Goal: Task Accomplishment & Management: Complete application form

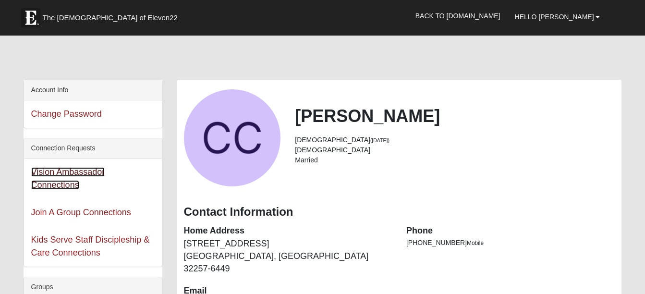
click at [78, 173] on link "Vision Ambassador Connections" at bounding box center [68, 178] width 74 height 23
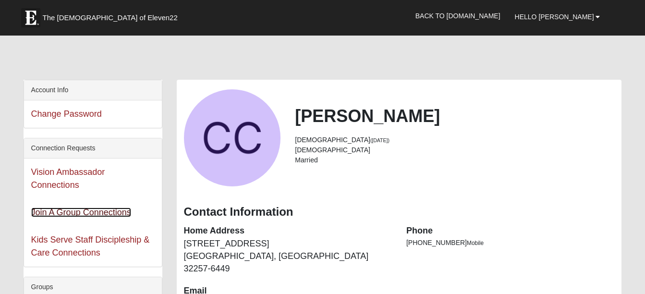
click at [50, 212] on link "Join A Group Connections" at bounding box center [81, 213] width 100 height 10
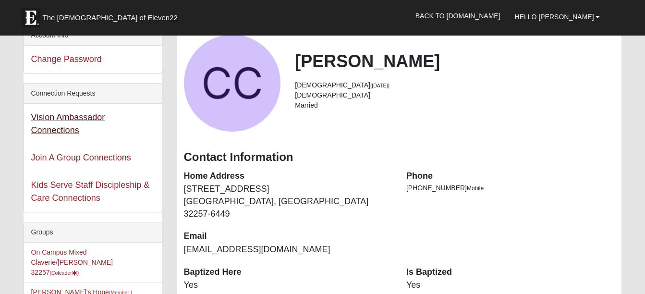
scroll to position [96, 0]
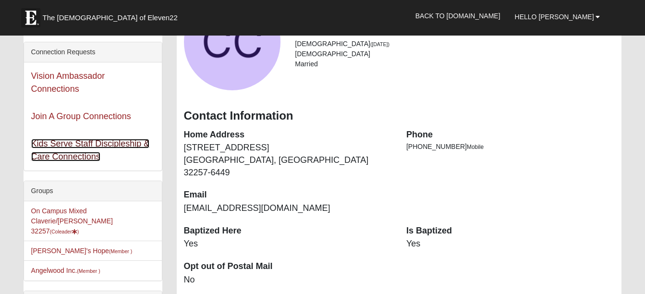
click at [53, 145] on link "Kids Serve Staff Discipleship & Care Connections" at bounding box center [90, 150] width 119 height 23
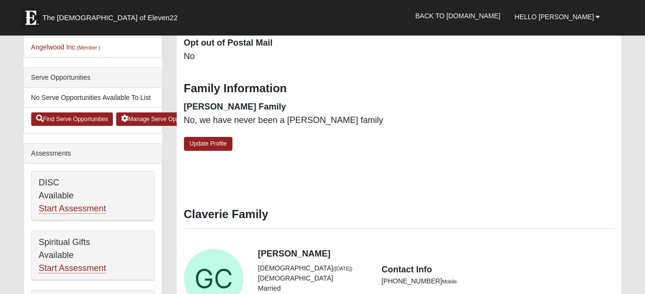
scroll to position [336, 0]
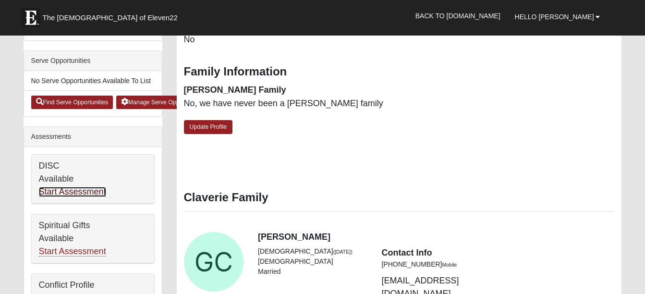
click at [76, 187] on link "Start Assessment" at bounding box center [72, 192] width 67 height 10
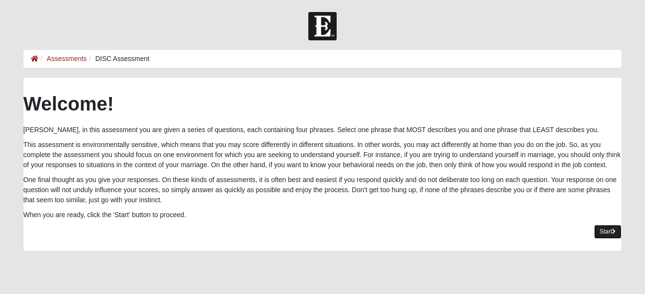
click at [601, 230] on link "Start" at bounding box center [608, 232] width 28 height 14
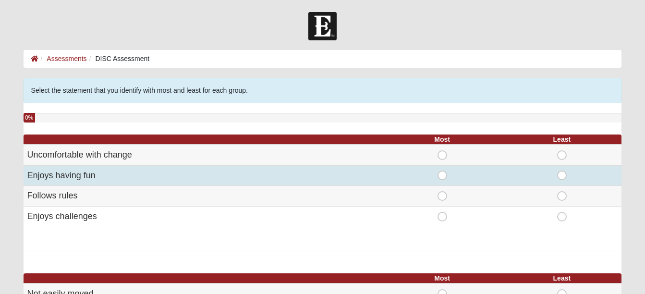
click at [442, 171] on span "Most" at bounding box center [442, 171] width 0 height 0
click at [442, 173] on input "Most" at bounding box center [445, 176] width 6 height 10
radio input "true"
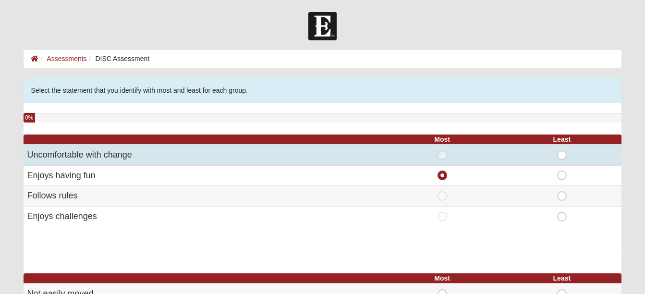
click at [442, 150] on span "Most" at bounding box center [442, 150] width 0 height 0
click at [442, 154] on input "Most" at bounding box center [445, 155] width 6 height 10
radio input "true"
radio input "false"
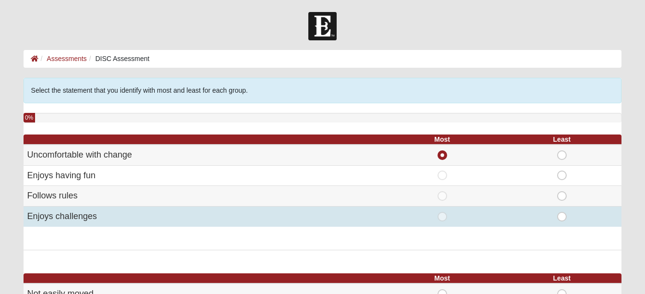
click at [562, 212] on span "Least" at bounding box center [562, 212] width 0 height 0
click at [563, 217] on input "Least" at bounding box center [565, 217] width 6 height 10
radio input "true"
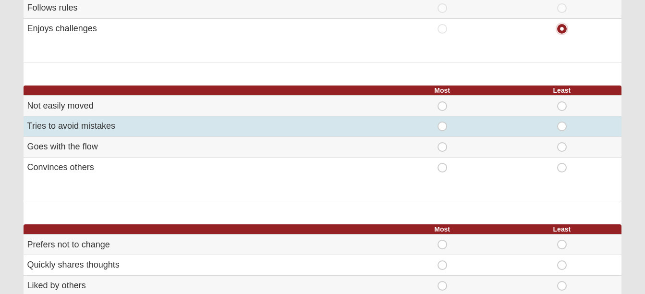
scroll to position [192, 0]
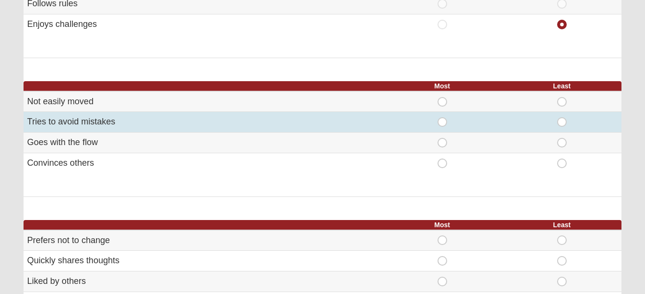
click at [442, 117] on span "Most" at bounding box center [442, 117] width 0 height 0
click at [444, 122] on input "Most" at bounding box center [445, 122] width 6 height 10
radio input "true"
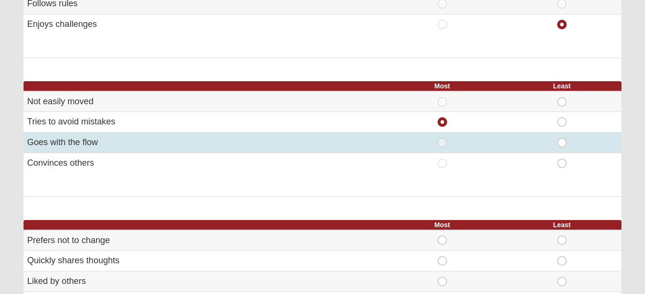
click at [562, 138] on span "Least" at bounding box center [562, 138] width 0 height 0
click at [562, 143] on input "Least" at bounding box center [565, 143] width 6 height 10
radio input "true"
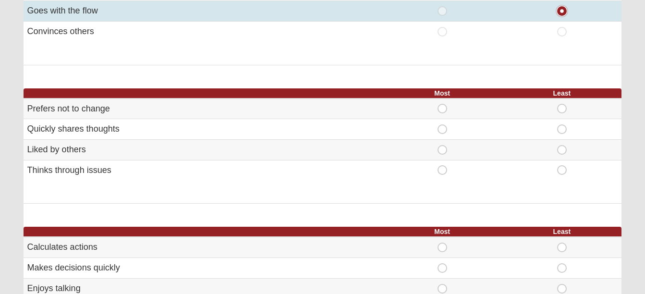
scroll to position [336, 0]
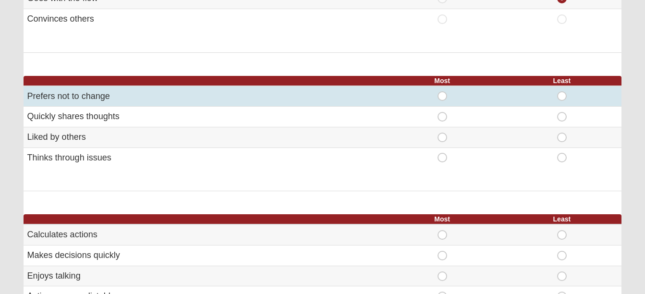
click at [442, 91] on span "Most" at bounding box center [442, 91] width 0 height 0
click at [442, 94] on input "Most" at bounding box center [445, 96] width 6 height 10
radio input "true"
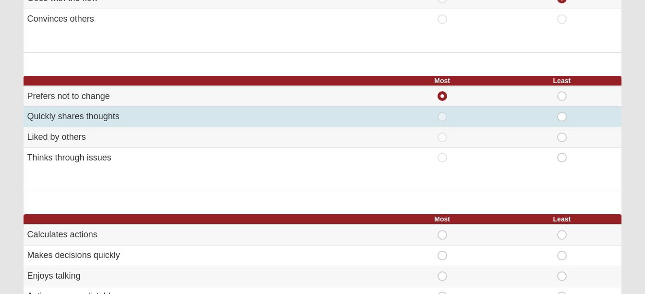
click at [562, 112] on span "Least" at bounding box center [562, 112] width 0 height 0
click at [562, 116] on input "Least" at bounding box center [565, 117] width 6 height 10
radio input "true"
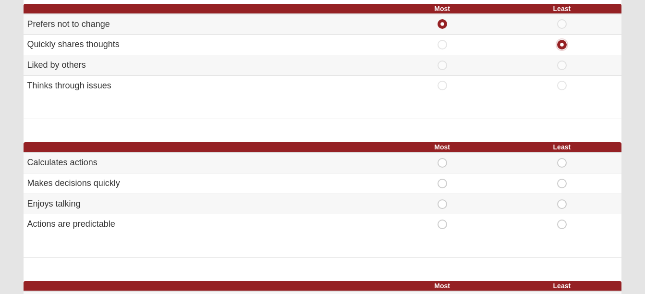
scroll to position [432, 0]
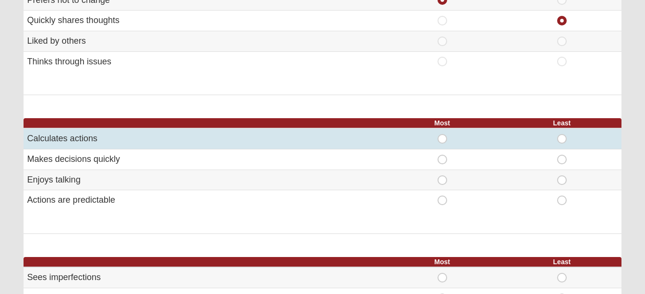
click at [442, 134] on span "Most" at bounding box center [442, 134] width 0 height 0
click at [442, 137] on input "Most" at bounding box center [445, 139] width 6 height 10
radio input "true"
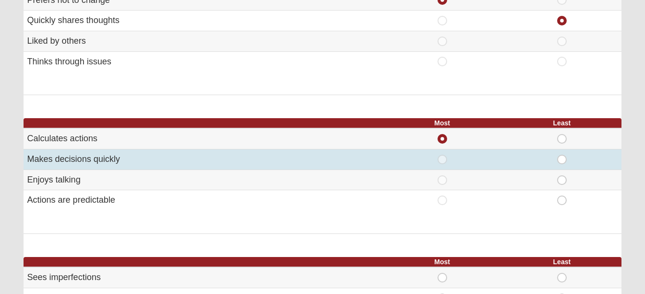
click at [562, 155] on span "Least" at bounding box center [562, 155] width 0 height 0
click at [562, 159] on input "Least" at bounding box center [565, 160] width 6 height 10
radio input "true"
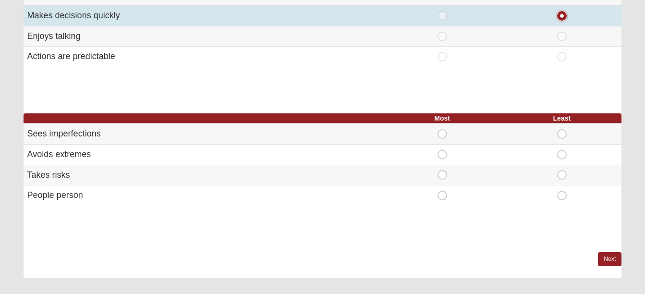
scroll to position [576, 0]
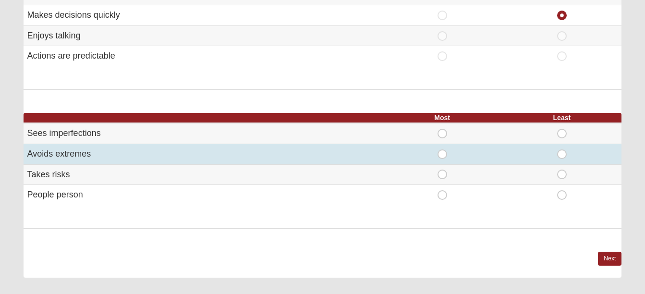
click at [442, 149] on span "Most" at bounding box center [442, 149] width 0 height 0
click at [442, 153] on input "Most" at bounding box center [445, 154] width 6 height 10
radio input "true"
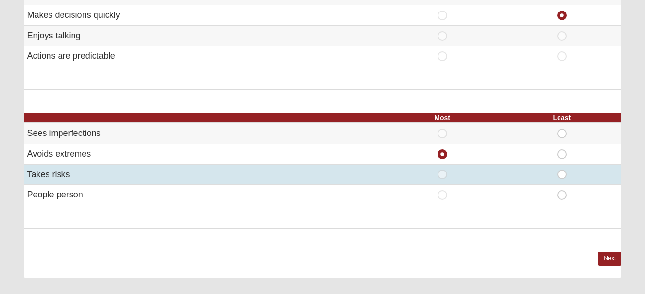
click at [562, 170] on span "Least" at bounding box center [562, 170] width 0 height 0
click at [562, 173] on input "Least" at bounding box center [565, 175] width 6 height 10
radio input "true"
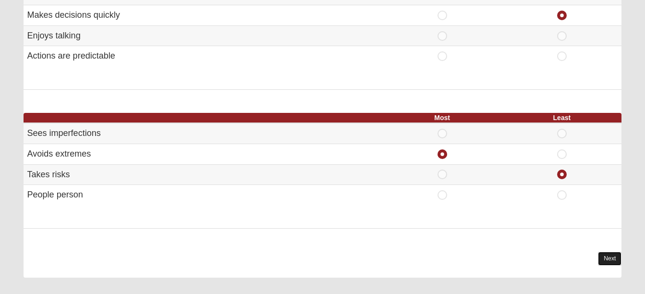
click at [612, 256] on link "Next" at bounding box center [610, 259] width 24 height 14
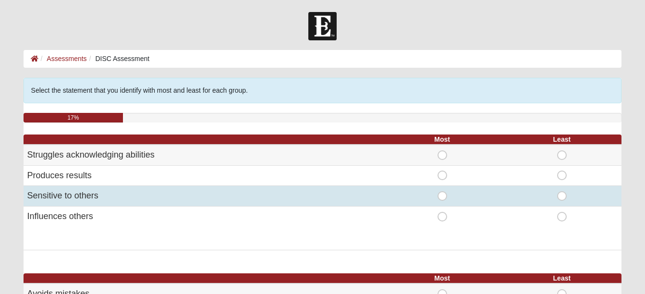
click at [442, 191] on span "Most" at bounding box center [442, 191] width 0 height 0
click at [442, 195] on input "Most" at bounding box center [445, 196] width 6 height 10
radio input "true"
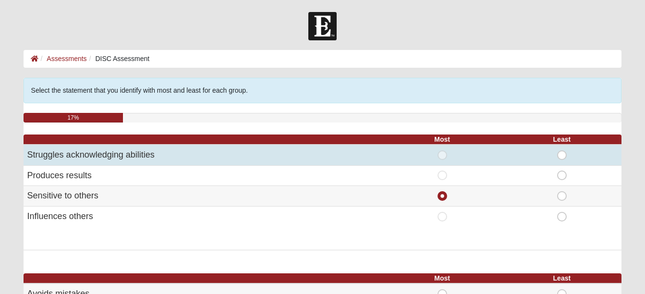
click at [562, 150] on span "Least" at bounding box center [562, 150] width 0 height 0
click at [562, 155] on input "Least" at bounding box center [565, 155] width 6 height 10
radio input "true"
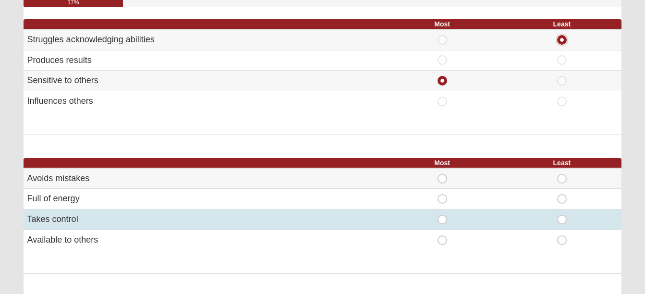
scroll to position [144, 0]
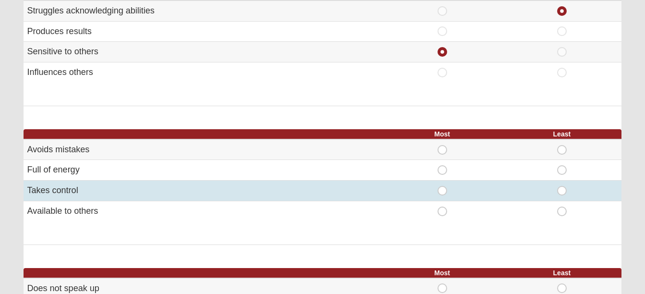
click at [442, 186] on span "Most" at bounding box center [442, 186] width 0 height 0
click at [442, 193] on input "Most" at bounding box center [445, 191] width 6 height 10
radio input "true"
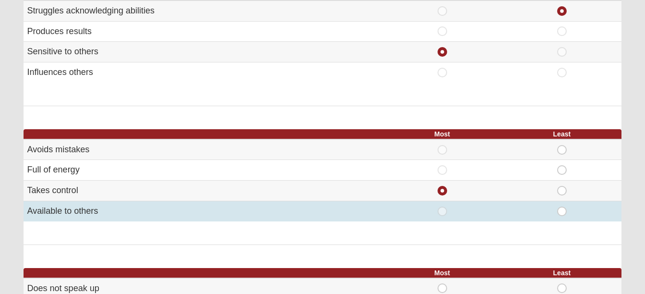
click at [442, 207] on span "Most" at bounding box center [442, 207] width 0 height 0
click at [442, 211] on input "Most" at bounding box center [445, 212] width 6 height 10
radio input "true"
radio input "false"
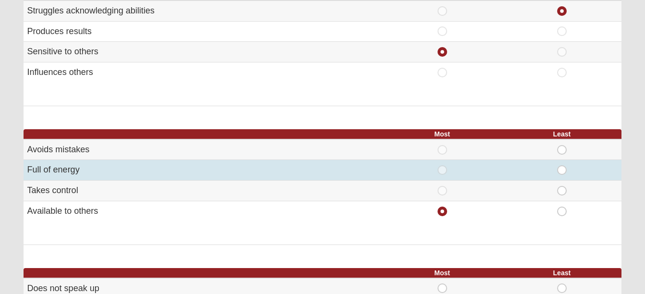
click at [562, 165] on span "Least" at bounding box center [562, 165] width 0 height 0
click at [563, 171] on input "Least" at bounding box center [565, 170] width 6 height 10
radio input "true"
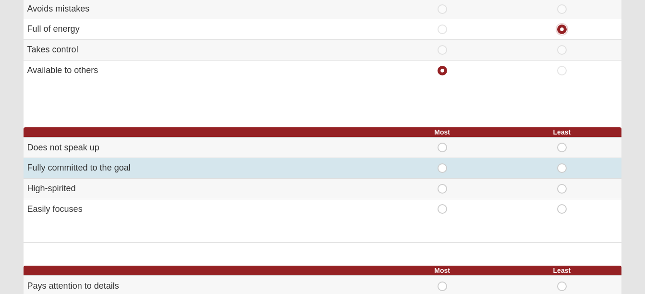
scroll to position [288, 0]
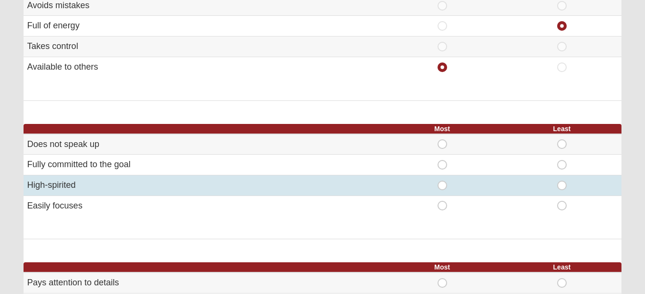
click at [562, 181] on span "Least" at bounding box center [562, 181] width 0 height 0
click at [562, 184] on input "Least" at bounding box center [565, 186] width 6 height 10
radio input "true"
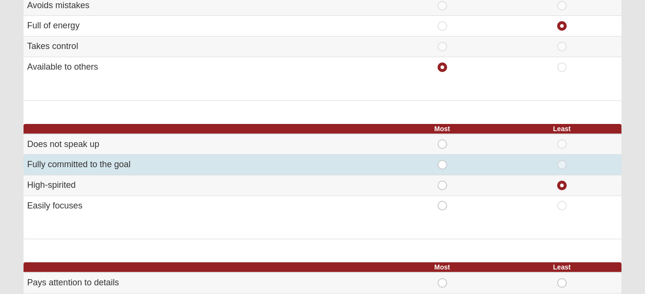
click at [442, 160] on span "Most" at bounding box center [442, 160] width 0 height 0
click at [442, 163] on input "Most" at bounding box center [445, 165] width 6 height 10
radio input "true"
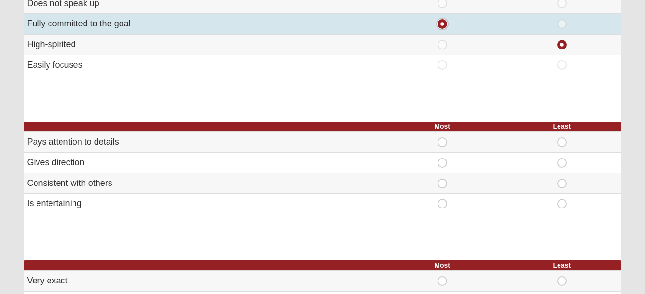
scroll to position [432, 0]
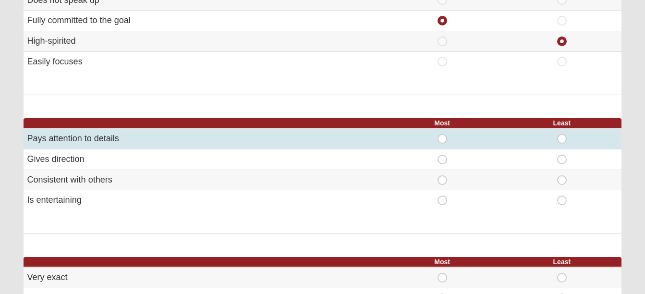
click at [442, 134] on span "Most" at bounding box center [442, 134] width 0 height 0
click at [442, 137] on input "Most" at bounding box center [445, 139] width 6 height 10
radio input "true"
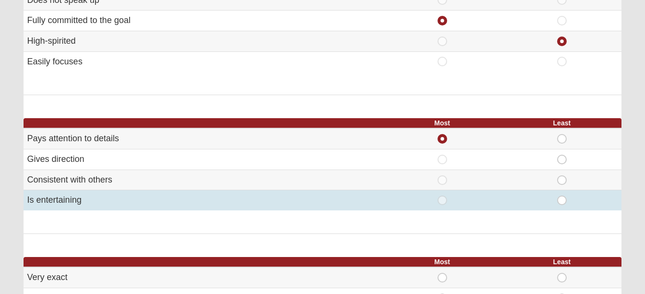
click at [562, 196] on span "Least" at bounding box center [562, 196] width 0 height 0
click at [562, 199] on input "Least" at bounding box center [565, 201] width 6 height 10
radio input "true"
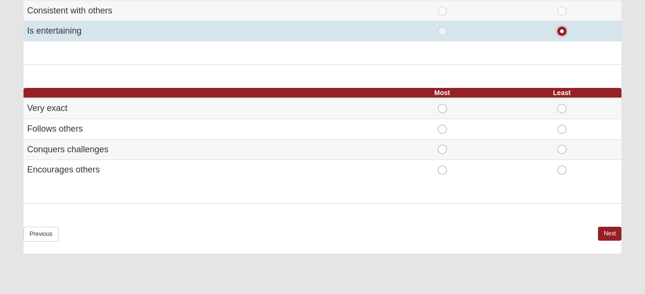
scroll to position [624, 0]
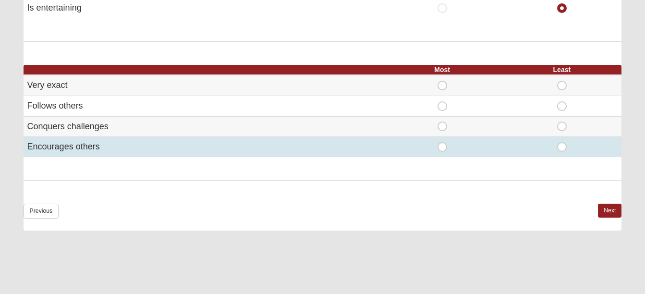
click at [442, 142] on span "Most" at bounding box center [442, 142] width 0 height 0
click at [442, 146] on input "Most" at bounding box center [445, 147] width 6 height 10
radio input "true"
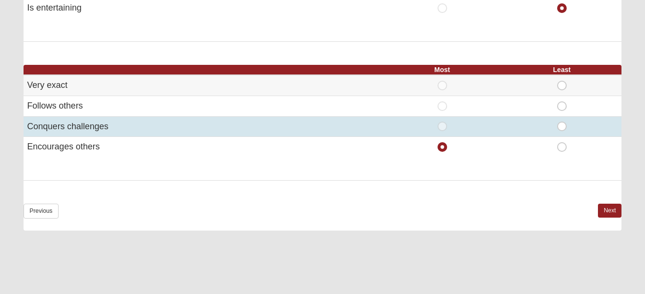
click at [562, 122] on span "Least" at bounding box center [562, 122] width 0 height 0
click at [562, 125] on input "Least" at bounding box center [565, 127] width 6 height 10
radio input "true"
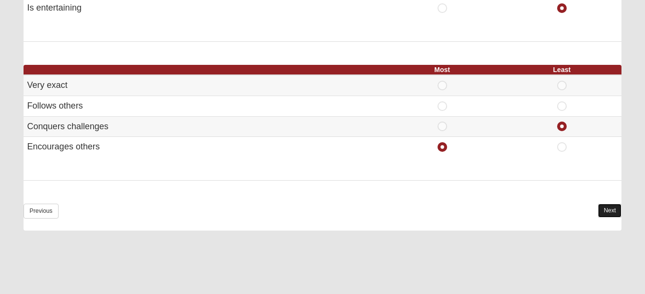
click at [603, 208] on link "Next" at bounding box center [610, 211] width 24 height 14
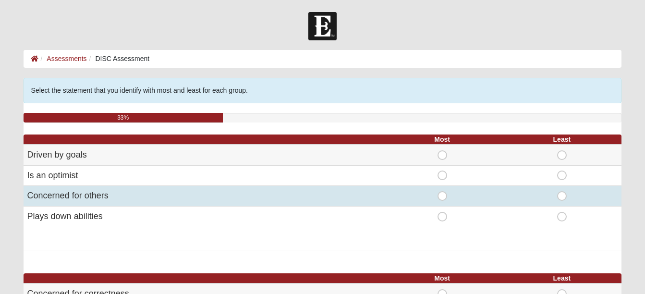
click at [442, 191] on span "Most" at bounding box center [442, 191] width 0 height 0
click at [443, 196] on input "Most" at bounding box center [445, 196] width 6 height 10
radio input "true"
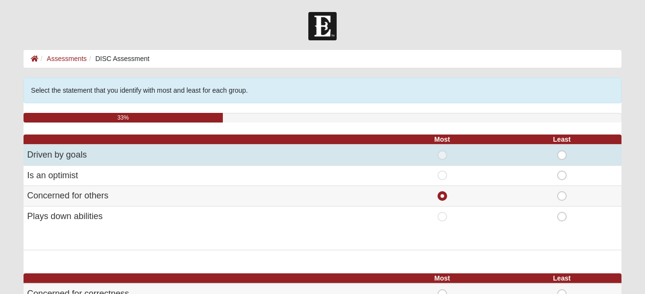
click at [562, 150] on span "Least" at bounding box center [562, 150] width 0 height 0
click at [562, 153] on input "Least" at bounding box center [565, 155] width 6 height 10
radio input "true"
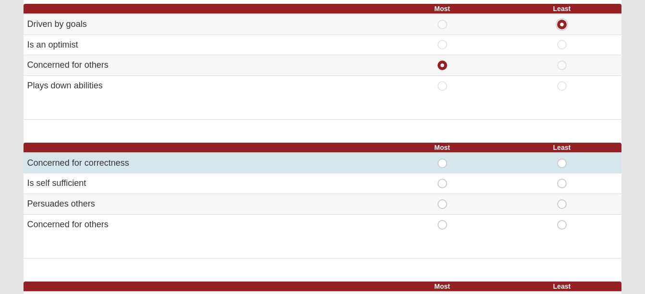
scroll to position [144, 0]
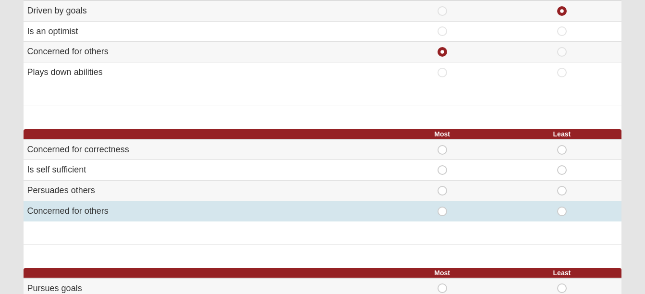
click at [442, 207] on span "Most" at bounding box center [442, 207] width 0 height 0
click at [442, 210] on input "Most" at bounding box center [445, 212] width 6 height 10
radio input "true"
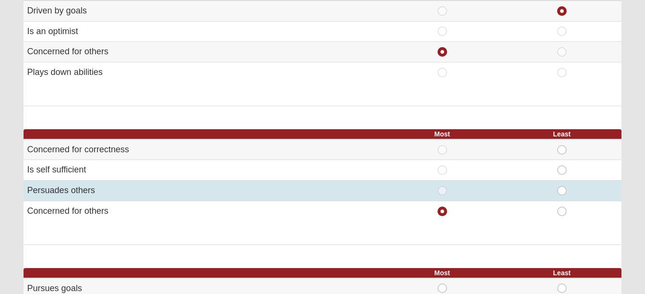
click at [562, 186] on span "Least" at bounding box center [562, 186] width 0 height 0
click at [562, 191] on input "Least" at bounding box center [565, 191] width 6 height 10
radio input "true"
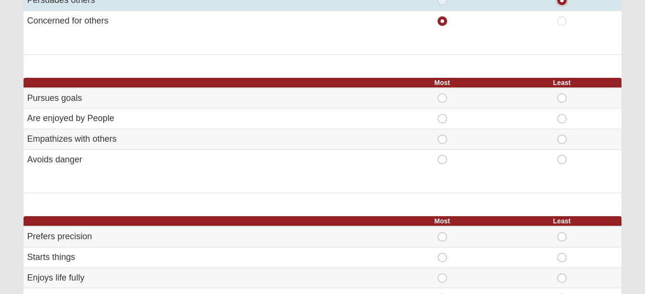
scroll to position [336, 0]
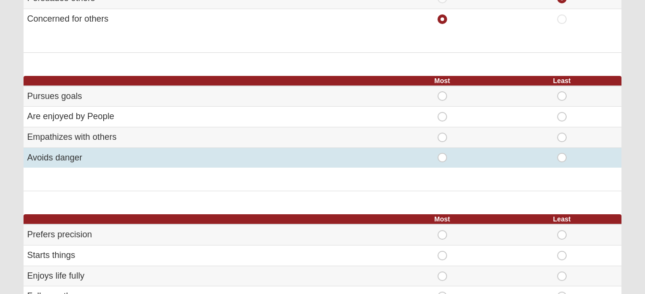
click at [442, 153] on span "Most" at bounding box center [442, 153] width 0 height 0
click at [442, 156] on input "Most" at bounding box center [445, 158] width 6 height 10
radio input "true"
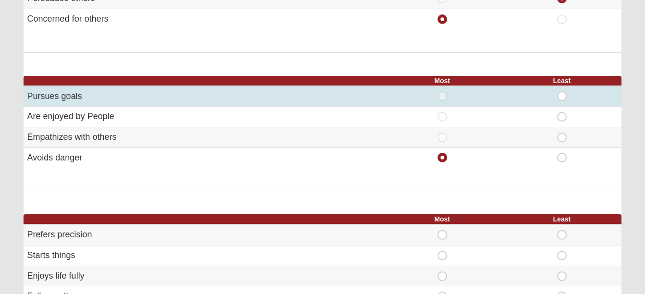
click at [562, 91] on span "Least" at bounding box center [562, 91] width 0 height 0
click at [562, 96] on input "Least" at bounding box center [565, 96] width 6 height 10
radio input "true"
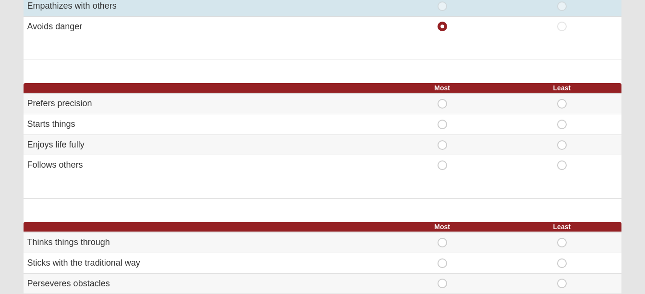
scroll to position [480, 0]
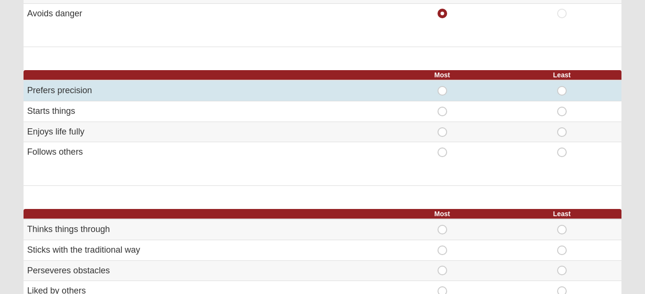
click at [442, 86] on span "Most" at bounding box center [442, 86] width 0 height 0
click at [442, 90] on input "Most" at bounding box center [445, 91] width 6 height 10
radio input "true"
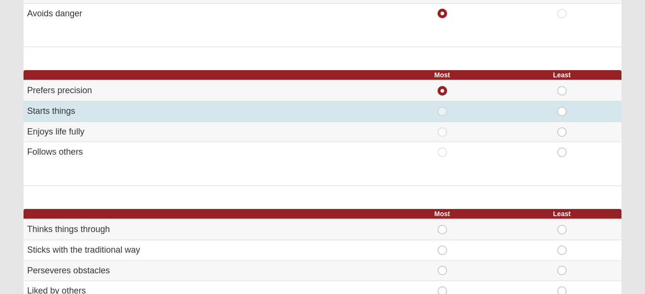
click at [562, 107] on span "Least" at bounding box center [562, 107] width 0 height 0
click at [562, 111] on input "Least" at bounding box center [565, 112] width 6 height 10
radio input "true"
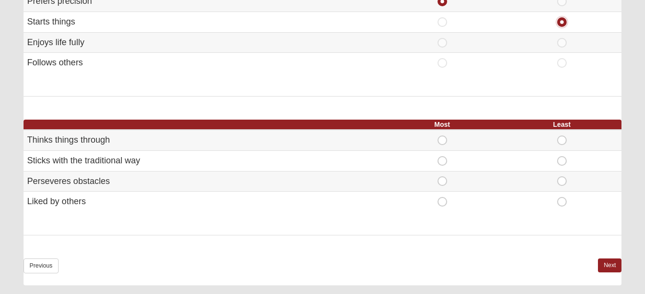
scroll to position [576, 0]
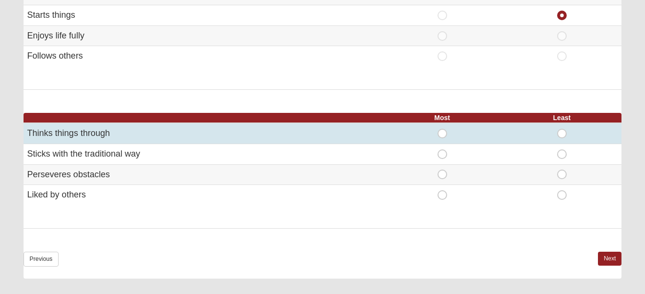
click at [442, 129] on span "Most" at bounding box center [442, 129] width 0 height 0
click at [442, 134] on input "Most" at bounding box center [445, 134] width 6 height 10
radio input "true"
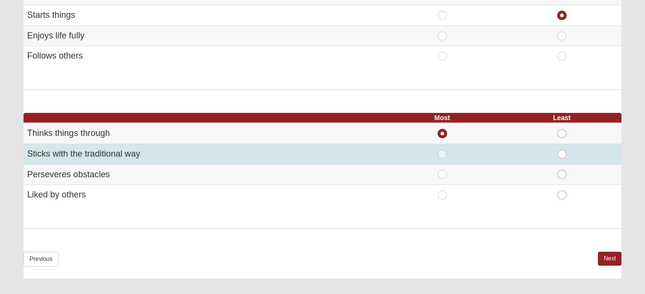
click at [562, 149] on span "Least" at bounding box center [562, 149] width 0 height 0
click at [562, 154] on input "Least" at bounding box center [565, 154] width 6 height 10
radio input "true"
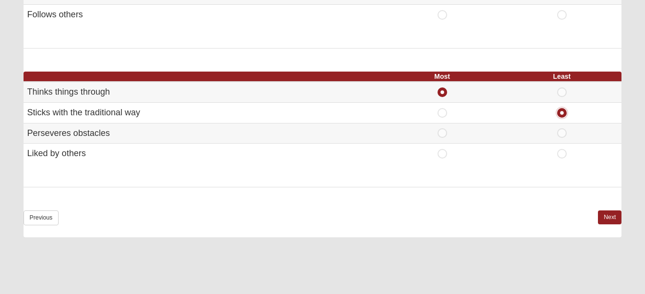
scroll to position [692, 0]
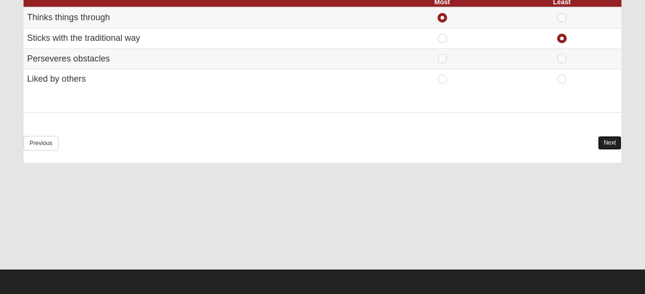
click at [605, 143] on link "Next" at bounding box center [610, 143] width 24 height 14
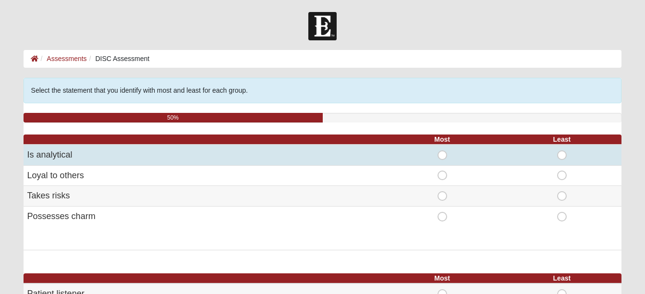
click at [442, 150] on span "Most" at bounding box center [442, 150] width 0 height 0
click at [442, 156] on input "Most" at bounding box center [445, 155] width 6 height 10
radio input "true"
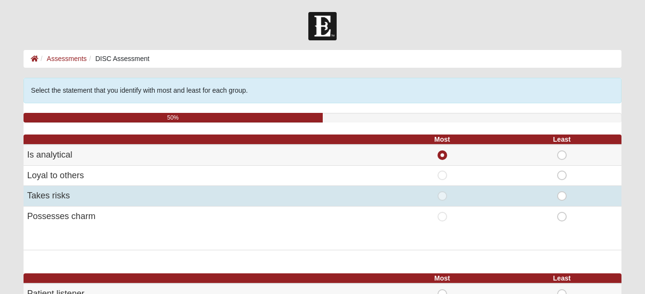
click at [562, 191] on span "Least" at bounding box center [562, 191] width 0 height 0
click at [562, 196] on input "Least" at bounding box center [565, 196] width 6 height 10
radio input "true"
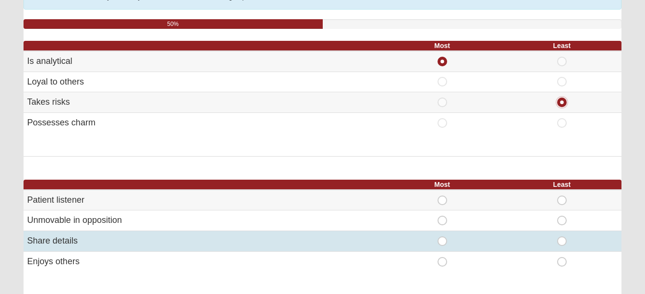
scroll to position [144, 0]
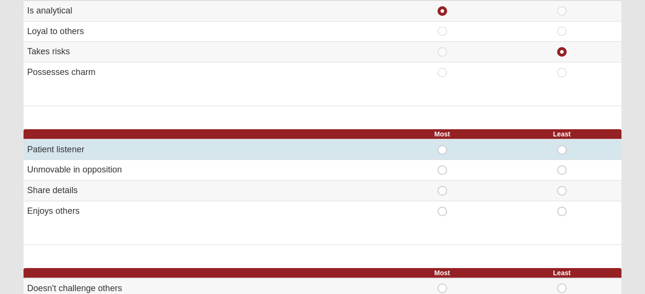
click at [442, 145] on span "Most" at bounding box center [442, 145] width 0 height 0
click at [442, 149] on input "Most" at bounding box center [445, 150] width 6 height 10
radio input "true"
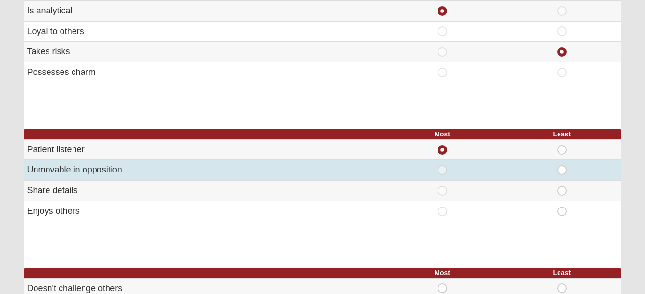
click at [562, 165] on span "Least" at bounding box center [562, 165] width 0 height 0
click at [562, 170] on input "Least" at bounding box center [565, 170] width 6 height 10
radio input "true"
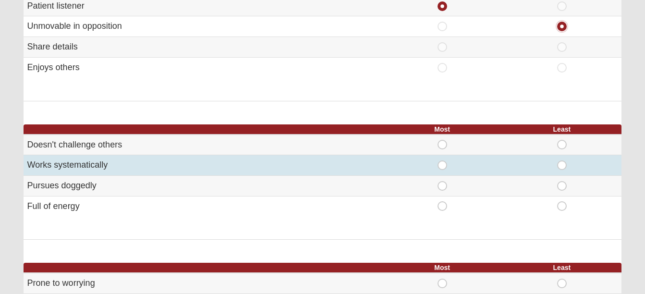
scroll to position [288, 0]
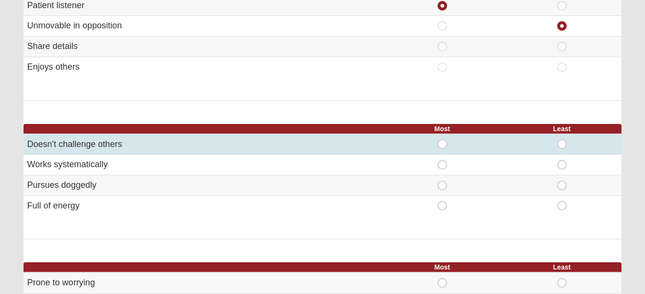
click at [442, 139] on span "Most" at bounding box center [442, 139] width 0 height 0
click at [442, 144] on input "Most" at bounding box center [445, 144] width 6 height 10
radio input "true"
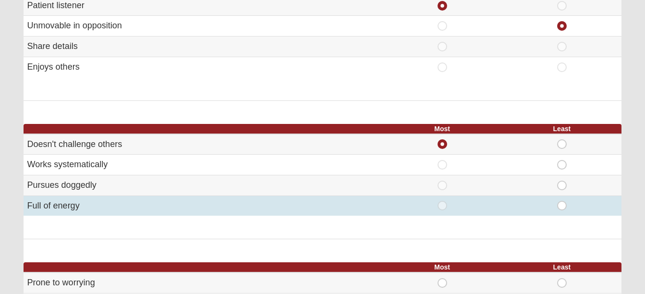
click at [562, 201] on span "Least" at bounding box center [562, 201] width 0 height 0
click at [562, 205] on input "Least" at bounding box center [565, 206] width 6 height 10
radio input "true"
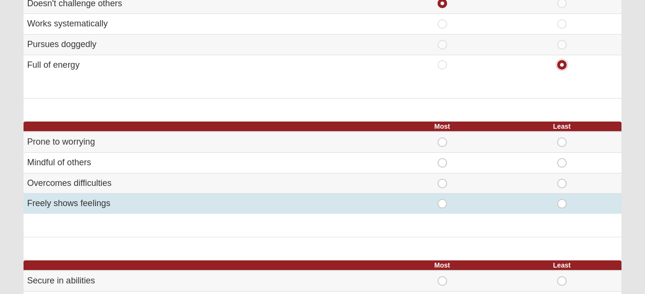
scroll to position [432, 0]
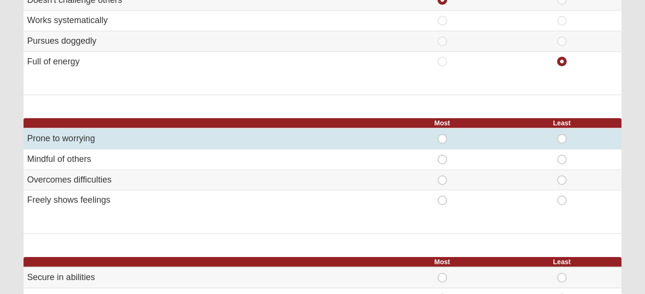
click at [442, 134] on span "Most" at bounding box center [442, 134] width 0 height 0
click at [442, 138] on input "Most" at bounding box center [445, 139] width 6 height 10
radio input "true"
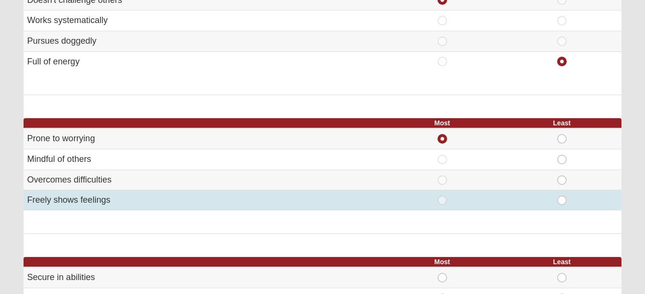
click at [562, 196] on span "Least" at bounding box center [562, 196] width 0 height 0
click at [563, 199] on input "Least" at bounding box center [565, 201] width 6 height 10
radio input "true"
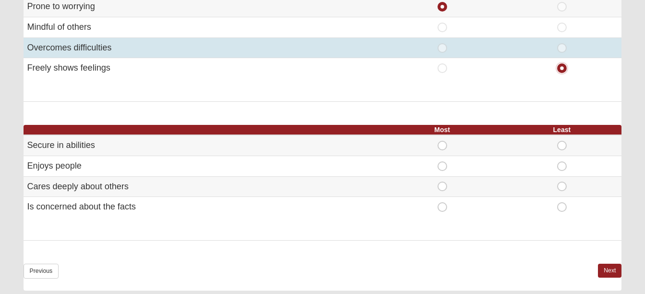
scroll to position [576, 0]
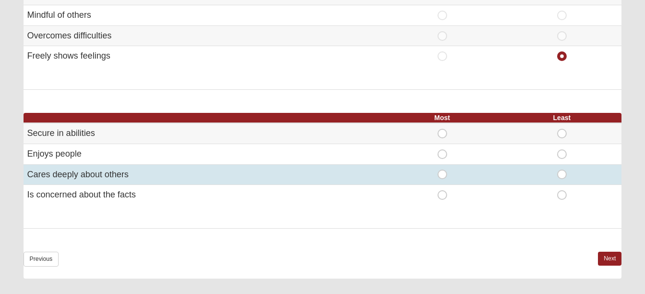
click at [442, 170] on span "Most" at bounding box center [442, 170] width 0 height 0
click at [442, 175] on input "Most" at bounding box center [445, 175] width 6 height 10
radio input "true"
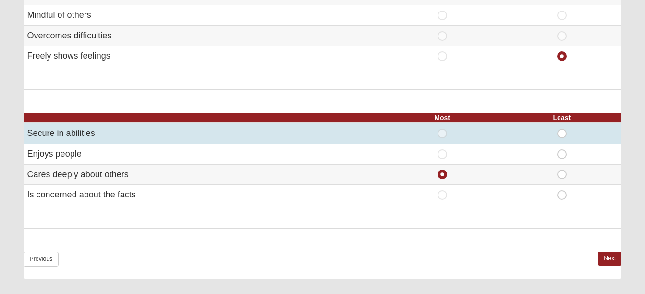
click at [562, 129] on span "Least" at bounding box center [562, 129] width 0 height 0
click at [563, 132] on input "Least" at bounding box center [565, 134] width 6 height 10
radio input "true"
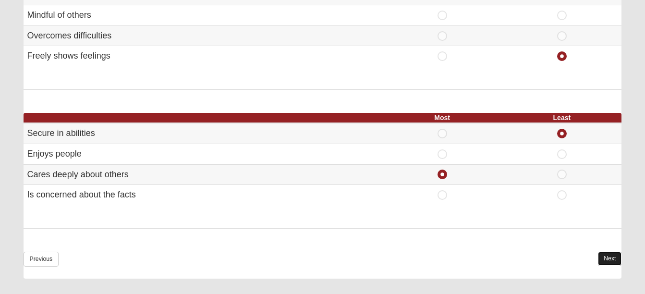
click at [603, 257] on link "Next" at bounding box center [610, 259] width 24 height 14
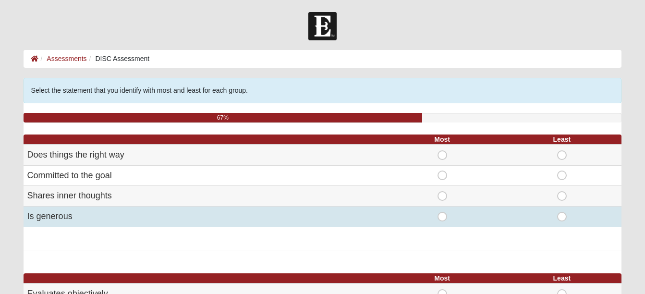
click at [442, 212] on span "Most" at bounding box center [442, 212] width 0 height 0
click at [442, 217] on input "Most" at bounding box center [445, 217] width 6 height 10
radio input "true"
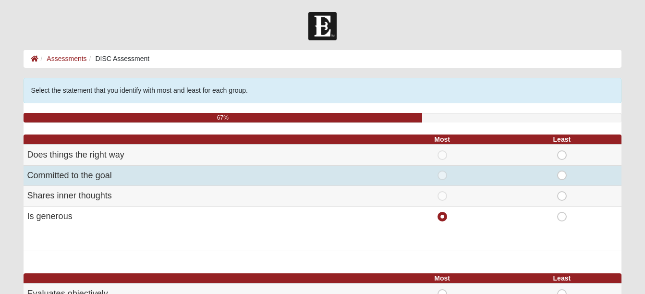
click at [562, 171] on span "Least" at bounding box center [562, 171] width 0 height 0
click at [562, 174] on input "Least" at bounding box center [565, 176] width 6 height 10
radio input "true"
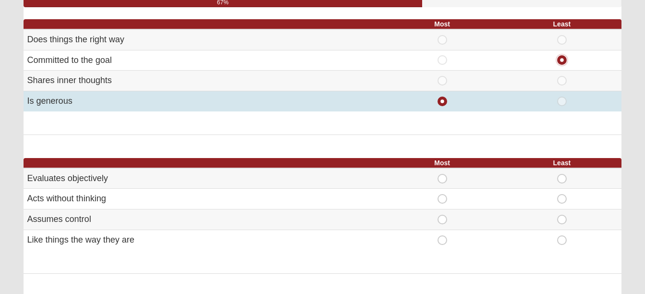
scroll to position [144, 0]
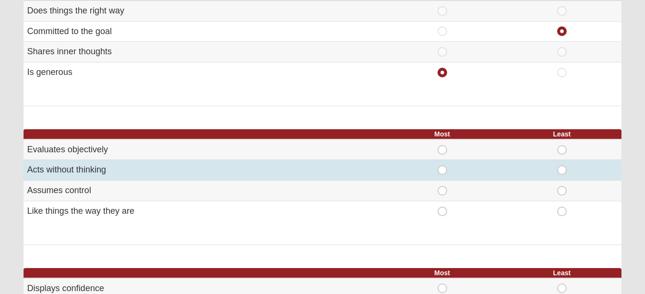
click at [562, 165] on span "Least" at bounding box center [562, 165] width 0 height 0
click at [562, 171] on input "Least" at bounding box center [565, 170] width 6 height 10
radio input "true"
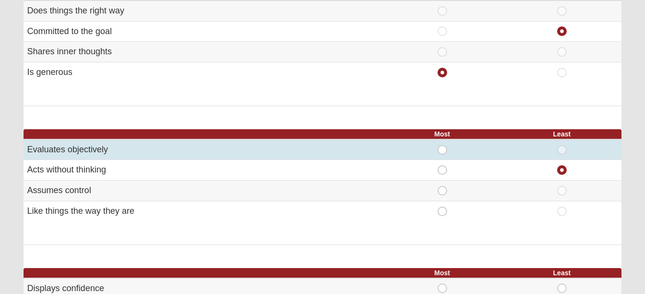
click at [442, 145] on span "Most" at bounding box center [442, 145] width 0 height 0
click at [442, 152] on input "Most" at bounding box center [445, 150] width 6 height 10
radio input "true"
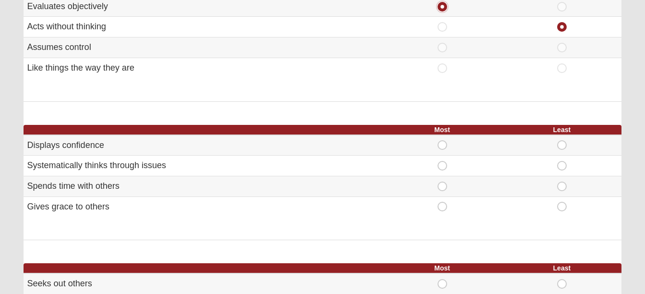
scroll to position [288, 0]
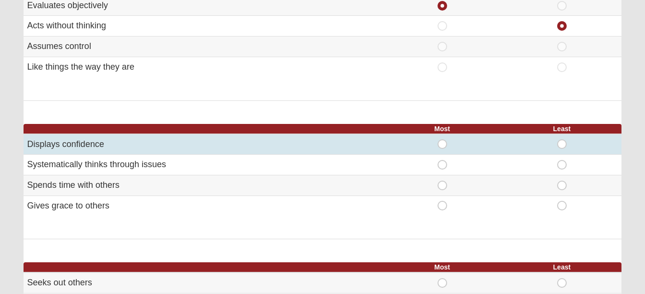
click at [562, 139] on span "Least" at bounding box center [562, 139] width 0 height 0
click at [562, 145] on input "Least" at bounding box center [565, 144] width 6 height 10
radio input "true"
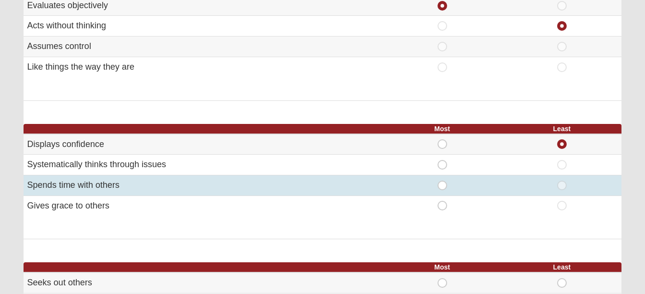
click at [442, 181] on span "Most" at bounding box center [442, 181] width 0 height 0
click at [442, 184] on input "Most" at bounding box center [445, 186] width 6 height 10
radio input "true"
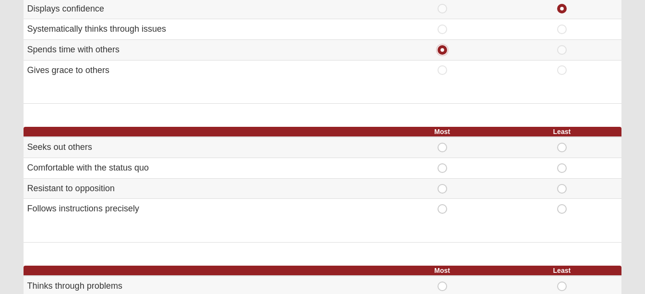
scroll to position [432, 0]
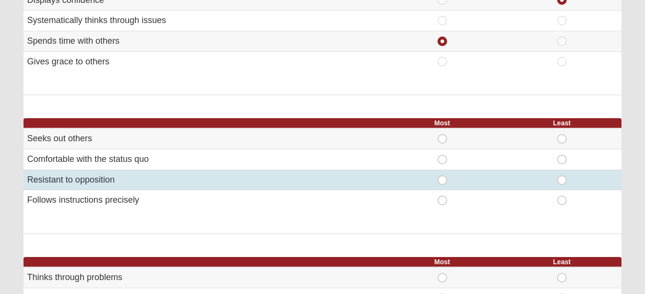
click at [442, 175] on span "Most" at bounding box center [442, 175] width 0 height 0
click at [442, 180] on input "Most" at bounding box center [445, 180] width 6 height 10
radio input "true"
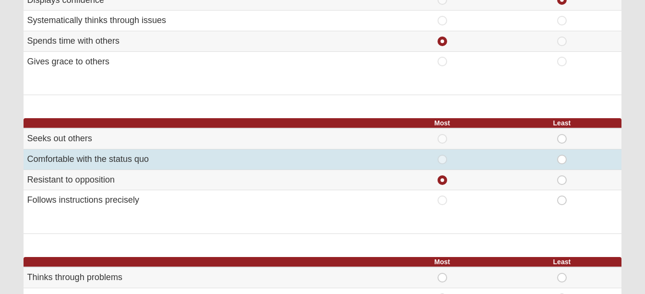
click at [562, 155] on span "Least" at bounding box center [562, 155] width 0 height 0
click at [562, 159] on input "Least" at bounding box center [565, 160] width 6 height 10
radio input "true"
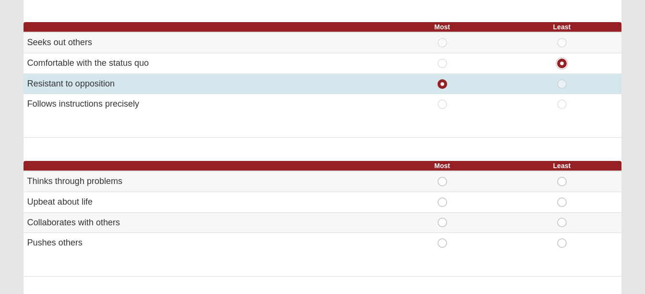
scroll to position [576, 0]
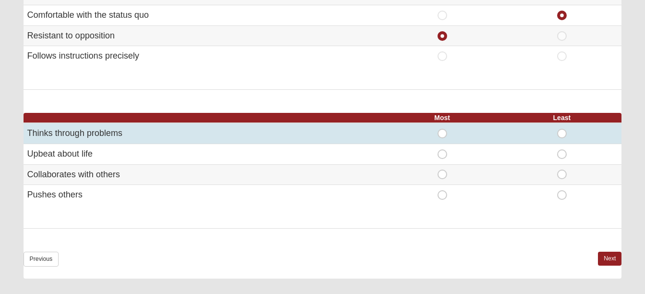
click at [442, 129] on span "Most" at bounding box center [442, 129] width 0 height 0
click at [442, 133] on input "Most" at bounding box center [445, 134] width 6 height 10
radio input "true"
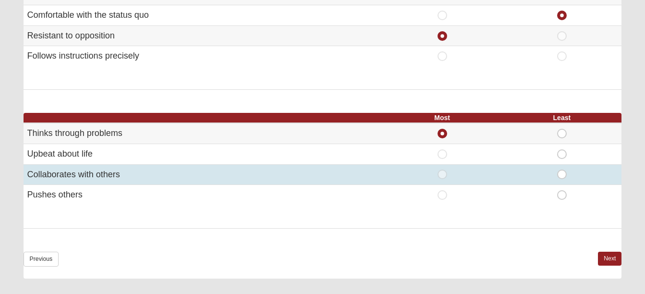
click at [562, 170] on span "Least" at bounding box center [562, 170] width 0 height 0
click at [562, 174] on input "Least" at bounding box center [565, 175] width 6 height 10
radio input "true"
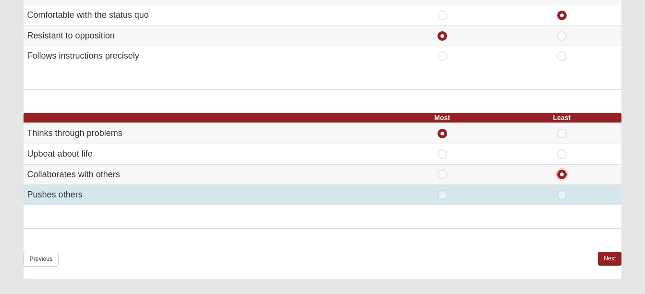
scroll to position [624, 0]
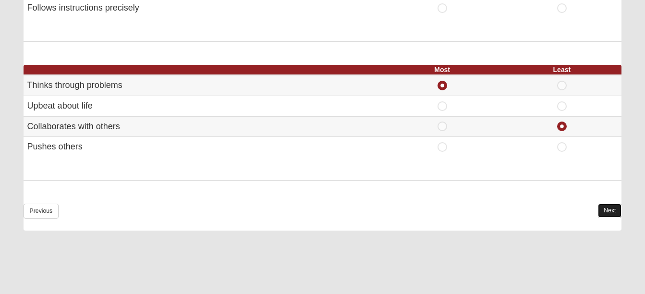
click at [606, 208] on link "Next" at bounding box center [610, 211] width 24 height 14
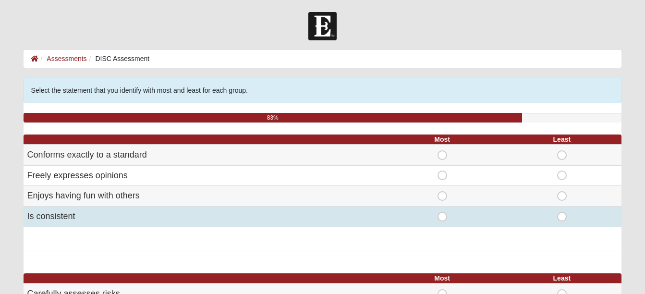
click at [442, 212] on span "Most" at bounding box center [442, 212] width 0 height 0
click at [442, 216] on input "Most" at bounding box center [445, 217] width 6 height 10
radio input "true"
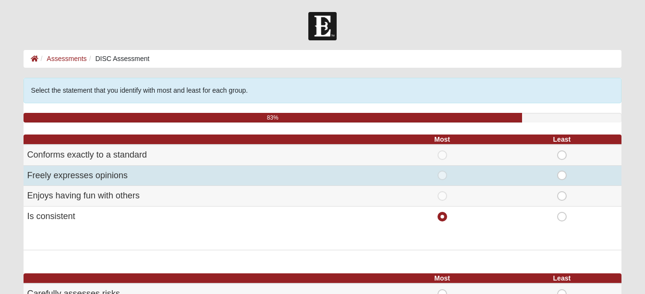
click at [562, 171] on span "Least" at bounding box center [562, 171] width 0 height 0
click at [562, 175] on input "Least" at bounding box center [565, 176] width 6 height 10
radio input "true"
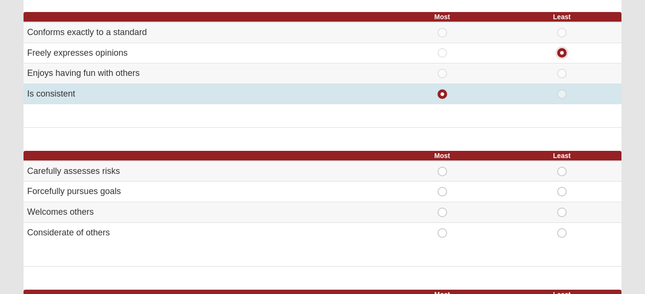
scroll to position [144, 0]
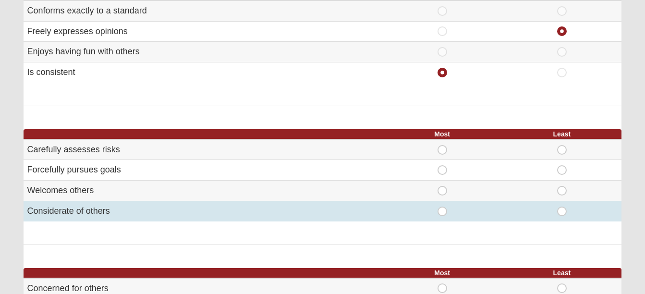
click at [442, 207] on span "Most" at bounding box center [442, 207] width 0 height 0
click at [442, 210] on input "Most" at bounding box center [445, 212] width 6 height 10
radio input "true"
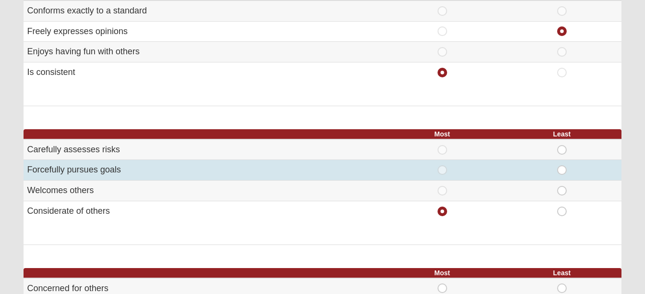
click at [562, 165] on span "Least" at bounding box center [562, 165] width 0 height 0
click at [562, 171] on input "Least" at bounding box center [565, 170] width 6 height 10
radio input "true"
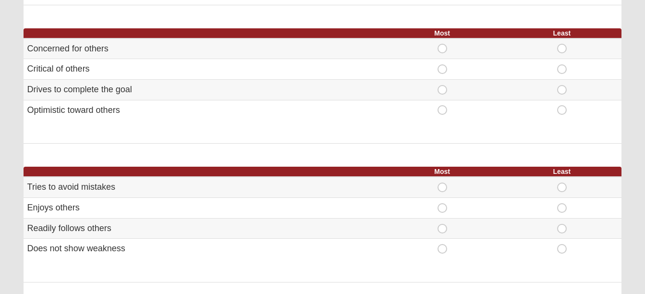
scroll to position [384, 0]
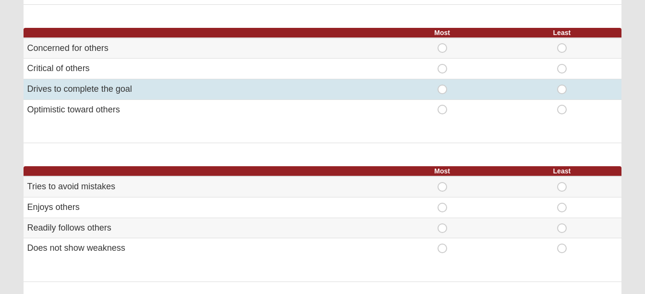
click at [562, 85] on span "Least" at bounding box center [562, 85] width 0 height 0
click at [562, 89] on input "Least" at bounding box center [565, 90] width 6 height 10
radio input "true"
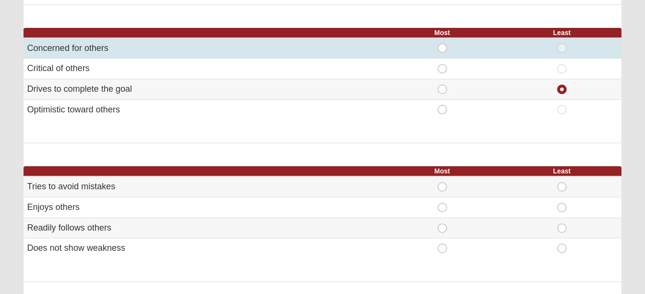
click at [442, 43] on span "Most" at bounding box center [442, 43] width 0 height 0
click at [442, 47] on input "Most" at bounding box center [445, 48] width 6 height 10
radio input "true"
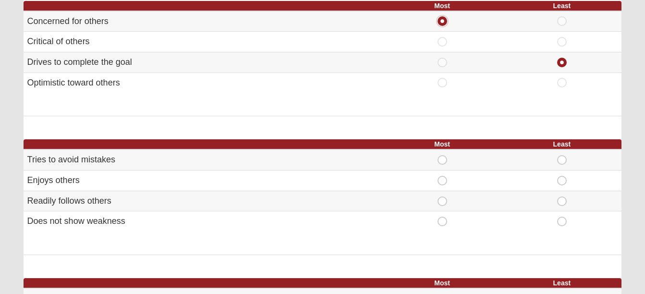
scroll to position [432, 0]
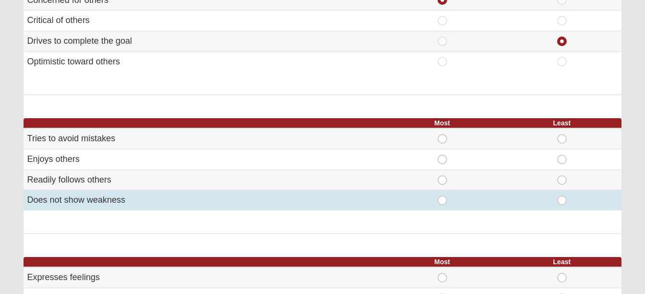
click at [442, 196] on span "Most" at bounding box center [442, 196] width 0 height 0
click at [442, 201] on input "Most" at bounding box center [445, 201] width 6 height 10
radio input "true"
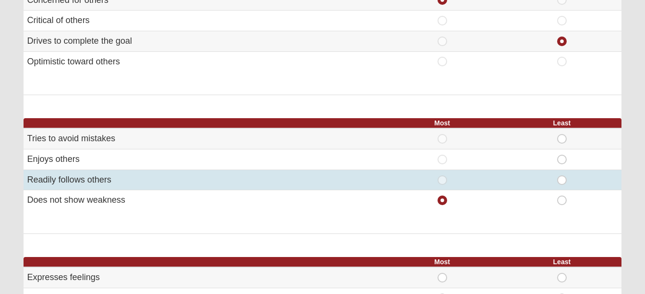
click at [562, 175] on span "Least" at bounding box center [562, 175] width 0 height 0
click at [562, 180] on input "Least" at bounding box center [565, 180] width 6 height 10
radio input "true"
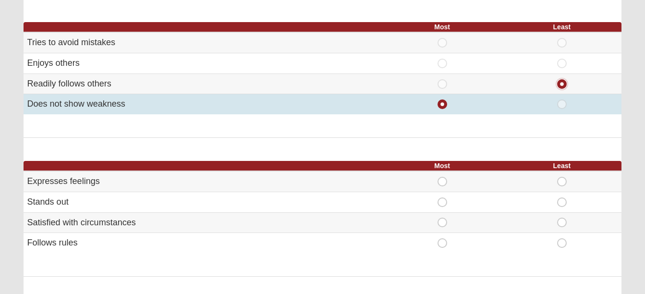
scroll to position [576, 0]
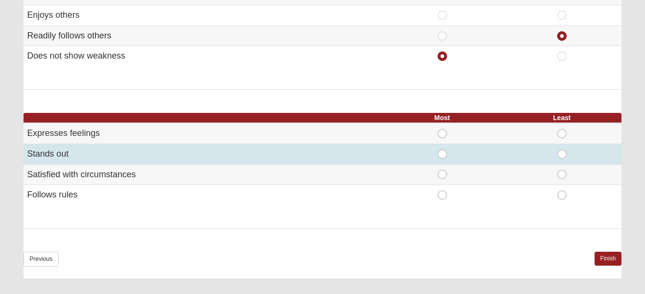
click at [562, 149] on span "Least" at bounding box center [562, 149] width 0 height 0
click at [562, 155] on input "Least" at bounding box center [565, 154] width 6 height 10
radio input "true"
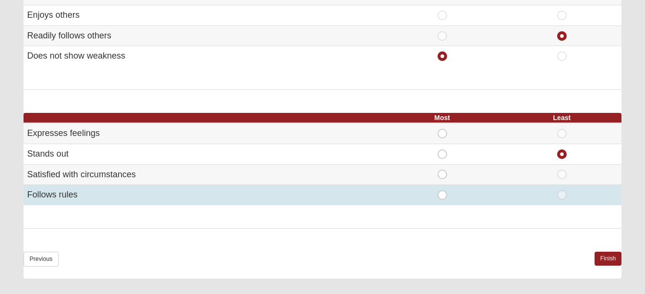
click at [442, 190] on span "Most" at bounding box center [442, 190] width 0 height 0
click at [442, 194] on input "Most" at bounding box center [445, 195] width 6 height 10
radio input "true"
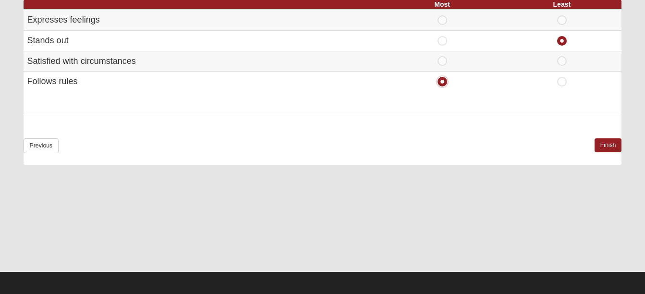
scroll to position [692, 0]
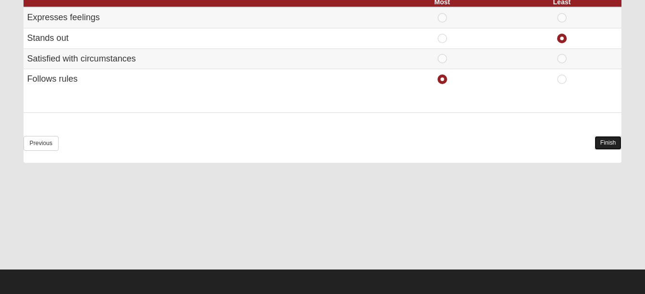
click at [604, 145] on link "Finish" at bounding box center [608, 143] width 27 height 14
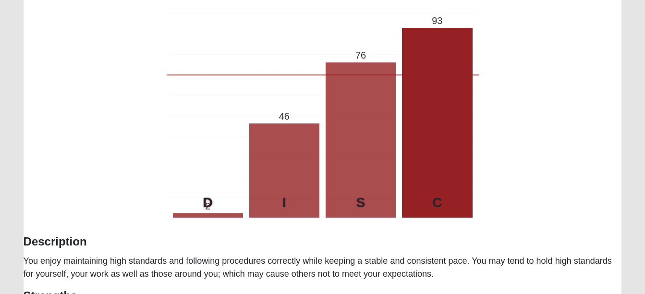
scroll to position [48, 0]
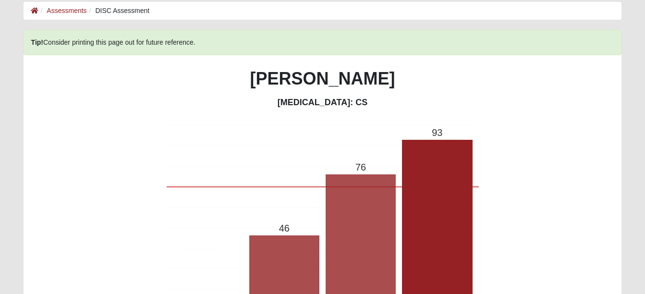
click at [69, 116] on div "Tip! Consider printing this page out for future reference. Carolyn Claverie Per…" at bounding box center [323, 272] width 599 height 484
click at [67, 9] on link "Assessments" at bounding box center [67, 11] width 40 height 8
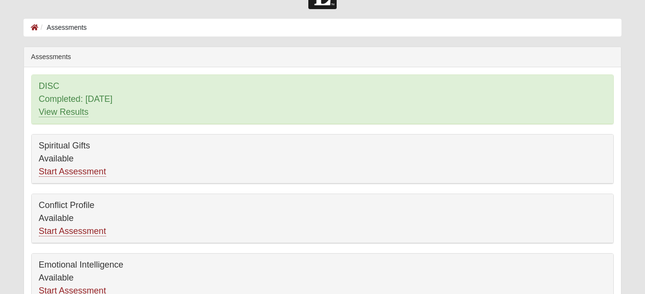
scroll to position [48, 0]
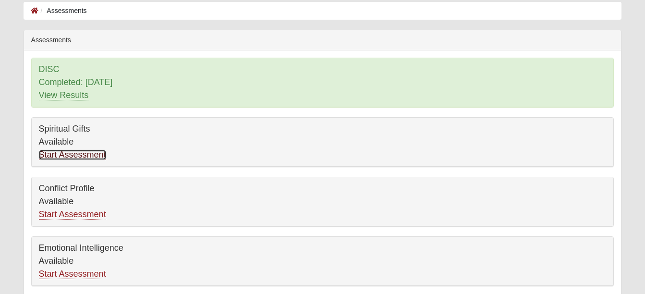
click at [65, 156] on link "Start Assessment" at bounding box center [72, 155] width 67 height 10
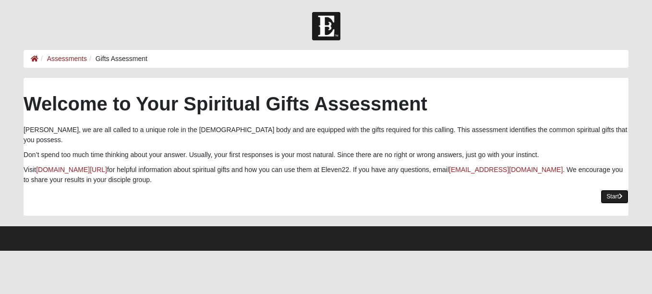
click at [611, 190] on link "Start" at bounding box center [615, 197] width 28 height 14
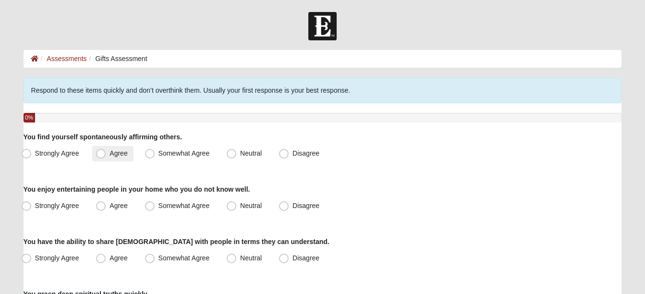
click at [110, 154] on span "Agree" at bounding box center [119, 153] width 18 height 8
click at [100, 154] on input "Agree" at bounding box center [103, 153] width 6 height 6
radio input "true"
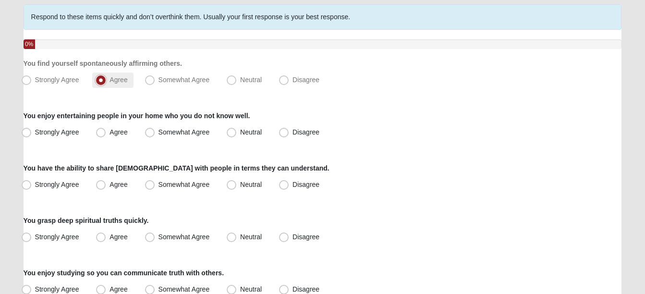
scroll to position [96, 0]
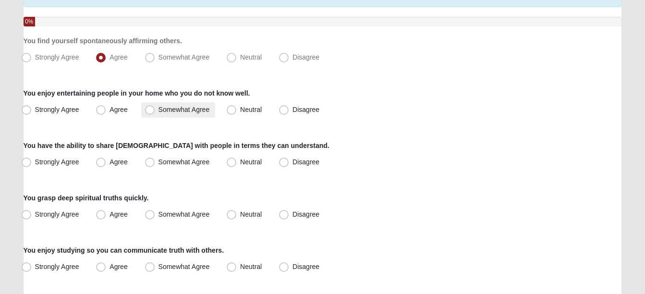
click at [159, 110] on span "Somewhat Agree" at bounding box center [184, 110] width 51 height 8
click at [150, 110] on input "Somewhat Agree" at bounding box center [152, 110] width 6 height 6
radio input "true"
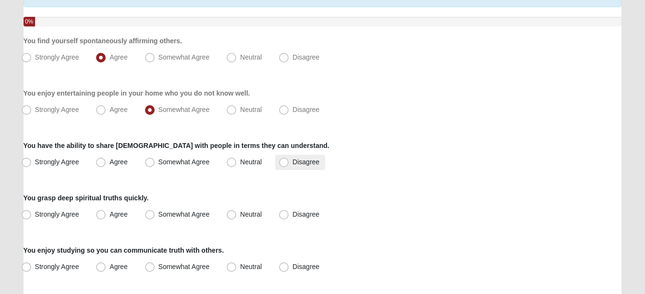
click at [293, 160] on span "Disagree" at bounding box center [306, 162] width 27 height 8
click at [283, 160] on input "Disagree" at bounding box center [286, 162] width 6 height 6
radio input "true"
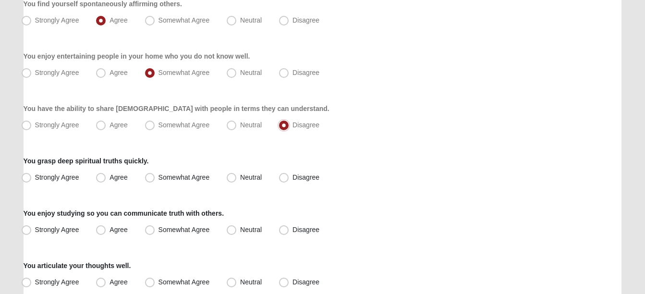
scroll to position [144, 0]
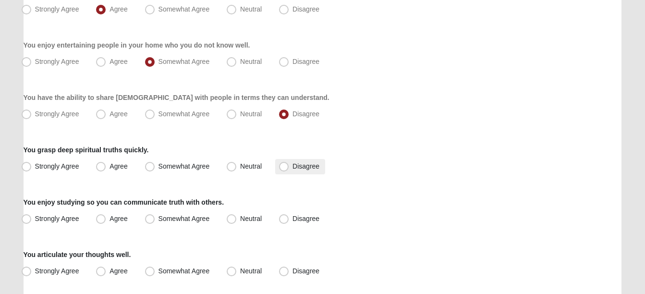
click at [293, 167] on span "Disagree" at bounding box center [306, 166] width 27 height 8
click at [284, 167] on input "Disagree" at bounding box center [286, 166] width 6 height 6
radio input "true"
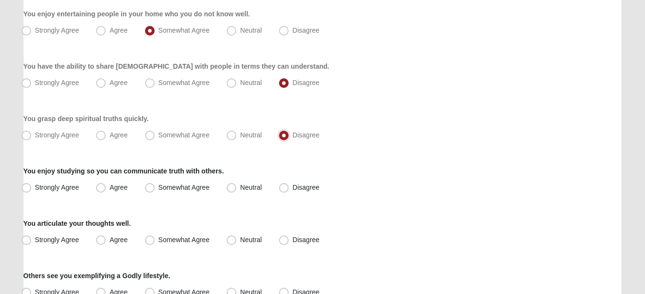
scroll to position [192, 0]
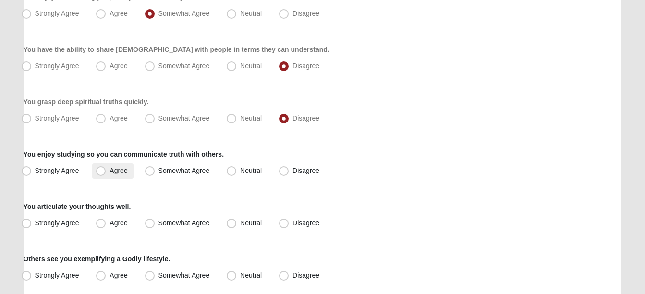
click at [110, 171] on span "Agree" at bounding box center [119, 171] width 18 height 8
click at [101, 171] on input "Agree" at bounding box center [103, 171] width 6 height 6
radio input "true"
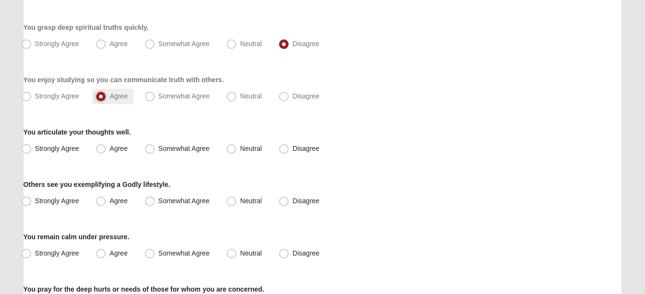
scroll to position [288, 0]
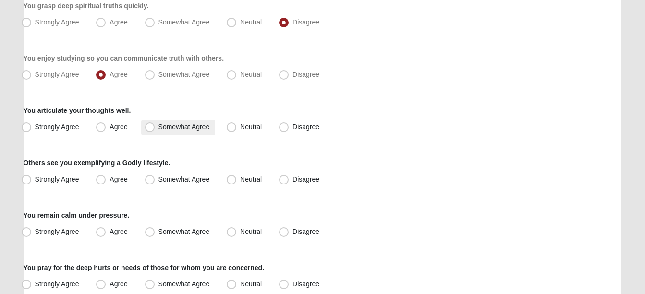
click at [159, 128] on span "Somewhat Agree" at bounding box center [184, 127] width 51 height 8
click at [149, 128] on input "Somewhat Agree" at bounding box center [152, 127] width 6 height 6
radio input "true"
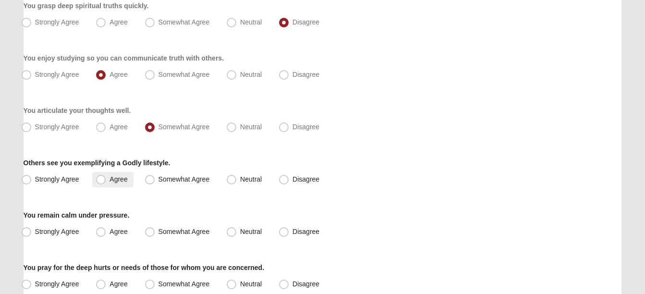
click at [110, 180] on span "Agree" at bounding box center [119, 179] width 18 height 8
click at [102, 180] on input "Agree" at bounding box center [103, 179] width 6 height 6
radio input "true"
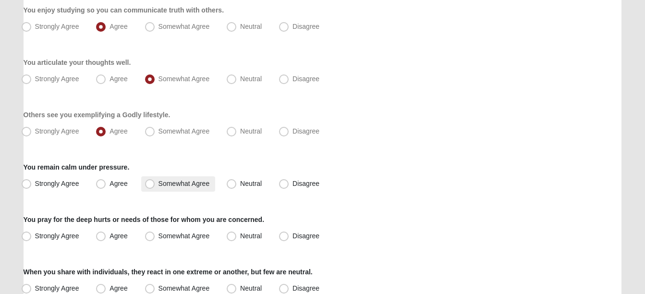
click at [159, 184] on span "Somewhat Agree" at bounding box center [184, 184] width 51 height 8
click at [151, 184] on input "Somewhat Agree" at bounding box center [152, 184] width 6 height 6
radio input "true"
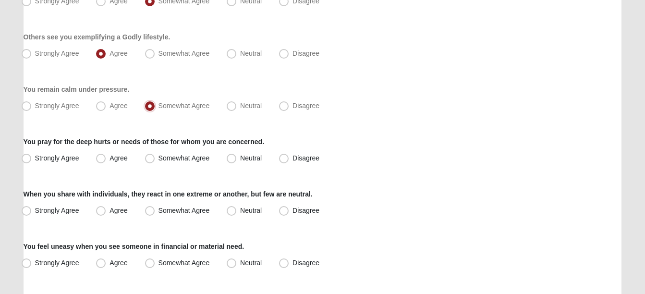
scroll to position [432, 0]
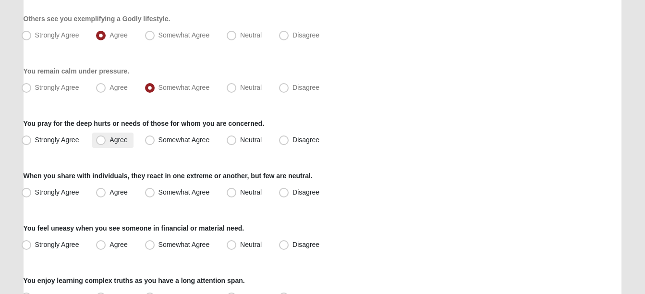
click at [110, 142] on span "Agree" at bounding box center [119, 140] width 18 height 8
click at [101, 142] on input "Agree" at bounding box center [103, 140] width 6 height 6
radio input "true"
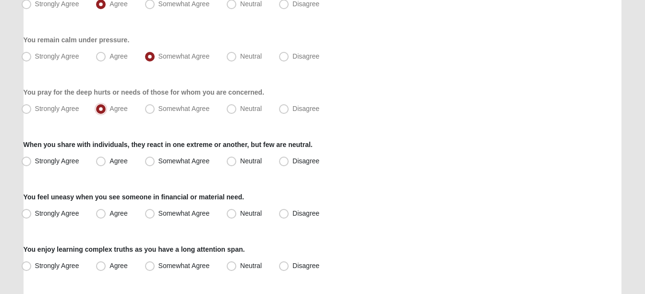
scroll to position [480, 0]
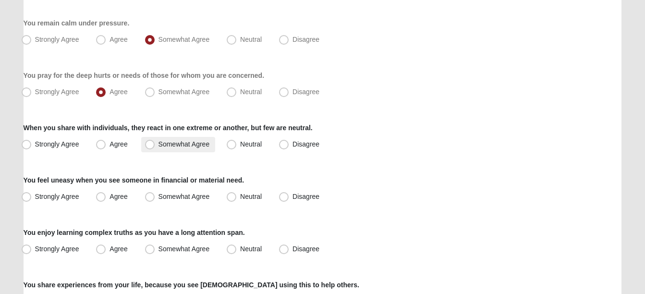
click at [159, 145] on span "Somewhat Agree" at bounding box center [184, 144] width 51 height 8
click at [149, 145] on input "Somewhat Agree" at bounding box center [152, 144] width 6 height 6
radio input "true"
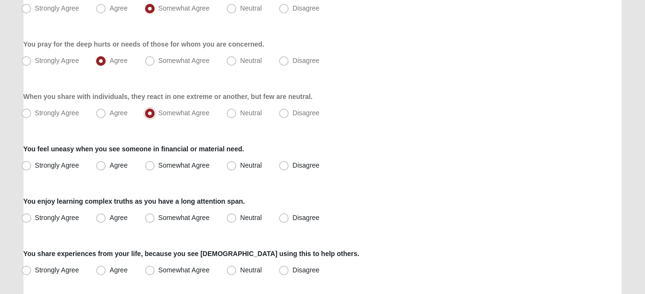
scroll to position [528, 0]
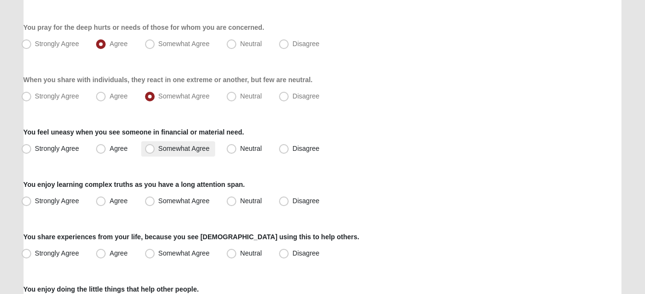
click at [159, 148] on span "Somewhat Agree" at bounding box center [184, 149] width 51 height 8
click at [149, 148] on input "Somewhat Agree" at bounding box center [152, 149] width 6 height 6
radio input "true"
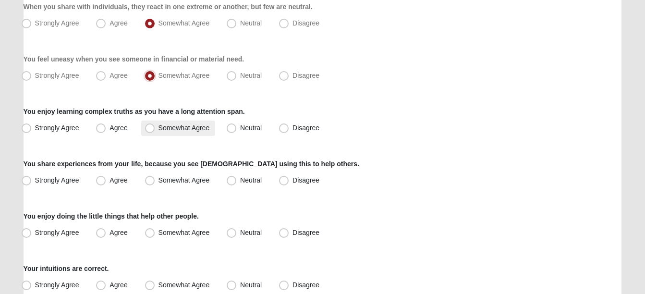
scroll to position [624, 0]
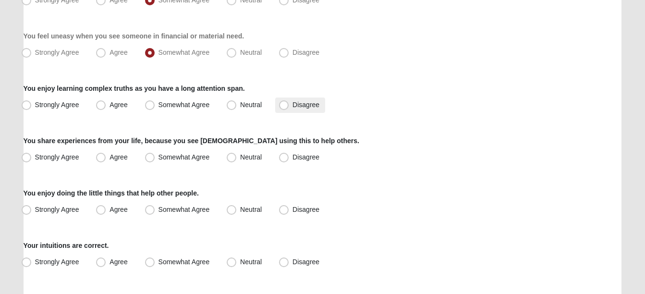
click at [293, 105] on span "Disagree" at bounding box center [306, 105] width 27 height 8
click at [283, 105] on input "Disagree" at bounding box center [286, 105] width 6 height 6
radio input "true"
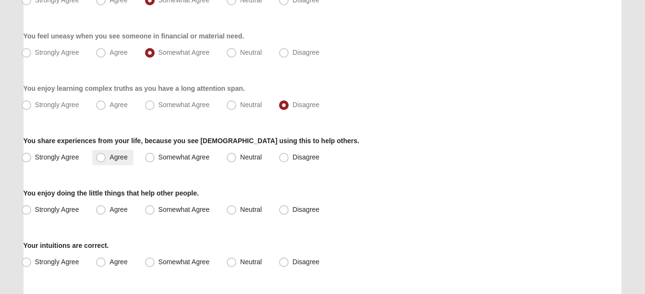
click at [110, 157] on span "Agree" at bounding box center [119, 157] width 18 height 8
click at [100, 157] on input "Agree" at bounding box center [103, 157] width 6 height 6
radio input "true"
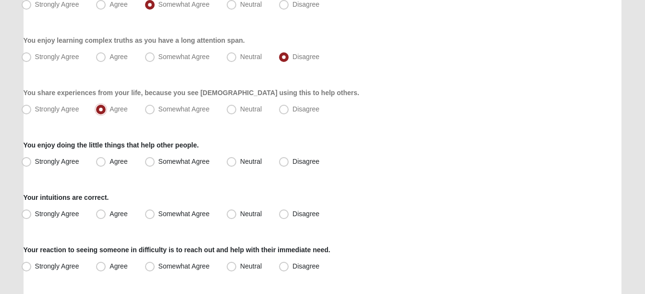
scroll to position [721, 0]
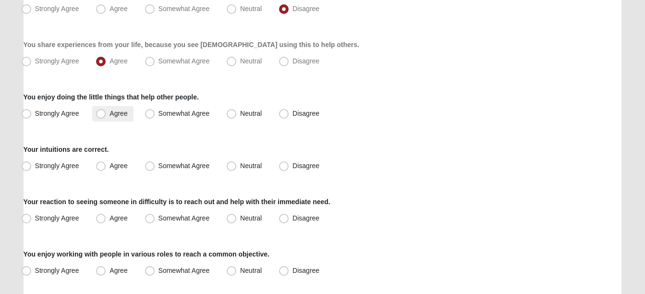
click at [110, 117] on span "Agree" at bounding box center [119, 114] width 18 height 8
click at [101, 117] on input "Agree" at bounding box center [103, 113] width 6 height 6
radio input "true"
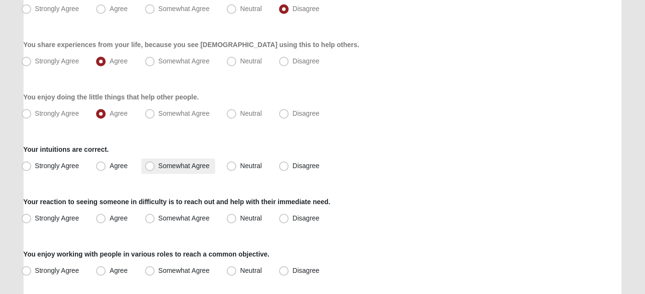
click at [159, 169] on span "Somewhat Agree" at bounding box center [184, 166] width 51 height 8
click at [149, 169] on input "Somewhat Agree" at bounding box center [152, 166] width 6 height 6
radio input "true"
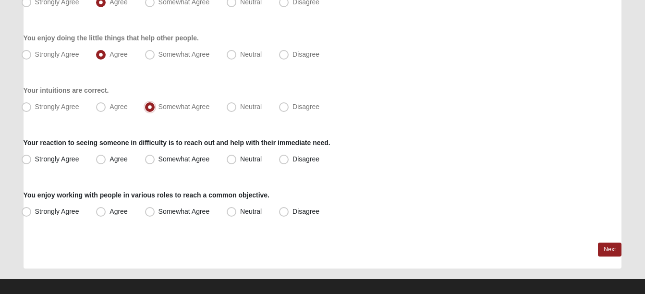
scroll to position [789, 0]
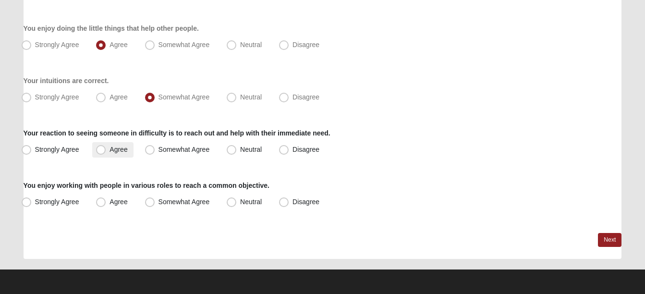
click at [110, 149] on span "Agree" at bounding box center [119, 150] width 18 height 8
click at [100, 149] on input "Agree" at bounding box center [103, 150] width 6 height 6
radio input "true"
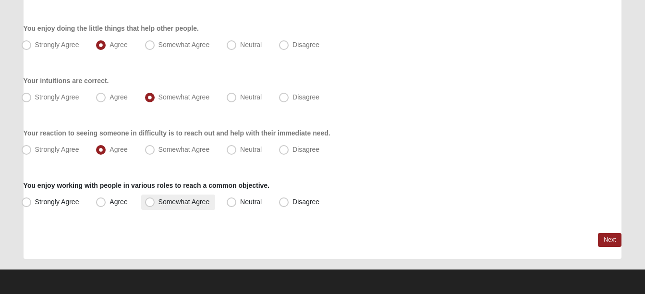
click at [159, 202] on span "Somewhat Agree" at bounding box center [184, 202] width 51 height 8
click at [149, 202] on input "Somewhat Agree" at bounding box center [152, 202] width 6 height 6
radio input "true"
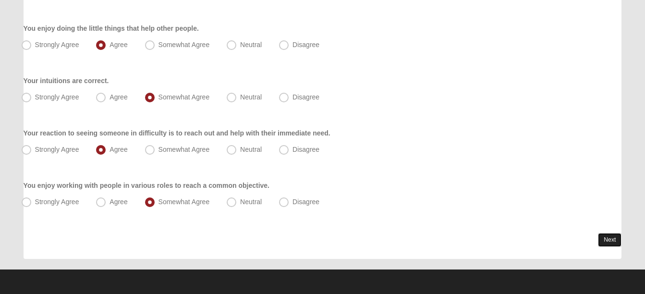
click at [607, 239] on link "Next" at bounding box center [610, 240] width 24 height 14
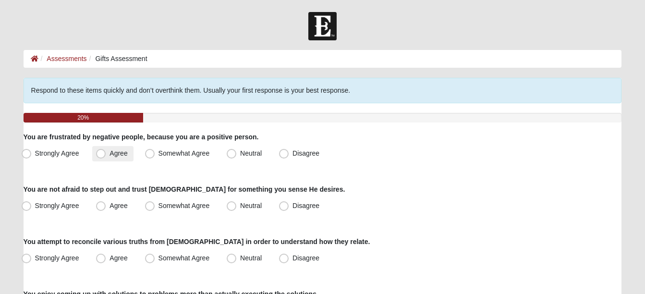
click at [110, 154] on span "Agree" at bounding box center [119, 153] width 18 height 8
click at [101, 154] on input "Agree" at bounding box center [103, 153] width 6 height 6
radio input "true"
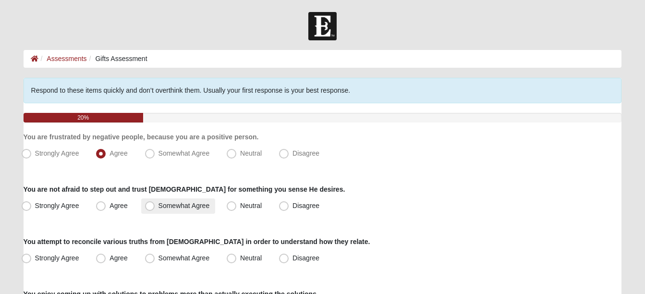
click at [159, 204] on span "Somewhat Agree" at bounding box center [184, 206] width 51 height 8
click at [149, 204] on input "Somewhat Agree" at bounding box center [152, 206] width 6 height 6
radio input "true"
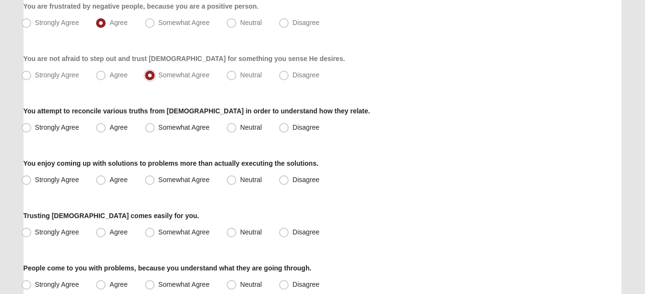
scroll to position [144, 0]
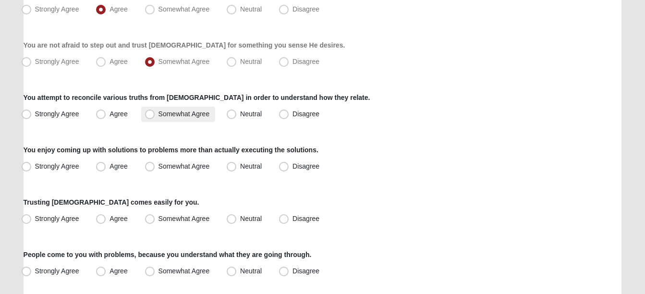
click at [159, 114] on span "Somewhat Agree" at bounding box center [184, 114] width 51 height 8
click at [150, 114] on input "Somewhat Agree" at bounding box center [152, 114] width 6 height 6
radio input "true"
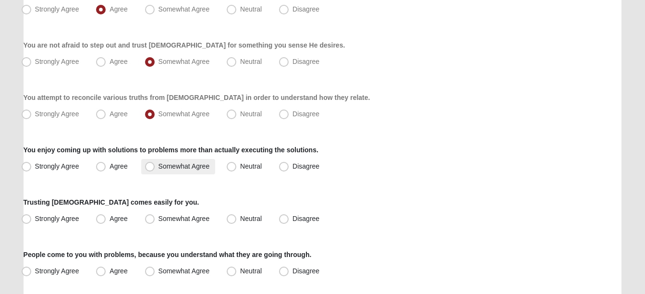
click at [159, 164] on span "Somewhat Agree" at bounding box center [184, 166] width 51 height 8
click at [149, 164] on input "Somewhat Agree" at bounding box center [152, 166] width 6 height 6
radio input "true"
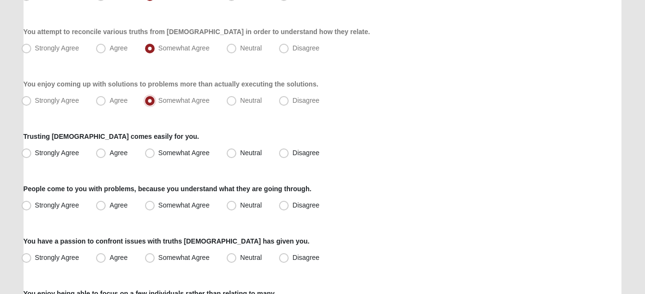
scroll to position [240, 0]
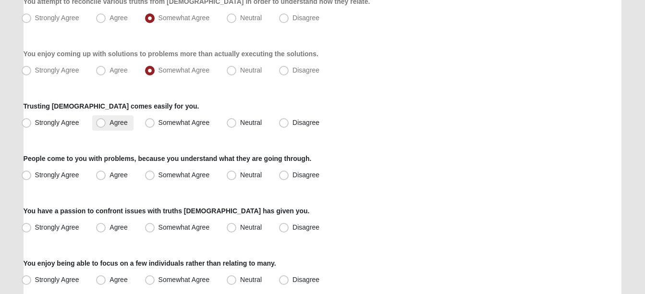
click at [110, 122] on span "Agree" at bounding box center [119, 123] width 18 height 8
click at [100, 122] on input "Agree" at bounding box center [103, 123] width 6 height 6
radio input "true"
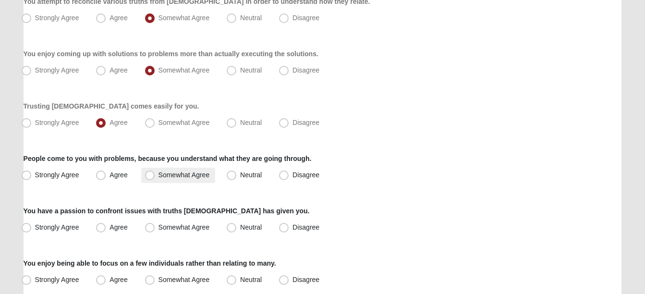
click at [159, 176] on span "Somewhat Agree" at bounding box center [184, 175] width 51 height 8
click at [149, 176] on input "Somewhat Agree" at bounding box center [152, 175] width 6 height 6
radio input "true"
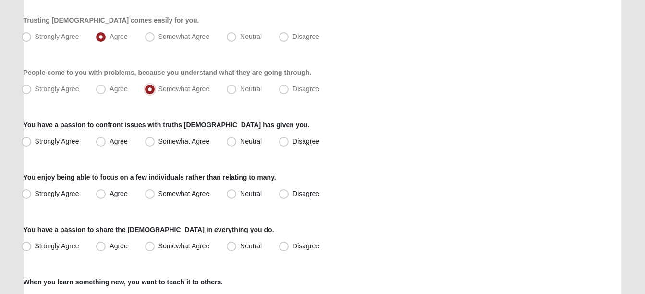
scroll to position [336, 0]
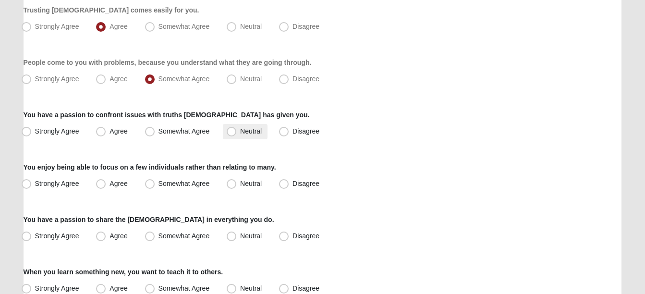
click at [240, 131] on span "Neutral" at bounding box center [251, 131] width 22 height 8
click at [231, 131] on input "Neutral" at bounding box center [234, 131] width 6 height 6
radio input "true"
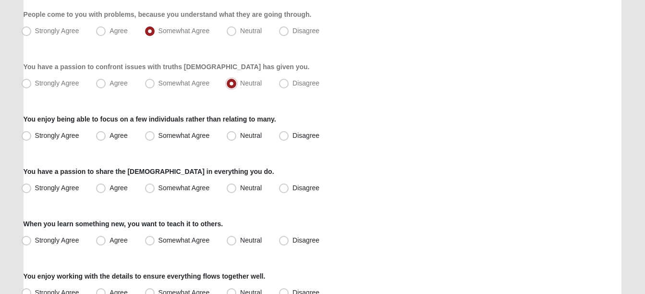
scroll to position [432, 0]
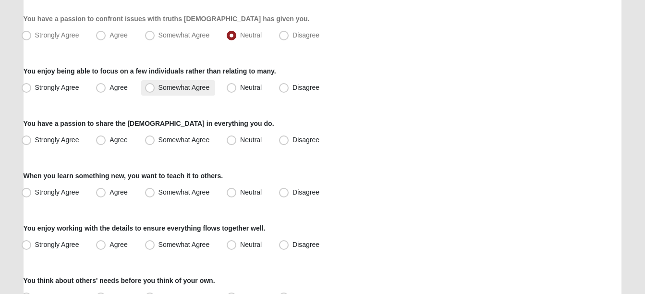
click at [159, 86] on span "Somewhat Agree" at bounding box center [184, 88] width 51 height 8
click at [151, 86] on input "Somewhat Agree" at bounding box center [152, 88] width 6 height 6
radio input "true"
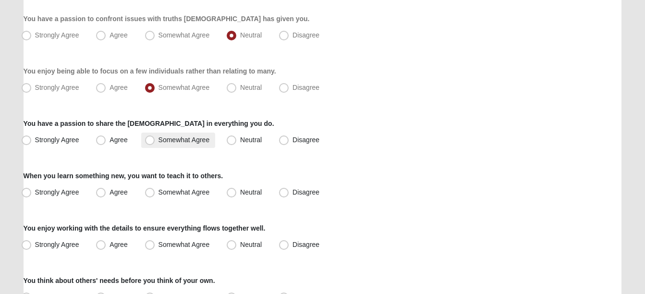
click at [159, 139] on span "Somewhat Agree" at bounding box center [184, 140] width 51 height 8
click at [150, 139] on input "Somewhat Agree" at bounding box center [152, 140] width 6 height 6
radio input "true"
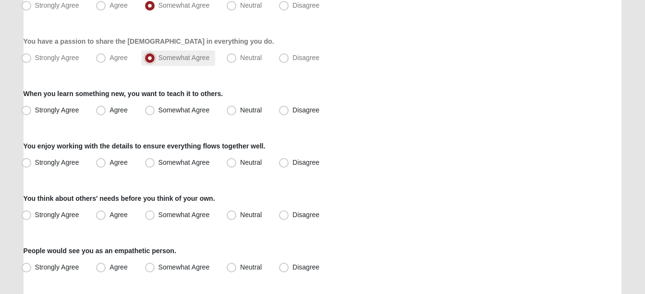
scroll to position [528, 0]
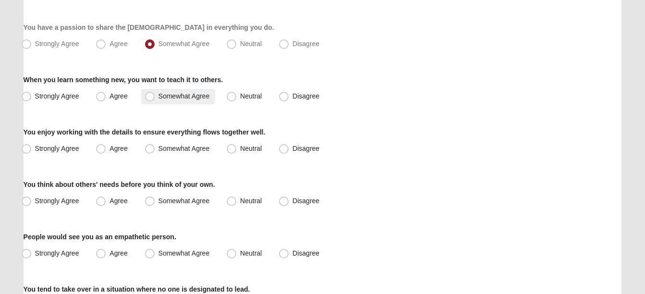
click at [159, 97] on span "Somewhat Agree" at bounding box center [184, 96] width 51 height 8
click at [149, 97] on input "Somewhat Agree" at bounding box center [152, 96] width 6 height 6
radio input "true"
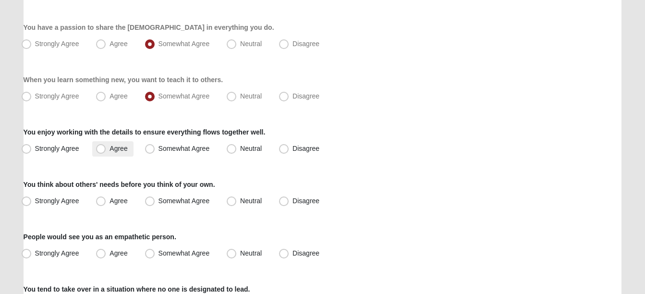
click at [110, 148] on span "Agree" at bounding box center [119, 149] width 18 height 8
click at [100, 148] on input "Agree" at bounding box center [103, 149] width 6 height 6
radio input "true"
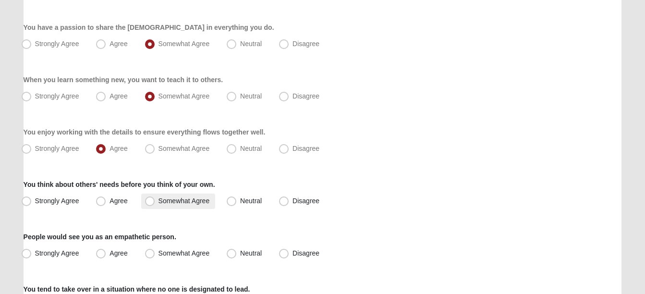
click at [159, 202] on span "Somewhat Agree" at bounding box center [184, 201] width 51 height 8
click at [150, 202] on input "Somewhat Agree" at bounding box center [152, 201] width 6 height 6
radio input "true"
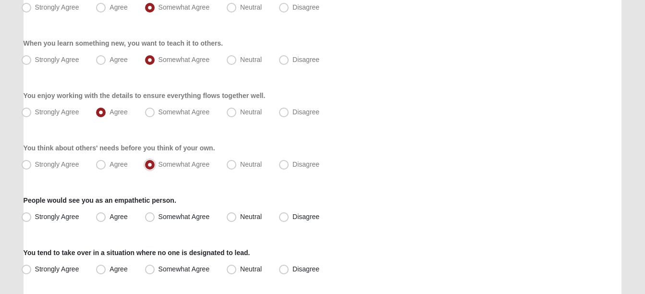
scroll to position [624, 0]
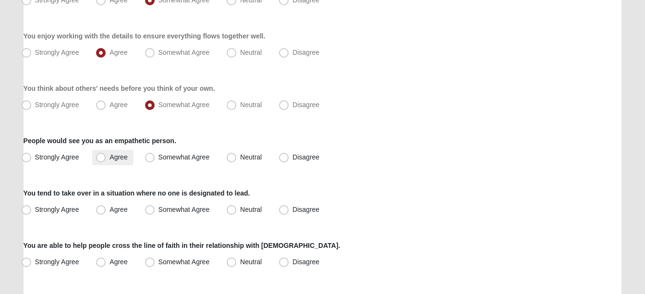
click at [110, 159] on span "Agree" at bounding box center [119, 157] width 18 height 8
click at [102, 159] on input "Agree" at bounding box center [103, 157] width 6 height 6
radio input "true"
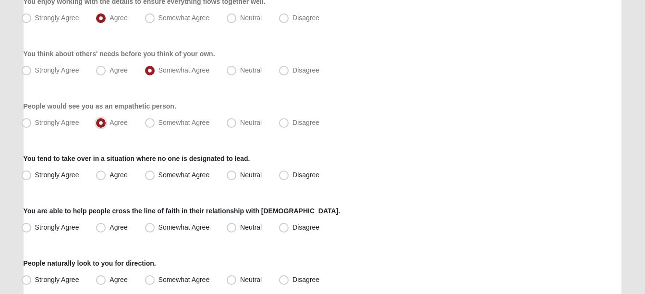
scroll to position [721, 0]
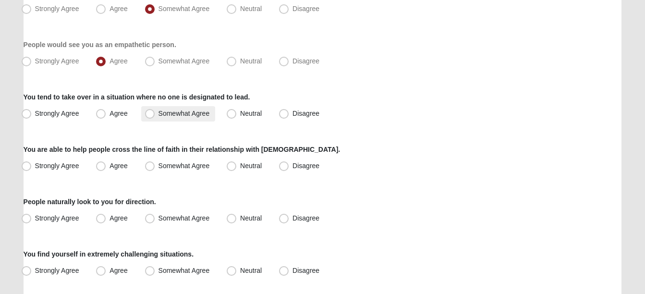
click at [159, 115] on span "Somewhat Agree" at bounding box center [184, 114] width 51 height 8
click at [149, 115] on input "Somewhat Agree" at bounding box center [152, 113] width 6 height 6
radio input "true"
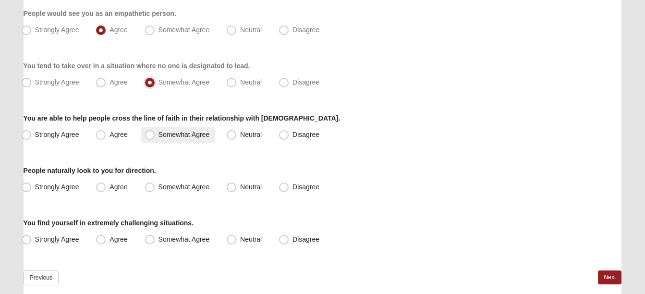
scroll to position [769, 0]
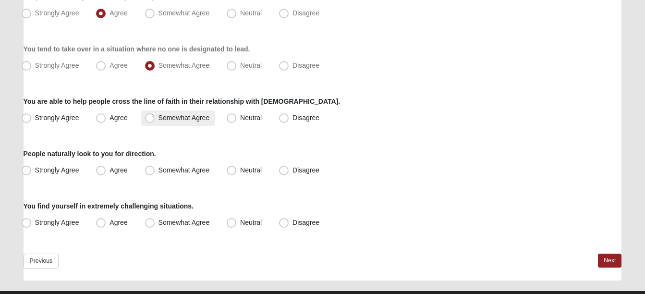
click at [159, 119] on span "Somewhat Agree" at bounding box center [184, 118] width 51 height 8
click at [149, 119] on input "Somewhat Agree" at bounding box center [152, 118] width 6 height 6
radio input "true"
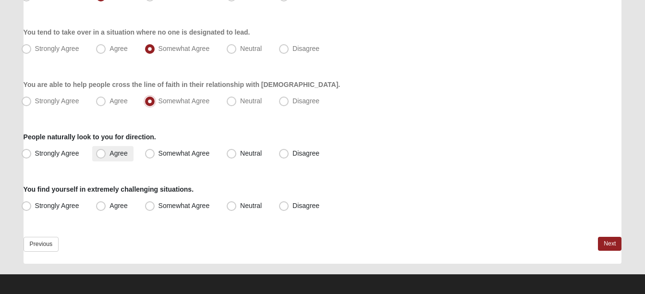
scroll to position [790, 0]
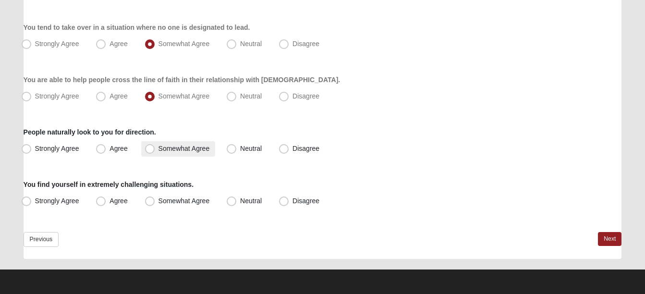
click at [159, 149] on span "Somewhat Agree" at bounding box center [184, 149] width 51 height 8
click at [150, 149] on input "Somewhat Agree" at bounding box center [152, 149] width 6 height 6
radio input "true"
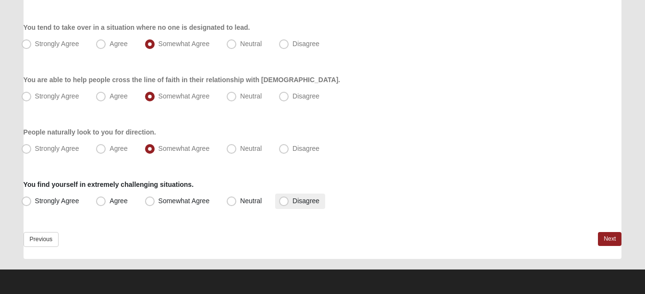
click at [293, 202] on span "Disagree" at bounding box center [306, 201] width 27 height 8
click at [285, 202] on input "Disagree" at bounding box center [286, 201] width 6 height 6
radio input "true"
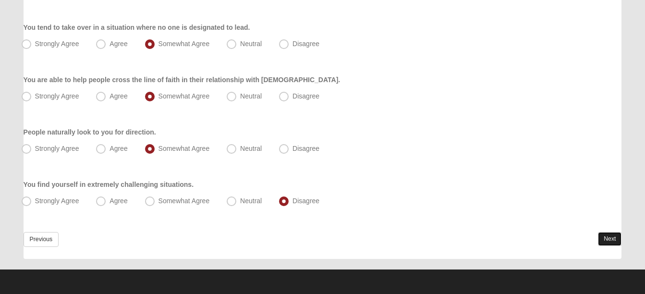
click at [610, 239] on link "Next" at bounding box center [610, 239] width 24 height 14
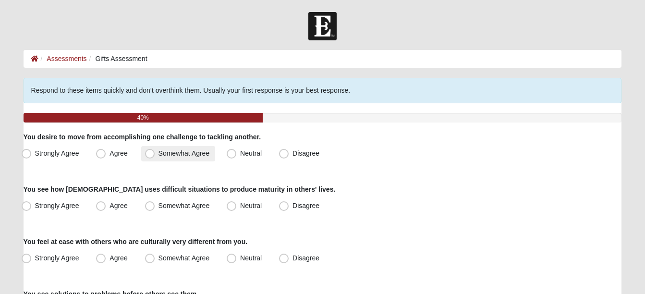
click at [159, 154] on span "Somewhat Agree" at bounding box center [184, 153] width 51 height 8
click at [149, 154] on input "Somewhat Agree" at bounding box center [152, 153] width 6 height 6
radio input "true"
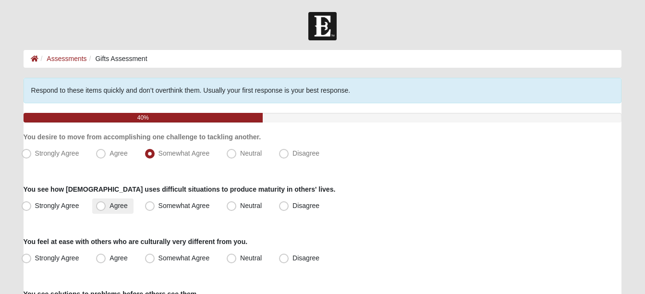
click at [110, 207] on span "Agree" at bounding box center [119, 206] width 18 height 8
click at [101, 207] on input "Agree" at bounding box center [103, 206] width 6 height 6
radio input "true"
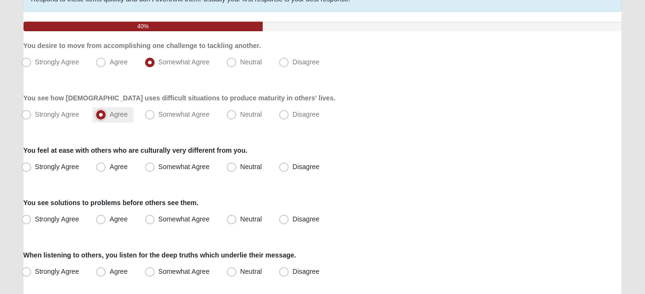
scroll to position [96, 0]
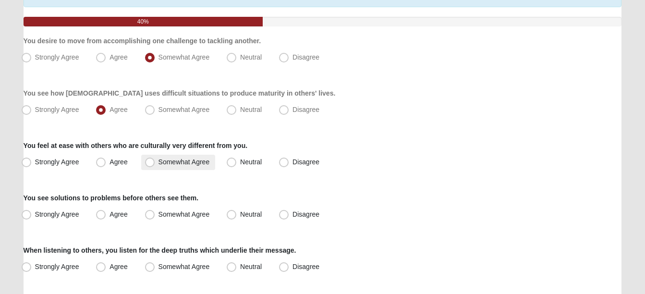
click at [159, 161] on span "Somewhat Agree" at bounding box center [184, 162] width 51 height 8
click at [149, 161] on input "Somewhat Agree" at bounding box center [152, 162] width 6 height 6
radio input "true"
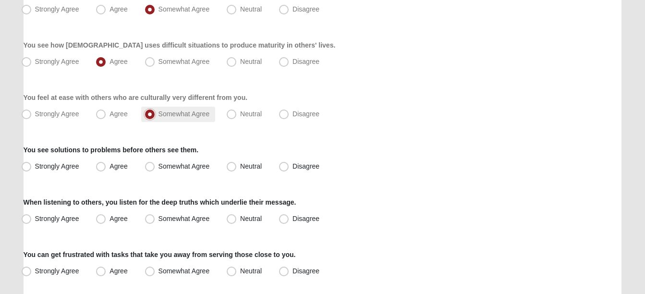
scroll to position [192, 0]
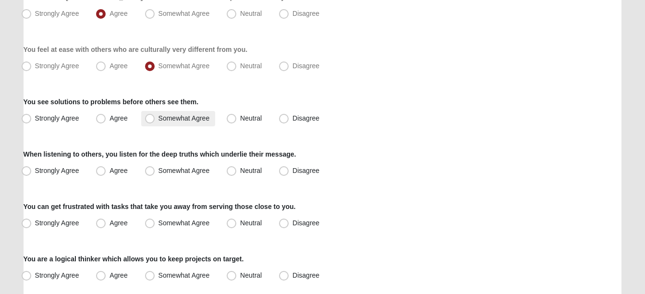
click at [159, 120] on span "Somewhat Agree" at bounding box center [184, 118] width 51 height 8
click at [149, 120] on input "Somewhat Agree" at bounding box center [152, 118] width 6 height 6
radio input "true"
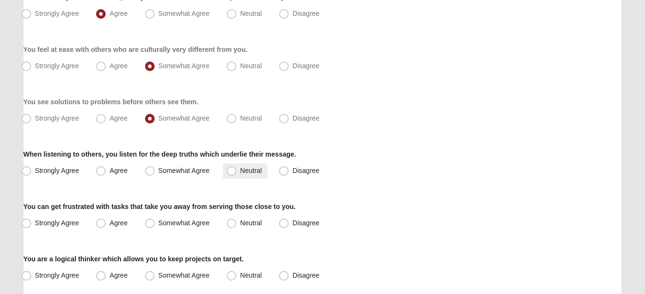
click at [240, 171] on span "Neutral" at bounding box center [251, 171] width 22 height 8
click at [232, 171] on input "Neutral" at bounding box center [234, 171] width 6 height 6
radio input "true"
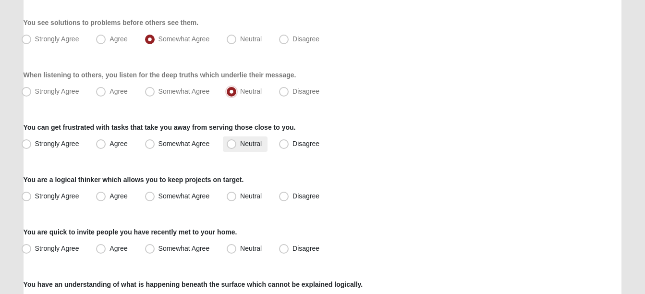
scroll to position [288, 0]
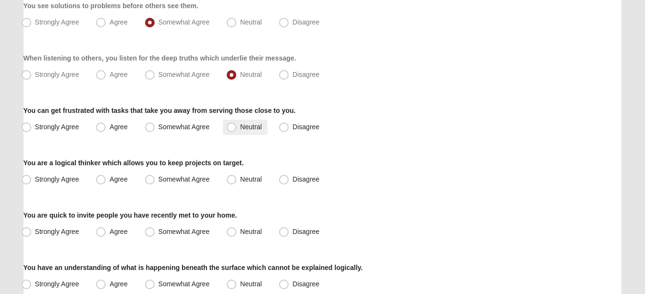
click at [240, 126] on span "Neutral" at bounding box center [251, 127] width 22 height 8
click at [231, 126] on input "Neutral" at bounding box center [234, 127] width 6 height 6
radio input "true"
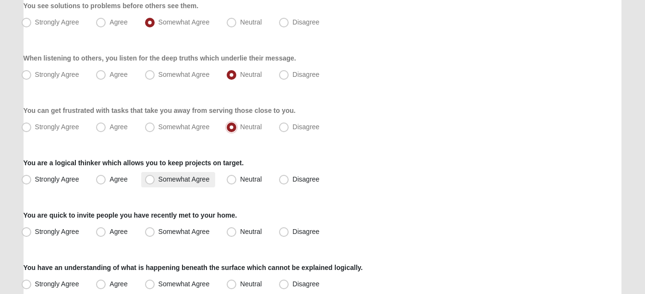
scroll to position [336, 0]
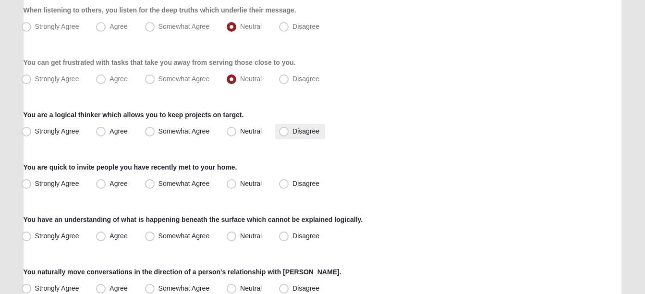
click at [293, 131] on span "Disagree" at bounding box center [306, 131] width 27 height 8
click at [283, 131] on input "Disagree" at bounding box center [286, 131] width 6 height 6
radio input "true"
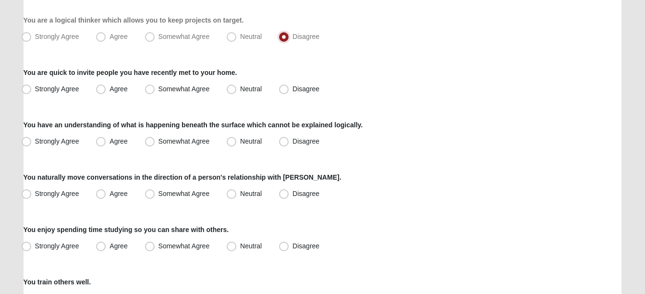
scroll to position [432, 0]
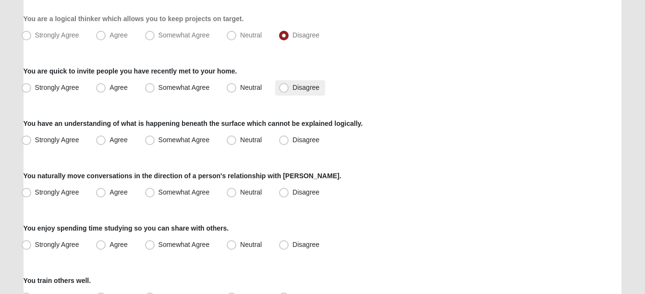
click at [293, 90] on span "Disagree" at bounding box center [306, 88] width 27 height 8
click at [284, 90] on input "Disagree" at bounding box center [286, 88] width 6 height 6
radio input "true"
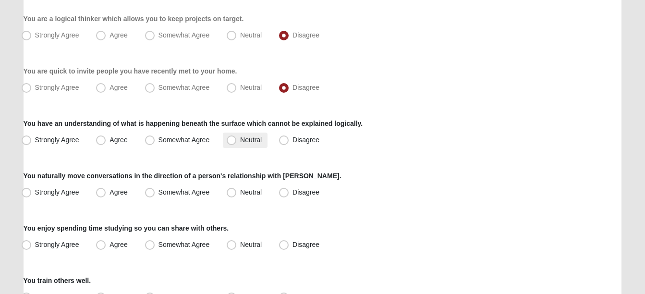
click at [240, 141] on span "Neutral" at bounding box center [251, 140] width 22 height 8
click at [231, 141] on input "Neutral" at bounding box center [234, 140] width 6 height 6
radio input "true"
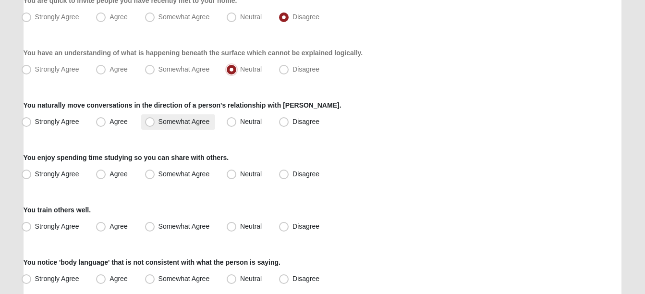
scroll to position [528, 0]
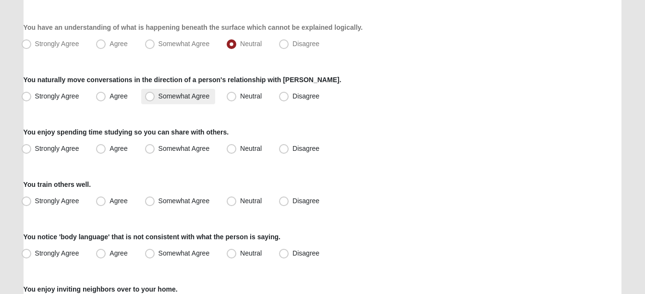
click at [159, 98] on span "Somewhat Agree" at bounding box center [184, 96] width 51 height 8
click at [152, 98] on input "Somewhat Agree" at bounding box center [152, 96] width 6 height 6
radio input "true"
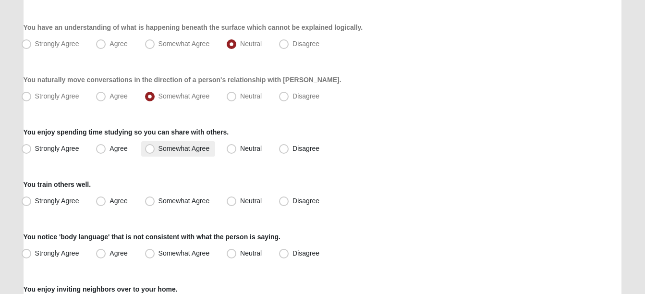
click at [159, 150] on span "Somewhat Agree" at bounding box center [184, 149] width 51 height 8
click at [150, 150] on input "Somewhat Agree" at bounding box center [152, 149] width 6 height 6
radio input "true"
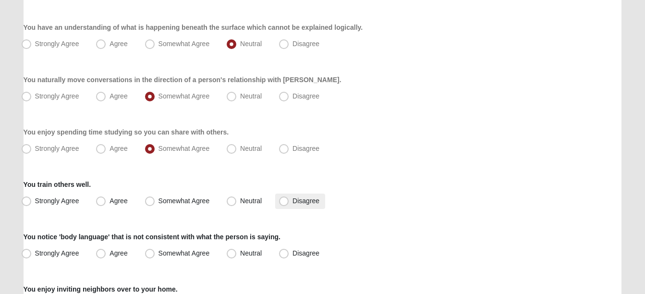
click at [293, 199] on span "Disagree" at bounding box center [306, 201] width 27 height 8
click at [284, 199] on input "Disagree" at bounding box center [286, 201] width 6 height 6
radio input "true"
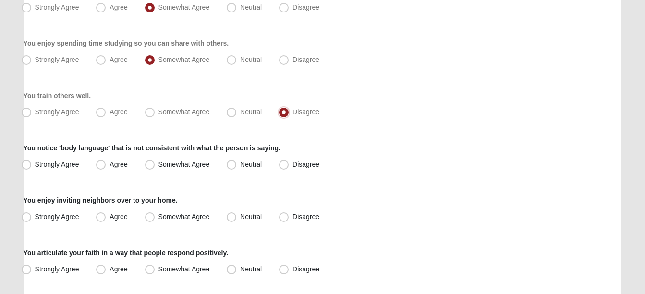
scroll to position [624, 0]
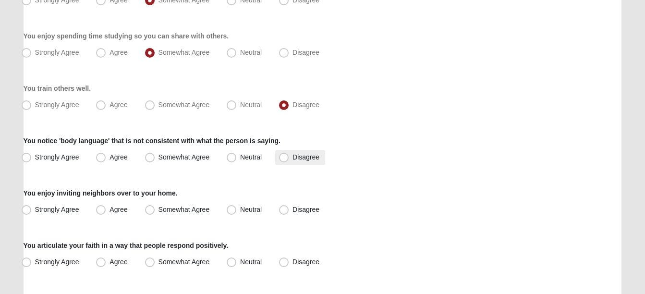
click at [293, 157] on span "Disagree" at bounding box center [306, 157] width 27 height 8
click at [285, 157] on input "Disagree" at bounding box center [286, 157] width 6 height 6
radio input "true"
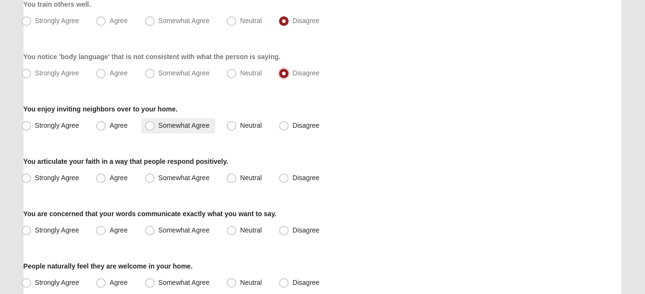
scroll to position [721, 0]
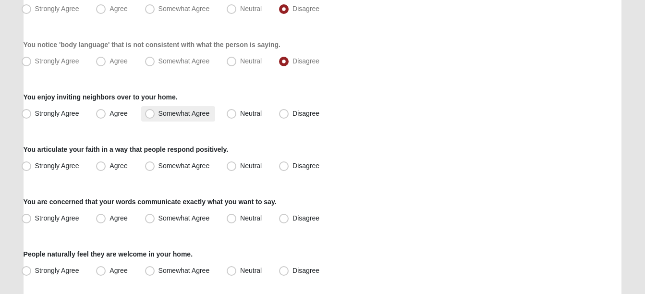
click at [159, 114] on span "Somewhat Agree" at bounding box center [184, 114] width 51 height 8
click at [152, 114] on input "Somewhat Agree" at bounding box center [152, 113] width 6 height 6
radio input "true"
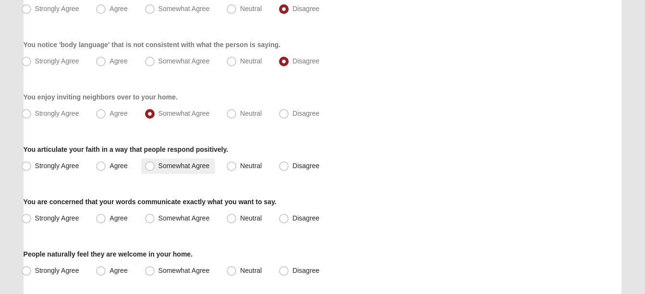
click at [159, 166] on span "Somewhat Agree" at bounding box center [184, 166] width 51 height 8
click at [149, 166] on input "Somewhat Agree" at bounding box center [152, 166] width 6 height 6
radio input "true"
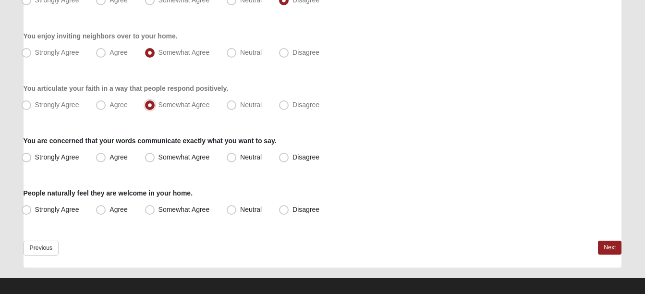
scroll to position [790, 0]
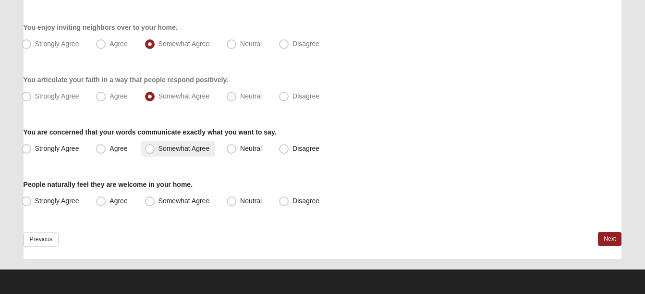
click at [159, 149] on span "Somewhat Agree" at bounding box center [184, 149] width 51 height 8
click at [149, 149] on input "Somewhat Agree" at bounding box center [152, 149] width 6 height 6
radio input "true"
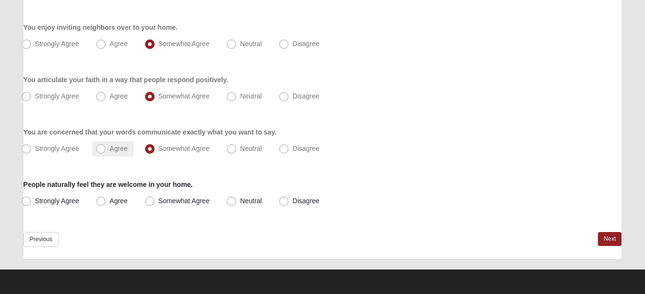
click at [110, 149] on span "Agree" at bounding box center [119, 149] width 18 height 8
click at [101, 149] on input "Agree" at bounding box center [103, 149] width 6 height 6
radio input "true"
click at [35, 201] on span "Strongly Agree" at bounding box center [57, 201] width 44 height 8
click at [28, 201] on input "Strongly Agree" at bounding box center [28, 201] width 6 height 6
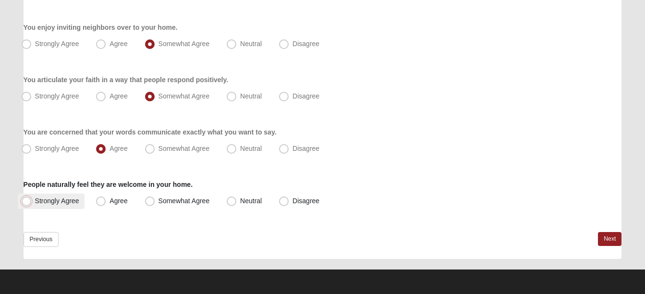
radio input "true"
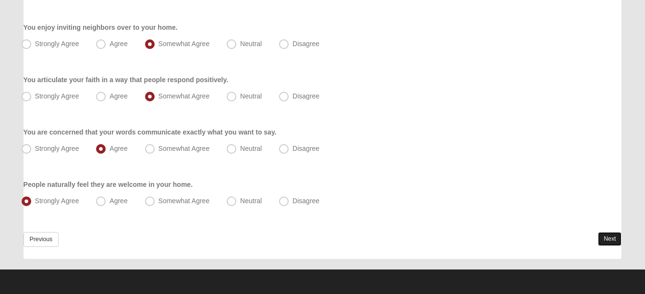
click at [600, 238] on link "Next" at bounding box center [610, 239] width 24 height 14
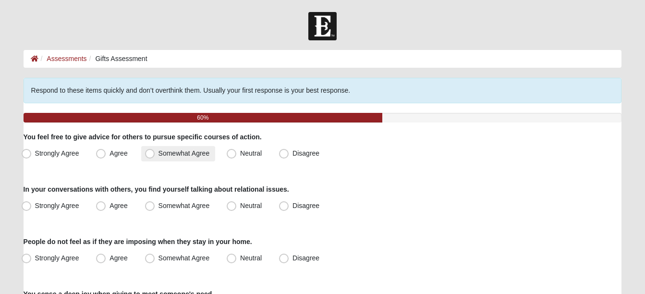
click at [159, 155] on span "Somewhat Agree" at bounding box center [184, 153] width 51 height 8
click at [149, 155] on input "Somewhat Agree" at bounding box center [152, 153] width 6 height 6
radio input "true"
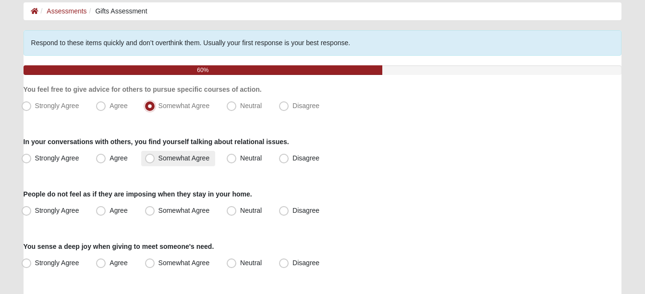
scroll to position [48, 0]
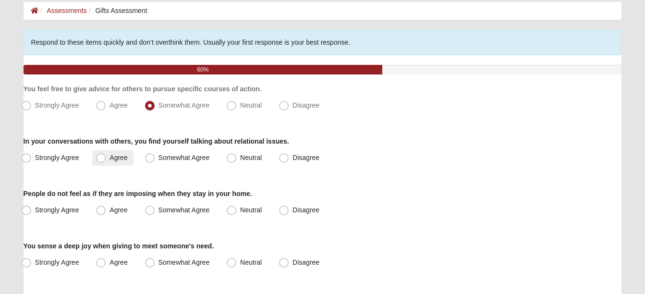
click at [110, 158] on span "Agree" at bounding box center [119, 158] width 18 height 8
click at [101, 158] on input "Agree" at bounding box center [103, 158] width 6 height 6
radio input "true"
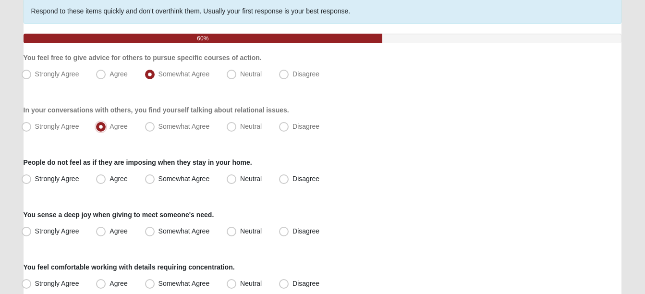
scroll to position [96, 0]
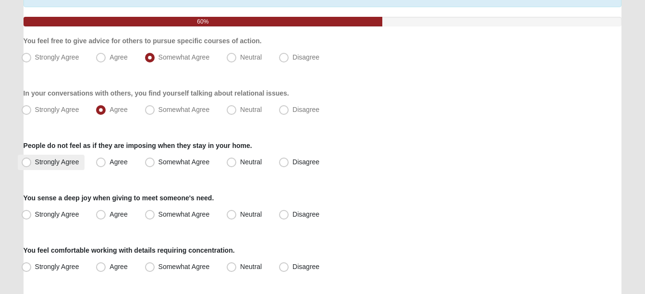
click at [35, 162] on span "Strongly Agree" at bounding box center [57, 162] width 44 height 8
click at [28, 162] on input "Strongly Agree" at bounding box center [28, 162] width 6 height 6
radio input "true"
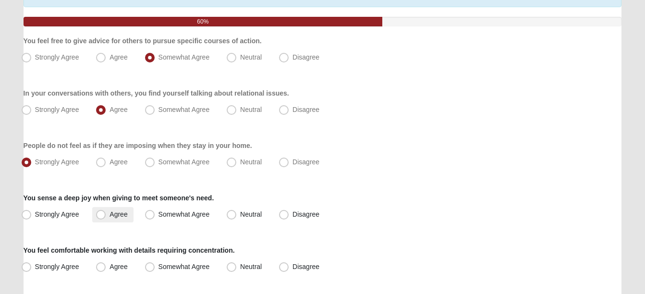
click at [110, 214] on span "Agree" at bounding box center [119, 214] width 18 height 8
click at [100, 214] on input "Agree" at bounding box center [103, 214] width 6 height 6
radio input "true"
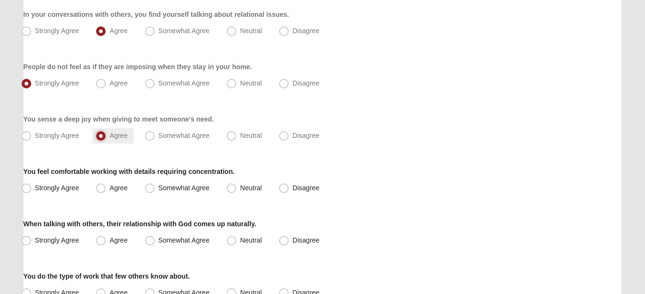
scroll to position [192, 0]
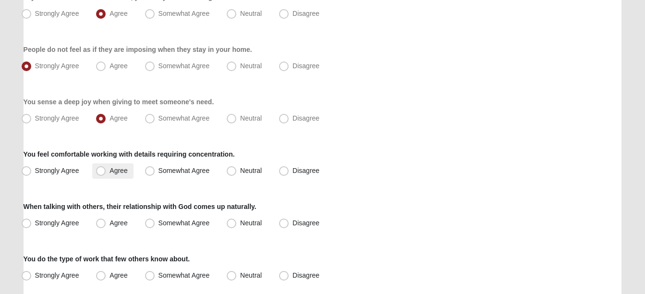
click at [110, 170] on span "Agree" at bounding box center [119, 171] width 18 height 8
click at [100, 170] on input "Agree" at bounding box center [103, 171] width 6 height 6
radio input "true"
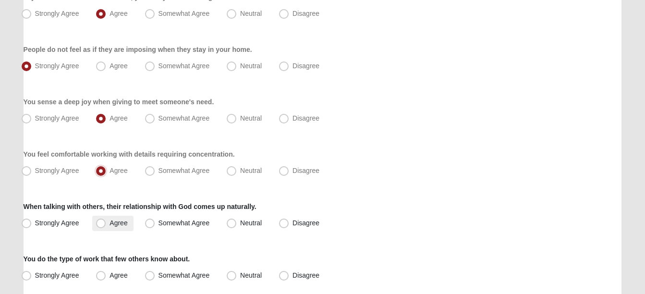
scroll to position [240, 0]
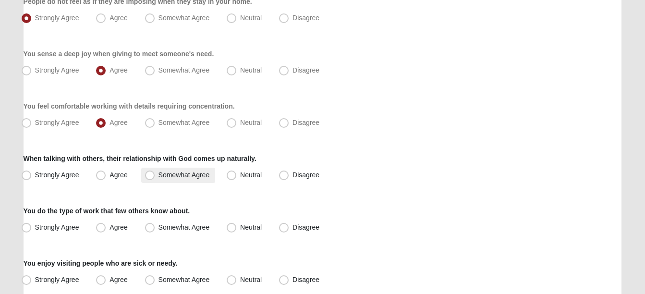
click at [159, 175] on span "Somewhat Agree" at bounding box center [184, 175] width 51 height 8
click at [149, 175] on input "Somewhat Agree" at bounding box center [152, 175] width 6 height 6
radio input "true"
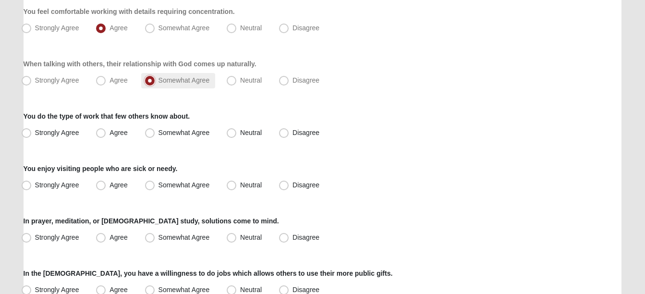
scroll to position [336, 0]
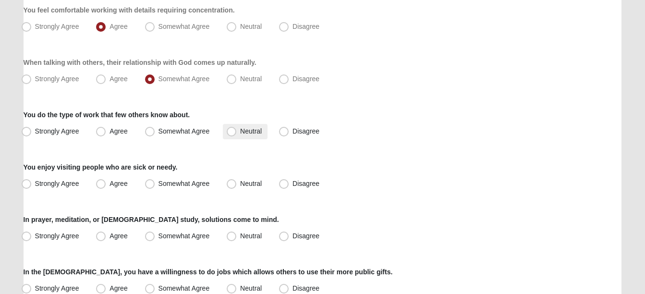
click at [240, 135] on span "Neutral" at bounding box center [251, 131] width 22 height 8
click at [231, 135] on input "Neutral" at bounding box center [234, 131] width 6 height 6
radio input "true"
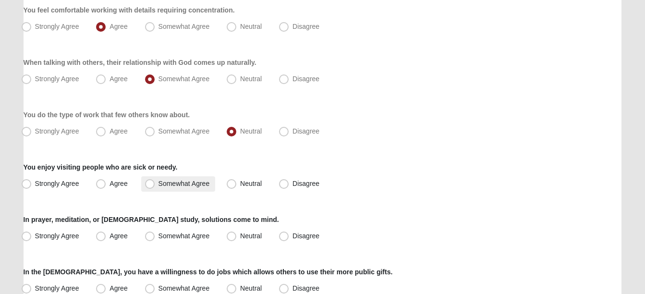
click at [159, 185] on span "Somewhat Agree" at bounding box center [184, 184] width 51 height 8
click at [149, 185] on input "Somewhat Agree" at bounding box center [152, 184] width 6 height 6
radio input "true"
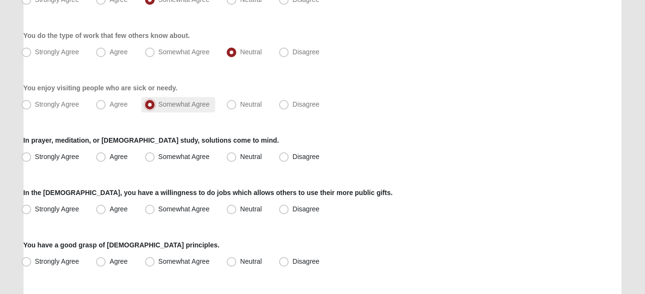
scroll to position [432, 0]
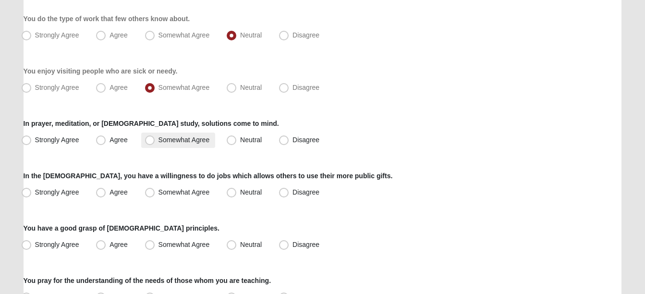
click at [159, 139] on span "Somewhat Agree" at bounding box center [184, 140] width 51 height 8
click at [149, 139] on input "Somewhat Agree" at bounding box center [152, 140] width 6 height 6
radio input "true"
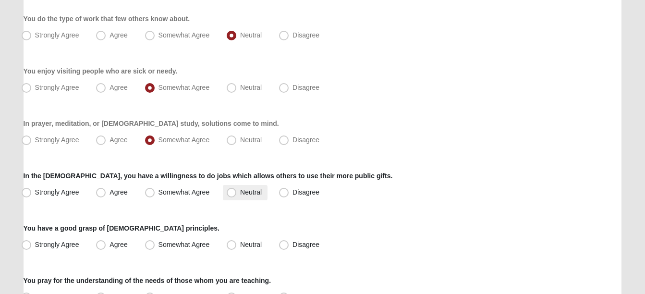
click at [240, 191] on span "Neutral" at bounding box center [251, 192] width 22 height 8
click at [231, 191] on input "Neutral" at bounding box center [234, 192] width 6 height 6
radio input "true"
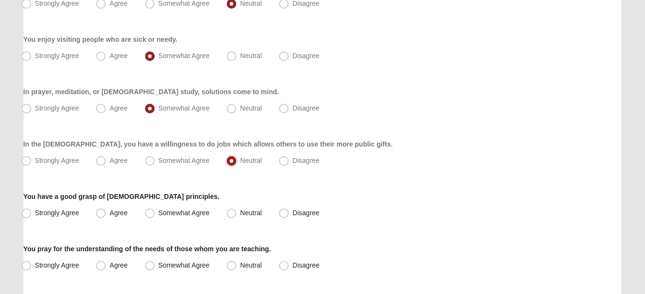
scroll to position [528, 0]
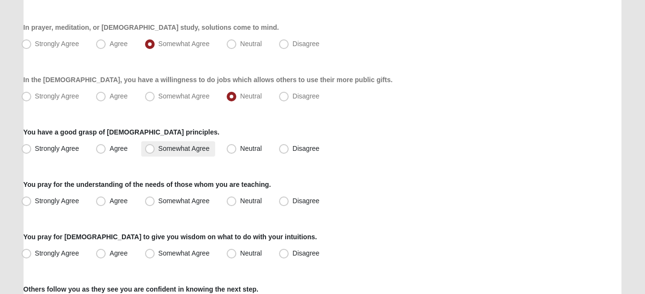
click at [159, 149] on span "Somewhat Agree" at bounding box center [184, 149] width 51 height 8
click at [150, 149] on input "Somewhat Agree" at bounding box center [152, 149] width 6 height 6
radio input "true"
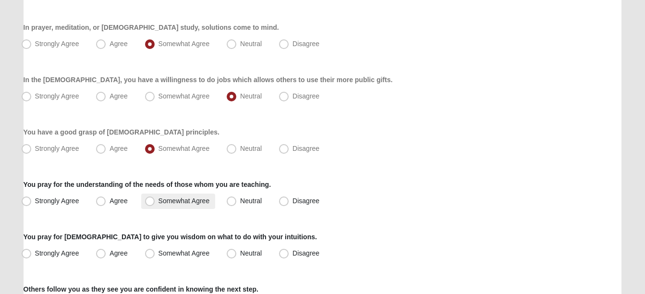
click at [159, 201] on span "Somewhat Agree" at bounding box center [184, 201] width 51 height 8
click at [149, 201] on input "Somewhat Agree" at bounding box center [152, 201] width 6 height 6
radio input "true"
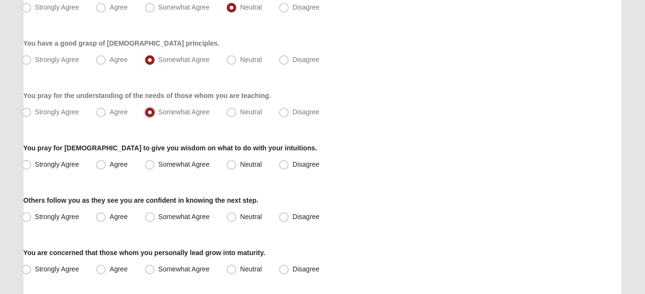
scroll to position [624, 0]
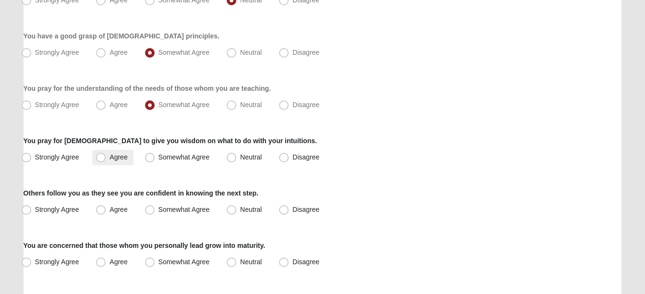
click at [110, 157] on span "Agree" at bounding box center [119, 157] width 18 height 8
click at [100, 157] on input "Agree" at bounding box center [103, 157] width 6 height 6
radio input "true"
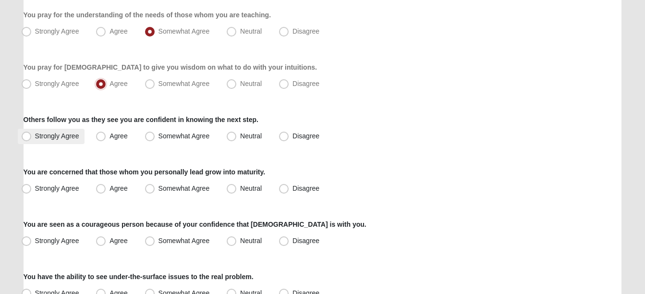
scroll to position [721, 0]
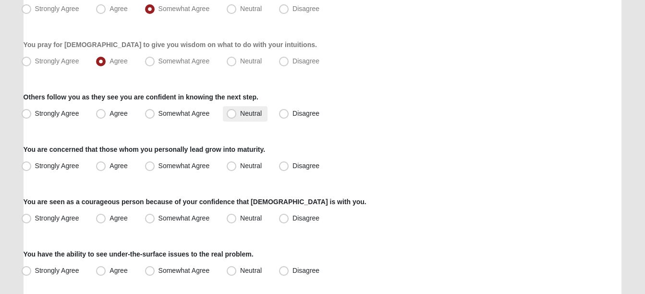
click at [240, 114] on span "Neutral" at bounding box center [251, 114] width 22 height 8
click at [231, 114] on input "Neutral" at bounding box center [234, 113] width 6 height 6
radio input "true"
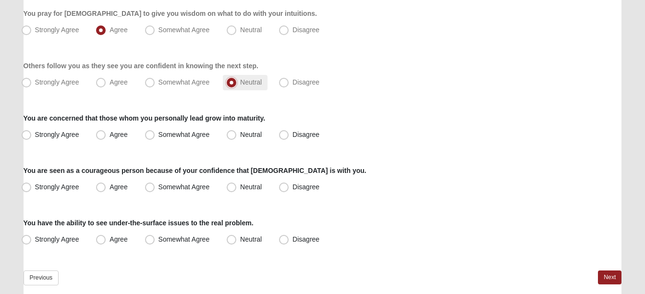
scroll to position [769, 0]
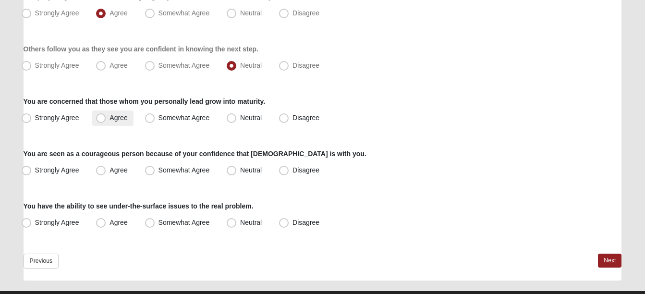
click at [110, 118] on span "Agree" at bounding box center [119, 118] width 18 height 8
click at [100, 118] on input "Agree" at bounding box center [103, 118] width 6 height 6
radio input "true"
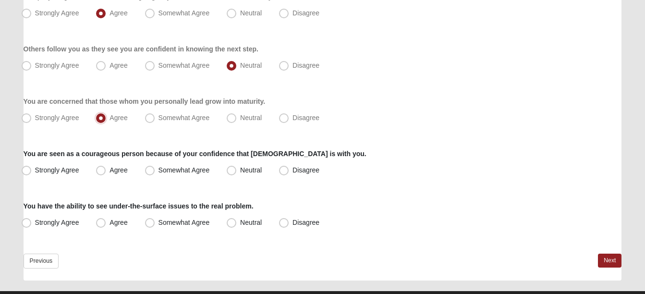
scroll to position [790, 0]
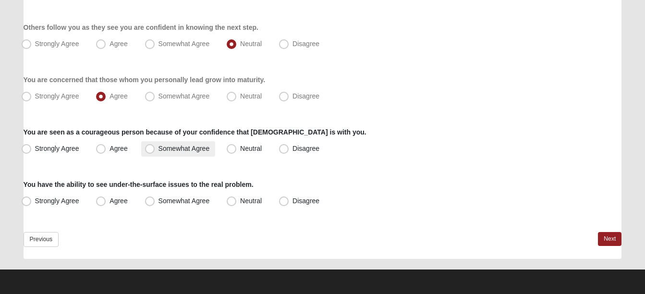
click at [159, 150] on span "Somewhat Agree" at bounding box center [184, 149] width 51 height 8
click at [152, 150] on input "Somewhat Agree" at bounding box center [152, 149] width 6 height 6
radio input "true"
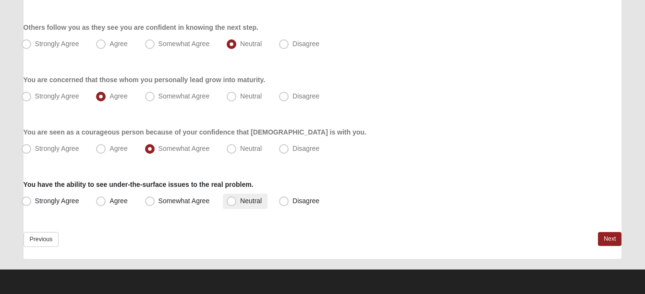
click at [240, 198] on span "Neutral" at bounding box center [251, 201] width 22 height 8
click at [231, 198] on input "Neutral" at bounding box center [234, 201] width 6 height 6
radio input "true"
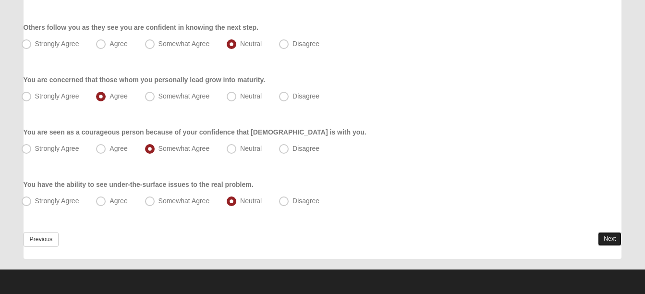
click at [603, 234] on link "Next" at bounding box center [610, 239] width 24 height 14
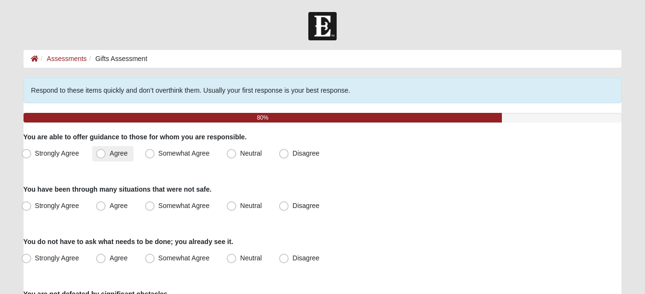
click at [110, 152] on span "Agree" at bounding box center [119, 153] width 18 height 8
click at [100, 152] on input "Agree" at bounding box center [103, 153] width 6 height 6
radio input "true"
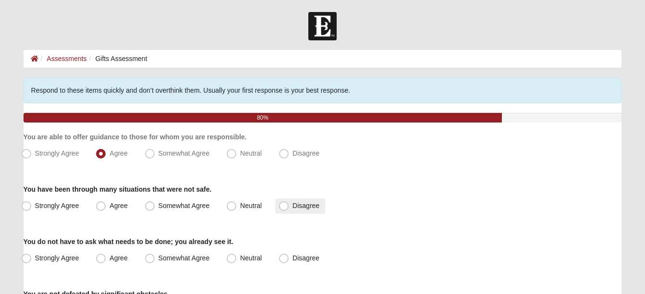
click at [293, 207] on span "Disagree" at bounding box center [306, 206] width 27 height 8
click at [286, 207] on input "Disagree" at bounding box center [286, 206] width 6 height 6
radio input "true"
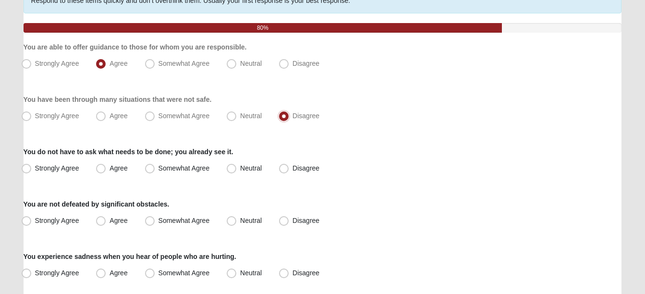
scroll to position [96, 0]
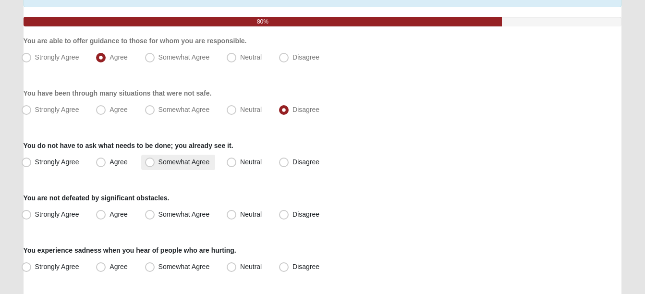
click at [159, 161] on span "Somewhat Agree" at bounding box center [184, 162] width 51 height 8
click at [150, 161] on input "Somewhat Agree" at bounding box center [152, 162] width 6 height 6
radio input "true"
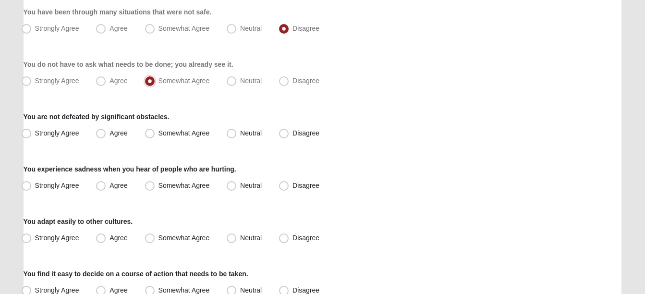
scroll to position [192, 0]
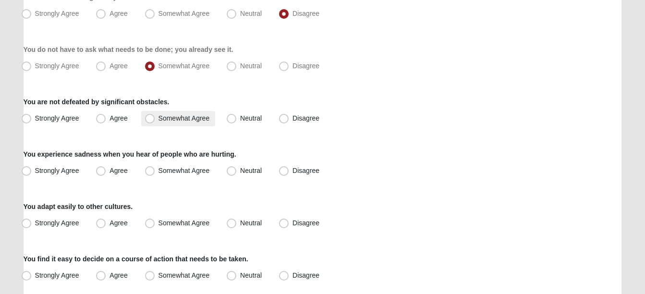
click at [159, 118] on span "Somewhat Agree" at bounding box center [184, 118] width 51 height 8
click at [149, 118] on input "Somewhat Agree" at bounding box center [152, 118] width 6 height 6
radio input "true"
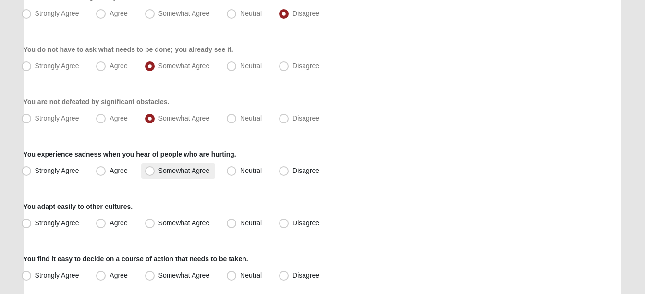
click at [159, 172] on span "Somewhat Agree" at bounding box center [184, 171] width 51 height 8
click at [150, 172] on input "Somewhat Agree" at bounding box center [152, 171] width 6 height 6
radio input "true"
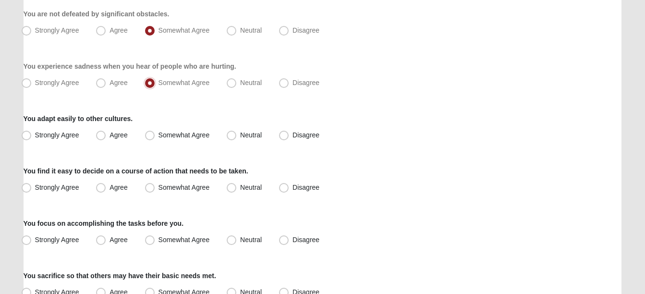
scroll to position [288, 0]
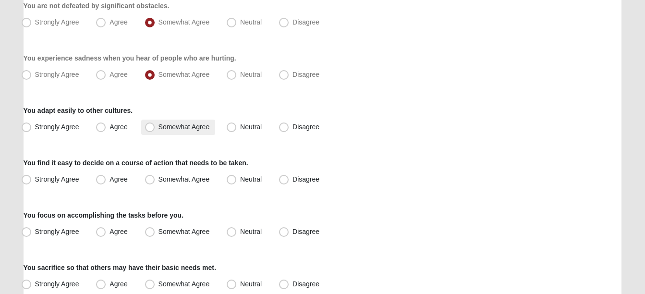
click at [159, 127] on span "Somewhat Agree" at bounding box center [184, 127] width 51 height 8
click at [149, 127] on input "Somewhat Agree" at bounding box center [152, 127] width 6 height 6
radio input "true"
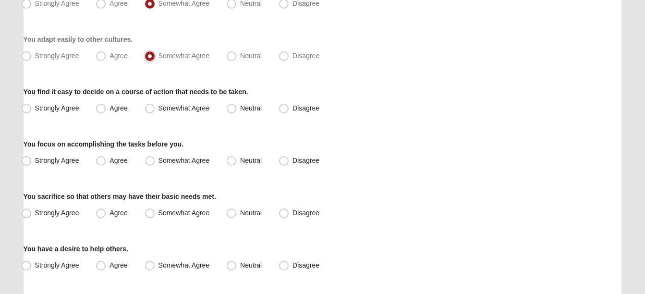
scroll to position [384, 0]
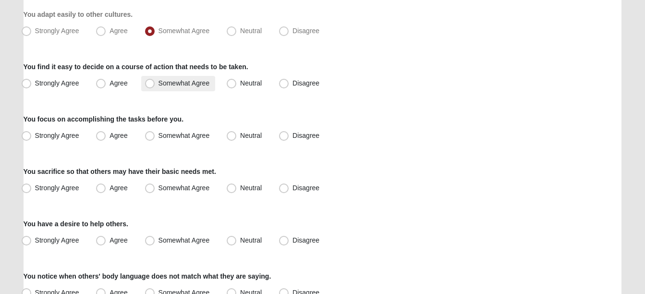
click at [159, 83] on span "Somewhat Agree" at bounding box center [184, 83] width 51 height 8
click at [149, 83] on input "Somewhat Agree" at bounding box center [152, 83] width 6 height 6
radio input "true"
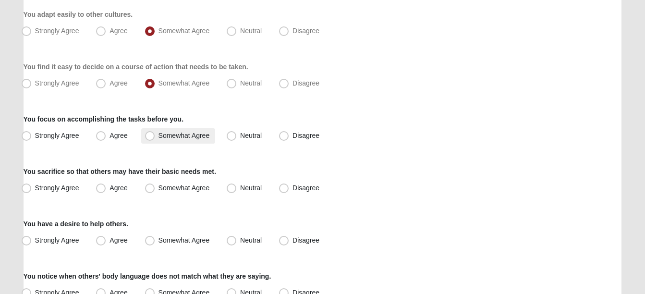
click at [159, 136] on span "Somewhat Agree" at bounding box center [184, 136] width 51 height 8
click at [149, 136] on input "Somewhat Agree" at bounding box center [152, 136] width 6 height 6
radio input "true"
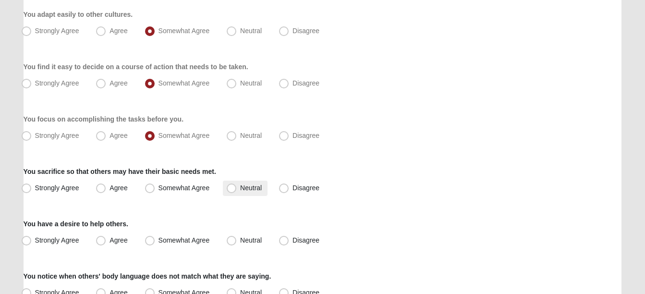
click at [240, 188] on span "Neutral" at bounding box center [251, 188] width 22 height 8
click at [231, 188] on input "Neutral" at bounding box center [234, 188] width 6 height 6
radio input "true"
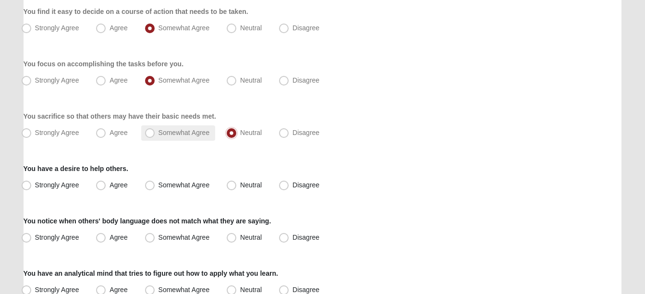
scroll to position [480, 0]
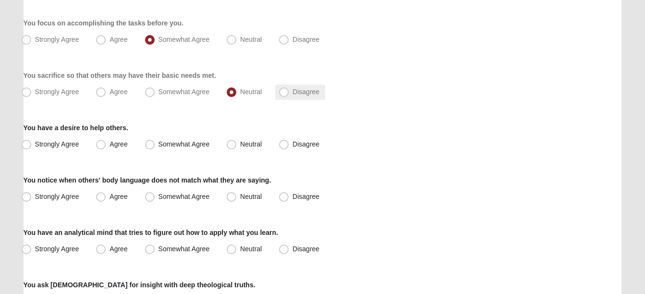
click at [293, 93] on span "Disagree" at bounding box center [306, 92] width 27 height 8
click at [283, 93] on input "Disagree" at bounding box center [286, 92] width 6 height 6
radio input "true"
click at [159, 93] on span "Somewhat Agree" at bounding box center [184, 92] width 51 height 8
click at [150, 93] on input "Somewhat Agree" at bounding box center [152, 92] width 6 height 6
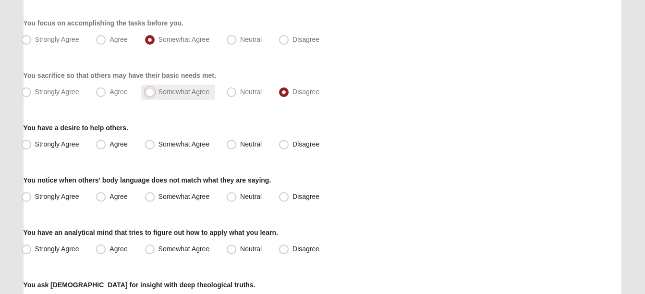
radio input "true"
click at [35, 145] on span "Strongly Agree" at bounding box center [57, 144] width 44 height 8
click at [25, 145] on input "Strongly Agree" at bounding box center [28, 144] width 6 height 6
radio input "true"
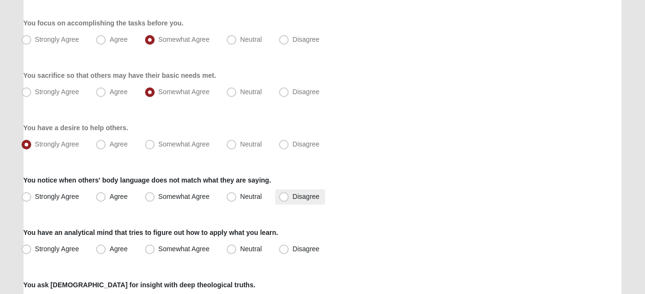
click at [293, 196] on span "Disagree" at bounding box center [306, 197] width 27 height 8
click at [283, 196] on input "Disagree" at bounding box center [286, 197] width 6 height 6
radio input "true"
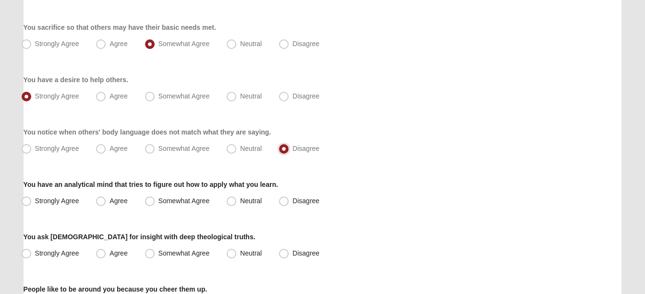
scroll to position [576, 0]
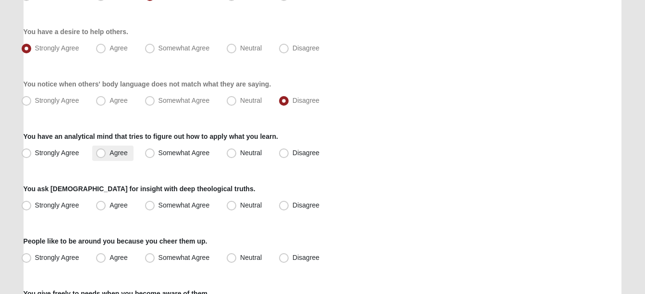
click at [110, 153] on span "Agree" at bounding box center [119, 153] width 18 height 8
click at [100, 153] on input "Agree" at bounding box center [103, 153] width 6 height 6
radio input "true"
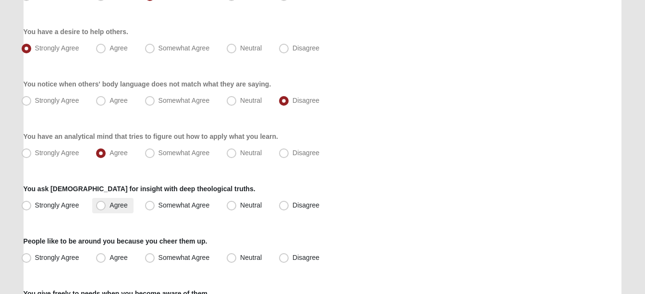
click at [110, 206] on span "Agree" at bounding box center [119, 205] width 18 height 8
click at [100, 206] on input "Agree" at bounding box center [103, 205] width 6 height 6
radio input "true"
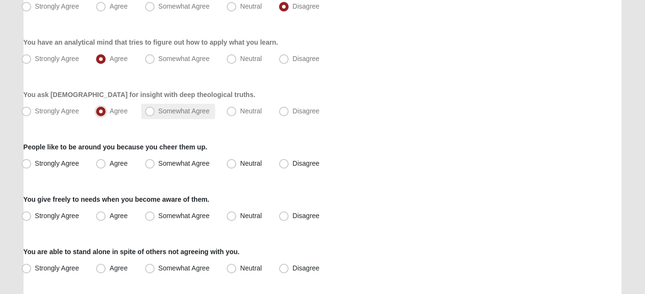
scroll to position [673, 0]
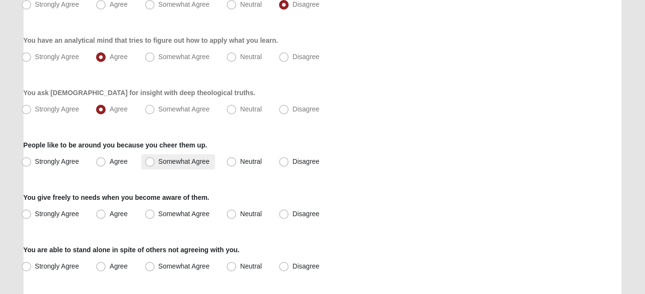
click at [159, 161] on span "Somewhat Agree" at bounding box center [184, 162] width 51 height 8
click at [149, 161] on input "Somewhat Agree" at bounding box center [152, 162] width 6 height 6
radio input "true"
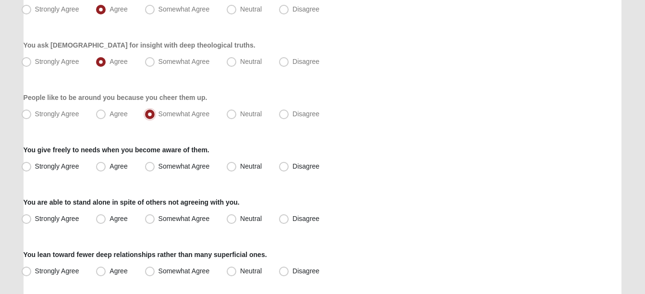
scroll to position [721, 0]
click at [35, 167] on span "Strongly Agree" at bounding box center [57, 166] width 44 height 8
click at [26, 167] on input "Strongly Agree" at bounding box center [28, 166] width 6 height 6
radio input "true"
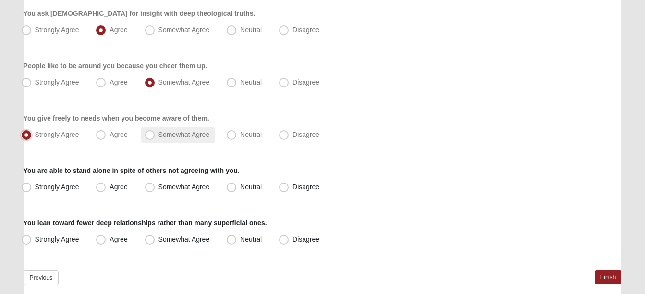
scroll to position [769, 0]
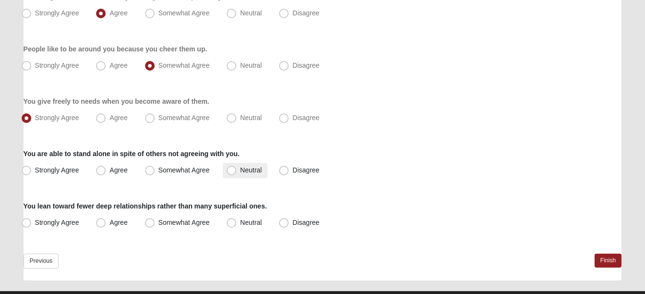
click at [240, 170] on span "Neutral" at bounding box center [251, 170] width 22 height 8
click at [232, 170] on input "Neutral" at bounding box center [234, 170] width 6 height 6
radio input "true"
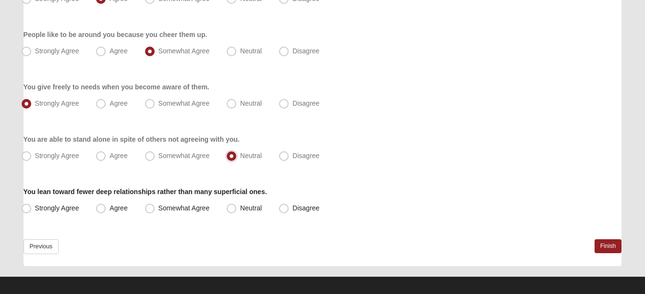
scroll to position [790, 0]
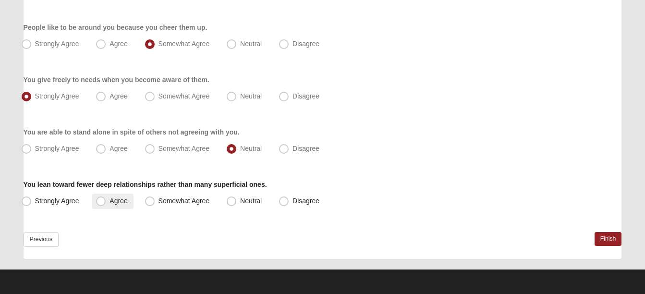
click at [110, 201] on span "Agree" at bounding box center [119, 201] width 18 height 8
click at [102, 201] on input "Agree" at bounding box center [103, 201] width 6 height 6
radio input "true"
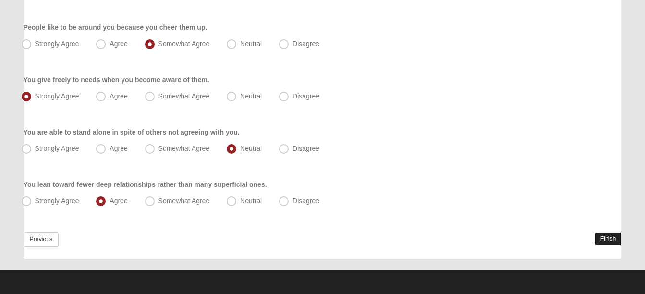
click at [599, 236] on link "Finish" at bounding box center [608, 239] width 27 height 14
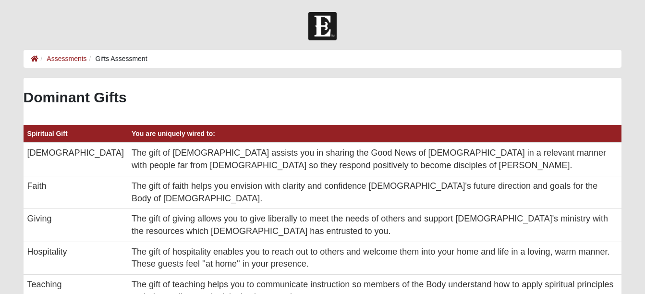
scroll to position [192, 583]
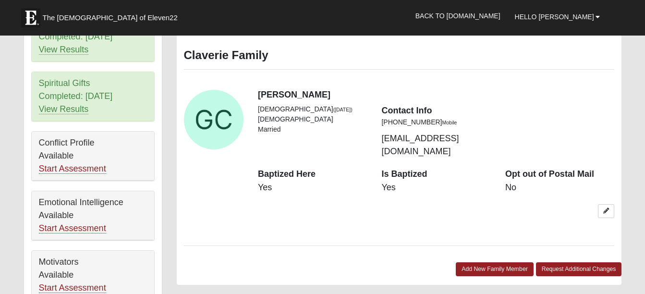
scroll to position [480, 0]
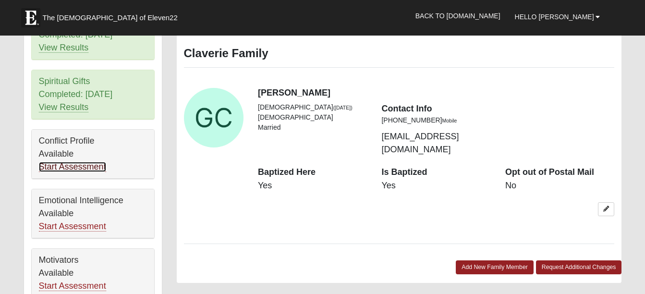
click at [67, 162] on link "Start Assessment" at bounding box center [72, 167] width 67 height 10
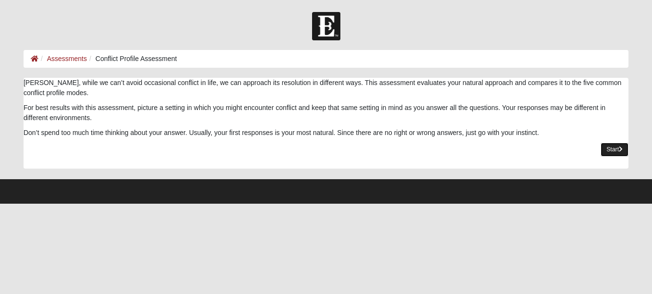
click at [611, 152] on link "Start" at bounding box center [615, 150] width 28 height 14
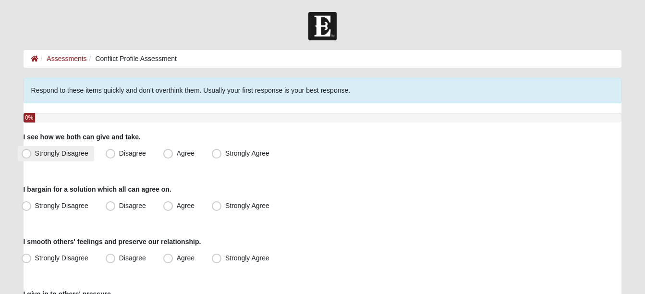
click at [35, 151] on span "Strongly Disagree" at bounding box center [61, 153] width 53 height 8
click at [28, 151] on input "Strongly Disagree" at bounding box center [28, 153] width 6 height 6
radio input "true"
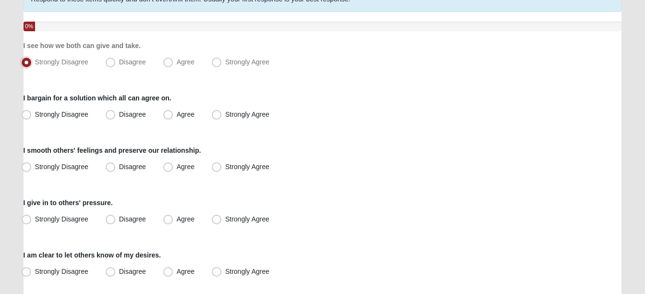
scroll to position [96, 0]
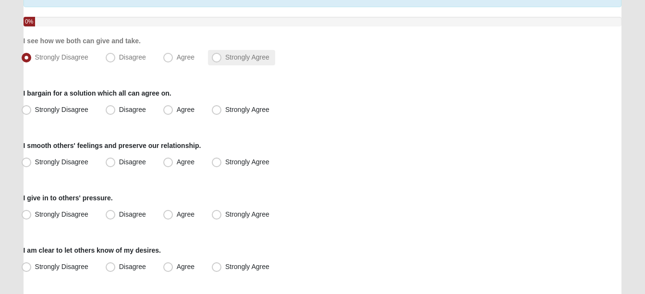
click at [225, 58] on span "Strongly Agree" at bounding box center [247, 57] width 44 height 8
click at [217, 58] on input "Strongly Agree" at bounding box center [219, 57] width 6 height 6
radio input "true"
click at [177, 111] on span "Agree" at bounding box center [186, 110] width 18 height 8
click at [171, 111] on input "Agree" at bounding box center [170, 110] width 6 height 6
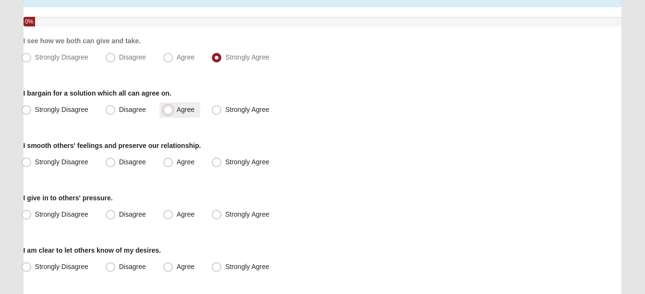
radio input "true"
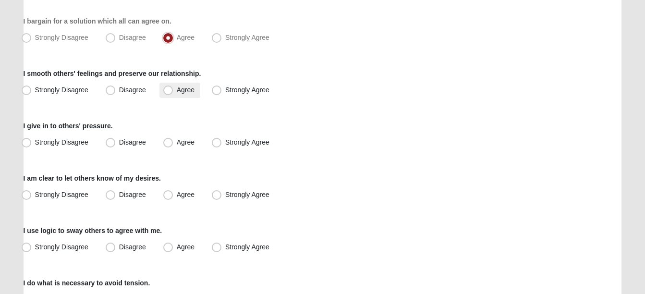
scroll to position [192, 0]
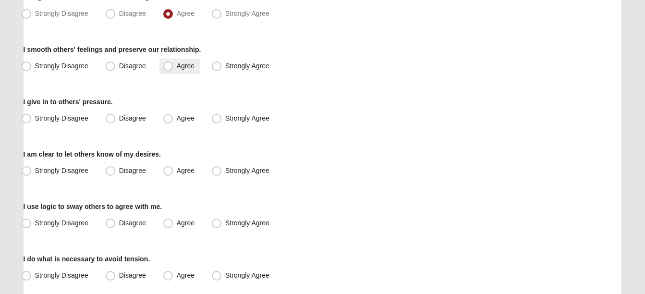
click at [177, 68] on span "Agree" at bounding box center [186, 66] width 18 height 8
click at [170, 68] on input "Agree" at bounding box center [170, 66] width 6 height 6
radio input "true"
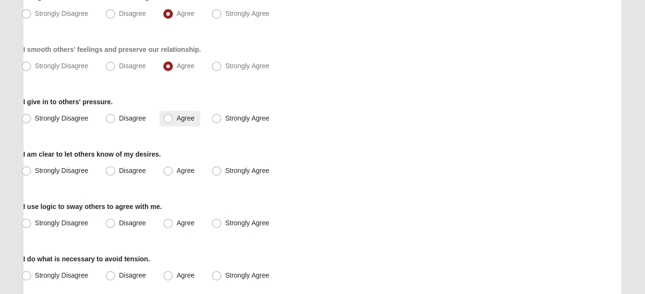
click at [177, 120] on span "Agree" at bounding box center [186, 118] width 18 height 8
click at [168, 120] on input "Agree" at bounding box center [170, 118] width 6 height 6
radio input "true"
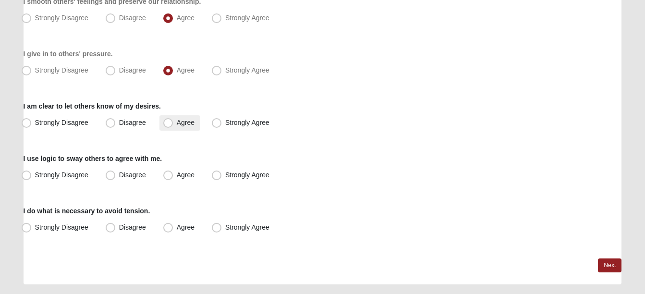
click at [177, 123] on span "Agree" at bounding box center [186, 123] width 18 height 8
click at [168, 123] on input "Agree" at bounding box center [170, 123] width 6 height 6
radio input "true"
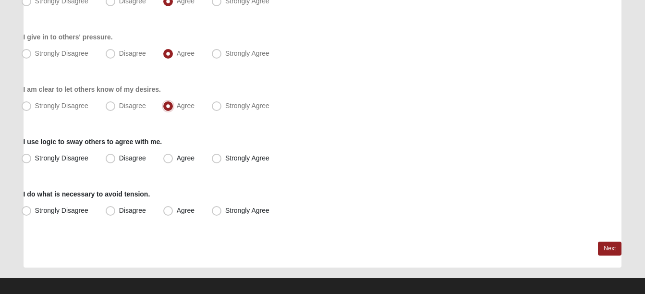
scroll to position [266, 0]
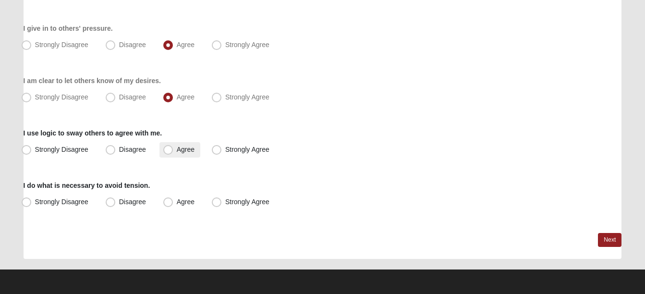
click at [177, 151] on span "Agree" at bounding box center [186, 150] width 18 height 8
click at [169, 151] on input "Agree" at bounding box center [170, 150] width 6 height 6
radio input "true"
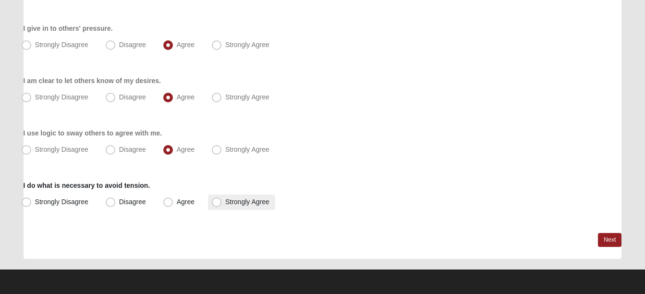
click at [225, 201] on span "Strongly Agree" at bounding box center [247, 202] width 44 height 8
click at [216, 201] on input "Strongly Agree" at bounding box center [219, 202] width 6 height 6
radio input "true"
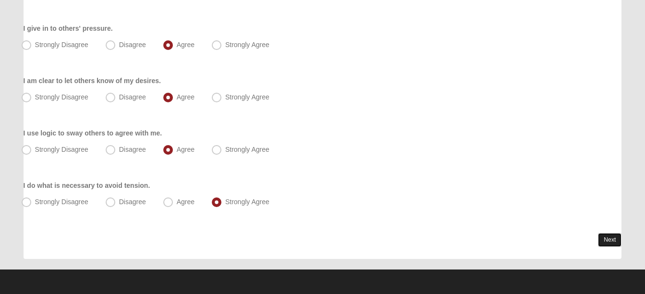
click at [600, 235] on link "Next" at bounding box center [610, 240] width 24 height 14
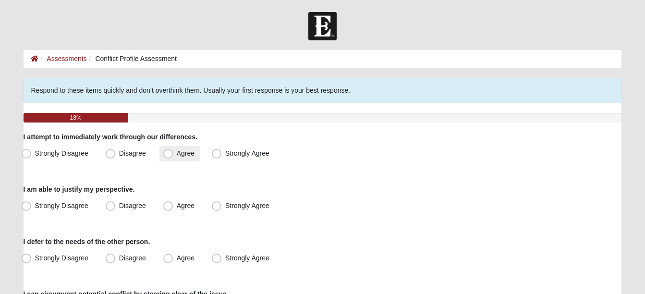
click at [177, 157] on span "Agree" at bounding box center [186, 153] width 18 height 8
click at [170, 157] on input "Agree" at bounding box center [170, 153] width 6 height 6
radio input "true"
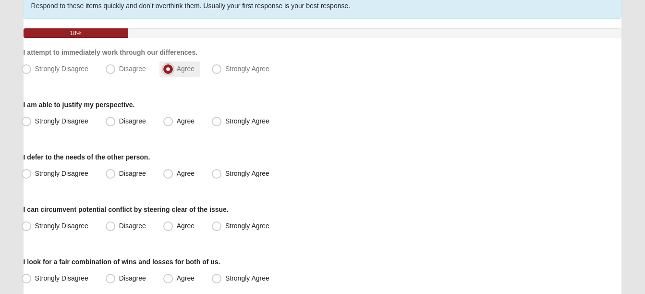
scroll to position [96, 0]
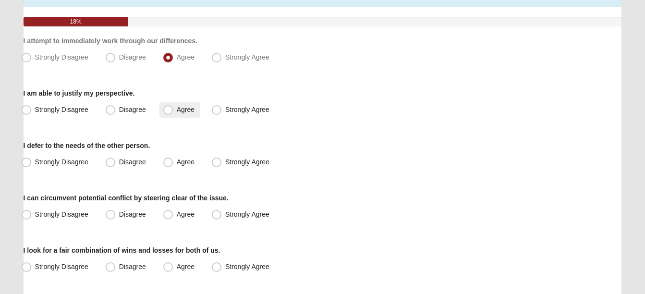
click at [177, 109] on span "Agree" at bounding box center [186, 110] width 18 height 8
click at [169, 109] on input "Agree" at bounding box center [170, 110] width 6 height 6
radio input "true"
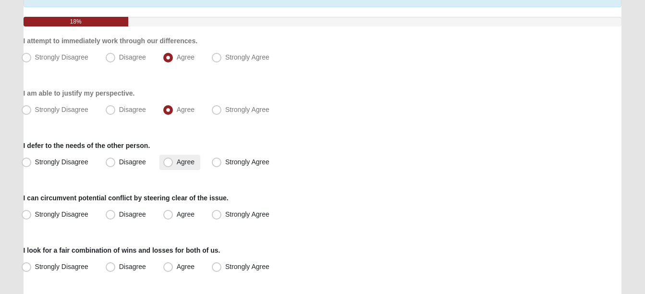
click at [177, 160] on span "Agree" at bounding box center [186, 162] width 18 height 8
click at [167, 160] on input "Agree" at bounding box center [170, 162] width 6 height 6
radio input "true"
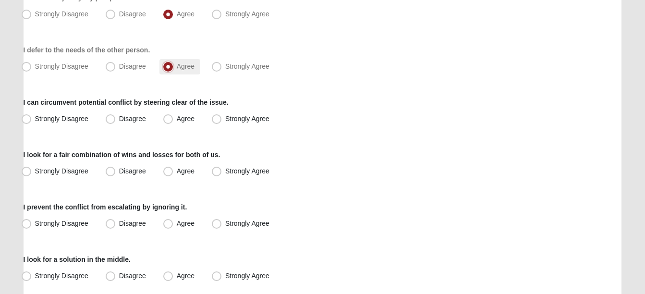
scroll to position [192, 0]
click at [177, 120] on span "Agree" at bounding box center [186, 118] width 18 height 8
click at [169, 120] on input "Agree" at bounding box center [170, 118] width 6 height 6
radio input "true"
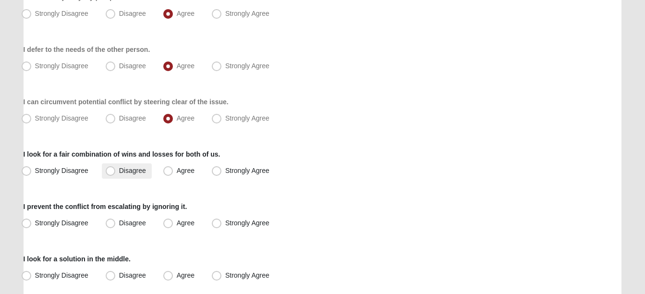
click at [119, 170] on span "Disagree" at bounding box center [132, 171] width 27 height 8
click at [110, 170] on input "Disagree" at bounding box center [113, 171] width 6 height 6
radio input "true"
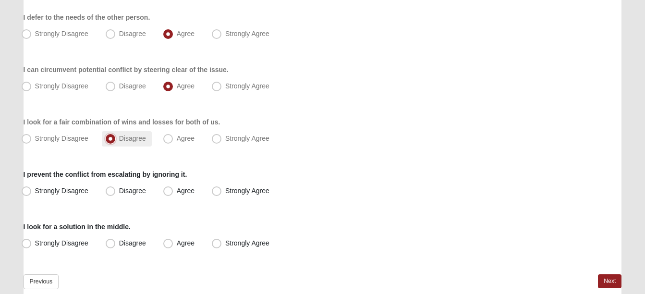
scroll to position [267, 0]
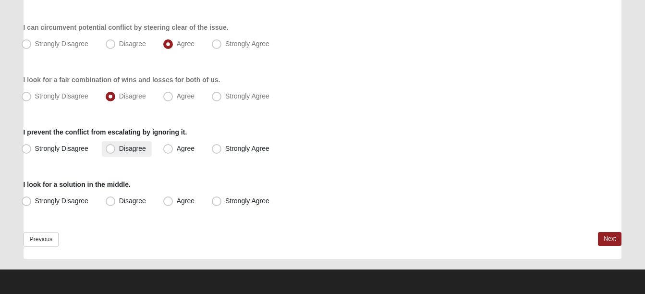
click at [119, 151] on span "Disagree" at bounding box center [132, 149] width 27 height 8
click at [111, 151] on input "Disagree" at bounding box center [113, 149] width 6 height 6
radio input "true"
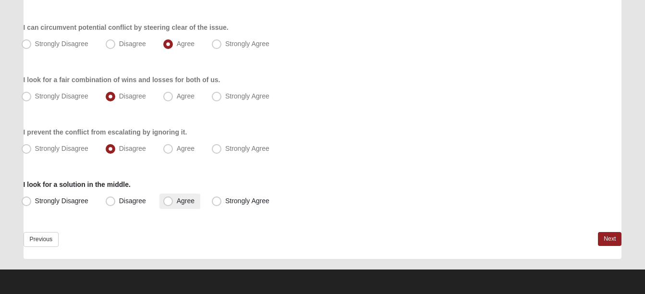
click at [177, 200] on span "Agree" at bounding box center [186, 201] width 18 height 8
click at [171, 200] on input "Agree" at bounding box center [170, 201] width 6 height 6
radio input "true"
click at [608, 235] on link "Next" at bounding box center [610, 239] width 24 height 14
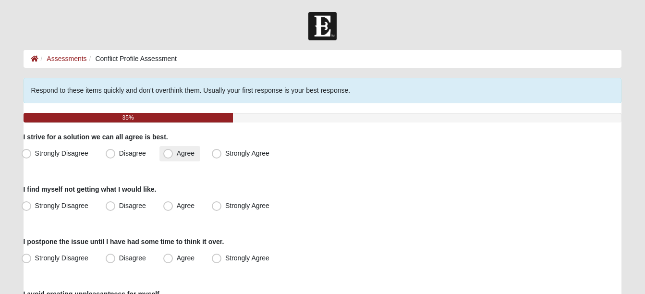
click at [177, 154] on span "Agree" at bounding box center [186, 153] width 18 height 8
click at [167, 154] on input "Agree" at bounding box center [170, 153] width 6 height 6
radio input "true"
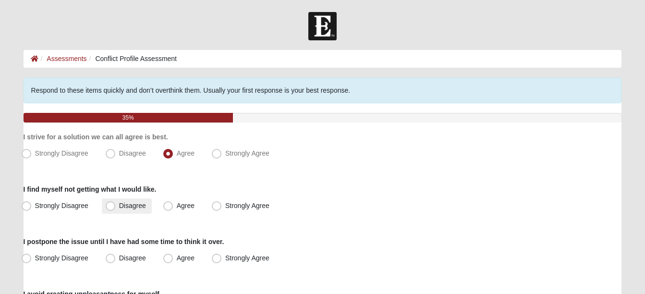
click at [119, 205] on span "Disagree" at bounding box center [132, 206] width 27 height 8
click at [111, 205] on input "Disagree" at bounding box center [113, 206] width 6 height 6
radio input "true"
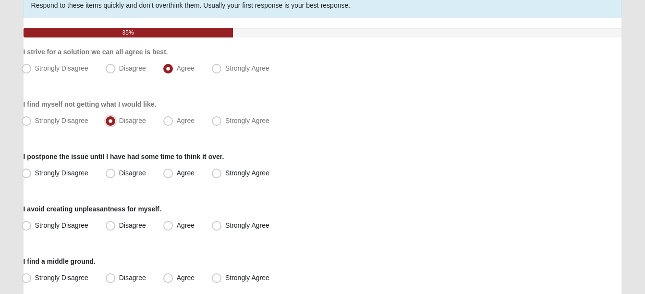
scroll to position [96, 0]
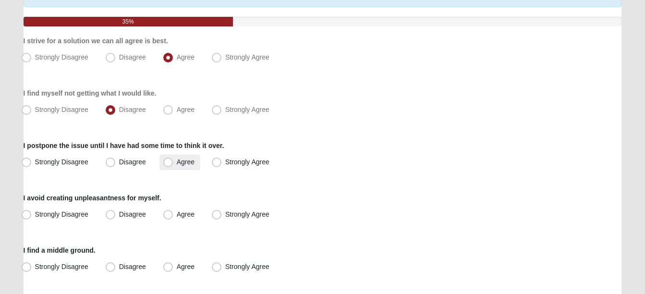
click at [177, 163] on span "Agree" at bounding box center [186, 162] width 18 height 8
click at [167, 163] on input "Agree" at bounding box center [170, 162] width 6 height 6
radio input "true"
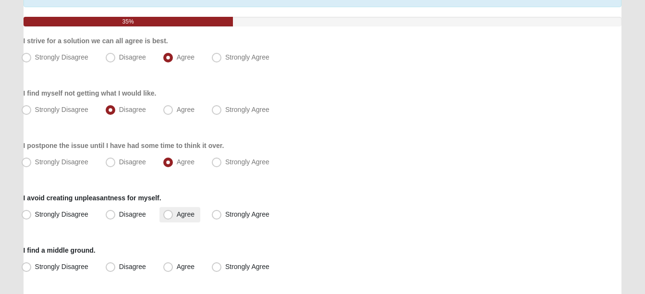
click at [177, 215] on span "Agree" at bounding box center [186, 214] width 18 height 8
click at [167, 215] on input "Agree" at bounding box center [170, 214] width 6 height 6
radio input "true"
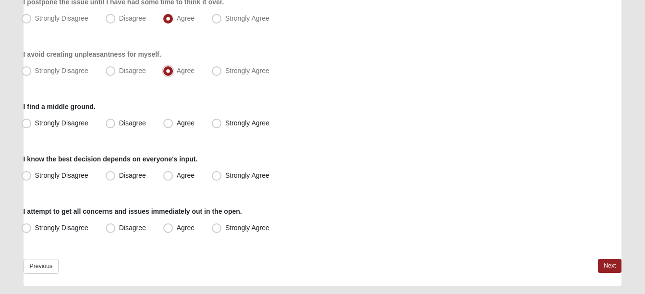
scroll to position [240, 0]
click at [177, 123] on span "Agree" at bounding box center [186, 123] width 18 height 8
click at [167, 123] on input "Agree" at bounding box center [170, 123] width 6 height 6
radio input "true"
click at [177, 174] on span "Agree" at bounding box center [186, 175] width 18 height 8
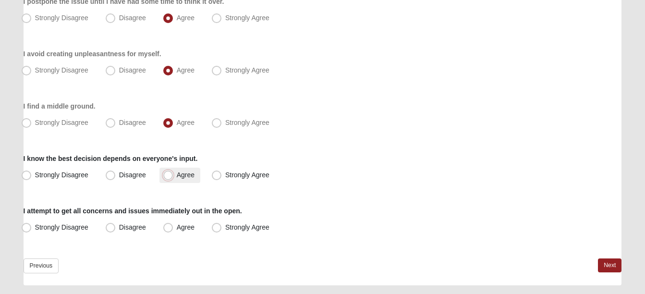
click at [167, 174] on input "Agree" at bounding box center [170, 175] width 6 height 6
radio input "true"
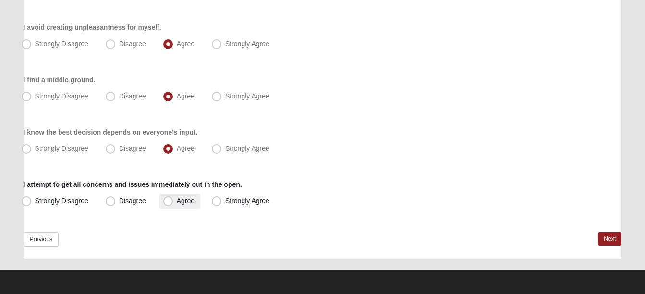
click at [177, 200] on span "Agree" at bounding box center [186, 201] width 18 height 8
click at [168, 200] on input "Agree" at bounding box center [170, 201] width 6 height 6
radio input "true"
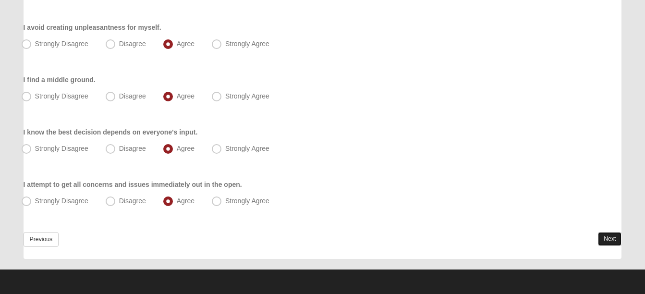
click at [605, 237] on link "Next" at bounding box center [610, 239] width 24 height 14
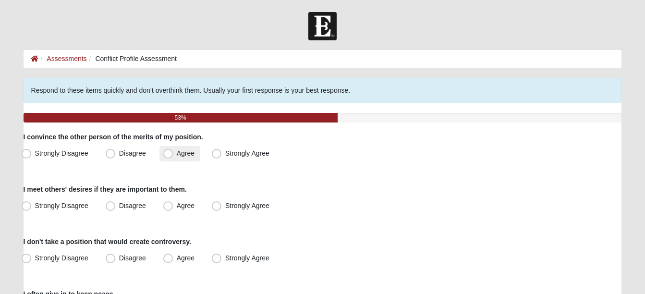
click at [177, 153] on span "Agree" at bounding box center [186, 153] width 18 height 8
click at [168, 153] on input "Agree" at bounding box center [170, 153] width 6 height 6
radio input "true"
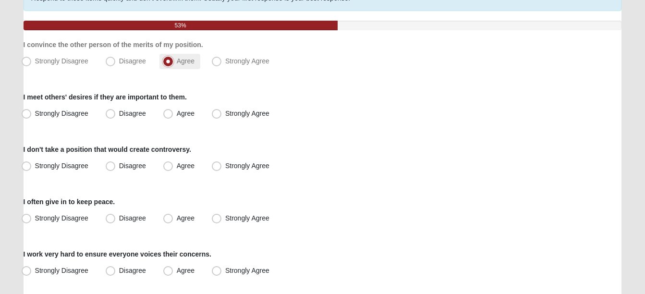
scroll to position [96, 0]
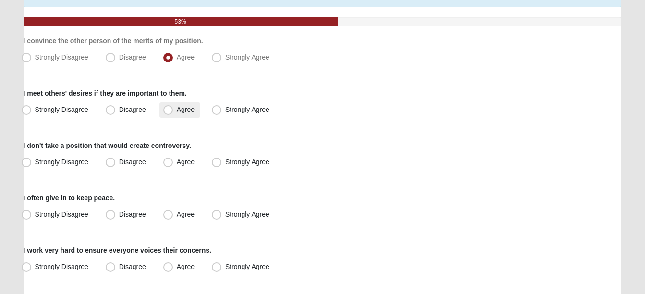
click at [177, 110] on span "Agree" at bounding box center [186, 110] width 18 height 8
click at [168, 110] on input "Agree" at bounding box center [170, 110] width 6 height 6
radio input "true"
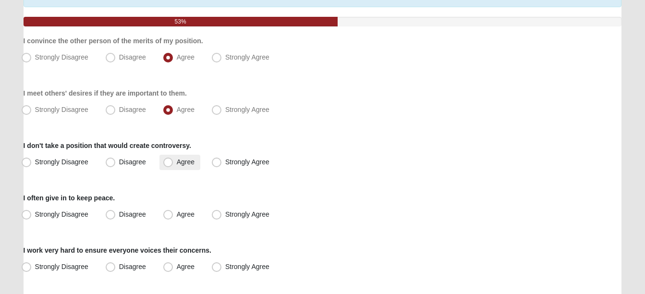
click at [177, 161] on span "Agree" at bounding box center [186, 162] width 18 height 8
click at [168, 161] on input "Agree" at bounding box center [170, 162] width 6 height 6
radio input "true"
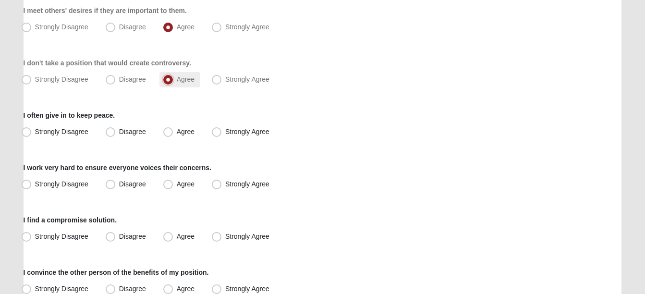
scroll to position [192, 0]
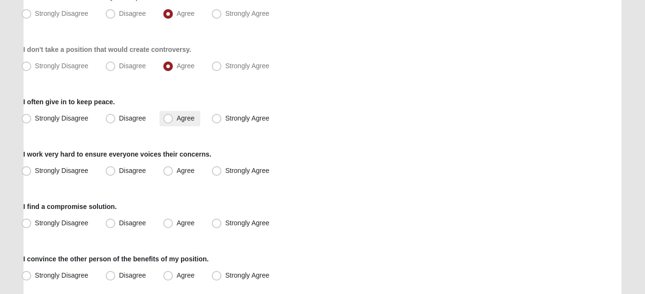
click at [177, 121] on span "Agree" at bounding box center [186, 118] width 18 height 8
click at [167, 121] on input "Agree" at bounding box center [170, 118] width 6 height 6
radio input "true"
click at [177, 170] on span "Agree" at bounding box center [186, 171] width 18 height 8
click at [167, 170] on input "Agree" at bounding box center [170, 171] width 6 height 6
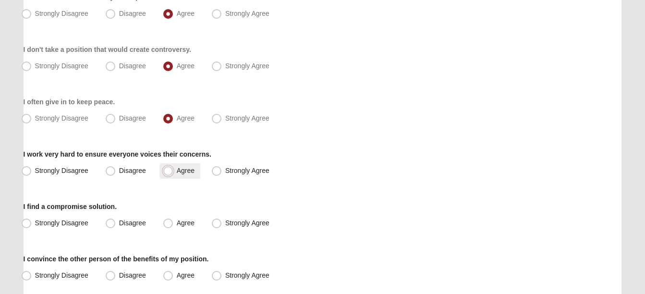
radio input "true"
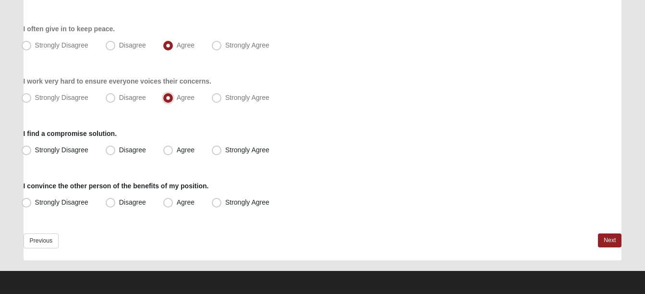
scroll to position [267, 0]
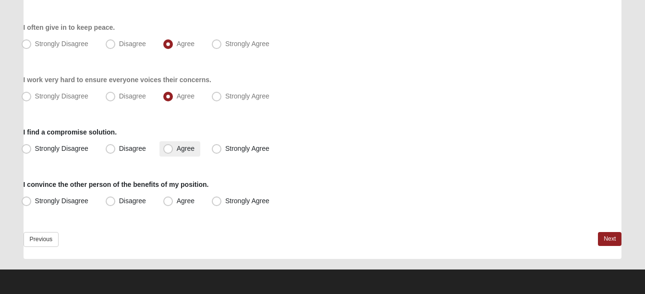
click at [177, 149] on span "Agree" at bounding box center [186, 149] width 18 height 8
click at [170, 149] on input "Agree" at bounding box center [170, 149] width 6 height 6
radio input "true"
click at [177, 201] on span "Agree" at bounding box center [186, 201] width 18 height 8
click at [169, 201] on input "Agree" at bounding box center [170, 201] width 6 height 6
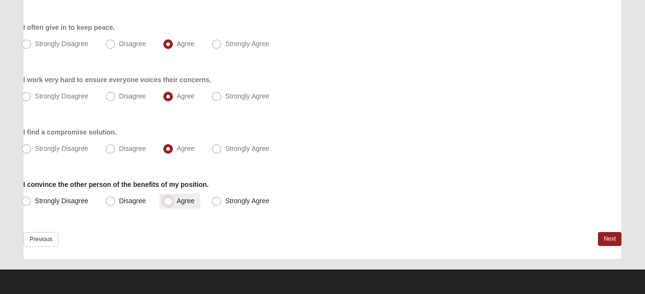
radio input "true"
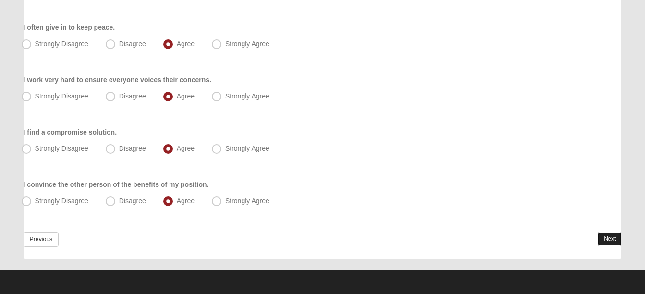
click at [605, 239] on link "Next" at bounding box center [610, 239] width 24 height 14
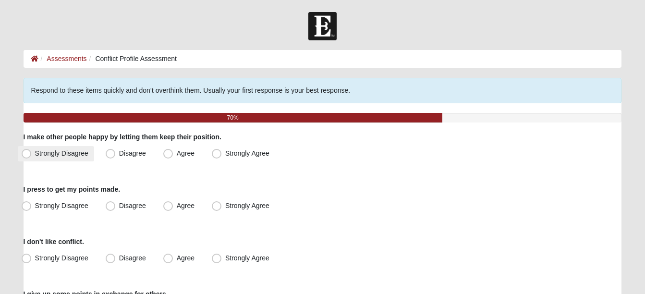
scroll to position [48, 0]
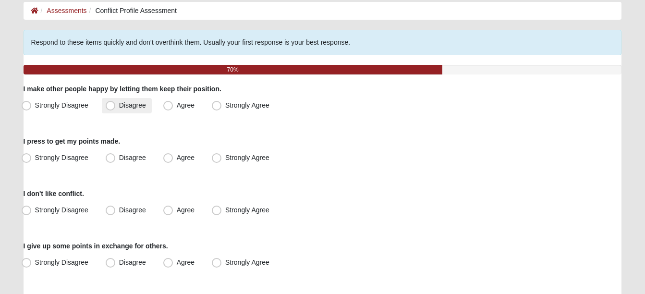
click at [119, 105] on span "Disagree" at bounding box center [132, 105] width 27 height 8
click at [110, 105] on input "Disagree" at bounding box center [113, 105] width 6 height 6
radio input "true"
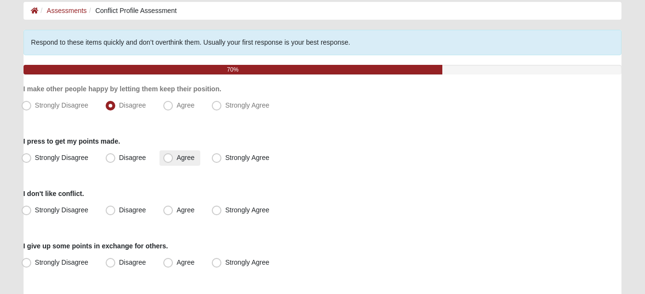
click at [177, 159] on span "Agree" at bounding box center [186, 158] width 18 height 8
click at [171, 159] on input "Agree" at bounding box center [170, 158] width 6 height 6
radio input "true"
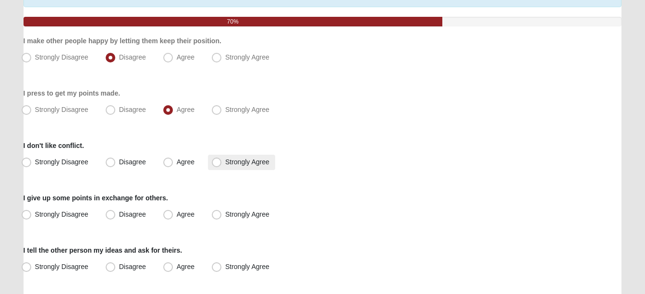
click at [225, 161] on span "Strongly Agree" at bounding box center [247, 162] width 44 height 8
click at [216, 161] on input "Strongly Agree" at bounding box center [219, 162] width 6 height 6
radio input "true"
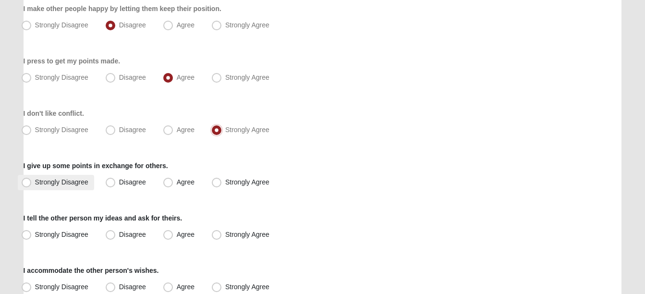
scroll to position [144, 0]
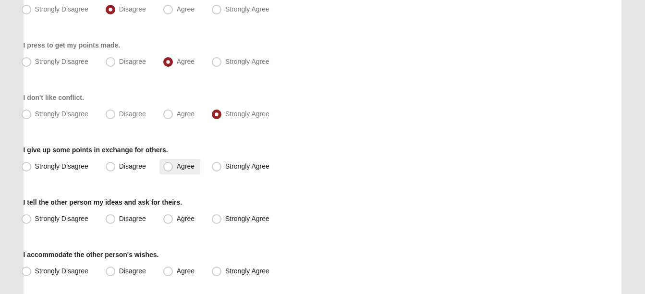
click at [177, 170] on span "Agree" at bounding box center [186, 166] width 18 height 8
click at [168, 170] on input "Agree" at bounding box center [170, 166] width 6 height 6
radio input "true"
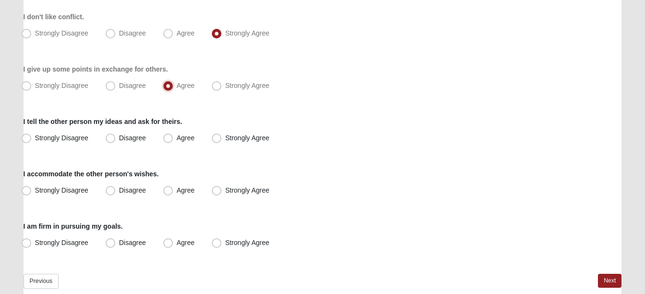
scroll to position [240, 0]
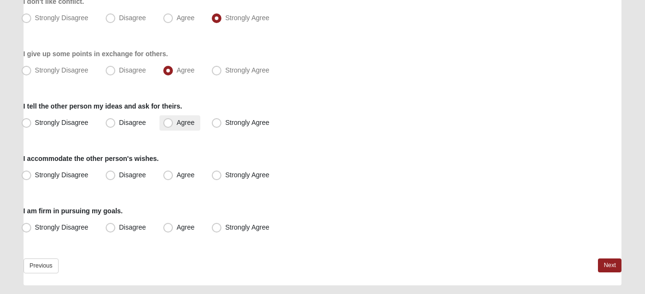
click at [177, 124] on span "Agree" at bounding box center [186, 123] width 18 height 8
click at [167, 124] on input "Agree" at bounding box center [170, 123] width 6 height 6
radio input "true"
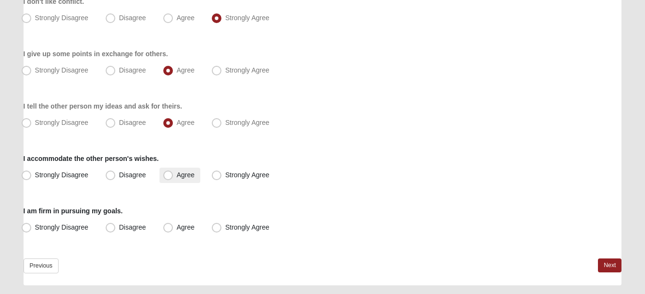
click at [177, 177] on span "Agree" at bounding box center [186, 175] width 18 height 8
click at [168, 177] on input "Agree" at bounding box center [170, 175] width 6 height 6
radio input "true"
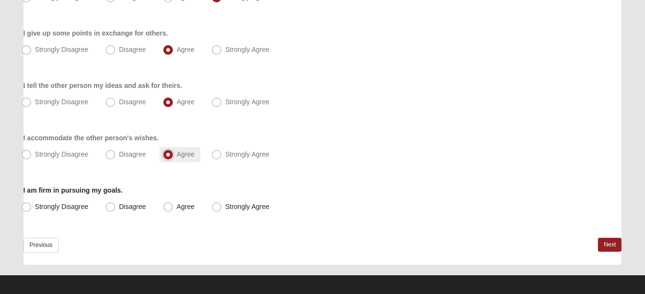
scroll to position [267, 0]
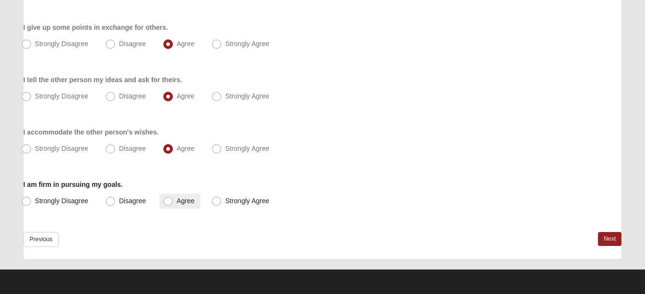
click at [177, 203] on span "Agree" at bounding box center [186, 201] width 18 height 8
click at [171, 203] on input "Agree" at bounding box center [170, 201] width 6 height 6
radio input "true"
click at [613, 238] on link "Next" at bounding box center [610, 239] width 24 height 14
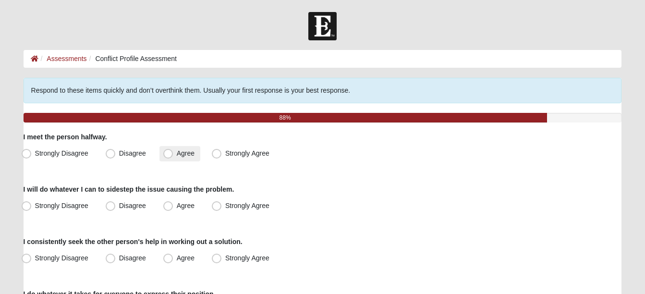
click at [177, 154] on span "Agree" at bounding box center [186, 153] width 18 height 8
click at [169, 154] on input "Agree" at bounding box center [170, 153] width 6 height 6
radio input "true"
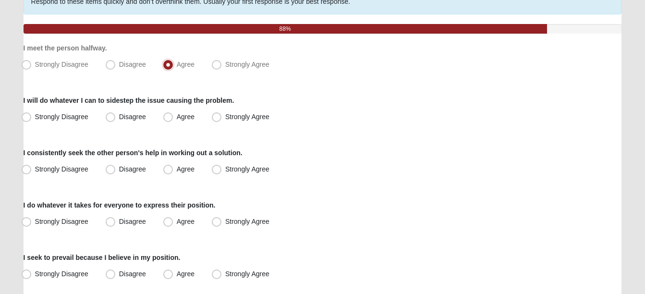
scroll to position [96, 0]
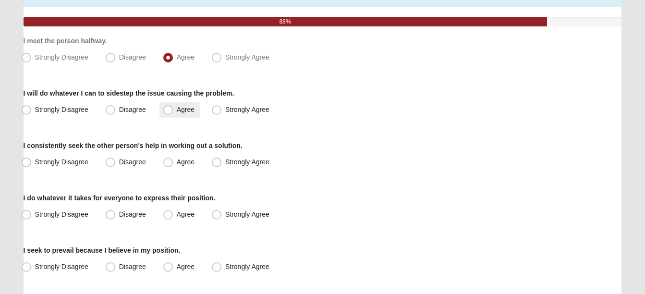
click at [177, 113] on span "Agree" at bounding box center [186, 110] width 18 height 8
click at [169, 113] on input "Agree" at bounding box center [170, 110] width 6 height 6
radio input "true"
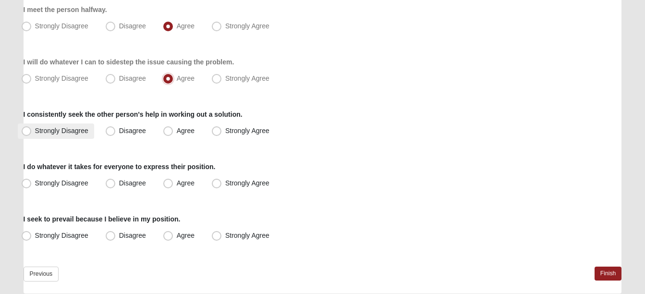
scroll to position [144, 0]
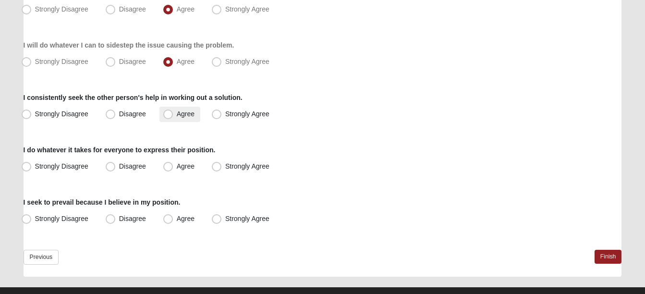
click at [177, 115] on span "Agree" at bounding box center [186, 114] width 18 height 8
click at [171, 115] on input "Agree" at bounding box center [170, 114] width 6 height 6
radio input "true"
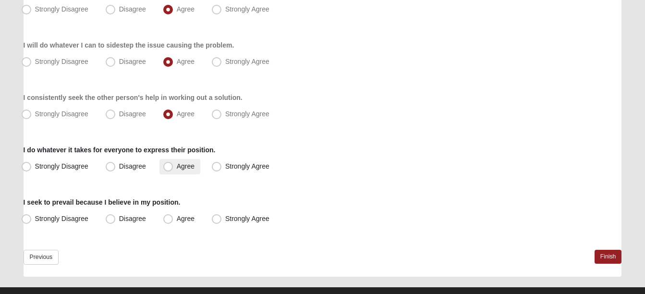
click at [177, 168] on span "Agree" at bounding box center [186, 166] width 18 height 8
click at [167, 168] on input "Agree" at bounding box center [170, 166] width 6 height 6
radio input "true"
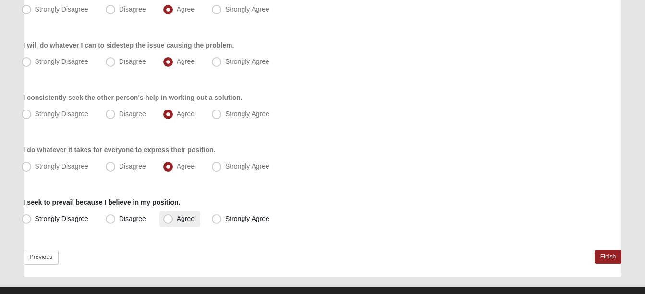
click at [177, 220] on span "Agree" at bounding box center [186, 219] width 18 height 8
click at [167, 220] on input "Agree" at bounding box center [170, 219] width 6 height 6
radio input "true"
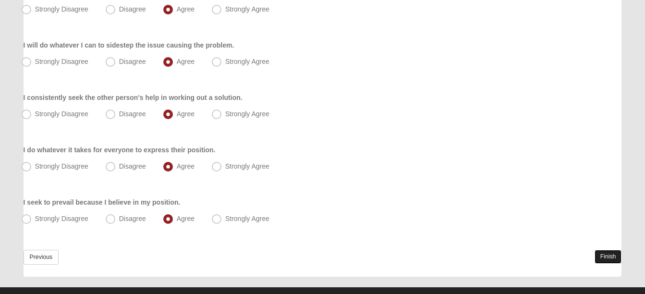
click at [604, 256] on link "Finish" at bounding box center [608, 257] width 27 height 14
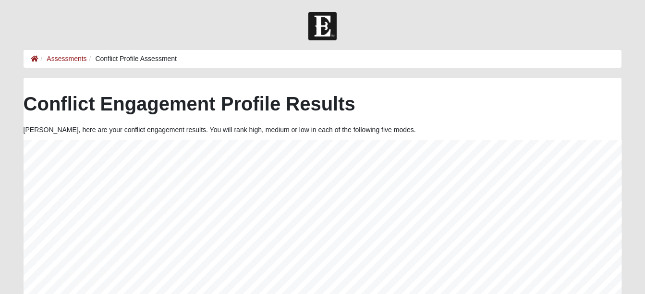
scroll to position [192, 599]
click at [153, 33] on div at bounding box center [322, 26] width 645 height 28
click at [64, 56] on link "Assessments" at bounding box center [67, 59] width 40 height 8
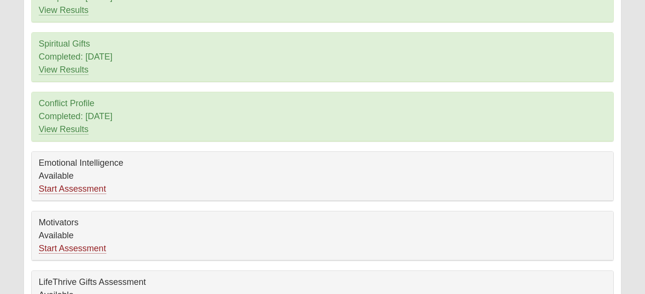
scroll to position [212, 0]
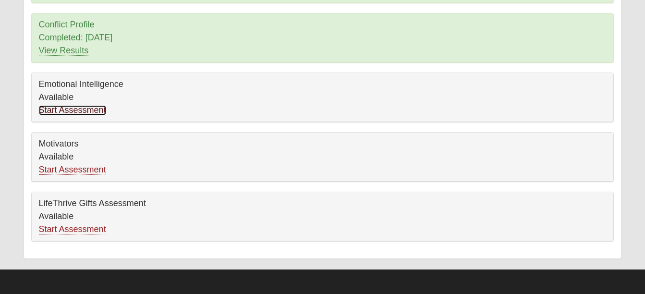
click at [67, 109] on link "Start Assessment" at bounding box center [72, 110] width 67 height 10
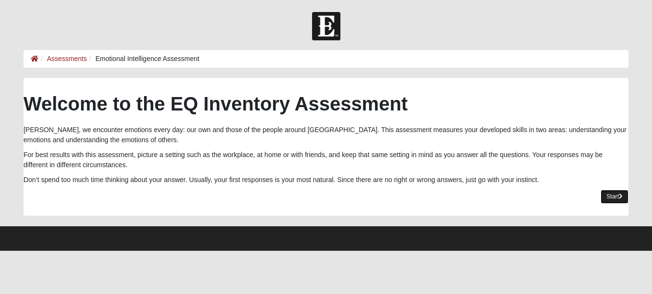
click at [610, 192] on link "Start" at bounding box center [615, 197] width 28 height 14
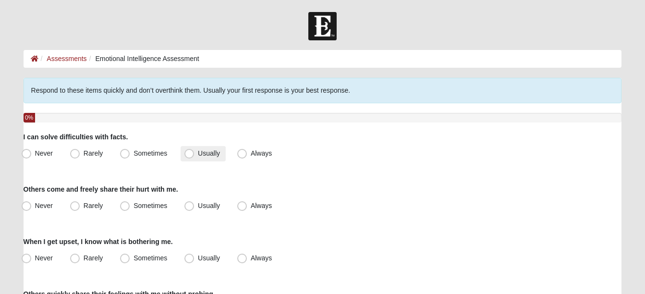
click at [198, 155] on span "Usually" at bounding box center [209, 153] width 22 height 8
click at [190, 155] on input "Usually" at bounding box center [191, 153] width 6 height 6
radio input "true"
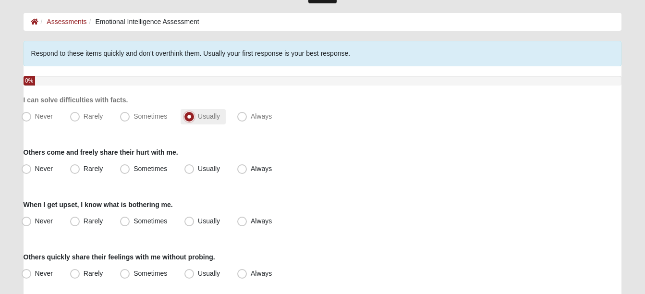
scroll to position [48, 0]
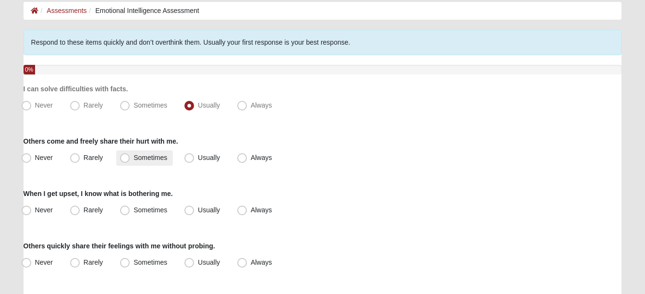
click at [134, 160] on span "Sometimes" at bounding box center [151, 158] width 34 height 8
click at [124, 160] on input "Sometimes" at bounding box center [127, 158] width 6 height 6
radio input "true"
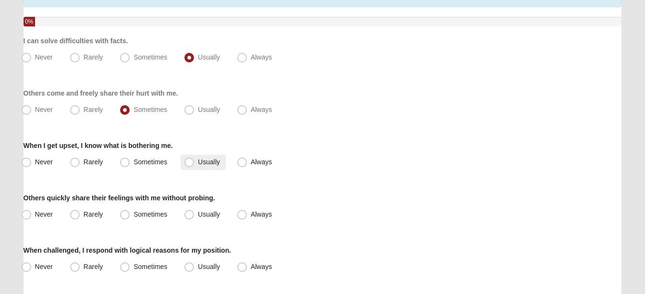
click at [198, 163] on span "Usually" at bounding box center [209, 162] width 22 height 8
click at [189, 163] on input "Usually" at bounding box center [191, 162] width 6 height 6
radio input "true"
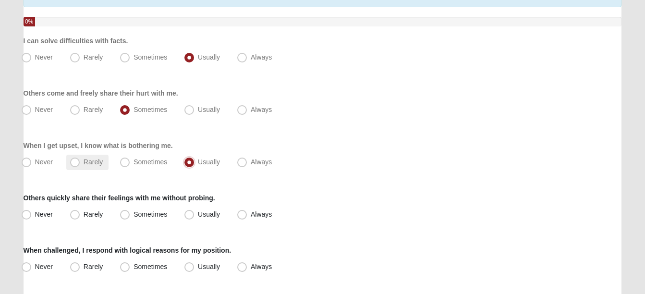
scroll to position [144, 0]
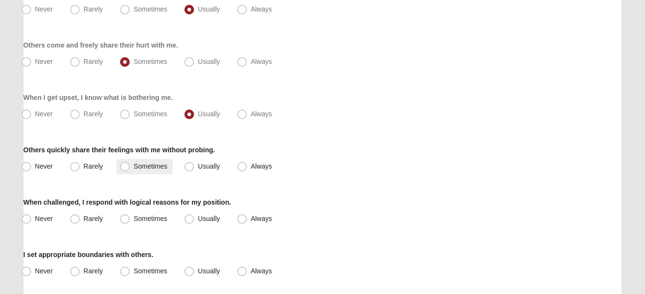
click at [134, 168] on span "Sometimes" at bounding box center [151, 166] width 34 height 8
click at [127, 168] on input "Sometimes" at bounding box center [127, 166] width 6 height 6
radio input "true"
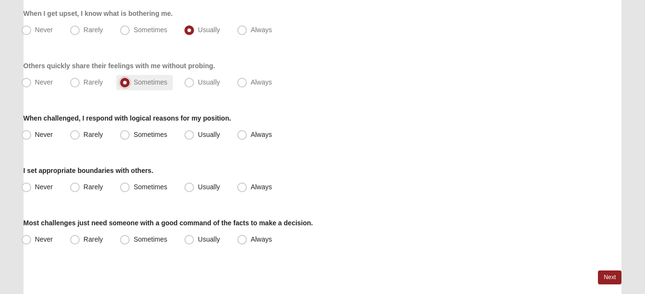
scroll to position [240, 0]
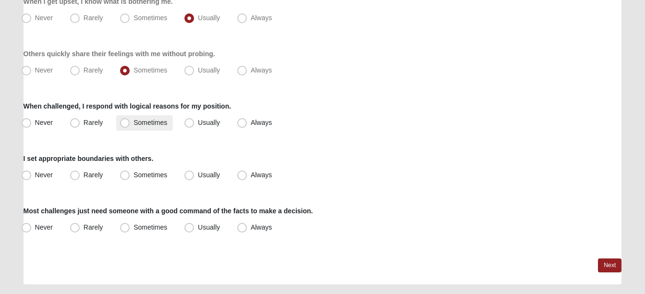
click at [134, 123] on span "Sometimes" at bounding box center [151, 123] width 34 height 8
click at [126, 123] on input "Sometimes" at bounding box center [127, 123] width 6 height 6
radio input "true"
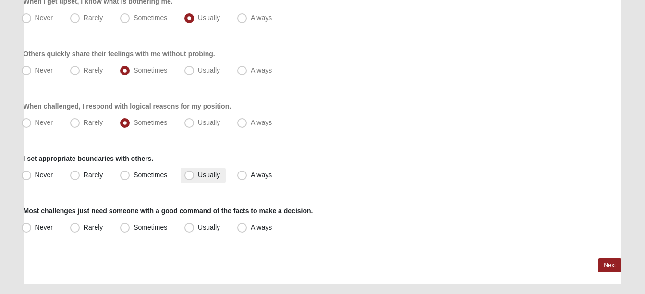
click at [198, 174] on span "Usually" at bounding box center [209, 175] width 22 height 8
click at [189, 174] on input "Usually" at bounding box center [191, 175] width 6 height 6
radio input "true"
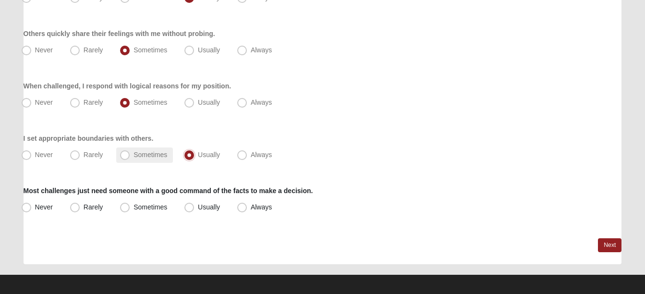
scroll to position [266, 0]
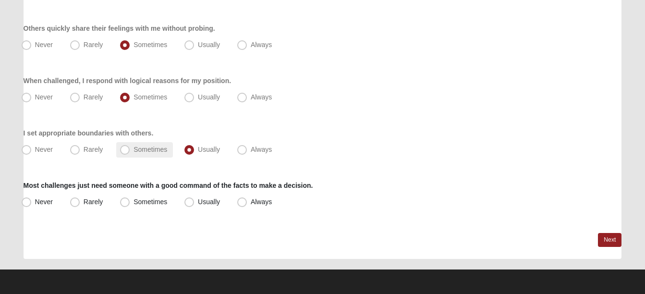
click at [134, 152] on span "Sometimes" at bounding box center [151, 150] width 34 height 8
click at [125, 152] on input "Sometimes" at bounding box center [127, 150] width 6 height 6
radio input "true"
click at [198, 200] on span "Usually" at bounding box center [209, 202] width 22 height 8
click at [188, 200] on input "Usually" at bounding box center [191, 202] width 6 height 6
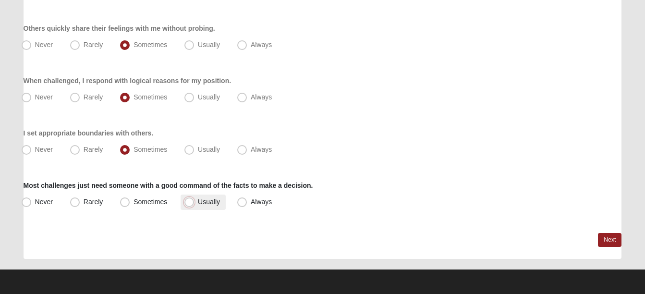
radio input "true"
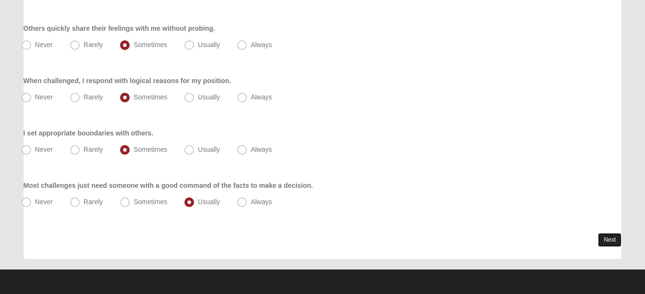
click at [605, 238] on link "Next" at bounding box center [610, 240] width 24 height 14
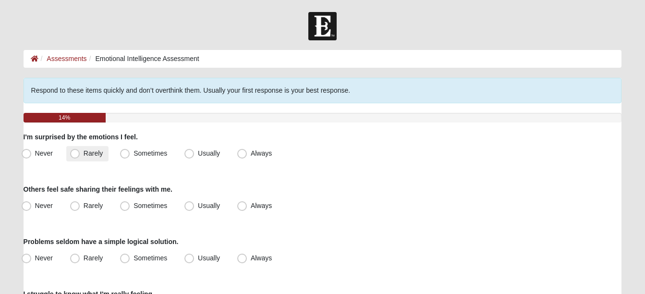
click at [84, 155] on span "Rarely" at bounding box center [93, 153] width 19 height 8
click at [75, 155] on input "Rarely" at bounding box center [77, 153] width 6 height 6
radio input "true"
click at [134, 154] on span "Sometimes" at bounding box center [151, 153] width 34 height 8
click at [129, 154] on input "Sometimes" at bounding box center [127, 153] width 6 height 6
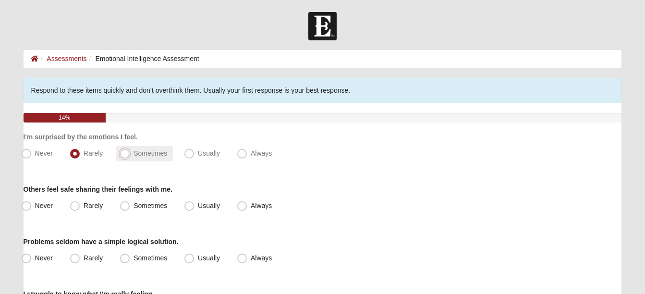
radio input "true"
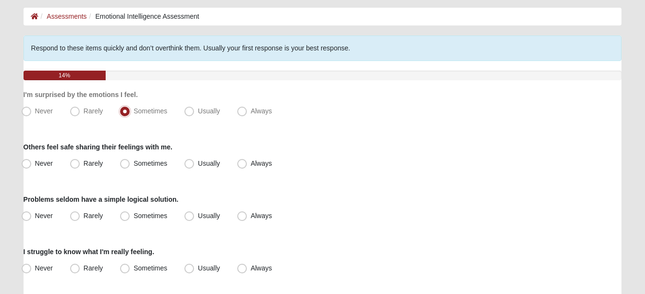
scroll to position [48, 0]
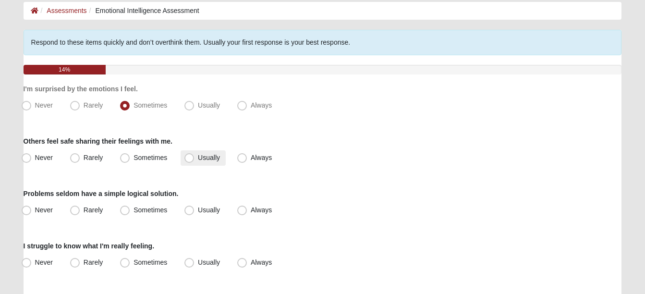
click at [198, 158] on span "Usually" at bounding box center [209, 158] width 22 height 8
click at [188, 158] on input "Usually" at bounding box center [191, 158] width 6 height 6
radio input "true"
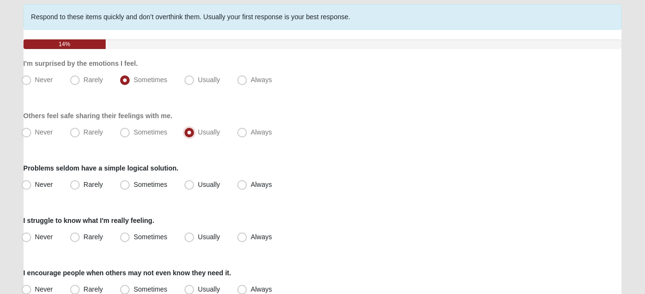
scroll to position [96, 0]
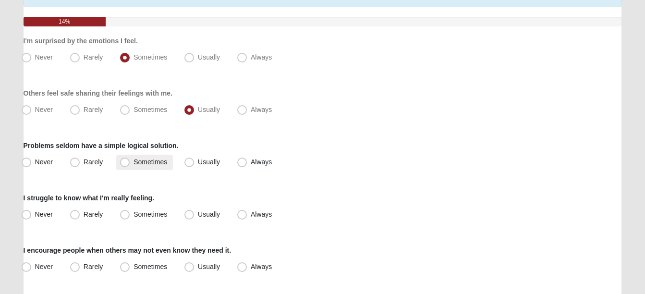
click at [134, 163] on span "Sometimes" at bounding box center [151, 162] width 34 height 8
click at [124, 163] on input "Sometimes" at bounding box center [127, 162] width 6 height 6
radio input "true"
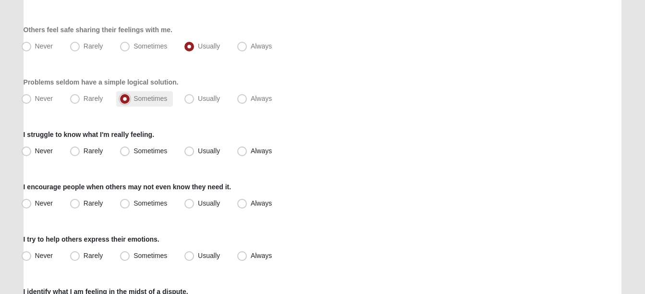
scroll to position [192, 0]
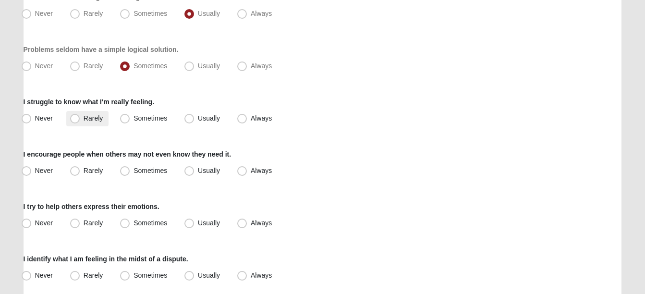
click at [84, 121] on span "Rarely" at bounding box center [93, 118] width 19 height 8
click at [74, 121] on input "Rarely" at bounding box center [77, 118] width 6 height 6
radio input "true"
click at [134, 119] on span "Sometimes" at bounding box center [151, 118] width 34 height 8
click at [125, 119] on input "Sometimes" at bounding box center [127, 118] width 6 height 6
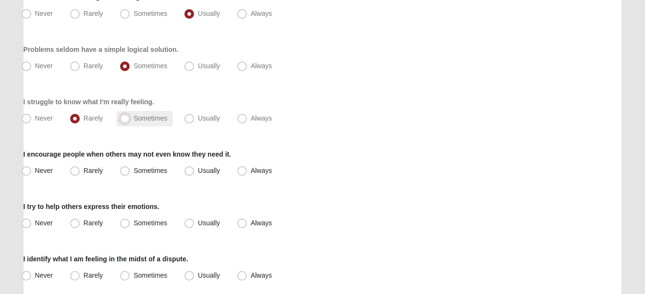
radio input "true"
click at [198, 171] on span "Usually" at bounding box center [209, 171] width 22 height 8
click at [188, 171] on input "Usually" at bounding box center [191, 171] width 6 height 6
radio input "true"
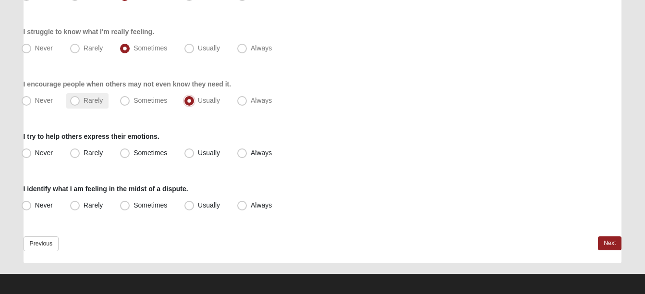
scroll to position [267, 0]
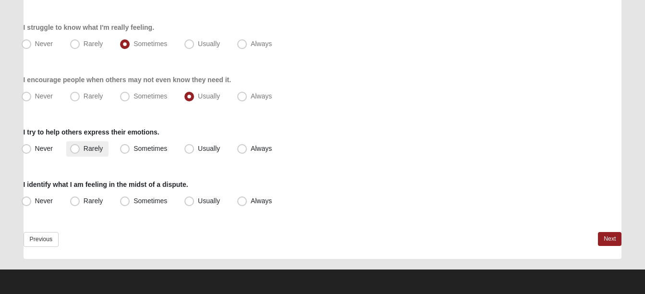
click at [84, 149] on span "Rarely" at bounding box center [93, 149] width 19 height 8
click at [76, 149] on input "Rarely" at bounding box center [77, 149] width 6 height 6
radio input "true"
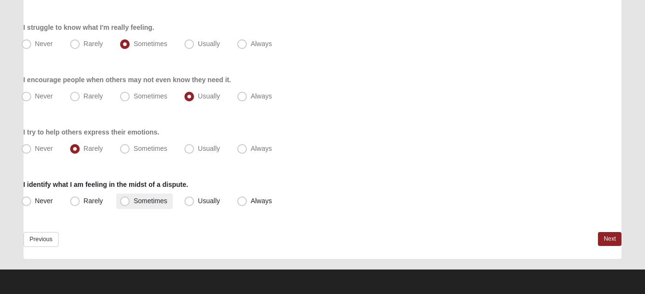
click at [134, 199] on span "Sometimes" at bounding box center [151, 201] width 34 height 8
click at [124, 199] on input "Sometimes" at bounding box center [127, 201] width 6 height 6
radio input "true"
click at [611, 236] on link "Next" at bounding box center [610, 239] width 24 height 14
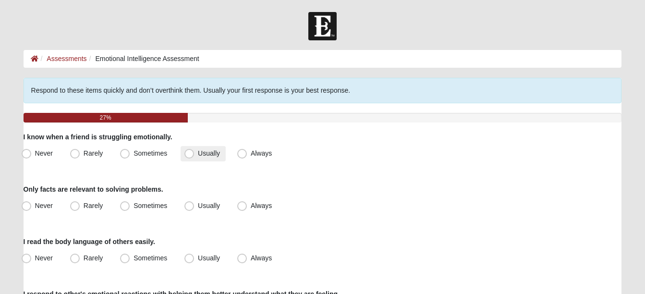
click at [198, 156] on span "Usually" at bounding box center [209, 153] width 22 height 8
click at [188, 156] on input "Usually" at bounding box center [191, 153] width 6 height 6
radio input "true"
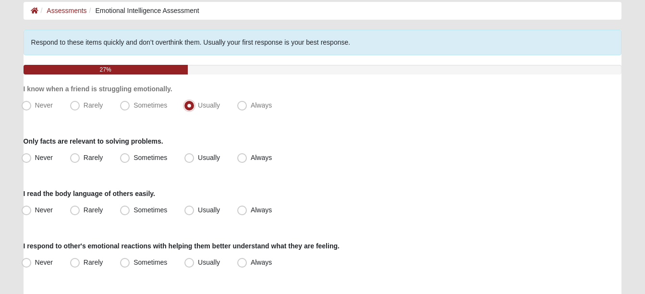
scroll to position [96, 0]
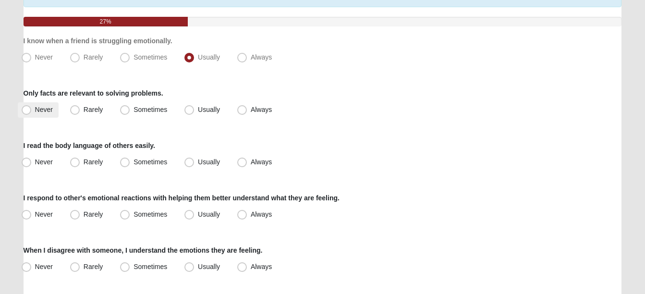
click at [35, 110] on span "Never" at bounding box center [44, 110] width 18 height 8
click at [26, 110] on input "Never" at bounding box center [28, 110] width 6 height 6
radio input "true"
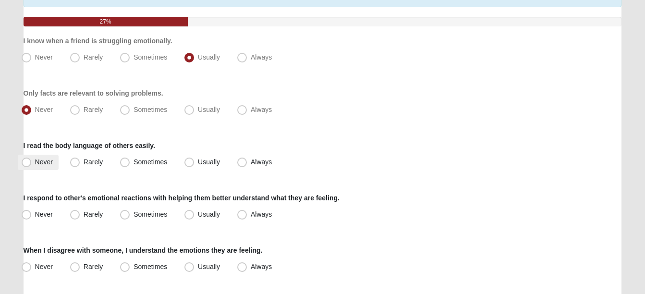
click at [35, 162] on span "Never" at bounding box center [44, 162] width 18 height 8
click at [25, 162] on input "Never" at bounding box center [28, 162] width 6 height 6
radio input "true"
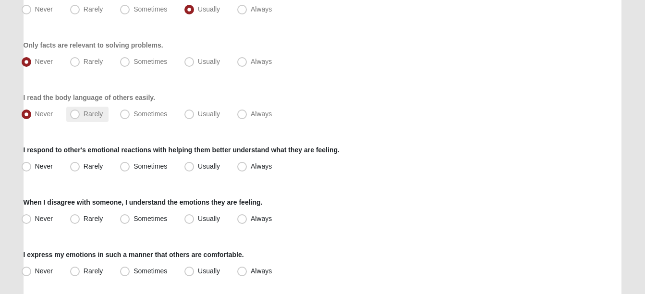
click at [84, 113] on span "Rarely" at bounding box center [93, 114] width 19 height 8
click at [74, 113] on input "Rarely" at bounding box center [77, 114] width 6 height 6
radio input "true"
click at [134, 168] on span "Sometimes" at bounding box center [151, 166] width 34 height 8
click at [124, 168] on input "Sometimes" at bounding box center [127, 166] width 6 height 6
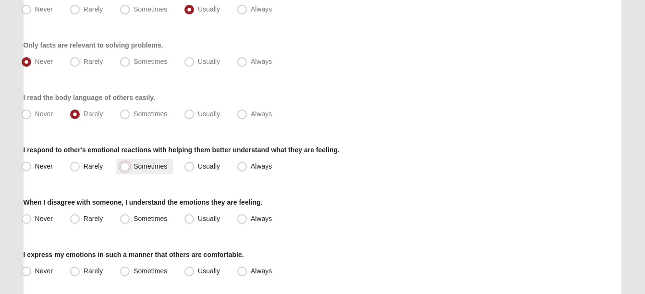
radio input "true"
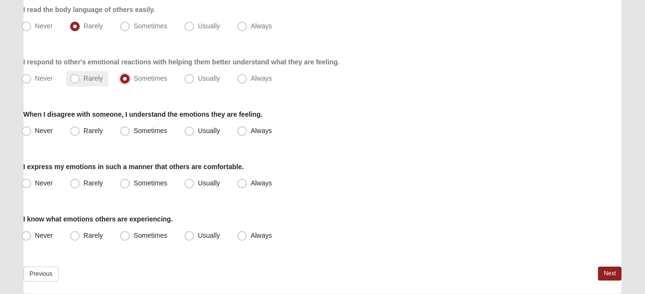
scroll to position [240, 0]
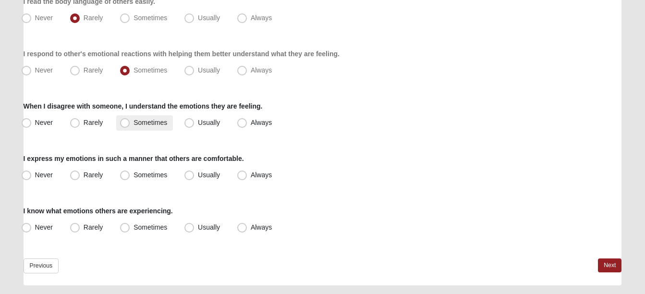
click at [134, 122] on span "Sometimes" at bounding box center [151, 123] width 34 height 8
click at [124, 122] on input "Sometimes" at bounding box center [127, 123] width 6 height 6
radio input "true"
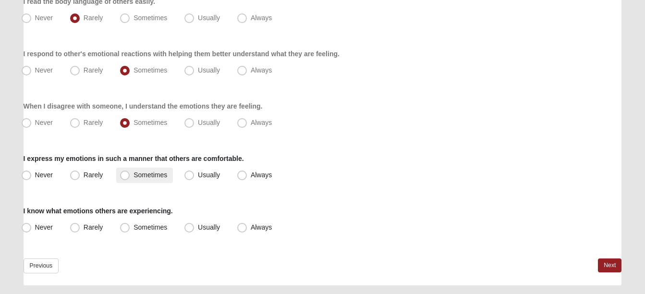
click at [134, 176] on span "Sometimes" at bounding box center [151, 175] width 34 height 8
click at [127, 176] on input "Sometimes" at bounding box center [127, 175] width 6 height 6
radio input "true"
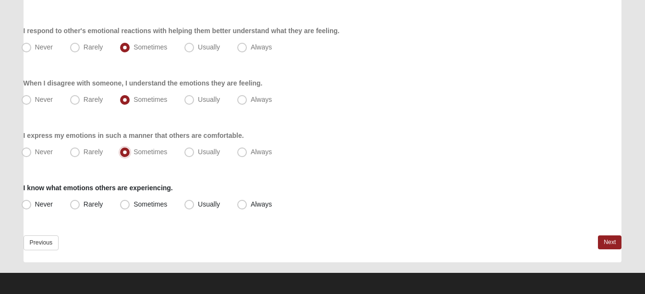
scroll to position [267, 0]
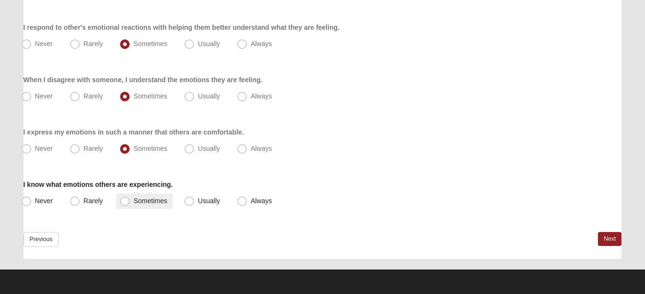
click at [134, 200] on span "Sometimes" at bounding box center [151, 201] width 34 height 8
click at [125, 200] on input "Sometimes" at bounding box center [127, 201] width 6 height 6
radio input "true"
click at [616, 237] on link "Next" at bounding box center [610, 239] width 24 height 14
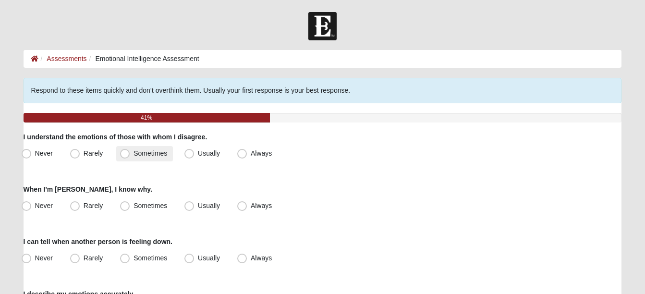
click at [134, 153] on span "Sometimes" at bounding box center [151, 153] width 34 height 8
click at [125, 153] on input "Sometimes" at bounding box center [127, 153] width 6 height 6
radio input "true"
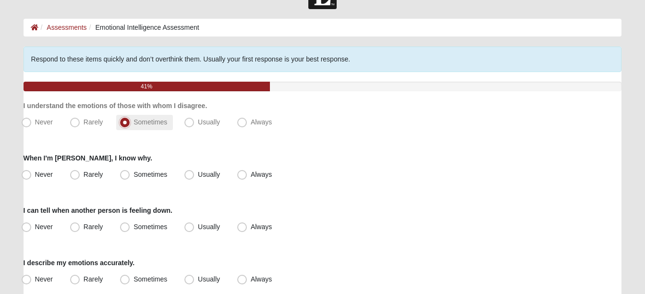
scroll to position [48, 0]
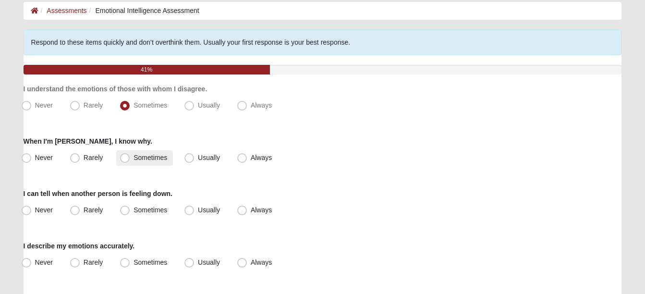
click at [134, 155] on span "Sometimes" at bounding box center [151, 158] width 34 height 8
click at [125, 155] on input "Sometimes" at bounding box center [127, 158] width 6 height 6
radio input "true"
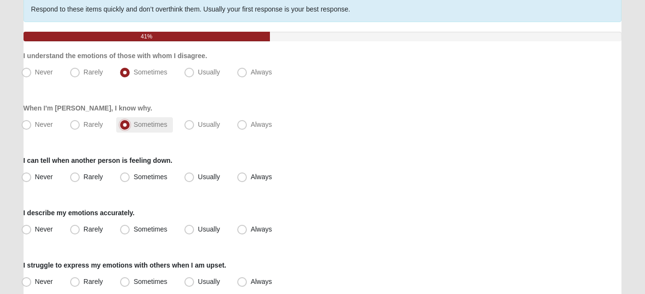
scroll to position [96, 0]
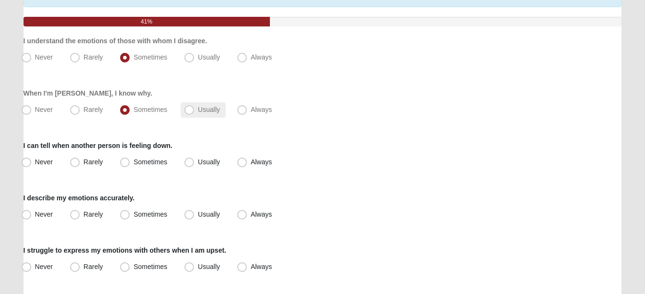
click at [198, 112] on span "Usually" at bounding box center [209, 110] width 22 height 8
click at [188, 112] on input "Usually" at bounding box center [191, 110] width 6 height 6
radio input "true"
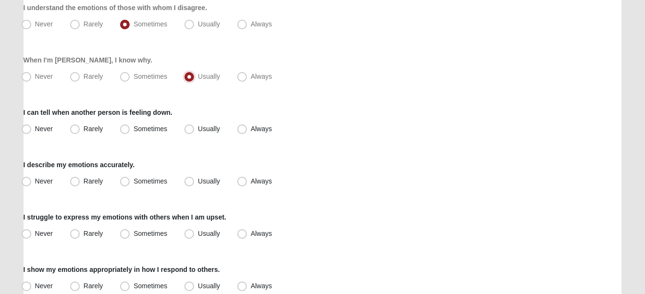
scroll to position [144, 0]
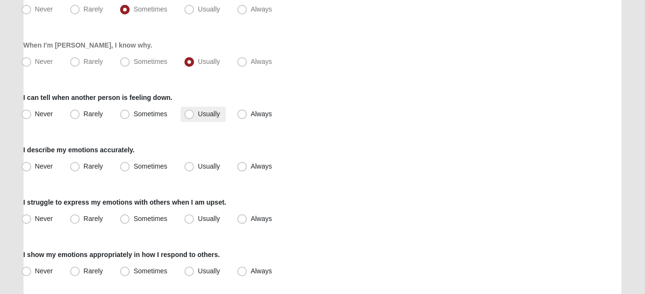
click at [198, 115] on span "Usually" at bounding box center [209, 114] width 22 height 8
click at [189, 115] on input "Usually" at bounding box center [191, 114] width 6 height 6
radio input "true"
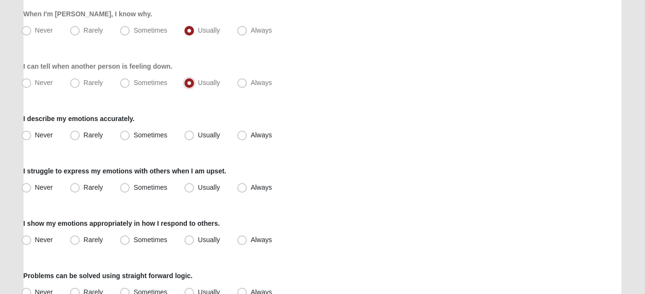
scroll to position [192, 0]
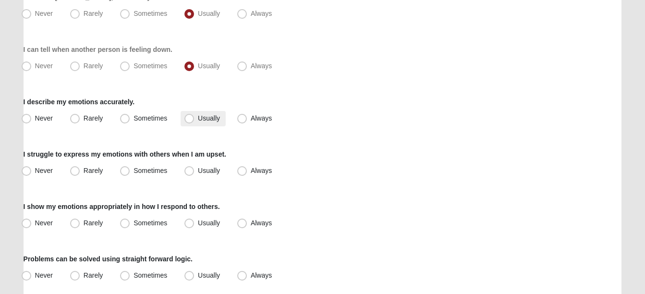
click at [198, 119] on span "Usually" at bounding box center [209, 118] width 22 height 8
click at [188, 119] on input "Usually" at bounding box center [191, 118] width 6 height 6
radio input "true"
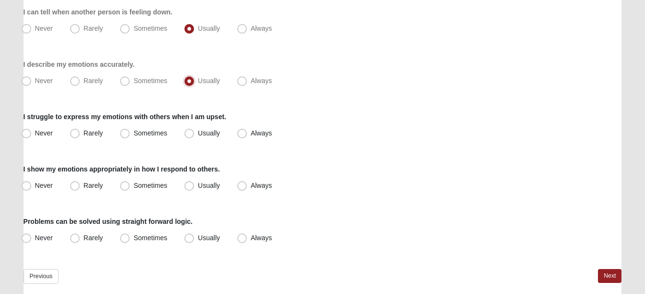
scroll to position [240, 0]
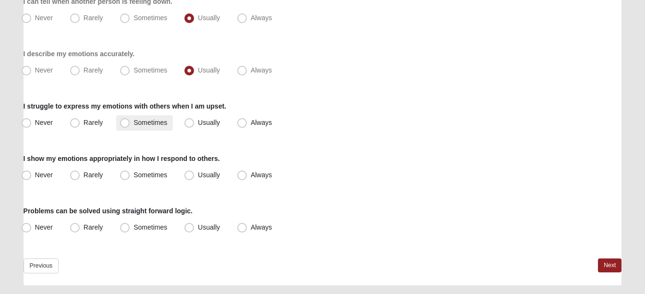
click at [134, 120] on span "Sometimes" at bounding box center [151, 123] width 34 height 8
click at [126, 120] on input "Sometimes" at bounding box center [127, 123] width 6 height 6
radio input "true"
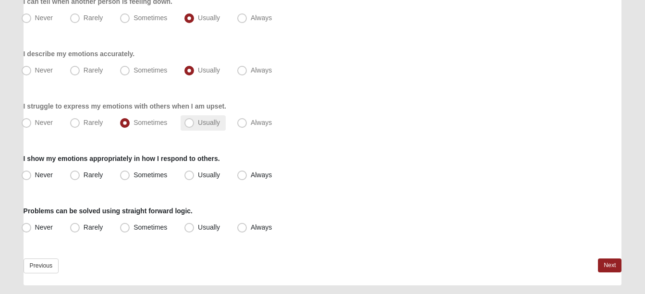
click at [198, 122] on span "Usually" at bounding box center [209, 123] width 22 height 8
click at [189, 122] on input "Usually" at bounding box center [191, 123] width 6 height 6
radio input "true"
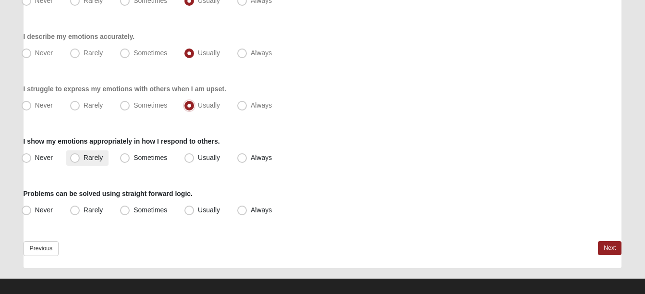
scroll to position [267, 0]
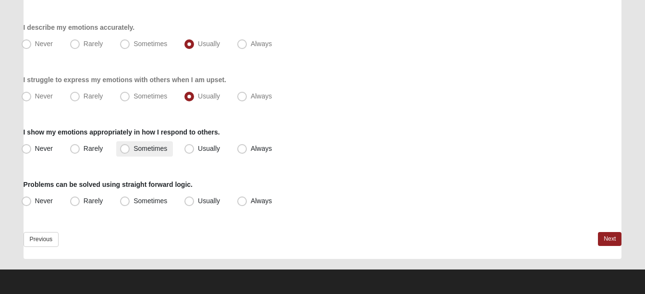
click at [134, 149] on span "Sometimes" at bounding box center [151, 149] width 34 height 8
click at [124, 149] on input "Sometimes" at bounding box center [127, 149] width 6 height 6
radio input "true"
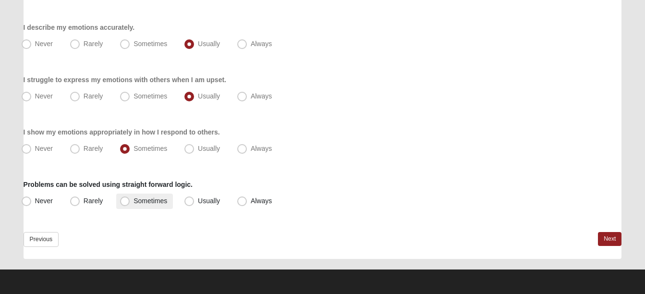
click at [134, 199] on span "Sometimes" at bounding box center [151, 201] width 34 height 8
click at [124, 199] on input "Sometimes" at bounding box center [127, 201] width 6 height 6
radio input "true"
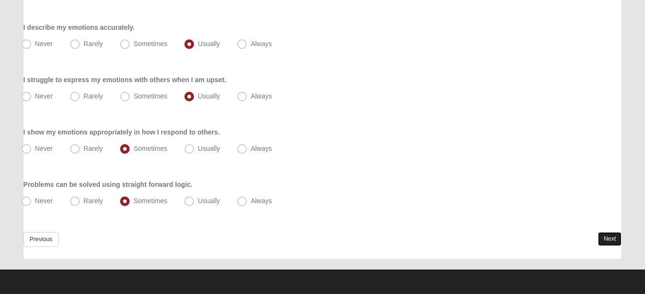
click at [602, 234] on link "Next" at bounding box center [610, 239] width 24 height 14
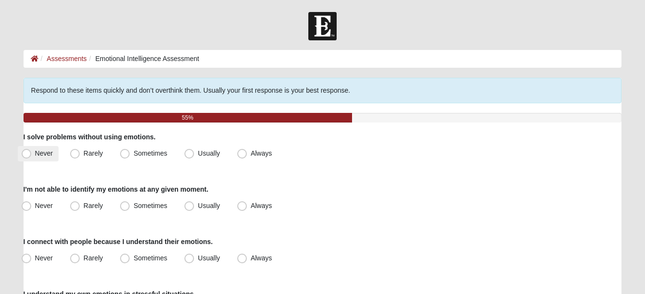
click at [35, 155] on span "Never" at bounding box center [44, 153] width 18 height 8
click at [26, 155] on input "Never" at bounding box center [28, 153] width 6 height 6
radio input "true"
click at [84, 205] on span "Rarely" at bounding box center [93, 206] width 19 height 8
click at [74, 205] on input "Rarely" at bounding box center [77, 206] width 6 height 6
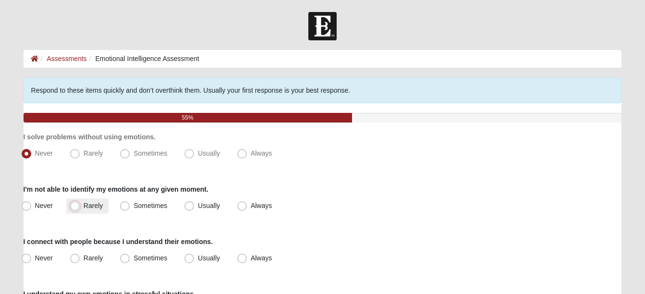
radio input "true"
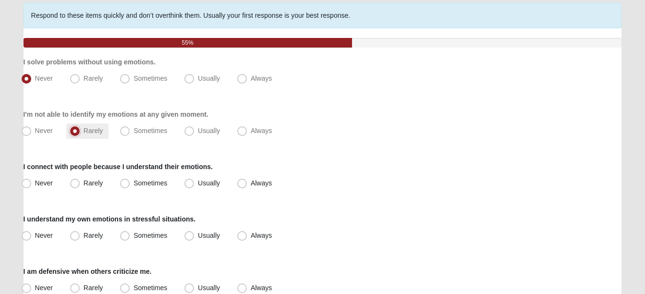
scroll to position [96, 0]
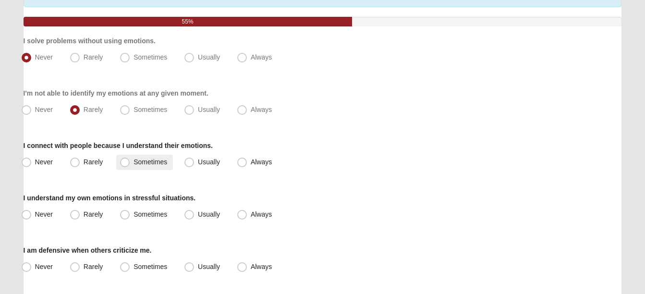
click at [134, 164] on span "Sometimes" at bounding box center [151, 162] width 34 height 8
click at [124, 164] on input "Sometimes" at bounding box center [127, 162] width 6 height 6
radio input "true"
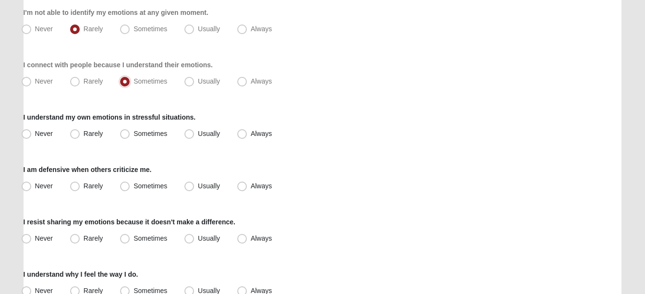
scroll to position [192, 0]
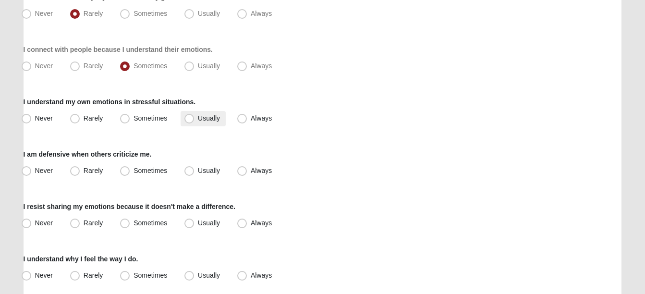
click at [198, 121] on span "Usually" at bounding box center [209, 118] width 22 height 8
click at [188, 121] on input "Usually" at bounding box center [191, 118] width 6 height 6
radio input "true"
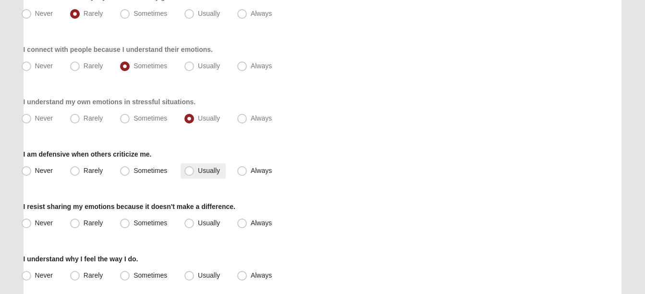
click at [198, 171] on span "Usually" at bounding box center [209, 171] width 22 height 8
click at [190, 171] on input "Usually" at bounding box center [191, 171] width 6 height 6
radio input "true"
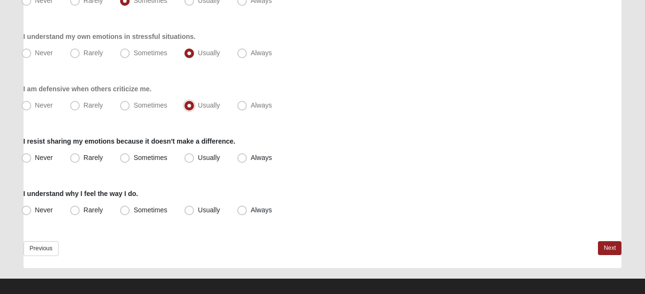
scroll to position [267, 0]
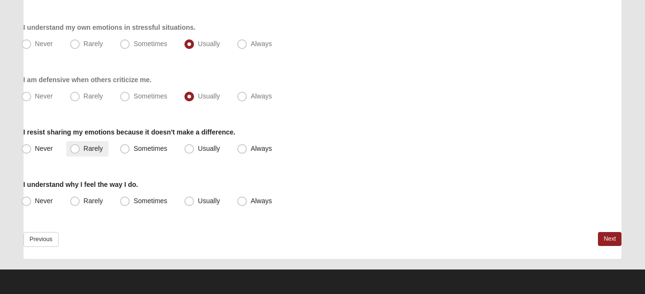
click at [84, 149] on span "Rarely" at bounding box center [93, 149] width 19 height 8
click at [74, 149] on input "Rarely" at bounding box center [77, 149] width 6 height 6
radio input "true"
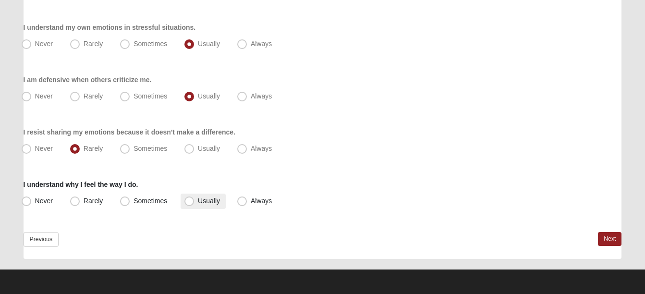
click at [198, 199] on span "Usually" at bounding box center [209, 201] width 22 height 8
click at [188, 199] on input "Usually" at bounding box center [191, 201] width 6 height 6
radio input "true"
click at [612, 234] on link "Next" at bounding box center [610, 239] width 24 height 14
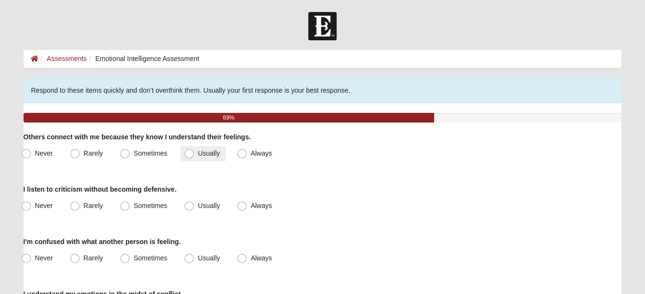
click at [198, 154] on span "Usually" at bounding box center [209, 153] width 22 height 8
click at [188, 154] on input "Usually" at bounding box center [191, 153] width 6 height 6
radio input "true"
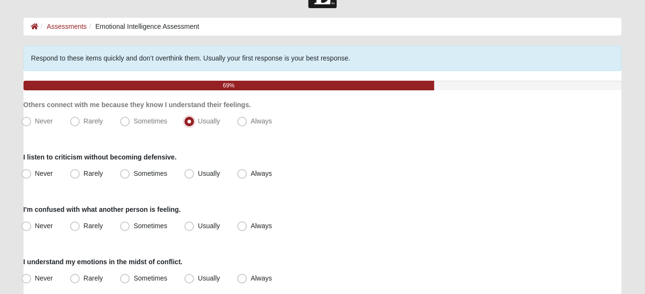
scroll to position [48, 0]
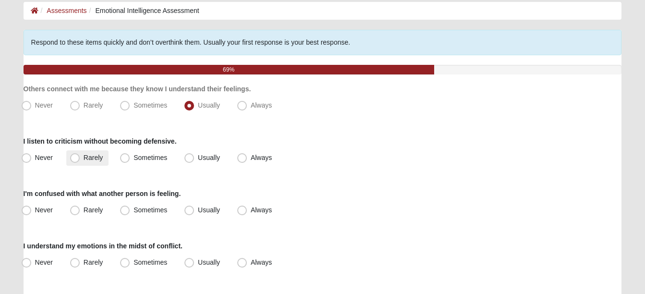
click at [84, 159] on span "Rarely" at bounding box center [93, 158] width 19 height 8
click at [77, 159] on input "Rarely" at bounding box center [77, 158] width 6 height 6
radio input "true"
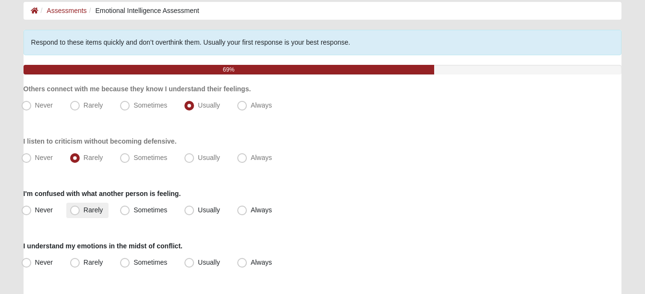
click at [84, 209] on span "Rarely" at bounding box center [93, 210] width 19 height 8
click at [74, 209] on input "Rarely" at bounding box center [77, 210] width 6 height 6
radio input "true"
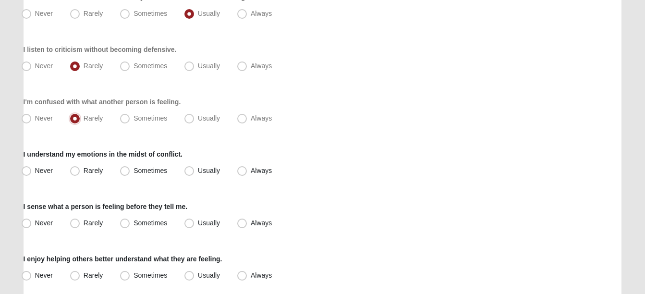
scroll to position [144, 0]
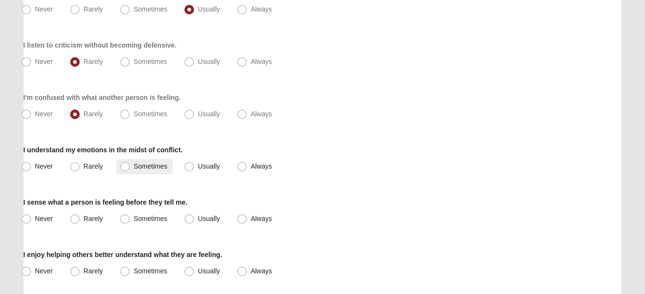
click at [134, 168] on span "Sometimes" at bounding box center [151, 166] width 34 height 8
click at [124, 168] on input "Sometimes" at bounding box center [127, 166] width 6 height 6
radio input "true"
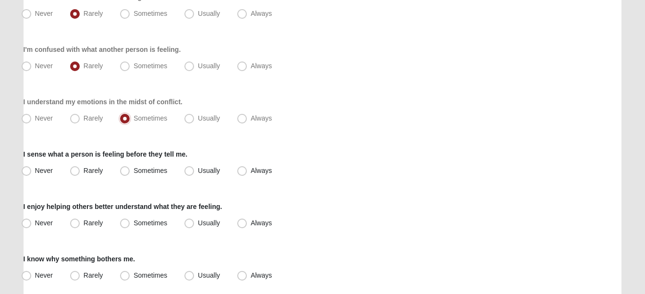
scroll to position [240, 0]
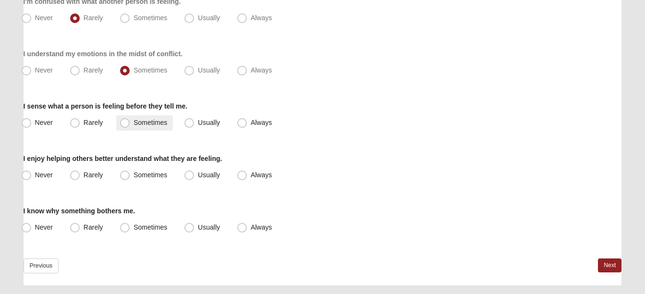
click at [134, 122] on span "Sometimes" at bounding box center [151, 123] width 34 height 8
click at [124, 122] on input "Sometimes" at bounding box center [127, 123] width 6 height 6
radio input "true"
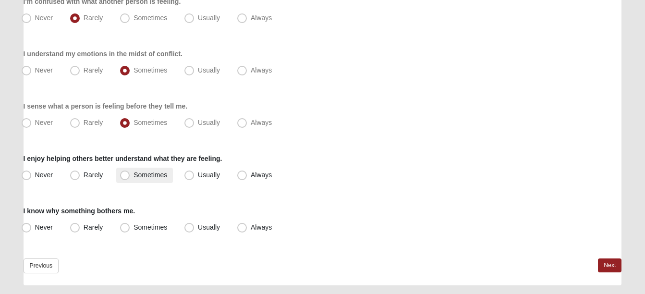
click at [134, 176] on span "Sometimes" at bounding box center [151, 175] width 34 height 8
click at [126, 176] on input "Sometimes" at bounding box center [127, 175] width 6 height 6
radio input "true"
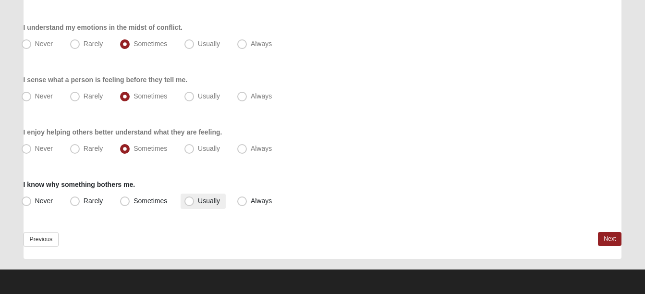
click at [198, 201] on span "Usually" at bounding box center [209, 201] width 22 height 8
click at [188, 201] on input "Usually" at bounding box center [191, 201] width 6 height 6
radio input "true"
click at [612, 234] on link "Next" at bounding box center [610, 239] width 24 height 14
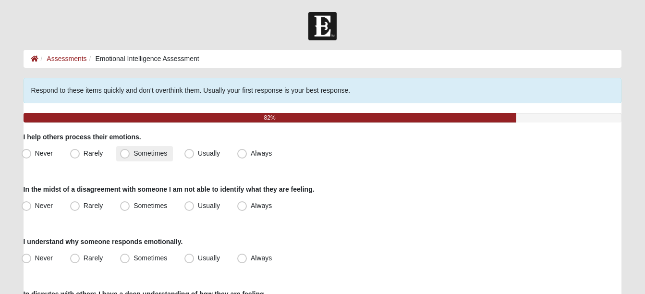
click at [134, 154] on span "Sometimes" at bounding box center [151, 153] width 34 height 8
click at [125, 154] on input "Sometimes" at bounding box center [127, 153] width 6 height 6
radio input "true"
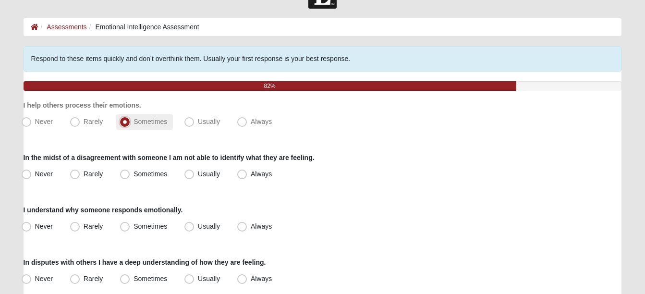
scroll to position [48, 0]
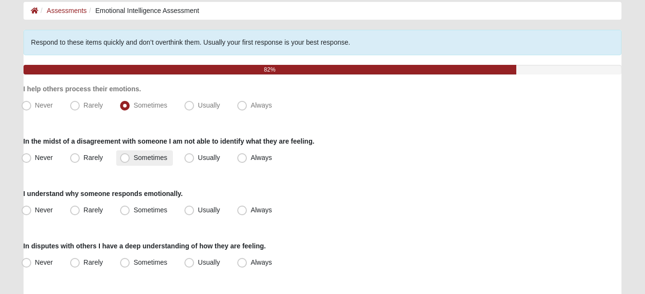
click at [134, 156] on span "Sometimes" at bounding box center [151, 158] width 34 height 8
click at [124, 156] on input "Sometimes" at bounding box center [127, 158] width 6 height 6
radio input "true"
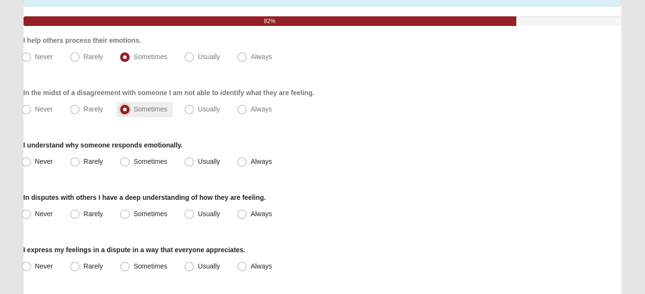
scroll to position [144, 0]
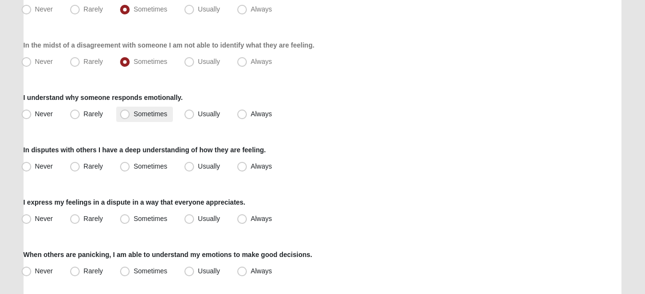
click at [134, 115] on span "Sometimes" at bounding box center [151, 114] width 34 height 8
click at [124, 115] on input "Sometimes" at bounding box center [127, 114] width 6 height 6
radio input "true"
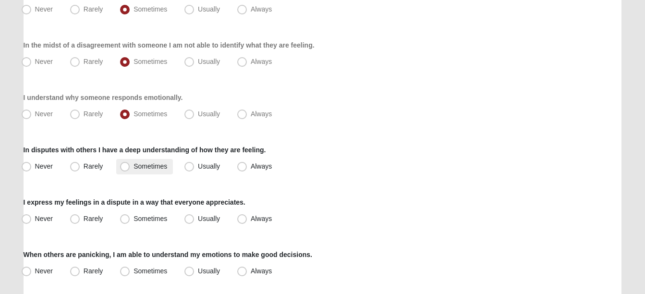
click at [134, 166] on span "Sometimes" at bounding box center [151, 166] width 34 height 8
click at [124, 166] on input "Sometimes" at bounding box center [127, 166] width 6 height 6
radio input "true"
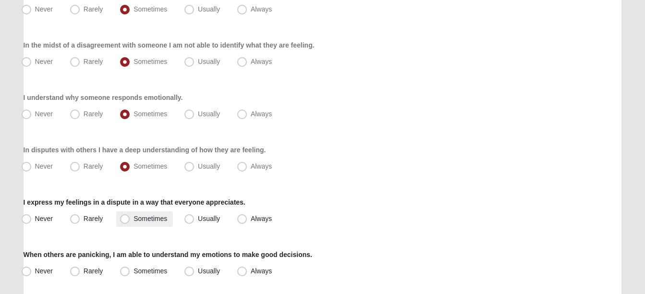
click at [134, 220] on span "Sometimes" at bounding box center [151, 219] width 34 height 8
click at [124, 220] on input "Sometimes" at bounding box center [127, 219] width 6 height 6
radio input "true"
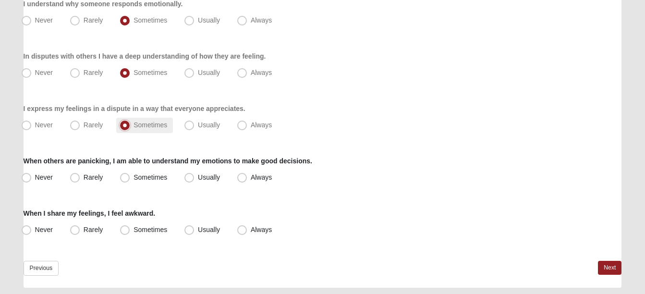
scroll to position [240, 0]
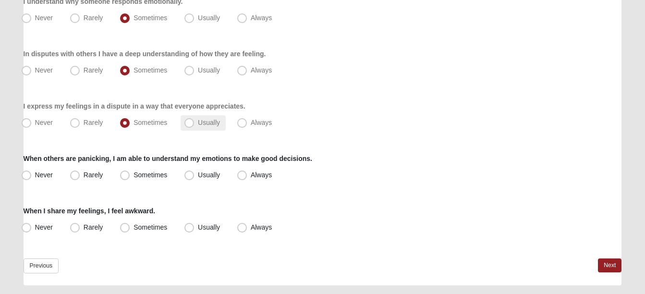
click at [198, 124] on span "Usually" at bounding box center [209, 123] width 22 height 8
click at [188, 124] on input "Usually" at bounding box center [191, 123] width 6 height 6
radio input "true"
click at [198, 177] on span "Usually" at bounding box center [209, 175] width 22 height 8
click at [189, 177] on input "Usually" at bounding box center [191, 175] width 6 height 6
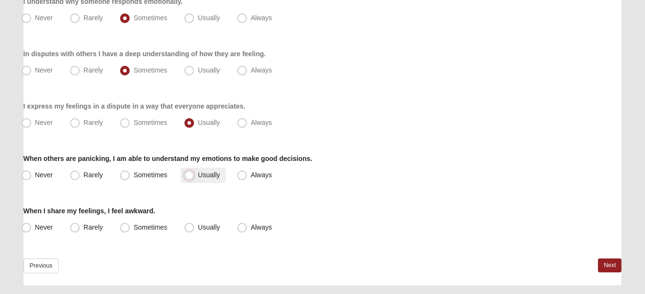
radio input "true"
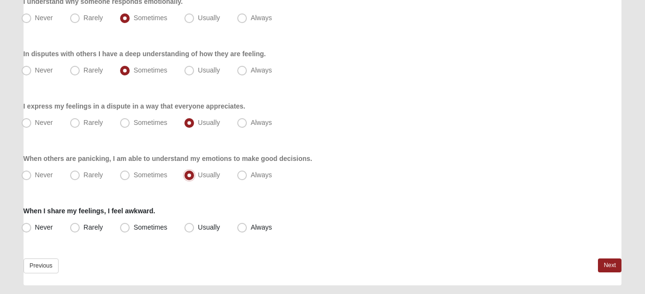
scroll to position [267, 0]
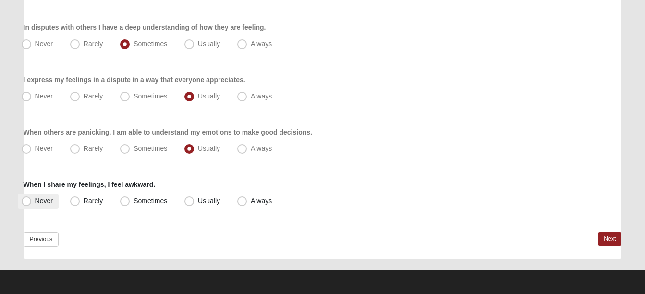
click at [35, 201] on span "Never" at bounding box center [44, 201] width 18 height 8
click at [29, 201] on input "Never" at bounding box center [28, 201] width 6 height 6
radio input "true"
click at [605, 234] on link "Next" at bounding box center [610, 239] width 24 height 14
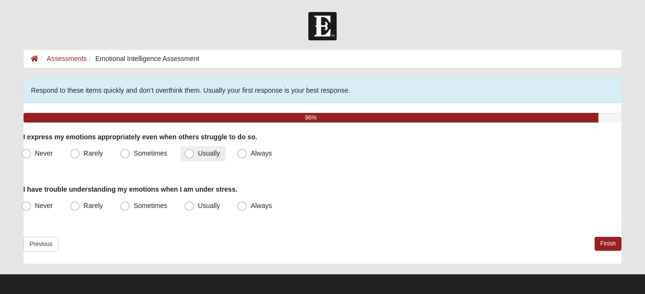
click at [198, 154] on span "Usually" at bounding box center [209, 153] width 22 height 8
click at [188, 154] on input "Usually" at bounding box center [191, 153] width 6 height 6
radio input "true"
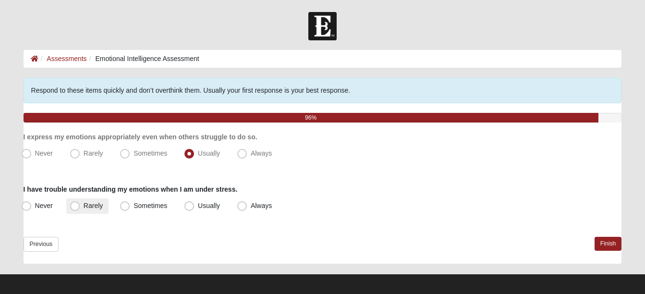
click at [84, 204] on span "Rarely" at bounding box center [93, 206] width 19 height 8
click at [76, 204] on input "Rarely" at bounding box center [77, 206] width 6 height 6
radio input "true"
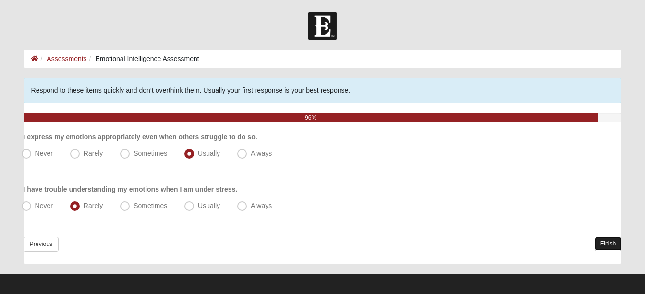
click at [601, 245] on link "Finish" at bounding box center [608, 244] width 27 height 14
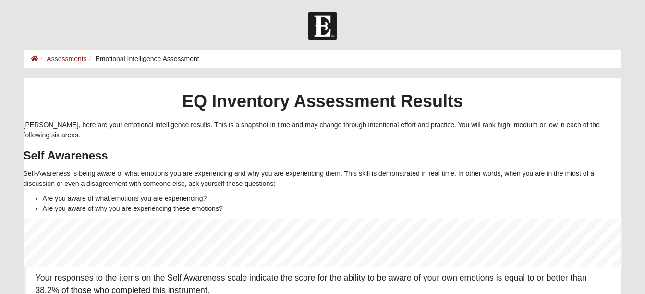
scroll to position [48, 599]
click at [57, 60] on link "Assessments" at bounding box center [67, 59] width 40 height 8
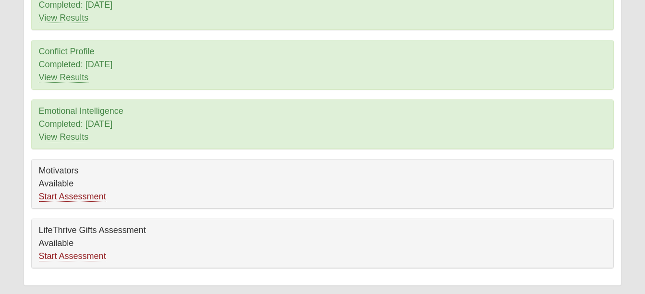
scroll to position [212, 0]
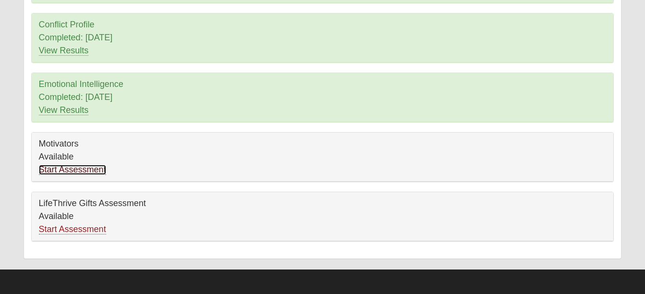
click at [65, 170] on link "Start Assessment" at bounding box center [72, 170] width 67 height 10
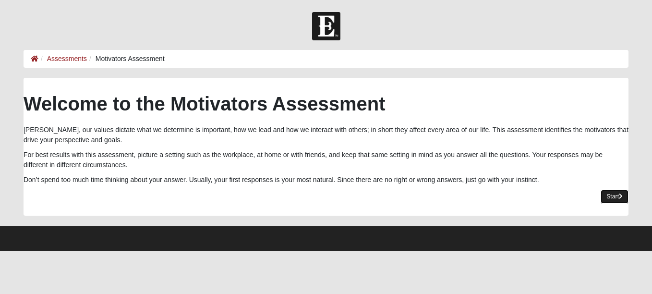
click at [605, 195] on link "Start" at bounding box center [615, 197] width 28 height 14
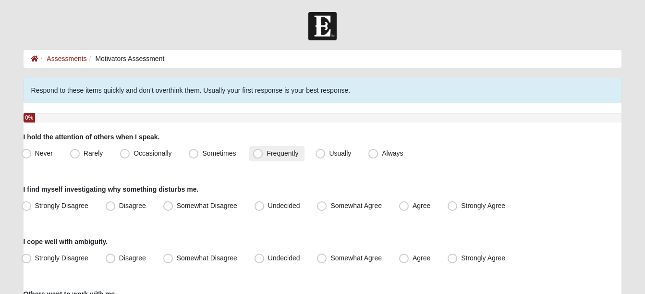
click at [267, 153] on span "Frequently" at bounding box center [283, 153] width 32 height 8
click at [257, 153] on input "Frequently" at bounding box center [260, 153] width 6 height 6
radio input "true"
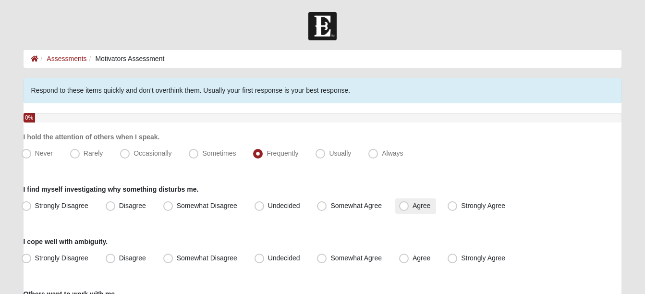
click at [413, 204] on span "Agree" at bounding box center [422, 206] width 18 height 8
click at [403, 204] on input "Agree" at bounding box center [406, 206] width 6 height 6
radio input "true"
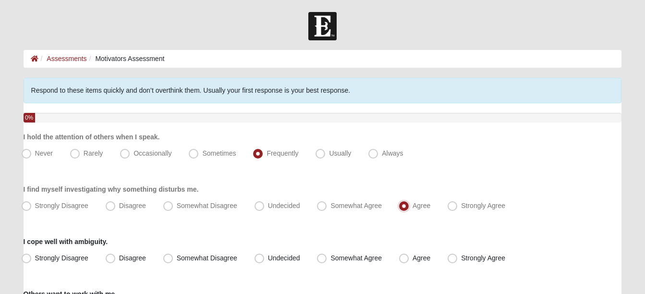
scroll to position [48, 0]
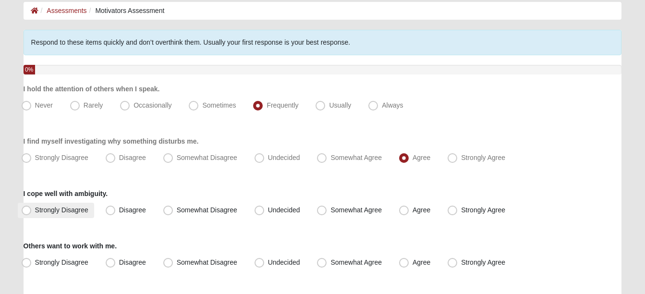
click at [35, 212] on span "Strongly Disagree" at bounding box center [61, 210] width 53 height 8
click at [29, 212] on input "Strongly Disagree" at bounding box center [28, 210] width 6 height 6
radio input "true"
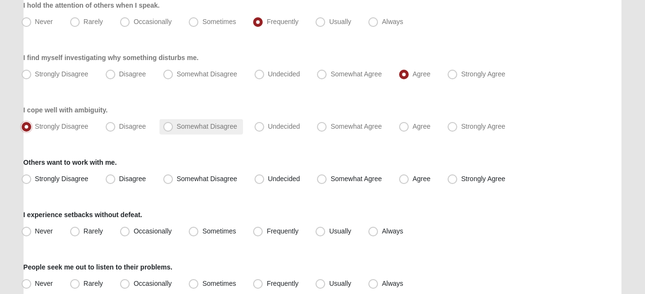
scroll to position [144, 0]
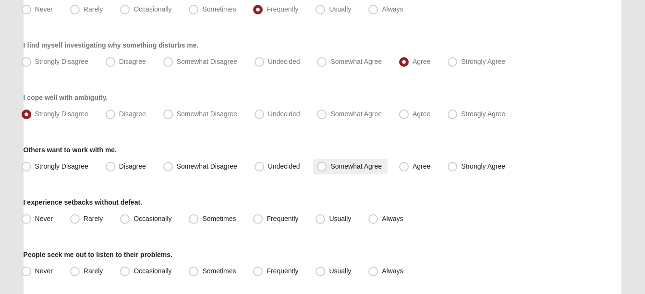
click at [330, 167] on span "Somewhat Agree" at bounding box center [355, 166] width 51 height 8
click at [322, 167] on input "Somewhat Agree" at bounding box center [324, 166] width 6 height 6
radio input "true"
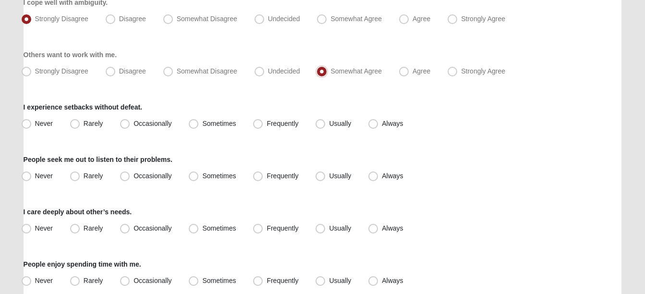
scroll to position [240, 0]
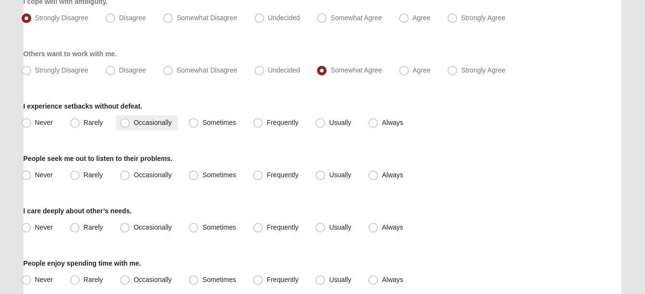
click at [134, 122] on span "Occasionally" at bounding box center [153, 123] width 38 height 8
click at [124, 122] on input "Occasionally" at bounding box center [127, 123] width 6 height 6
radio input "true"
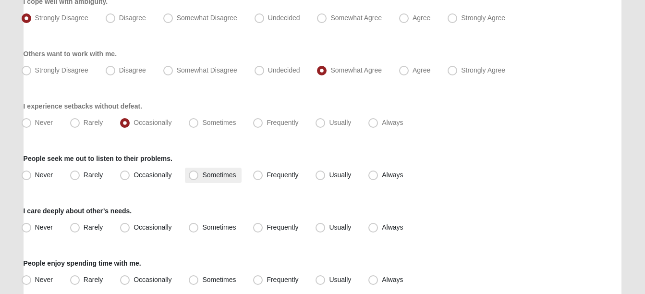
click at [202, 176] on span "Sometimes" at bounding box center [219, 175] width 34 height 8
click at [194, 176] on input "Sometimes" at bounding box center [196, 175] width 6 height 6
radio input "true"
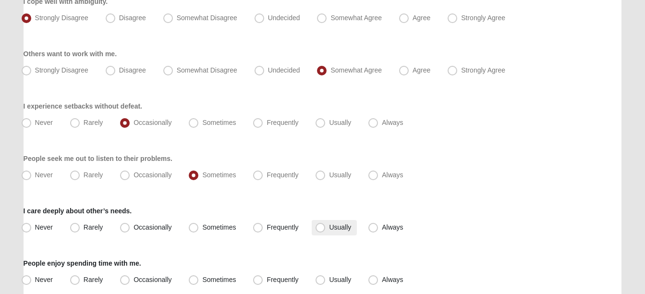
click at [329, 228] on span "Usually" at bounding box center [340, 227] width 22 height 8
click at [319, 228] on input "Usually" at bounding box center [322, 227] width 6 height 6
radio input "true"
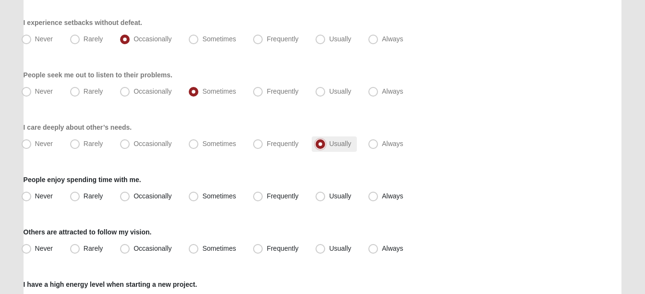
scroll to position [384, 0]
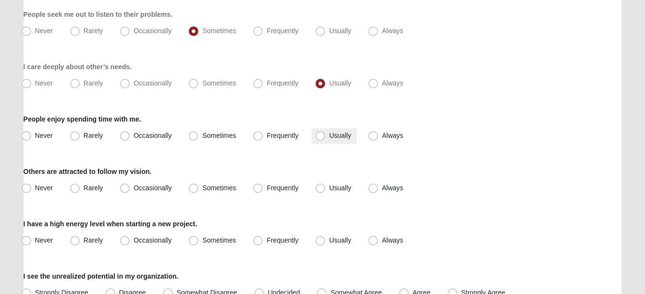
click at [329, 136] on span "Usually" at bounding box center [340, 136] width 22 height 8
click at [319, 136] on input "Usually" at bounding box center [322, 136] width 6 height 6
radio input "true"
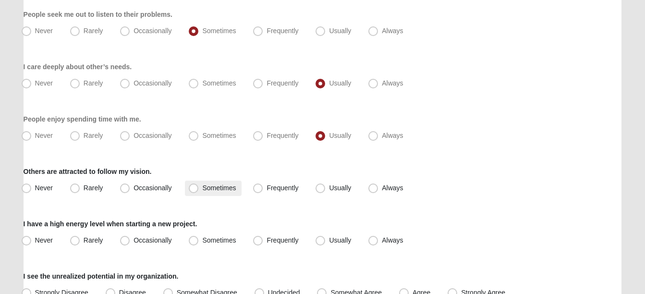
click at [202, 187] on span "Sometimes" at bounding box center [219, 188] width 34 height 8
click at [193, 187] on input "Sometimes" at bounding box center [196, 188] width 6 height 6
radio input "true"
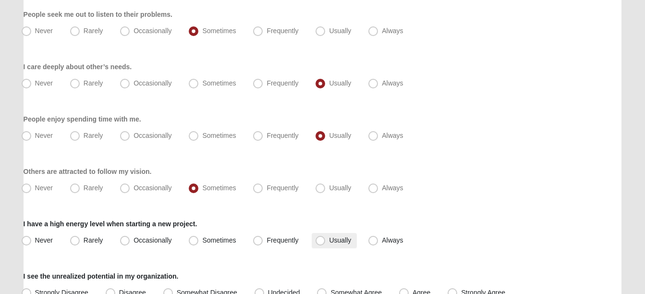
click at [329, 244] on span "Usually" at bounding box center [340, 240] width 22 height 8
click at [320, 244] on input "Usually" at bounding box center [322, 240] width 6 height 6
radio input "true"
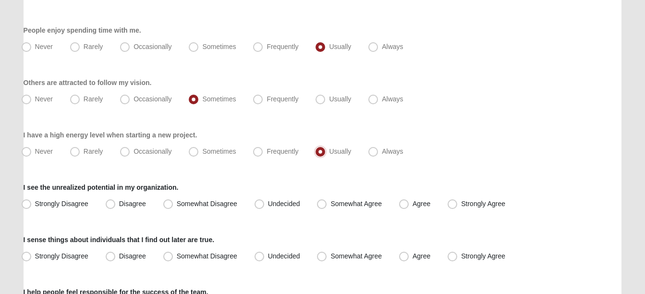
scroll to position [480, 0]
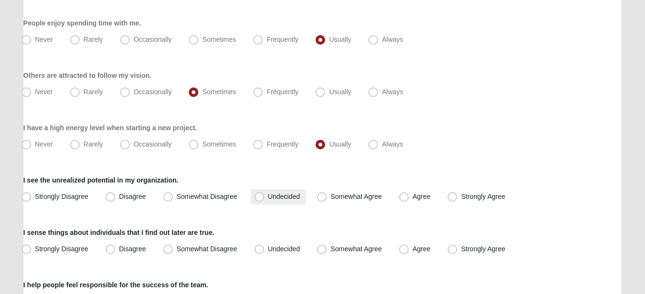
click at [268, 198] on span "Undecided" at bounding box center [284, 197] width 32 height 8
click at [258, 198] on input "Undecided" at bounding box center [261, 197] width 6 height 6
radio input "true"
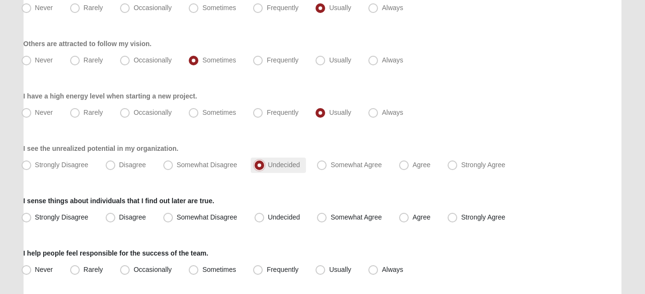
scroll to position [528, 0]
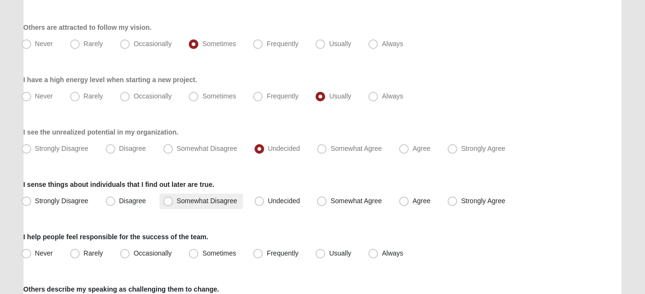
click at [177, 199] on span "Somewhat Disagree" at bounding box center [207, 201] width 61 height 8
click at [168, 199] on input "Somewhat Disagree" at bounding box center [170, 201] width 6 height 6
radio input "true"
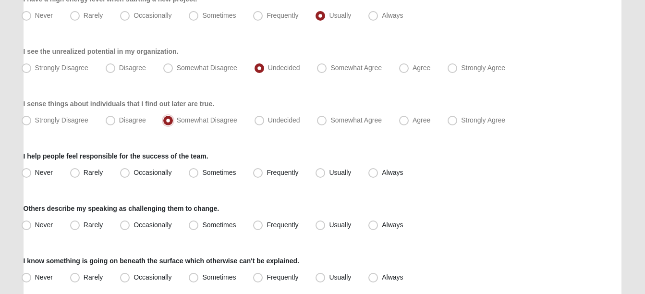
scroll to position [624, 0]
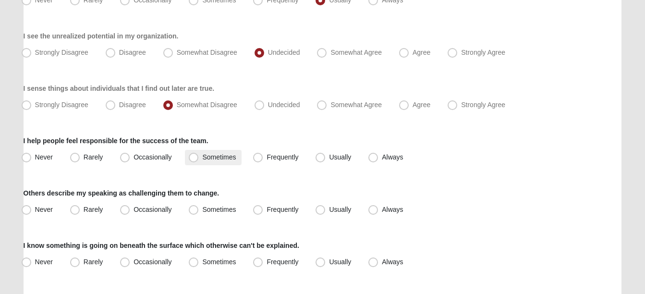
click at [202, 156] on span "Sometimes" at bounding box center [219, 157] width 34 height 8
click at [196, 156] on input "Sometimes" at bounding box center [196, 157] width 6 height 6
radio input "true"
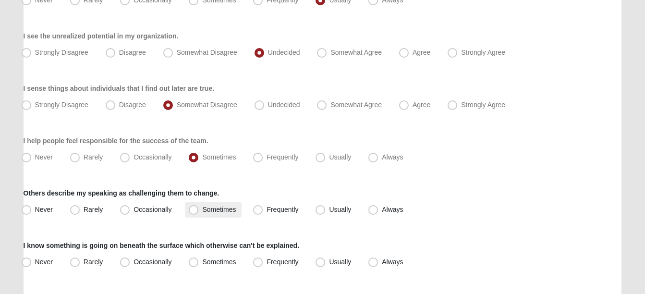
click at [202, 210] on span "Sometimes" at bounding box center [219, 210] width 34 height 8
click at [195, 210] on input "Sometimes" at bounding box center [196, 210] width 6 height 6
radio input "true"
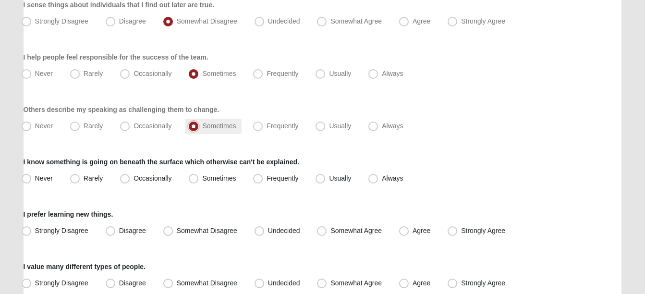
scroll to position [721, 0]
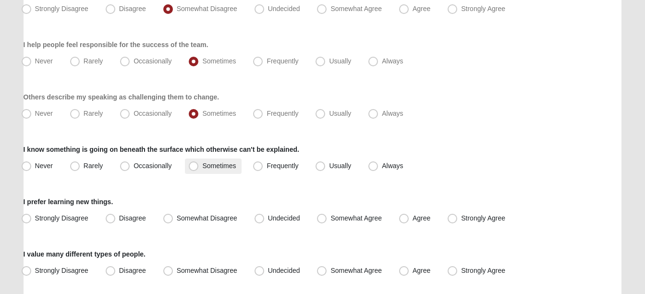
click at [202, 167] on span "Sometimes" at bounding box center [219, 166] width 34 height 8
click at [196, 167] on input "Sometimes" at bounding box center [196, 166] width 6 height 6
radio input "true"
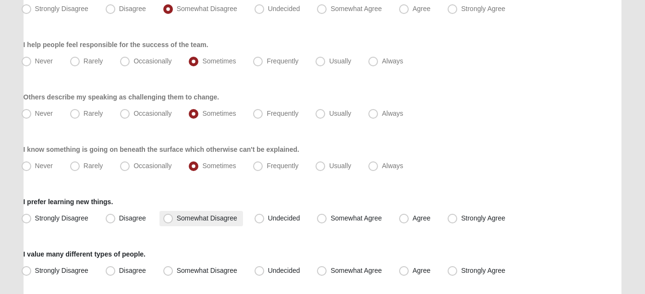
click at [177, 218] on span "Somewhat Disagree" at bounding box center [207, 218] width 61 height 8
click at [168, 218] on input "Somewhat Disagree" at bounding box center [170, 218] width 6 height 6
radio input "true"
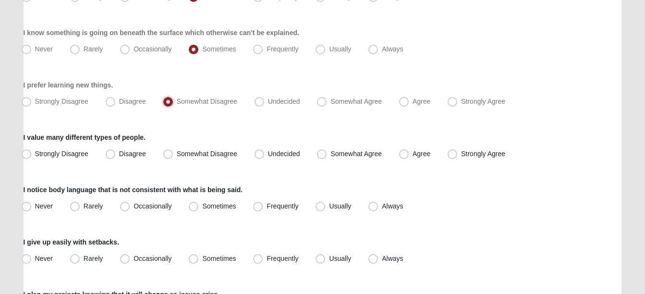
scroll to position [865, 0]
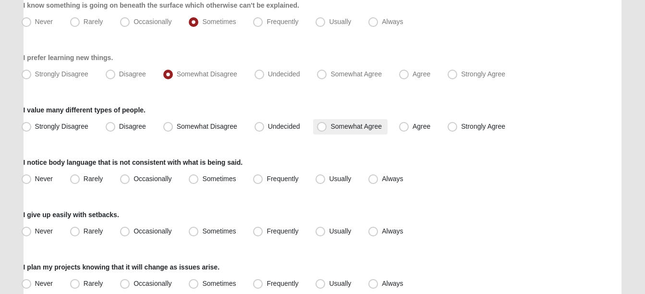
click at [330, 126] on span "Somewhat Agree" at bounding box center [355, 126] width 51 height 8
click at [323, 126] on input "Somewhat Agree" at bounding box center [324, 126] width 6 height 6
radio input "true"
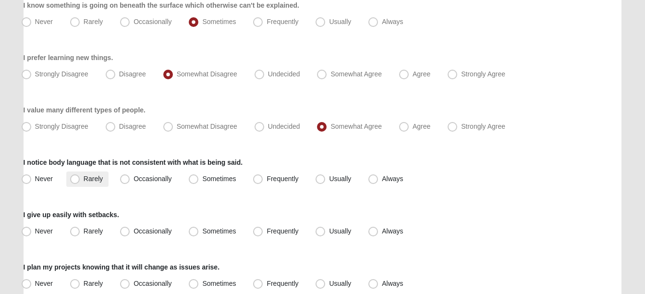
click at [84, 179] on span "Rarely" at bounding box center [93, 179] width 19 height 8
click at [78, 179] on input "Rarely" at bounding box center [77, 179] width 6 height 6
radio input "true"
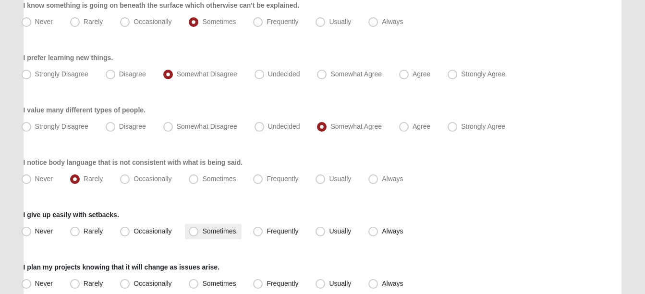
click at [202, 231] on span "Sometimes" at bounding box center [219, 231] width 34 height 8
click at [194, 231] on input "Sometimes" at bounding box center [196, 231] width 6 height 6
radio input "true"
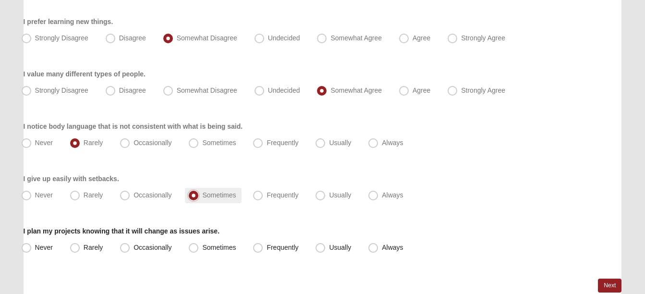
scroll to position [946, 0]
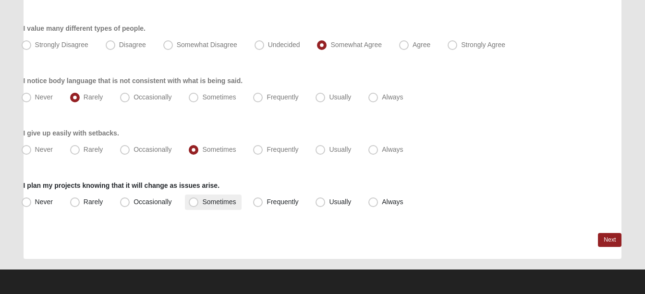
click at [202, 200] on span "Sometimes" at bounding box center [219, 202] width 34 height 8
click at [195, 200] on input "Sometimes" at bounding box center [196, 202] width 6 height 6
radio input "true"
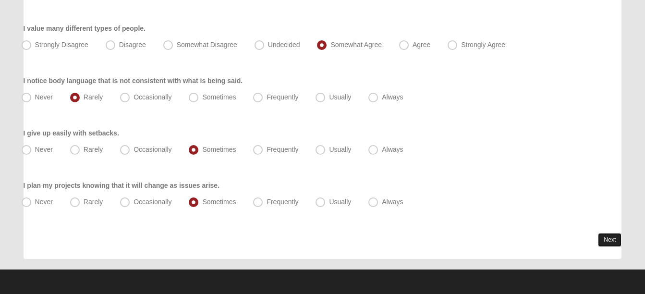
click at [608, 237] on link "Next" at bounding box center [610, 240] width 24 height 14
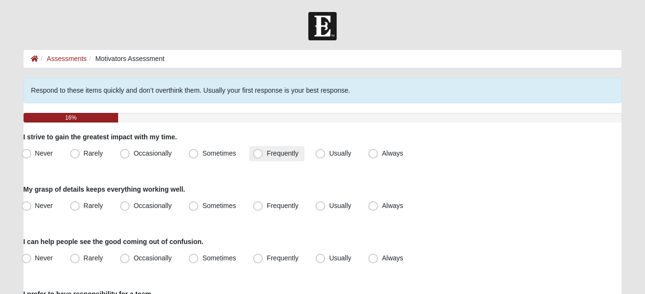
click at [267, 155] on span "Frequently" at bounding box center [283, 153] width 32 height 8
click at [257, 155] on input "Frequently" at bounding box center [260, 153] width 6 height 6
radio input "true"
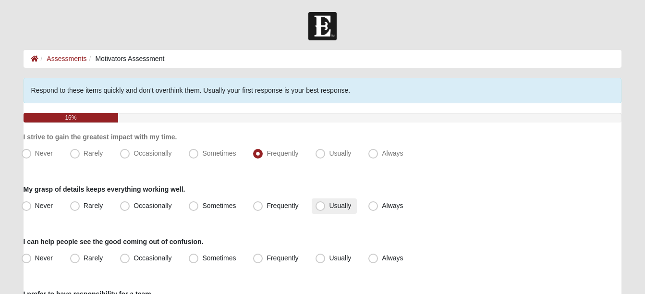
click at [329, 205] on span "Usually" at bounding box center [340, 206] width 22 height 8
click at [319, 205] on input "Usually" at bounding box center [322, 206] width 6 height 6
radio input "true"
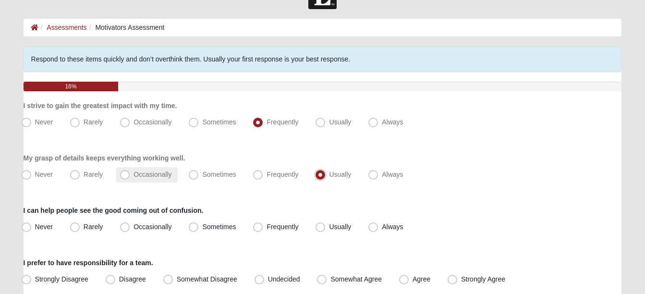
scroll to position [48, 0]
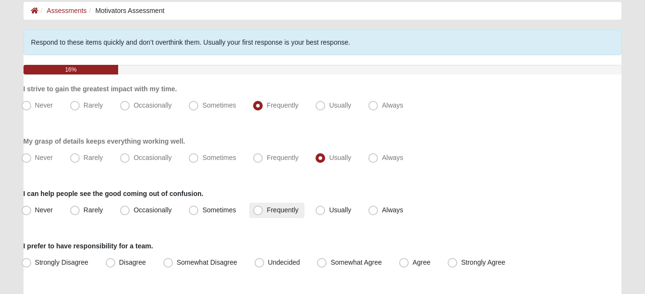
click at [267, 211] on span "Frequently" at bounding box center [283, 210] width 32 height 8
click at [257, 211] on input "Frequently" at bounding box center [260, 210] width 6 height 6
radio input "true"
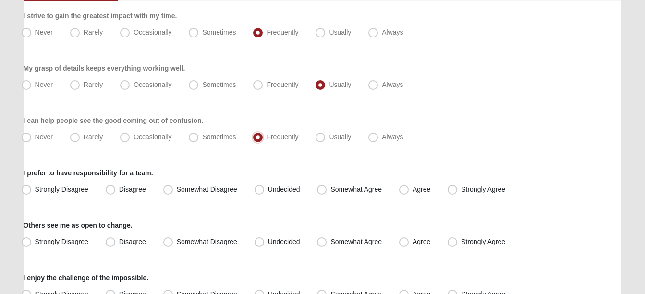
scroll to position [144, 0]
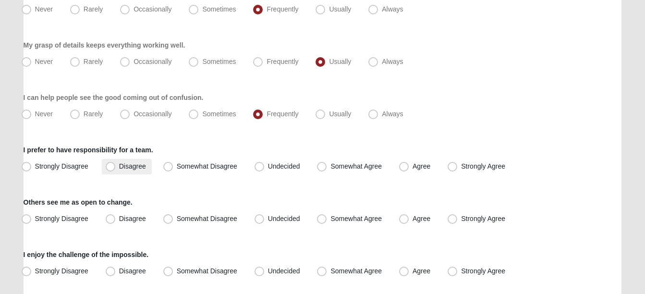
click at [119, 165] on span "Disagree" at bounding box center [132, 166] width 27 height 8
click at [110, 165] on input "Disagree" at bounding box center [113, 166] width 6 height 6
radio input "true"
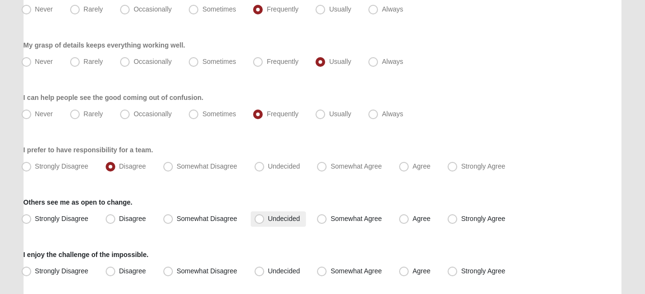
click at [268, 220] on span "Undecided" at bounding box center [284, 219] width 32 height 8
click at [258, 220] on input "Undecided" at bounding box center [261, 219] width 6 height 6
radio input "true"
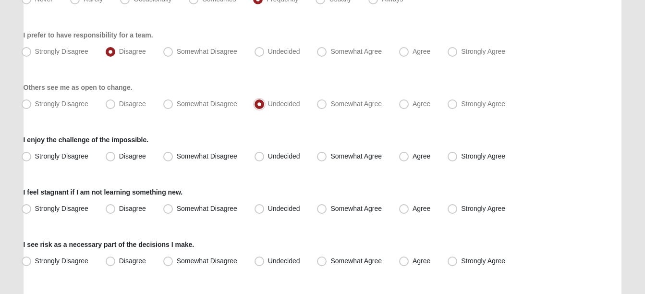
scroll to position [288, 0]
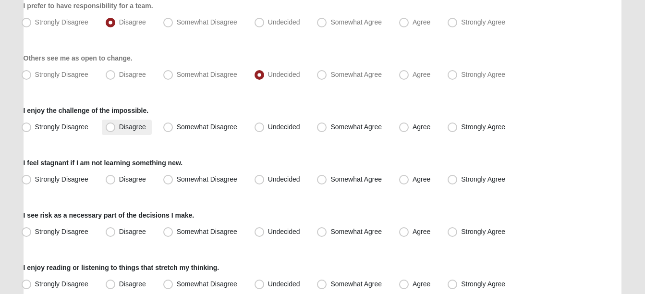
click at [119, 128] on span "Disagree" at bounding box center [132, 127] width 27 height 8
click at [112, 128] on input "Disagree" at bounding box center [113, 127] width 6 height 6
radio input "true"
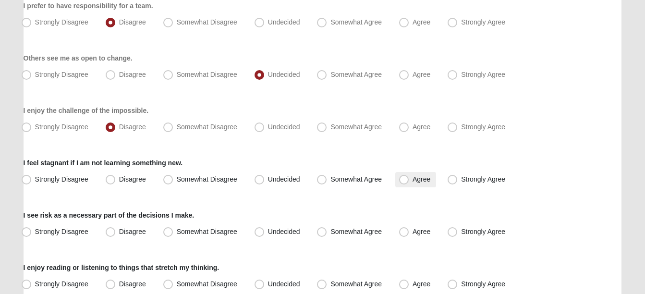
click at [413, 180] on span "Agree" at bounding box center [422, 179] width 18 height 8
click at [403, 180] on input "Agree" at bounding box center [406, 179] width 6 height 6
radio input "true"
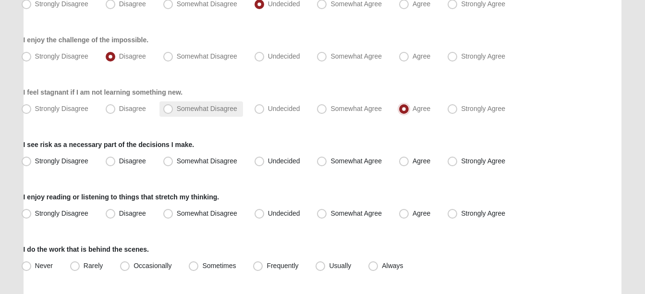
scroll to position [384, 0]
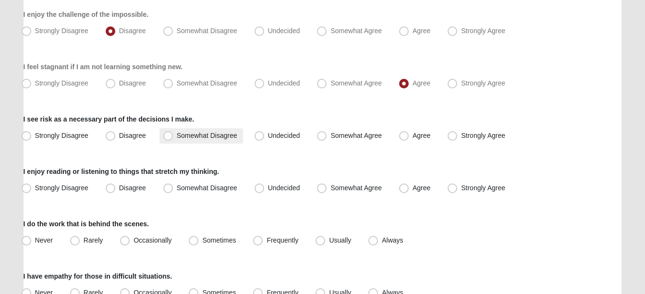
click at [177, 137] on span "Somewhat Disagree" at bounding box center [207, 136] width 61 height 8
click at [170, 137] on input "Somewhat Disagree" at bounding box center [170, 136] width 6 height 6
radio input "true"
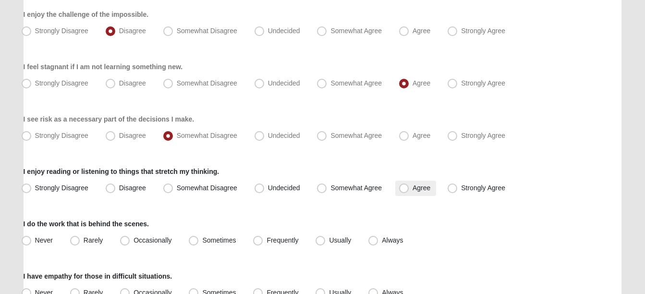
click at [413, 186] on span "Agree" at bounding box center [422, 188] width 18 height 8
click at [403, 186] on input "Agree" at bounding box center [406, 188] width 6 height 6
radio input "true"
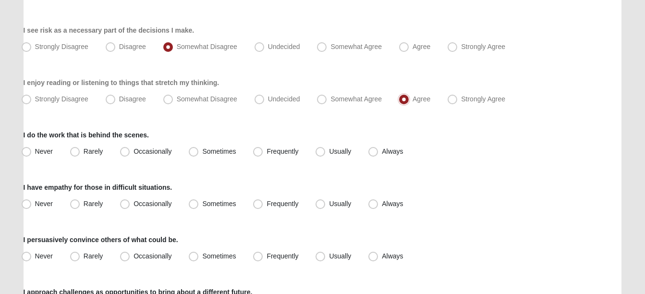
scroll to position [480, 0]
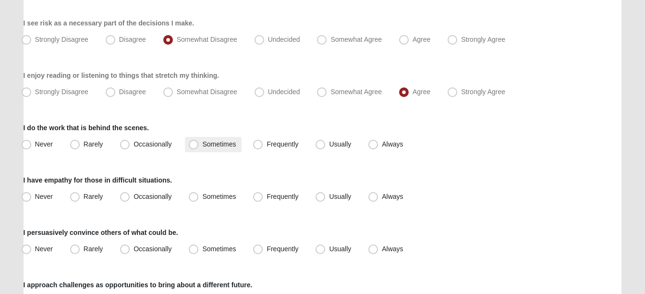
click at [202, 145] on span "Sometimes" at bounding box center [219, 144] width 34 height 8
click at [193, 145] on input "Sometimes" at bounding box center [196, 144] width 6 height 6
radio input "true"
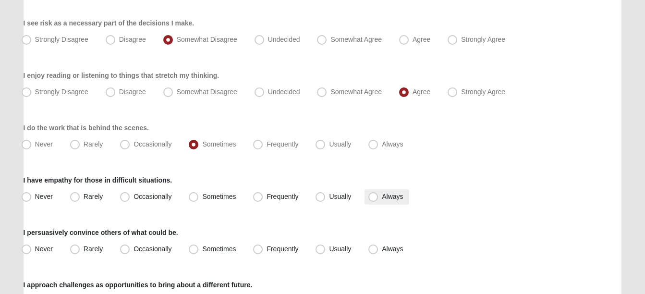
click at [382, 197] on span "Always" at bounding box center [392, 197] width 21 height 8
click at [372, 197] on input "Always" at bounding box center [375, 197] width 6 height 6
radio input "true"
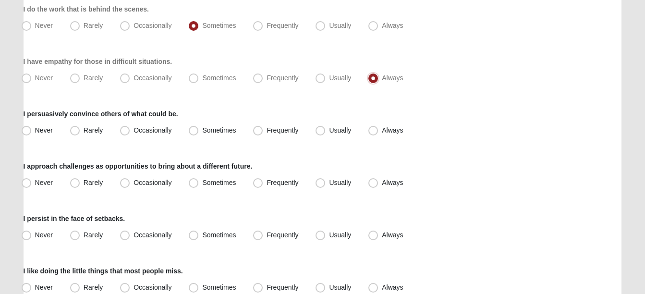
scroll to position [624, 0]
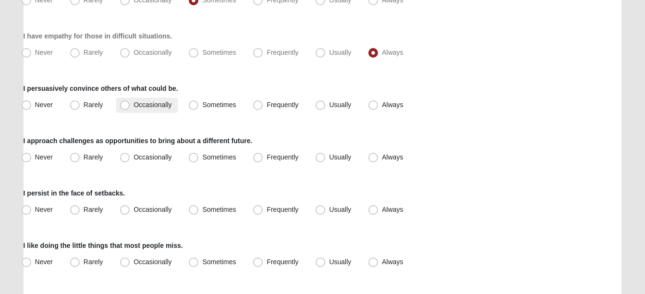
click at [134, 104] on span "Occasionally" at bounding box center [153, 105] width 38 height 8
click at [124, 104] on input "Occasionally" at bounding box center [127, 105] width 6 height 6
radio input "true"
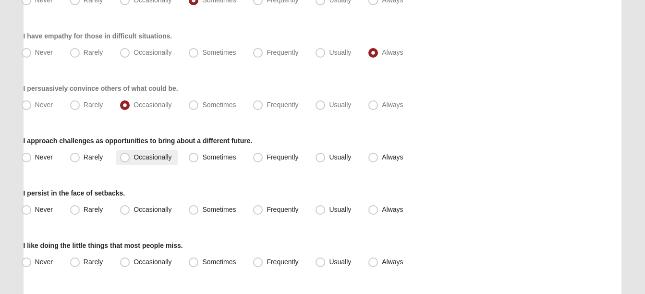
click at [134, 157] on span "Occasionally" at bounding box center [153, 157] width 38 height 8
click at [124, 157] on input "Occasionally" at bounding box center [127, 157] width 6 height 6
radio input "true"
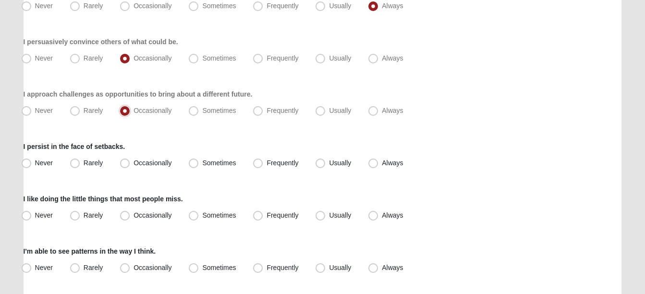
scroll to position [721, 0]
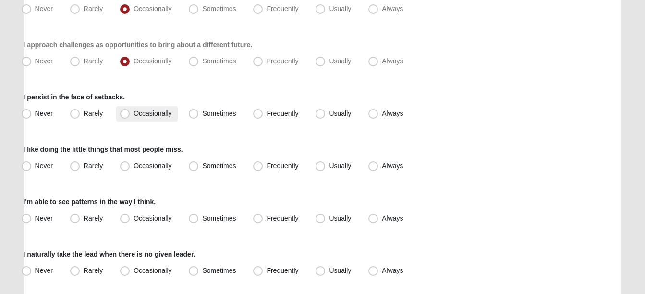
click at [134, 114] on span "Occasionally" at bounding box center [153, 114] width 38 height 8
click at [124, 114] on input "Occasionally" at bounding box center [127, 113] width 6 height 6
radio input "true"
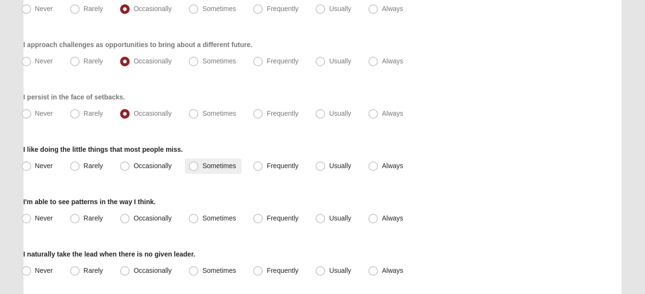
click at [202, 166] on span "Sometimes" at bounding box center [219, 166] width 34 height 8
click at [193, 166] on input "Sometimes" at bounding box center [196, 166] width 6 height 6
radio input "true"
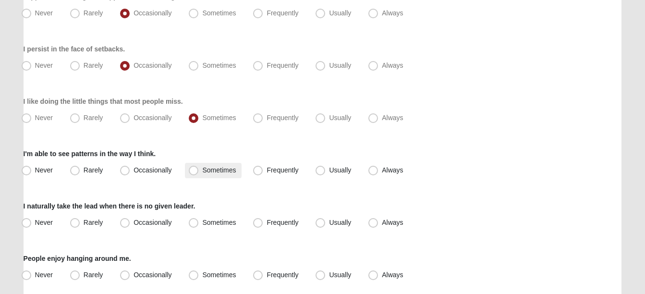
click at [202, 171] on span "Sometimes" at bounding box center [219, 170] width 34 height 8
click at [195, 171] on input "Sometimes" at bounding box center [196, 170] width 6 height 6
radio input "true"
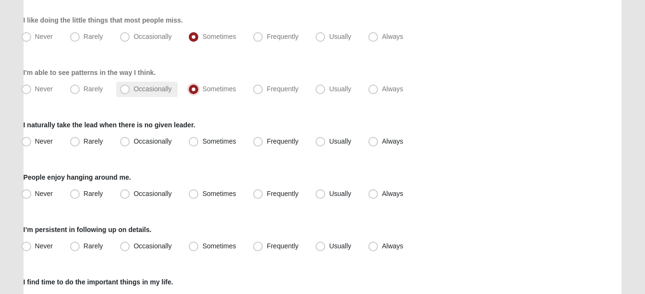
scroll to position [865, 0]
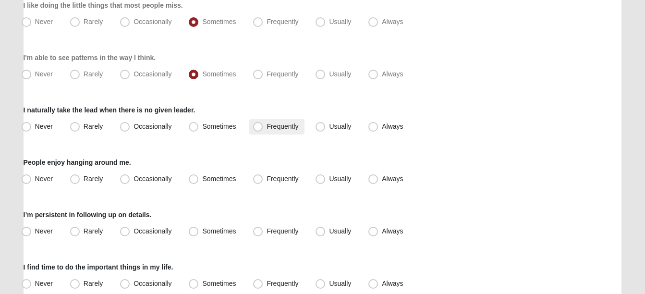
click at [267, 127] on span "Frequently" at bounding box center [283, 126] width 32 height 8
click at [259, 127] on input "Frequently" at bounding box center [260, 126] width 6 height 6
radio input "true"
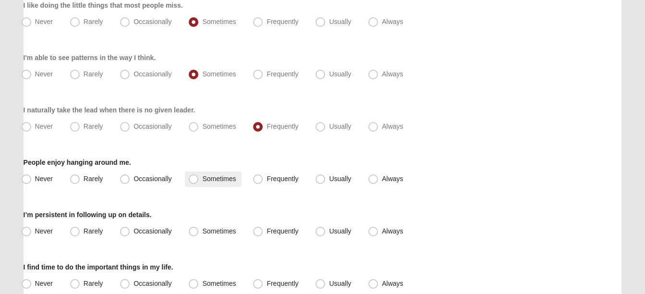
click at [202, 179] on span "Sometimes" at bounding box center [219, 179] width 34 height 8
click at [193, 179] on input "Sometimes" at bounding box center [196, 179] width 6 height 6
radio input "true"
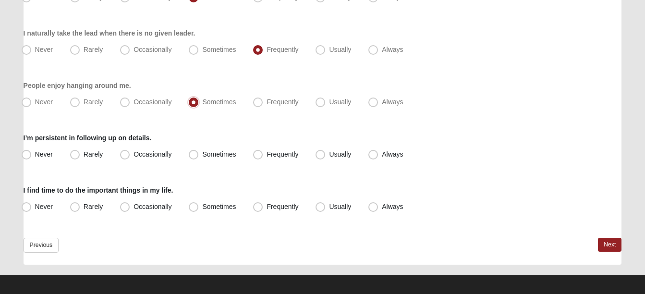
scroll to position [947, 0]
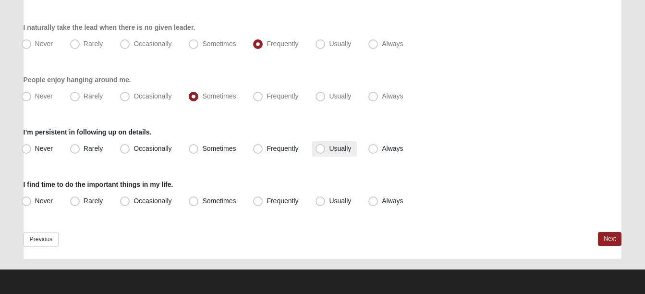
click at [329, 148] on span "Usually" at bounding box center [340, 149] width 22 height 8
click at [320, 148] on input "Usually" at bounding box center [322, 149] width 6 height 6
radio input "true"
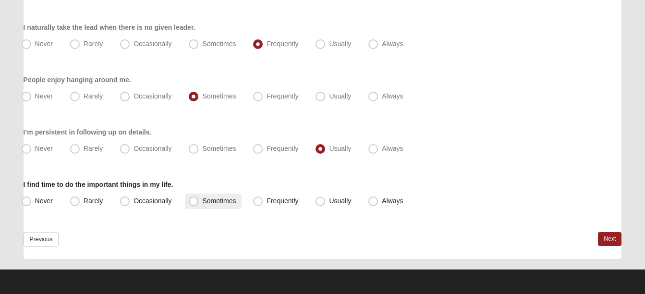
click at [202, 202] on span "Sometimes" at bounding box center [219, 201] width 34 height 8
click at [195, 202] on input "Sometimes" at bounding box center [196, 201] width 6 height 6
radio input "true"
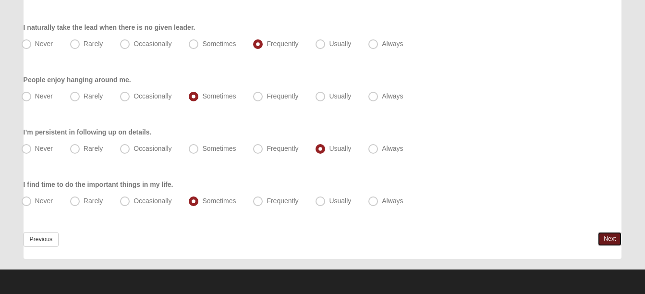
click at [610, 237] on link "Next" at bounding box center [610, 239] width 24 height 14
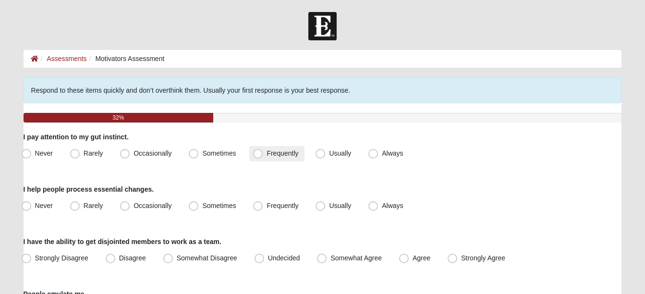
click at [267, 153] on span "Frequently" at bounding box center [283, 153] width 32 height 8
click at [258, 153] on input "Frequently" at bounding box center [260, 153] width 6 height 6
radio input "true"
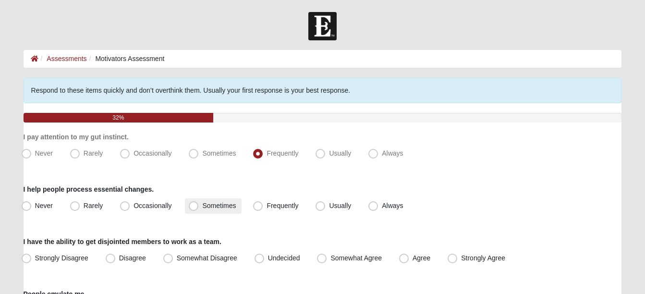
click at [202, 205] on span "Sometimes" at bounding box center [219, 206] width 34 height 8
click at [195, 205] on input "Sometimes" at bounding box center [196, 206] width 6 height 6
radio input "true"
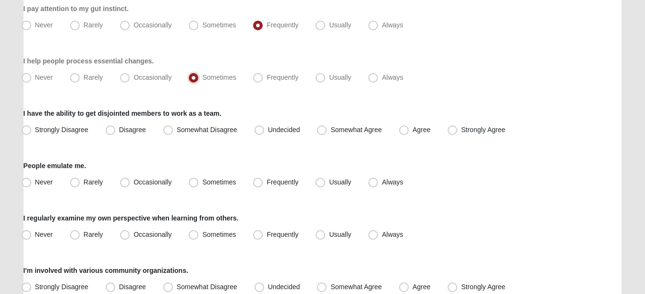
scroll to position [144, 0]
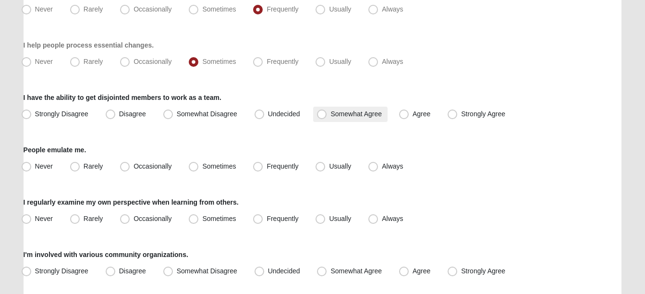
click at [330, 115] on span "Somewhat Agree" at bounding box center [355, 114] width 51 height 8
click at [323, 115] on input "Somewhat Agree" at bounding box center [324, 114] width 6 height 6
radio input "true"
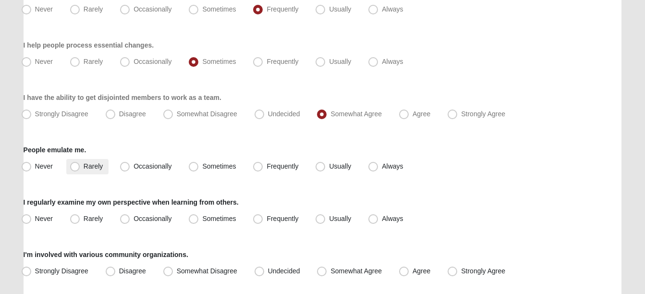
click at [84, 166] on span "Rarely" at bounding box center [93, 166] width 19 height 8
click at [74, 166] on input "Rarely" at bounding box center [77, 166] width 6 height 6
radio input "true"
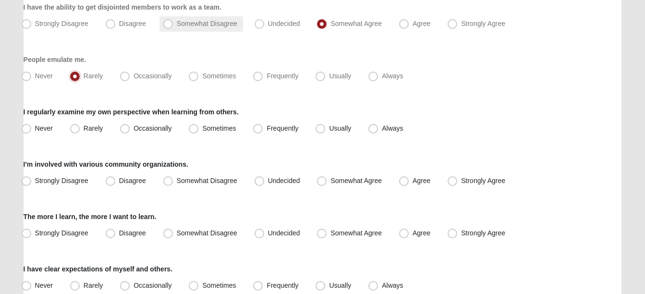
scroll to position [240, 0]
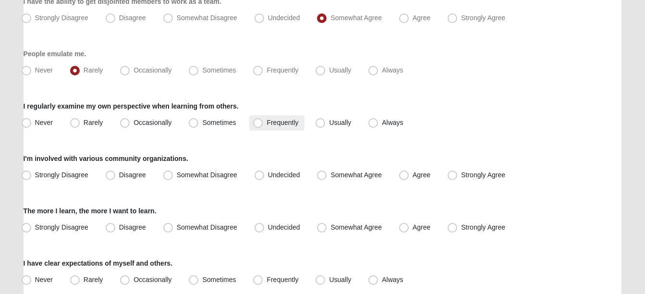
click at [267, 122] on span "Frequently" at bounding box center [283, 123] width 32 height 8
click at [257, 122] on input "Frequently" at bounding box center [260, 123] width 6 height 6
radio input "true"
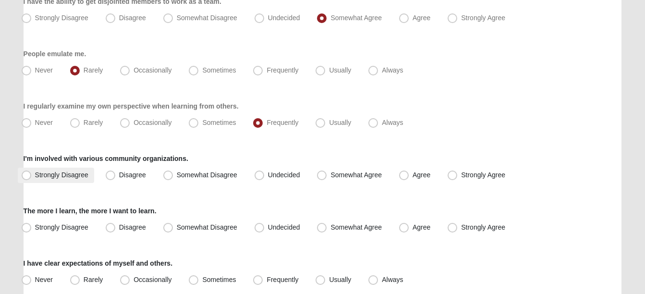
click at [35, 173] on span "Strongly Disagree" at bounding box center [61, 175] width 53 height 8
click at [25, 173] on input "Strongly Disagree" at bounding box center [28, 175] width 6 height 6
radio input "true"
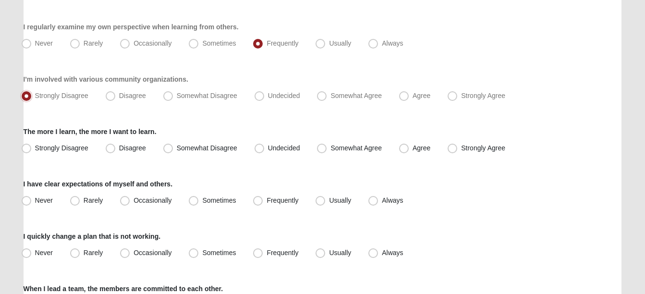
scroll to position [336, 0]
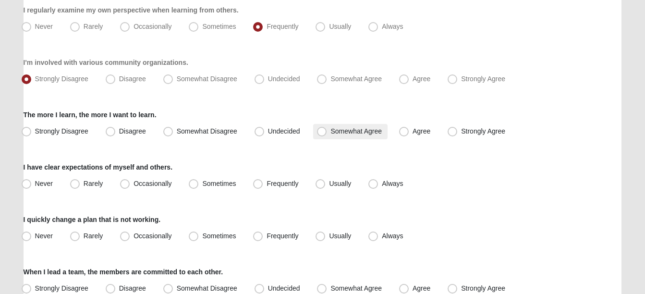
click at [330, 132] on span "Somewhat Agree" at bounding box center [355, 131] width 51 height 8
click at [323, 132] on input "Somewhat Agree" at bounding box center [324, 131] width 6 height 6
radio input "true"
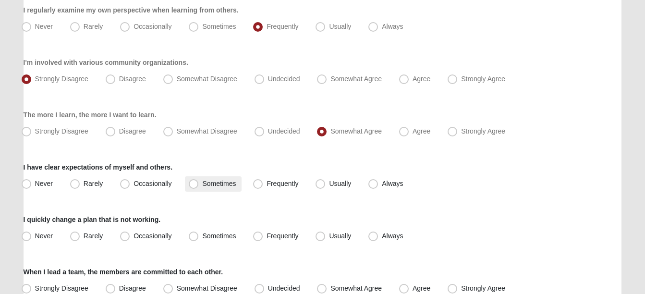
click at [202, 183] on span "Sometimes" at bounding box center [219, 184] width 34 height 8
click at [193, 183] on input "Sometimes" at bounding box center [196, 184] width 6 height 6
radio input "true"
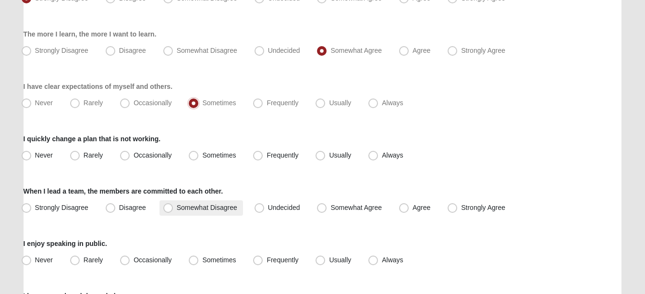
scroll to position [432, 0]
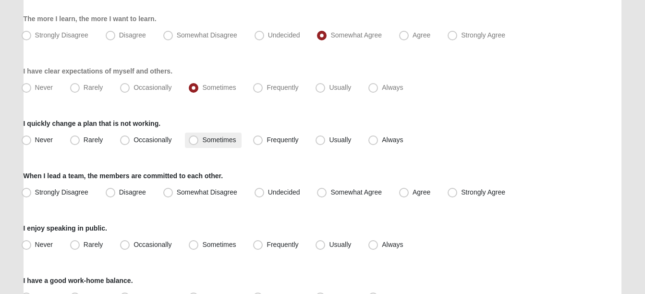
click at [202, 140] on span "Sometimes" at bounding box center [219, 140] width 34 height 8
click at [194, 140] on input "Sometimes" at bounding box center [196, 140] width 6 height 6
radio input "true"
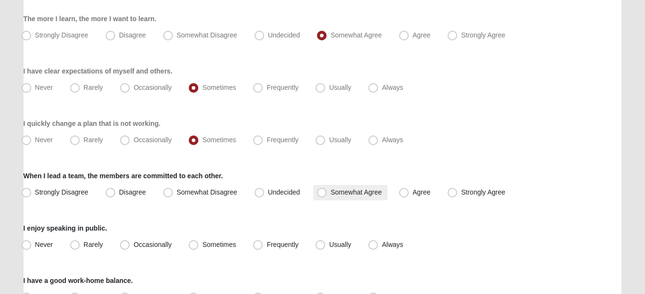
click at [330, 192] on span "Somewhat Agree" at bounding box center [355, 192] width 51 height 8
click at [321, 192] on input "Somewhat Agree" at bounding box center [324, 192] width 6 height 6
radio input "true"
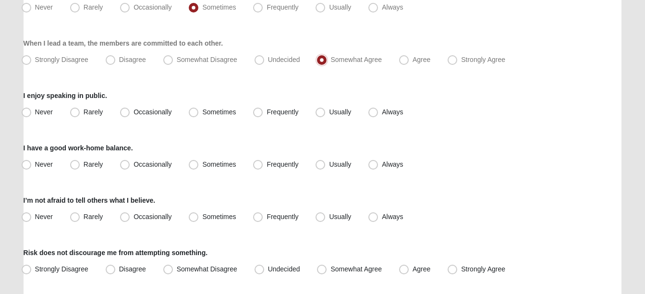
scroll to position [576, 0]
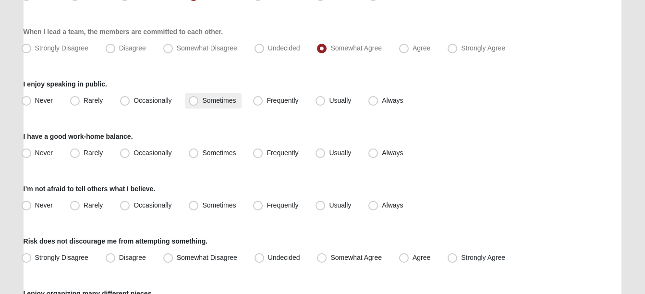
click at [202, 102] on span "Sometimes" at bounding box center [219, 101] width 34 height 8
click at [196, 102] on input "Sometimes" at bounding box center [196, 101] width 6 height 6
radio input "true"
click at [382, 154] on span "Always" at bounding box center [392, 153] width 21 height 8
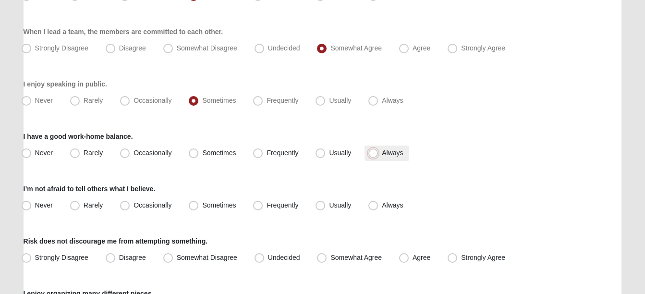
click at [373, 154] on input "Always" at bounding box center [375, 153] width 6 height 6
radio input "true"
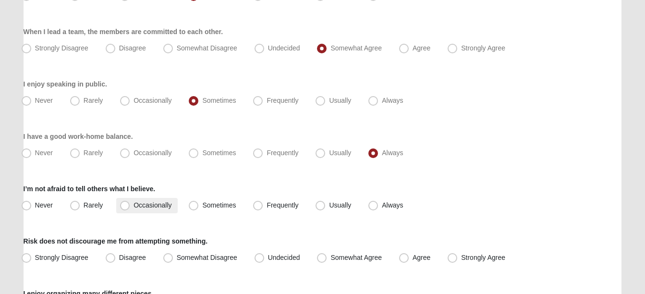
click at [134, 206] on span "Occasionally" at bounding box center [153, 205] width 38 height 8
click at [124, 206] on input "Occasionally" at bounding box center [127, 205] width 6 height 6
radio input "true"
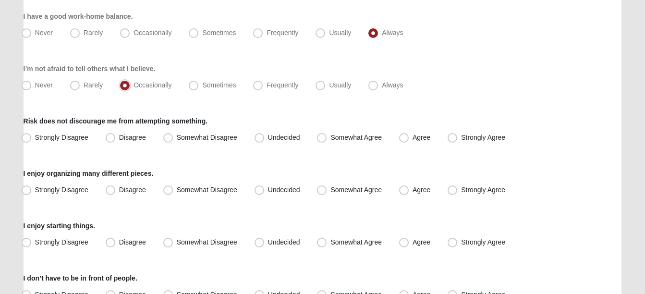
scroll to position [721, 0]
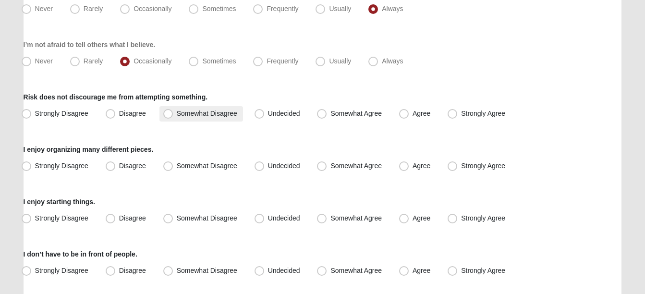
click at [177, 114] on span "Somewhat Disagree" at bounding box center [207, 114] width 61 height 8
click at [169, 114] on input "Somewhat Disagree" at bounding box center [170, 113] width 6 height 6
radio input "true"
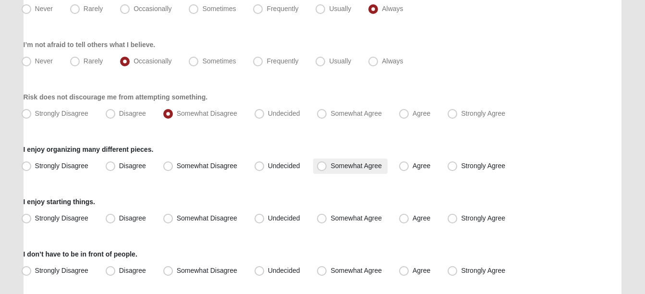
click at [330, 167] on span "Somewhat Agree" at bounding box center [355, 166] width 51 height 8
click at [322, 167] on input "Somewhat Agree" at bounding box center [324, 166] width 6 height 6
radio input "true"
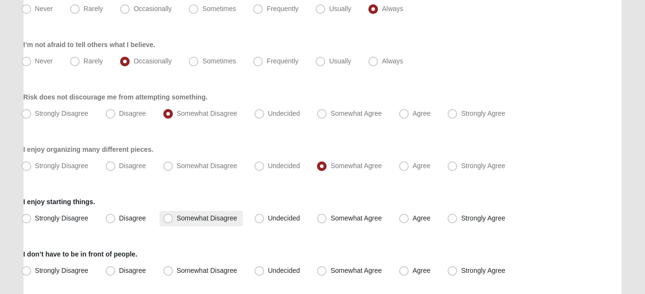
click at [177, 217] on span "Somewhat Disagree" at bounding box center [207, 218] width 61 height 8
click at [168, 217] on input "Somewhat Disagree" at bounding box center [170, 218] width 6 height 6
radio input "true"
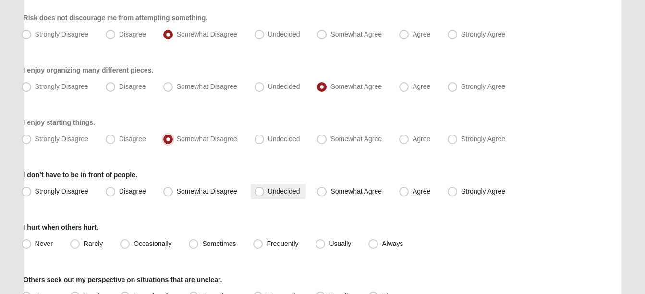
scroll to position [817, 0]
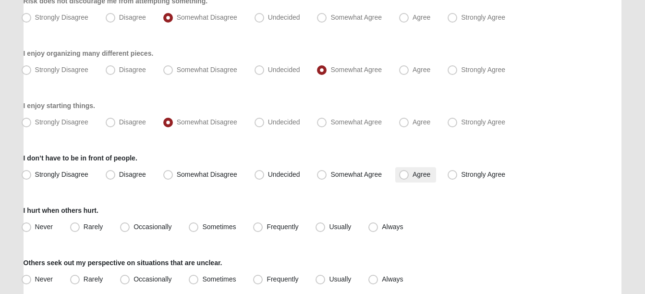
click at [413, 175] on span "Agree" at bounding box center [422, 175] width 18 height 8
click at [404, 175] on input "Agree" at bounding box center [406, 174] width 6 height 6
radio input "true"
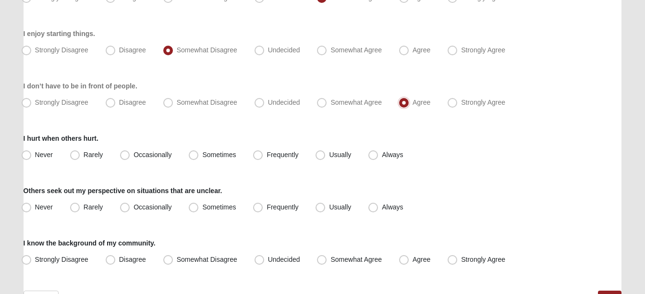
scroll to position [913, 0]
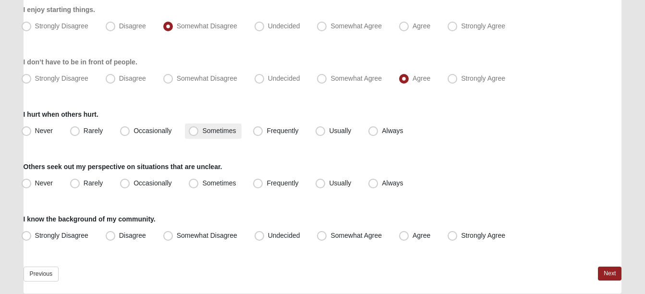
click at [202, 128] on span "Sometimes" at bounding box center [219, 131] width 34 height 8
click at [194, 128] on input "Sometimes" at bounding box center [196, 131] width 6 height 6
radio input "true"
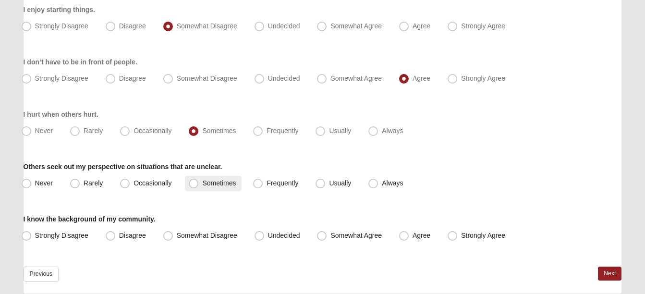
click at [202, 184] on span "Sometimes" at bounding box center [219, 183] width 34 height 8
click at [193, 184] on input "Sometimes" at bounding box center [196, 183] width 6 height 6
radio input "true"
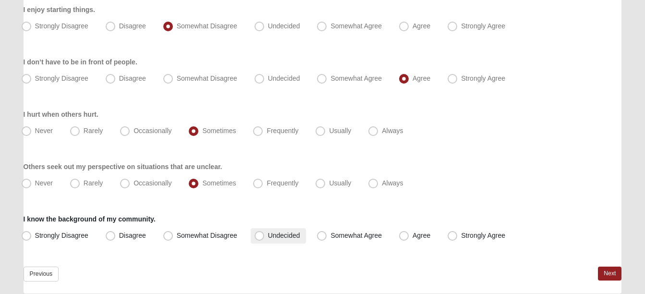
click at [268, 236] on span "Undecided" at bounding box center [284, 236] width 32 height 8
click at [259, 236] on input "Undecided" at bounding box center [261, 235] width 6 height 6
radio input "true"
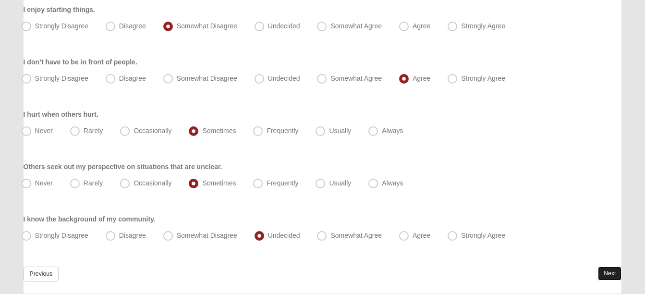
click at [609, 269] on link "Next" at bounding box center [610, 274] width 24 height 14
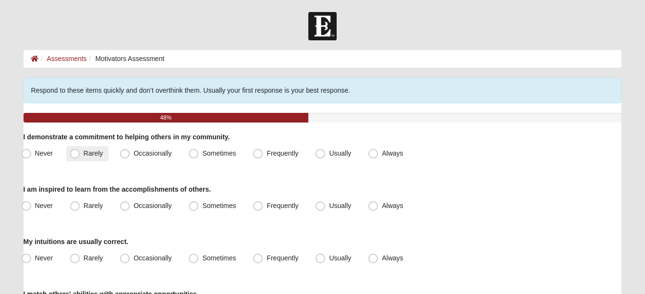
click at [84, 152] on span "Rarely" at bounding box center [93, 153] width 19 height 8
click at [74, 152] on input "Rarely" at bounding box center [77, 153] width 6 height 6
radio input "true"
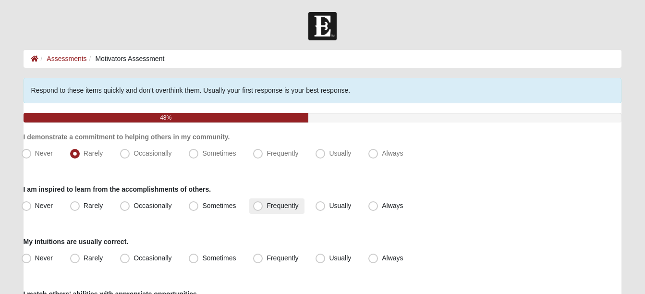
click at [267, 206] on span "Frequently" at bounding box center [283, 206] width 32 height 8
click at [257, 206] on input "Frequently" at bounding box center [260, 206] width 6 height 6
radio input "true"
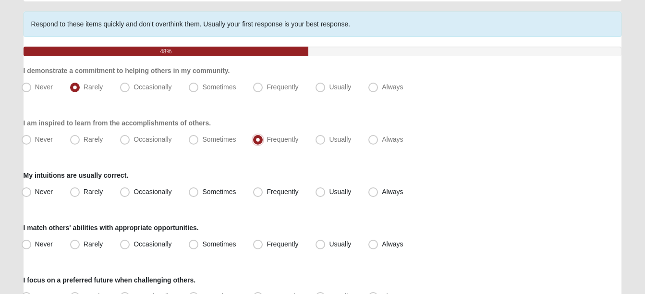
scroll to position [96, 0]
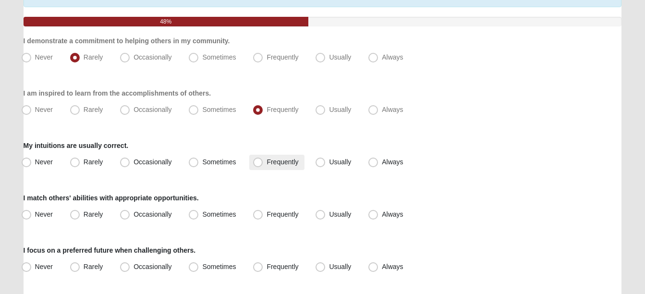
click at [267, 164] on span "Frequently" at bounding box center [283, 162] width 32 height 8
click at [258, 164] on input "Frequently" at bounding box center [260, 162] width 6 height 6
radio input "true"
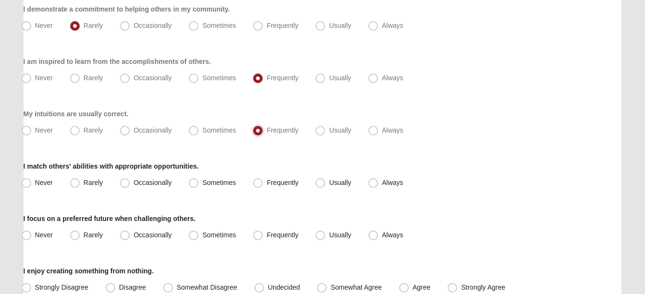
scroll to position [144, 0]
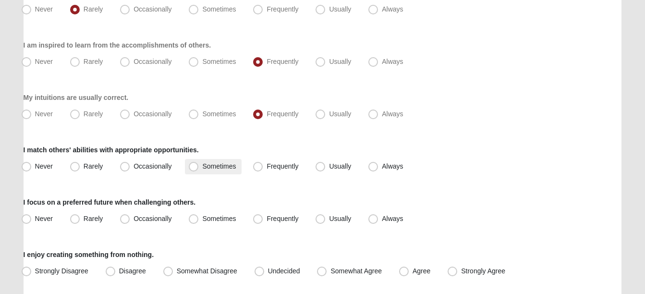
click at [202, 168] on span "Sometimes" at bounding box center [219, 166] width 34 height 8
click at [193, 168] on input "Sometimes" at bounding box center [196, 166] width 6 height 6
radio input "true"
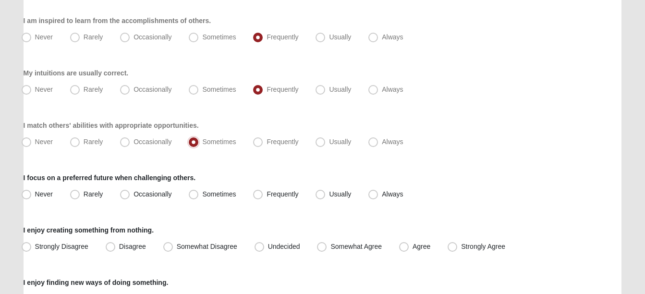
scroll to position [192, 0]
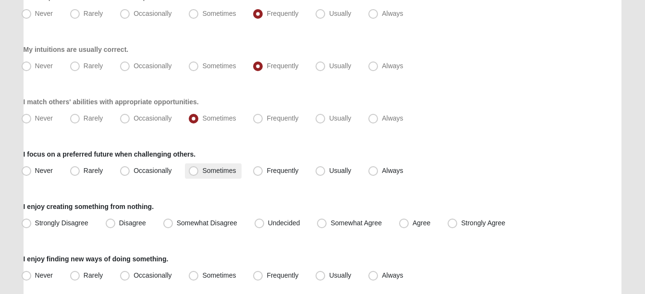
click at [202, 171] on span "Sometimes" at bounding box center [219, 171] width 34 height 8
click at [193, 171] on input "Sometimes" at bounding box center [196, 171] width 6 height 6
radio input "true"
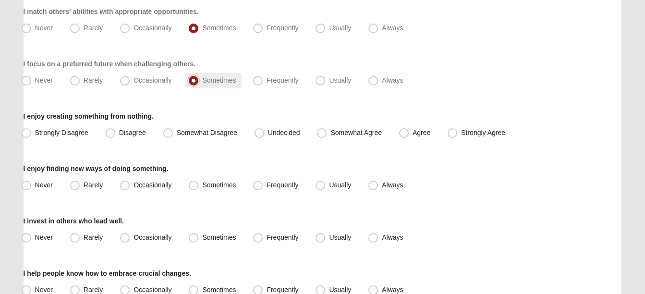
scroll to position [288, 0]
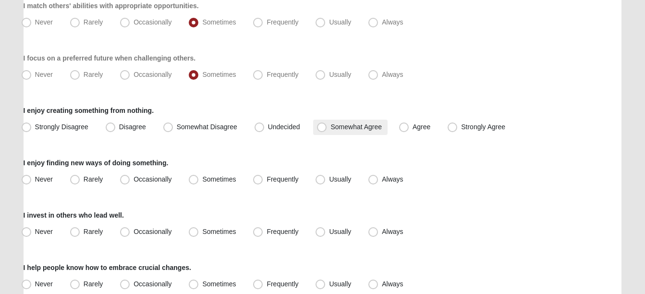
click at [330, 128] on span "Somewhat Agree" at bounding box center [355, 127] width 51 height 8
click at [321, 128] on input "Somewhat Agree" at bounding box center [324, 127] width 6 height 6
radio input "true"
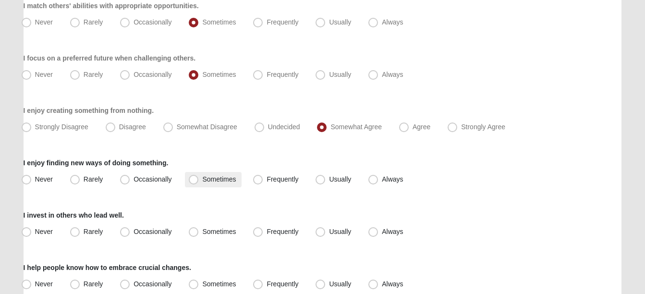
click at [202, 181] on span "Sometimes" at bounding box center [219, 179] width 34 height 8
click at [194, 181] on input "Sometimes" at bounding box center [196, 179] width 6 height 6
radio input "true"
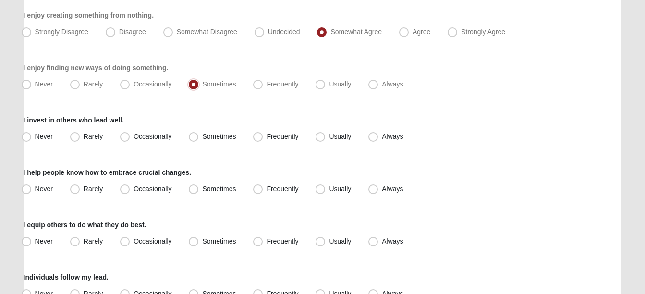
scroll to position [384, 0]
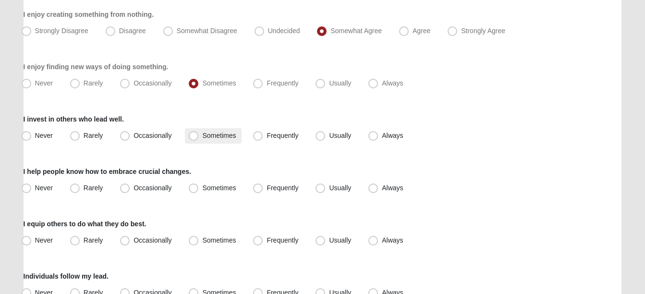
click at [202, 136] on span "Sometimes" at bounding box center [219, 136] width 34 height 8
click at [193, 136] on input "Sometimes" at bounding box center [196, 136] width 6 height 6
radio input "true"
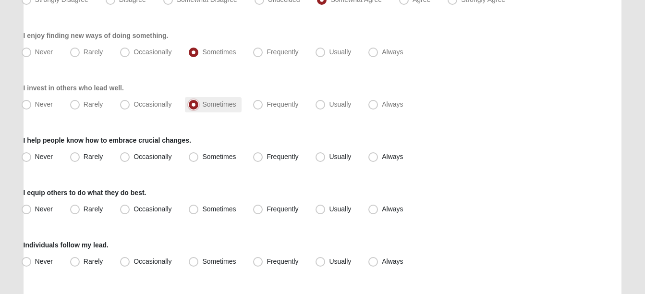
scroll to position [432, 0]
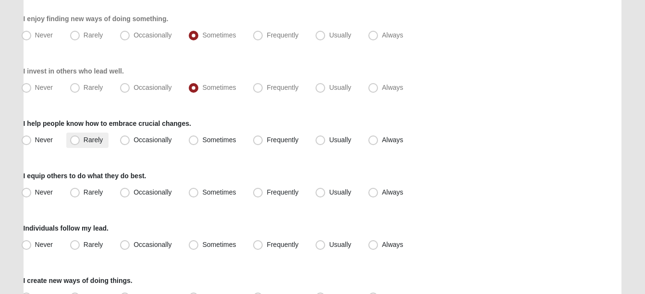
click at [84, 140] on span "Rarely" at bounding box center [93, 140] width 19 height 8
click at [74, 140] on input "Rarely" at bounding box center [77, 140] width 6 height 6
radio input "true"
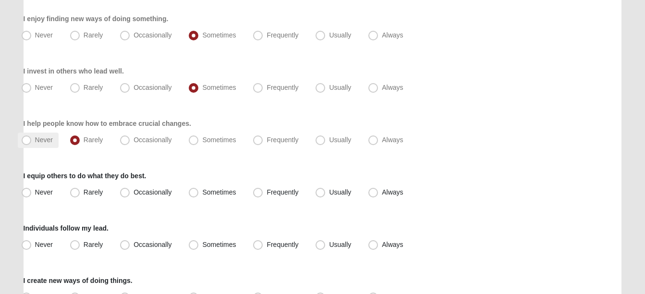
click at [35, 139] on span "Never" at bounding box center [44, 140] width 18 height 8
click at [25, 139] on input "Never" at bounding box center [28, 140] width 6 height 6
radio input "true"
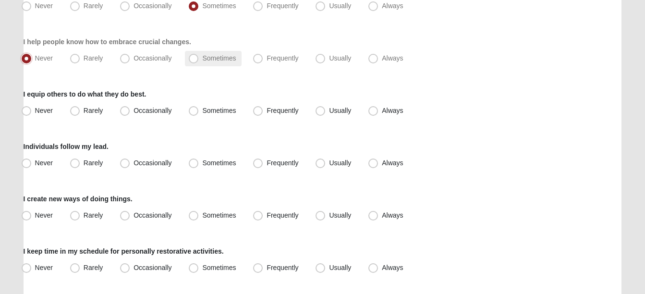
scroll to position [528, 0]
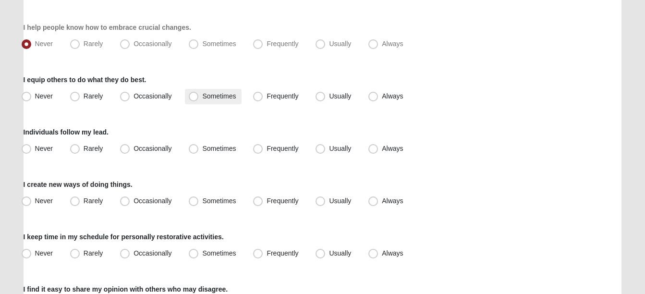
click at [202, 96] on span "Sometimes" at bounding box center [219, 96] width 34 height 8
click at [193, 96] on input "Sometimes" at bounding box center [196, 96] width 6 height 6
radio input "true"
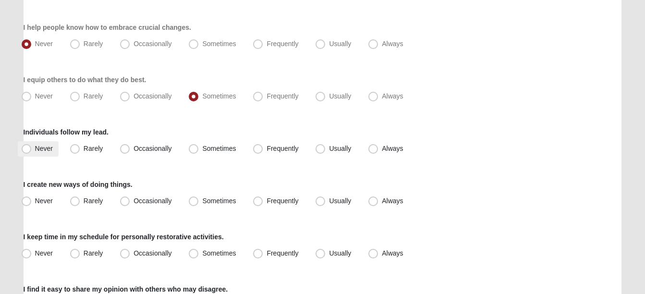
click at [35, 148] on span "Never" at bounding box center [44, 149] width 18 height 8
click at [28, 148] on input "Never" at bounding box center [28, 149] width 6 height 6
radio input "true"
click at [84, 149] on span "Rarely" at bounding box center [93, 149] width 19 height 8
click at [74, 149] on input "Rarely" at bounding box center [77, 149] width 6 height 6
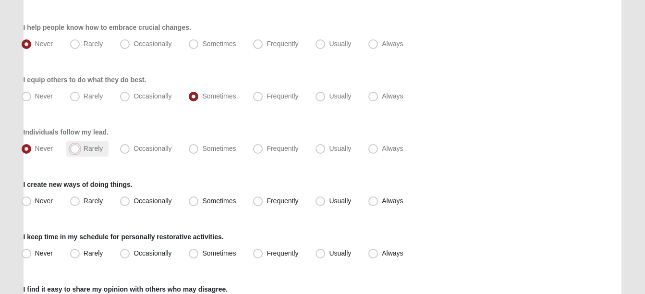
radio input "true"
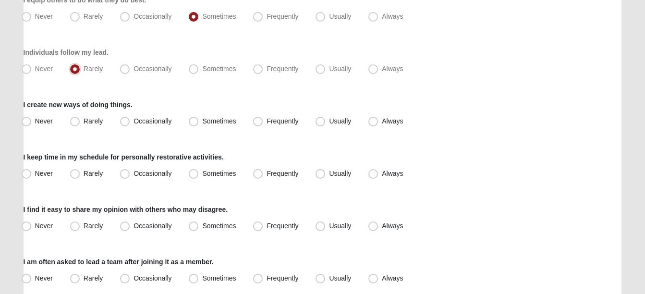
scroll to position [624, 0]
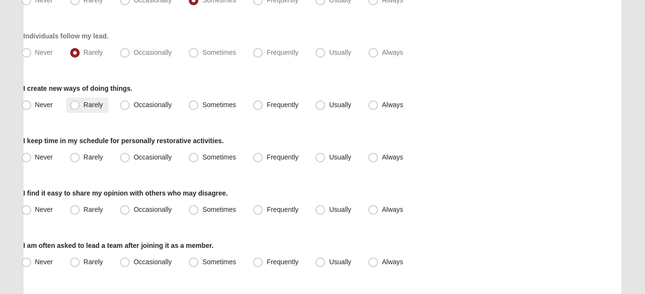
click at [84, 104] on span "Rarely" at bounding box center [93, 105] width 19 height 8
click at [74, 104] on input "Rarely" at bounding box center [77, 105] width 6 height 6
radio input "true"
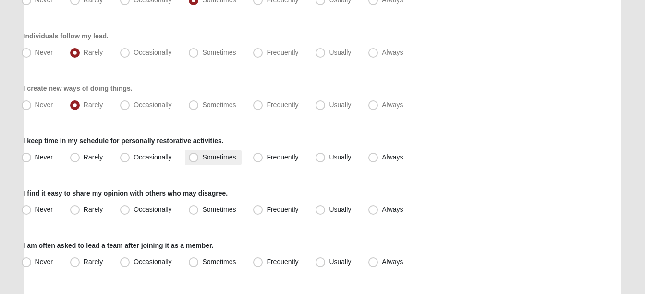
click at [202, 155] on span "Sometimes" at bounding box center [219, 157] width 34 height 8
click at [193, 155] on input "Sometimes" at bounding box center [196, 157] width 6 height 6
radio input "true"
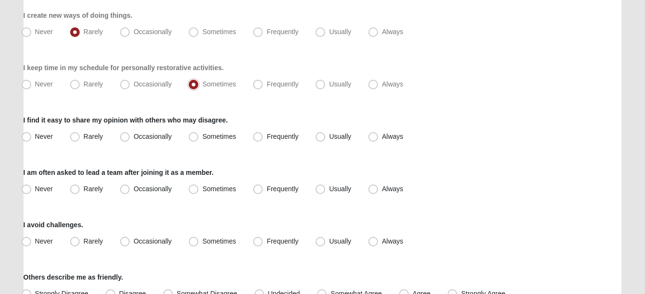
scroll to position [721, 0]
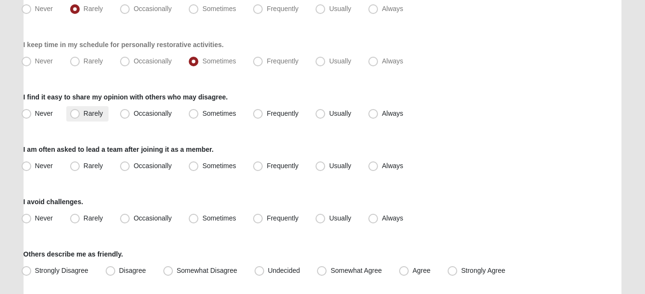
click at [84, 115] on span "Rarely" at bounding box center [93, 114] width 19 height 8
click at [74, 115] on input "Rarely" at bounding box center [77, 113] width 6 height 6
radio input "true"
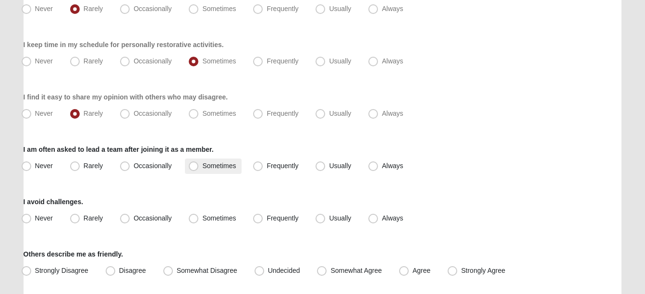
click at [202, 165] on span "Sometimes" at bounding box center [219, 166] width 34 height 8
click at [195, 165] on input "Sometimes" at bounding box center [196, 166] width 6 height 6
radio input "true"
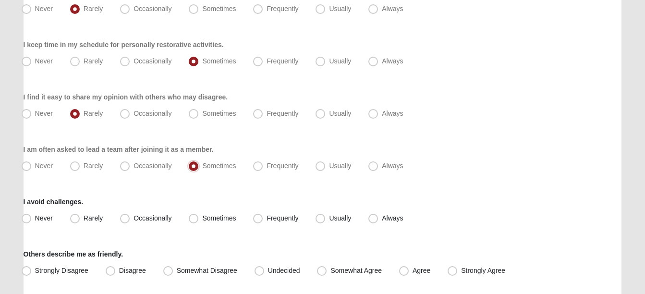
scroll to position [769, 0]
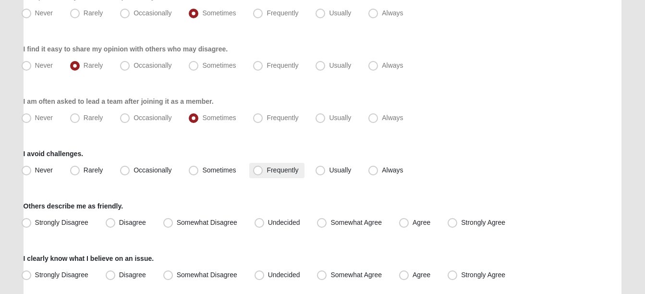
click at [267, 170] on span "Frequently" at bounding box center [283, 170] width 32 height 8
click at [257, 170] on input "Frequently" at bounding box center [260, 170] width 6 height 6
radio input "true"
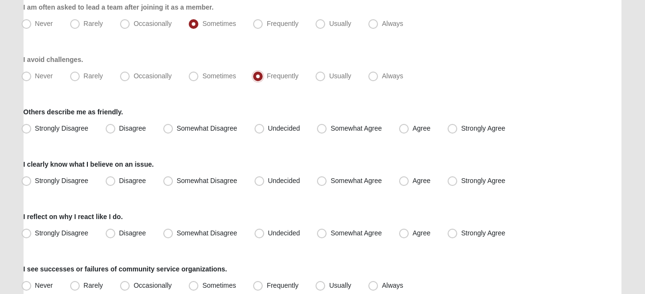
scroll to position [865, 0]
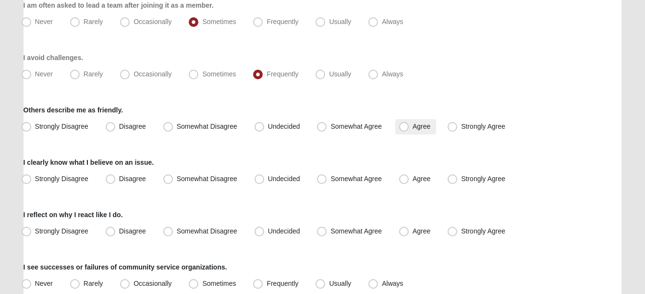
click at [413, 130] on span "Agree" at bounding box center [422, 126] width 18 height 8
click at [404, 130] on input "Agree" at bounding box center [406, 126] width 6 height 6
radio input "true"
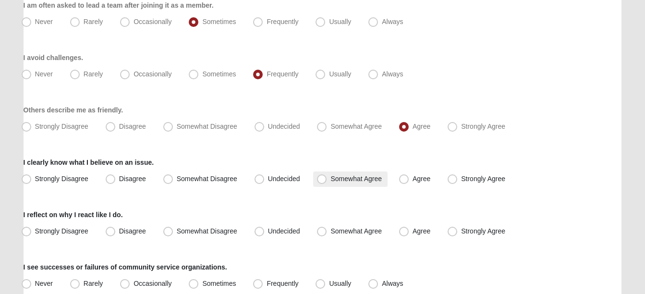
click at [330, 181] on span "Somewhat Agree" at bounding box center [355, 179] width 51 height 8
click at [321, 181] on input "Somewhat Agree" at bounding box center [324, 179] width 6 height 6
radio input "true"
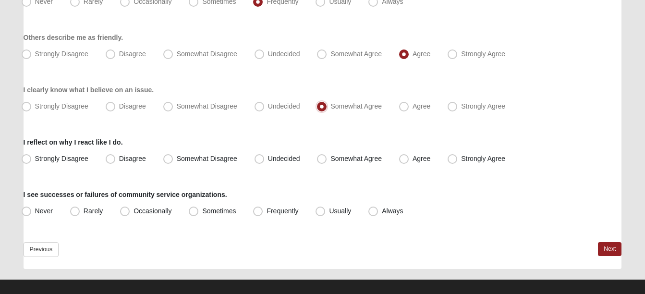
scroll to position [947, 0]
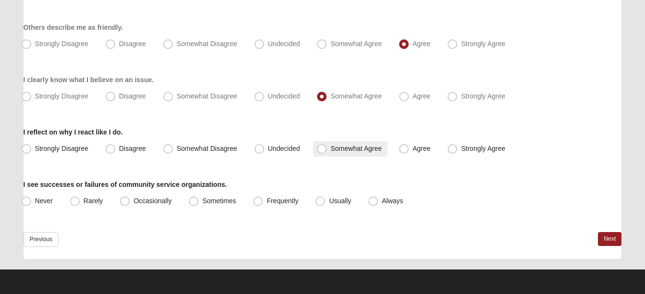
click at [330, 150] on span "Somewhat Agree" at bounding box center [355, 149] width 51 height 8
click at [321, 150] on input "Somewhat Agree" at bounding box center [324, 149] width 6 height 6
radio input "true"
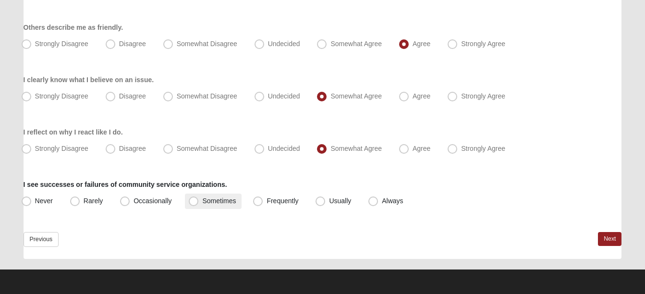
click at [202, 202] on span "Sometimes" at bounding box center [219, 201] width 34 height 8
click at [193, 202] on input "Sometimes" at bounding box center [196, 201] width 6 height 6
radio input "true"
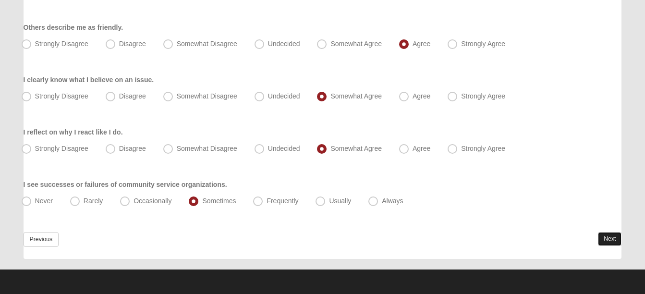
click at [600, 236] on link "Next" at bounding box center [610, 239] width 24 height 14
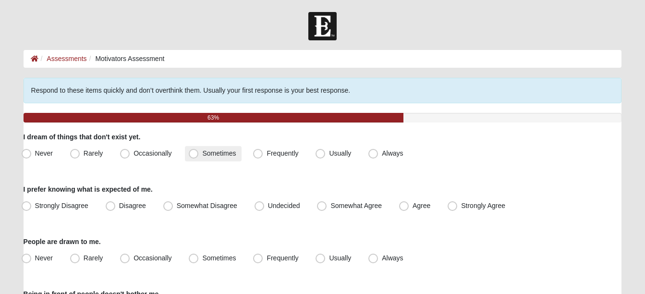
click at [202, 155] on span "Sometimes" at bounding box center [219, 153] width 34 height 8
click at [195, 155] on input "Sometimes" at bounding box center [196, 153] width 6 height 6
radio input "true"
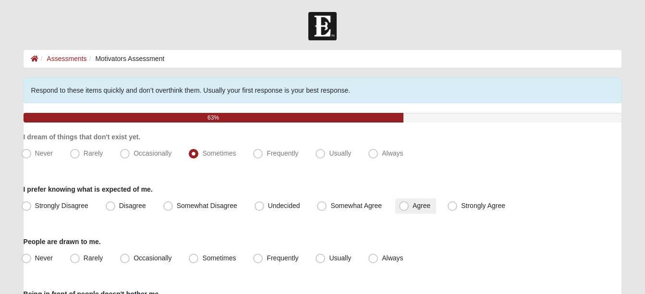
click at [413, 205] on span "Agree" at bounding box center [422, 206] width 18 height 8
click at [405, 205] on input "Agree" at bounding box center [406, 206] width 6 height 6
radio input "true"
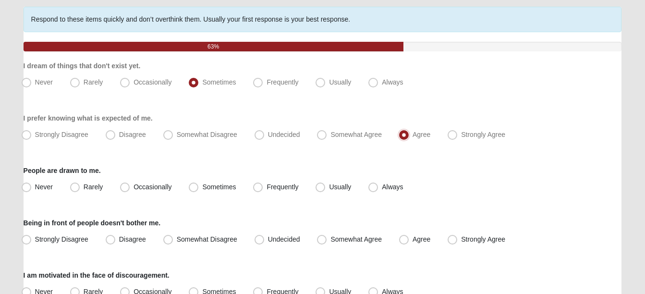
scroll to position [96, 0]
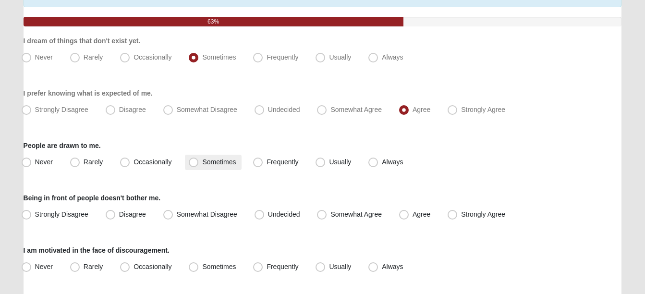
click at [202, 164] on span "Sometimes" at bounding box center [219, 162] width 34 height 8
click at [193, 164] on input "Sometimes" at bounding box center [196, 162] width 6 height 6
radio input "true"
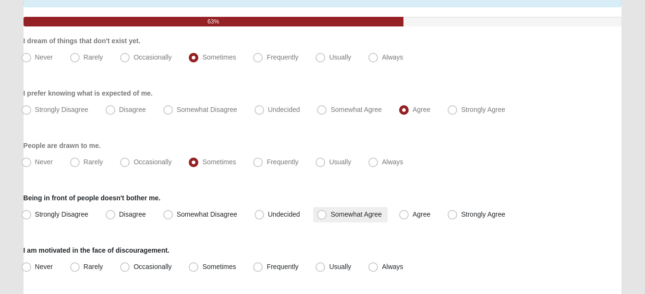
click at [330, 216] on span "Somewhat Agree" at bounding box center [355, 214] width 51 height 8
click at [323, 216] on input "Somewhat Agree" at bounding box center [324, 214] width 6 height 6
radio input "true"
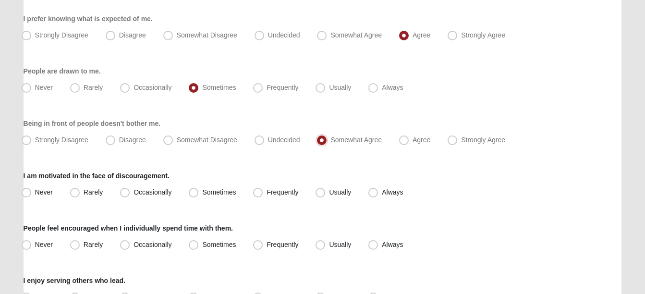
scroll to position [192, 0]
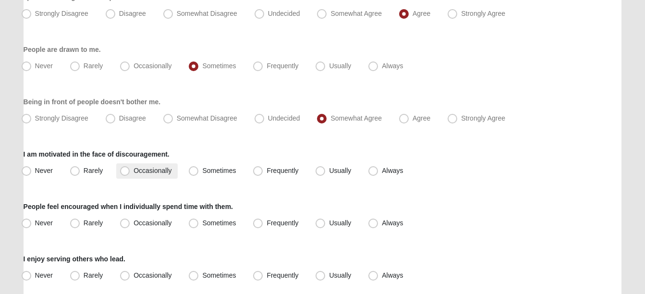
click at [134, 171] on span "Occasionally" at bounding box center [153, 171] width 38 height 8
click at [124, 171] on input "Occasionally" at bounding box center [127, 171] width 6 height 6
radio input "true"
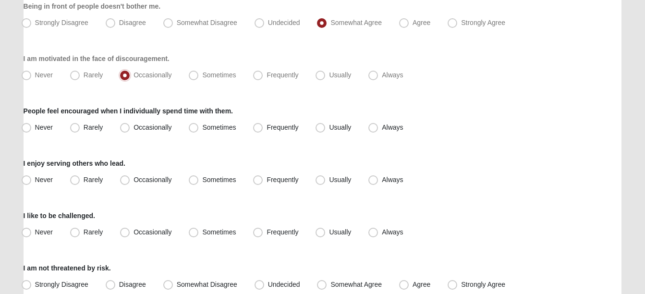
scroll to position [288, 0]
click at [267, 127] on span "Frequently" at bounding box center [283, 127] width 32 height 8
click at [257, 127] on input "Frequently" at bounding box center [260, 127] width 6 height 6
radio input "true"
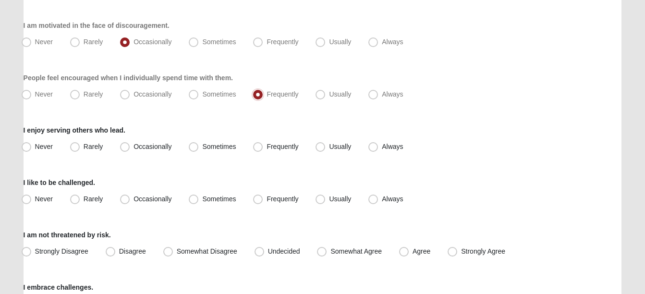
scroll to position [336, 0]
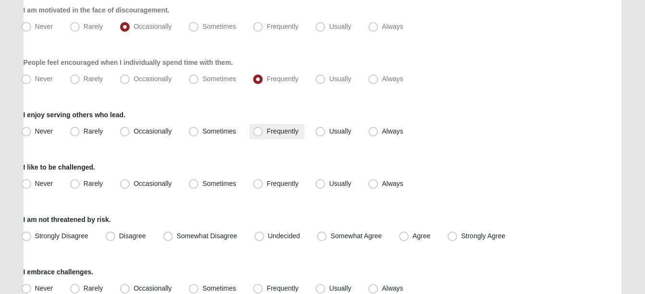
click at [267, 132] on span "Frequently" at bounding box center [283, 131] width 32 height 8
click at [259, 132] on input "Frequently" at bounding box center [260, 131] width 6 height 6
radio input "true"
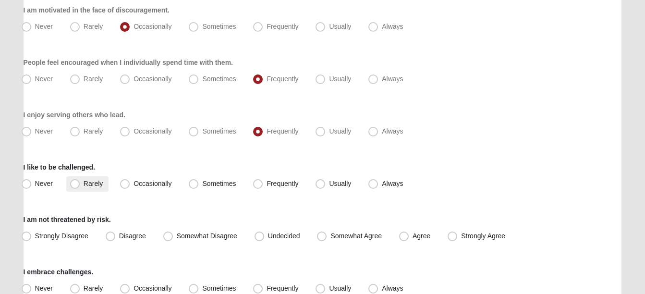
click at [84, 183] on span "Rarely" at bounding box center [93, 184] width 19 height 8
click at [78, 183] on input "Rarely" at bounding box center [77, 184] width 6 height 6
radio input "true"
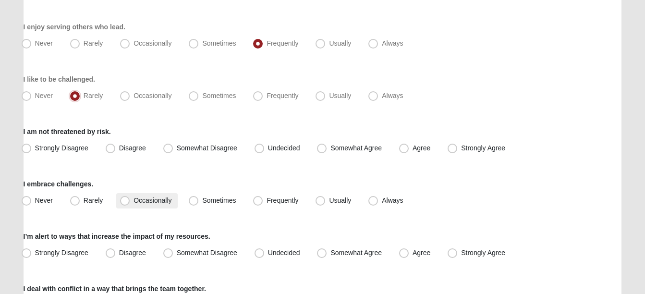
scroll to position [432, 0]
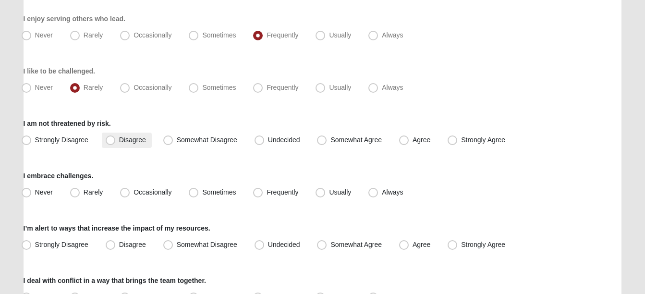
click at [119, 140] on span "Disagree" at bounding box center [132, 140] width 27 height 8
click at [110, 140] on input "Disagree" at bounding box center [113, 140] width 6 height 6
radio input "true"
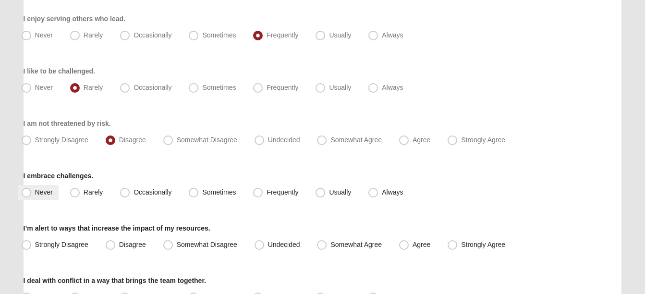
click at [35, 191] on span "Never" at bounding box center [44, 192] width 18 height 8
click at [27, 191] on input "Never" at bounding box center [28, 192] width 6 height 6
radio input "true"
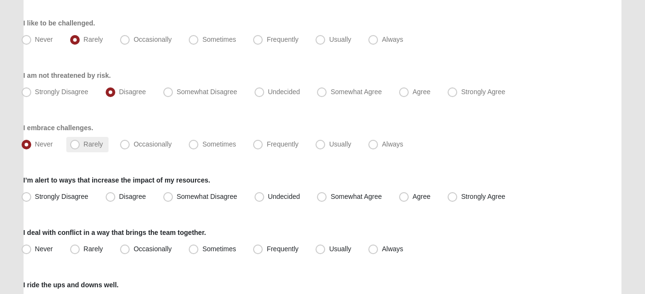
click at [84, 144] on span "Rarely" at bounding box center [93, 144] width 19 height 8
click at [74, 144] on input "Rarely" at bounding box center [77, 144] width 6 height 6
radio input "true"
click at [268, 198] on span "Undecided" at bounding box center [284, 197] width 32 height 8
click at [258, 198] on input "Undecided" at bounding box center [261, 197] width 6 height 6
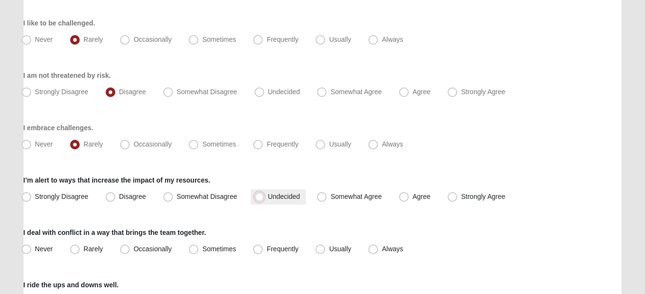
radio input "true"
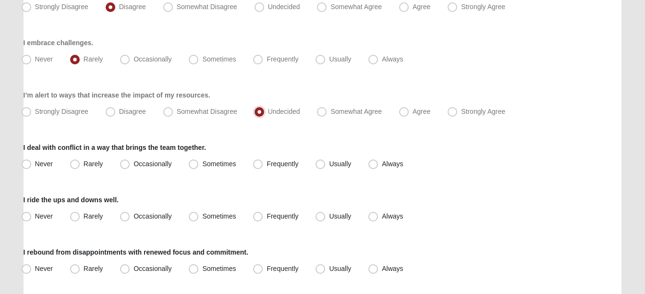
scroll to position [576, 0]
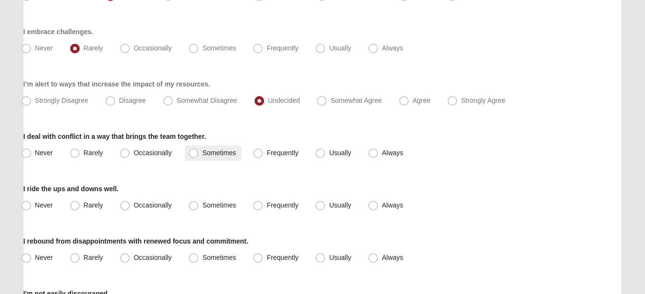
click at [202, 154] on span "Sometimes" at bounding box center [219, 153] width 34 height 8
click at [194, 154] on input "Sometimes" at bounding box center [196, 153] width 6 height 6
radio input "true"
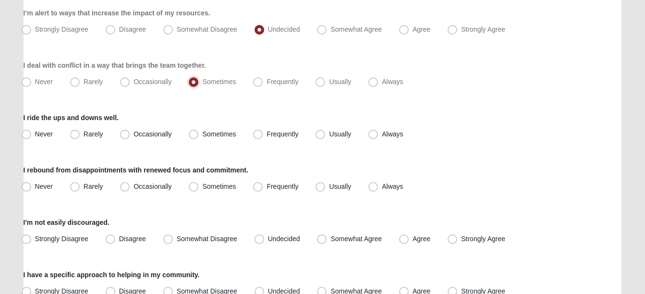
scroll to position [673, 0]
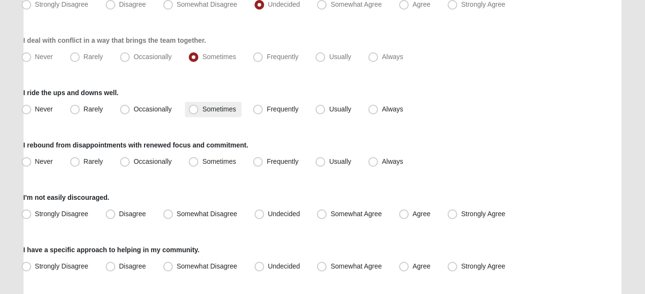
click at [202, 108] on span "Sometimes" at bounding box center [219, 109] width 34 height 8
click at [193, 108] on input "Sometimes" at bounding box center [196, 109] width 6 height 6
radio input "true"
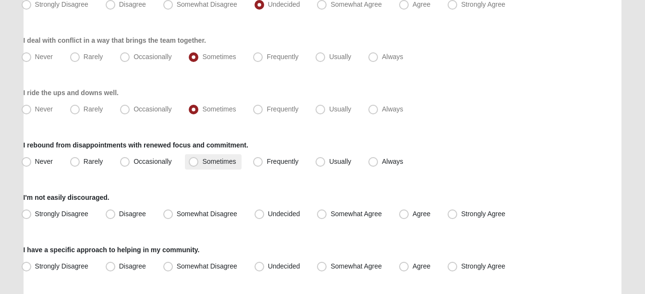
click at [202, 162] on span "Sometimes" at bounding box center [219, 162] width 34 height 8
click at [193, 162] on input "Sometimes" at bounding box center [196, 162] width 6 height 6
radio input "true"
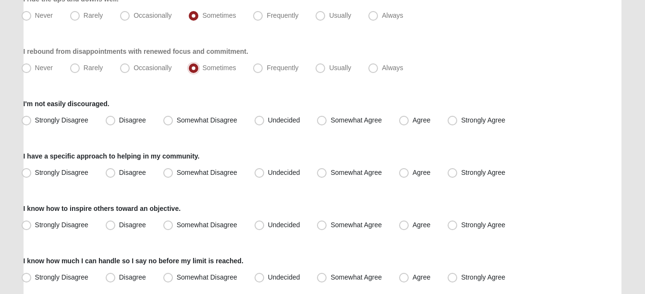
scroll to position [769, 0]
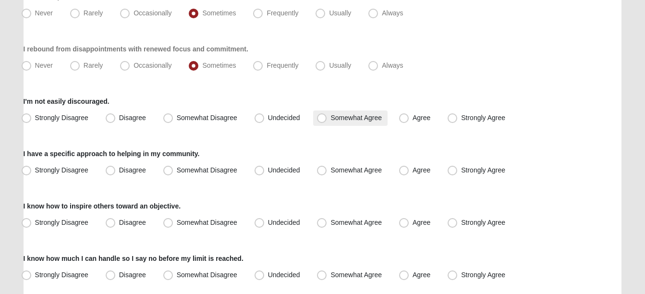
click at [330, 119] on span "Somewhat Agree" at bounding box center [355, 118] width 51 height 8
click at [321, 119] on input "Somewhat Agree" at bounding box center [324, 118] width 6 height 6
radio input "true"
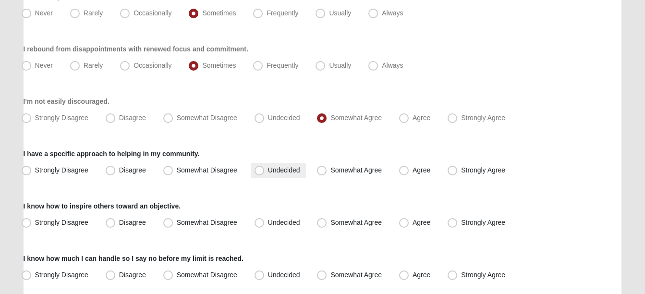
click at [268, 170] on span "Undecided" at bounding box center [284, 170] width 32 height 8
click at [259, 170] on input "Undecided" at bounding box center [261, 170] width 6 height 6
radio input "true"
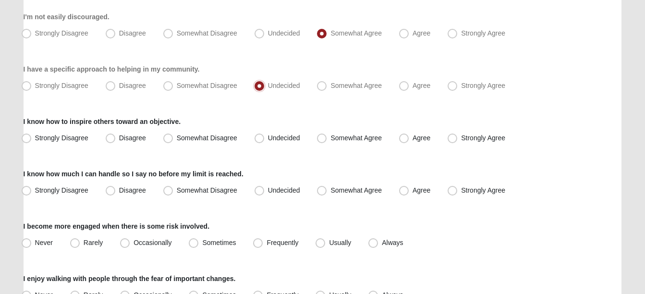
scroll to position [865, 0]
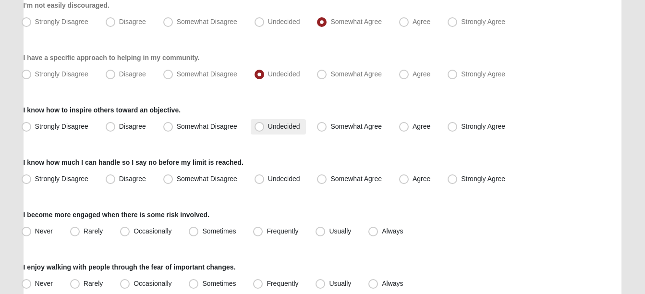
click at [268, 127] on span "Undecided" at bounding box center [284, 126] width 32 height 8
click at [259, 127] on input "Undecided" at bounding box center [261, 126] width 6 height 6
radio input "true"
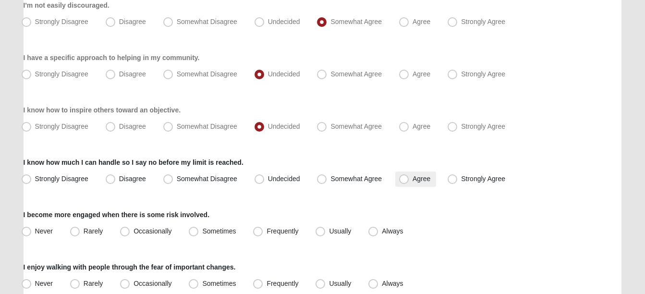
click at [413, 179] on span "Agree" at bounding box center [422, 179] width 18 height 8
click at [404, 179] on input "Agree" at bounding box center [406, 179] width 6 height 6
radio input "true"
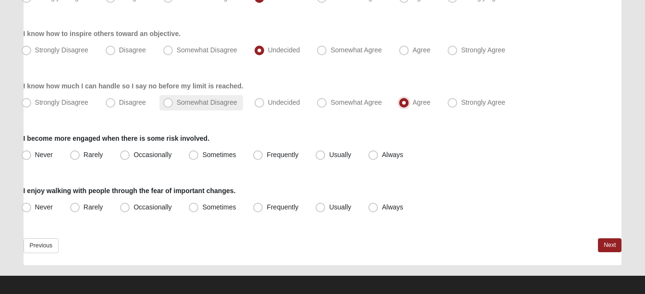
scroll to position [947, 0]
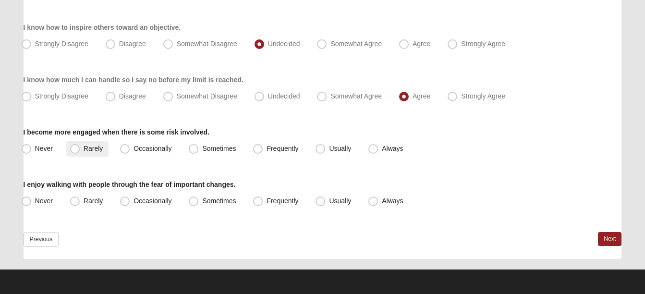
click at [84, 148] on span "Rarely" at bounding box center [93, 149] width 19 height 8
click at [74, 148] on input "Rarely" at bounding box center [77, 149] width 6 height 6
radio input "true"
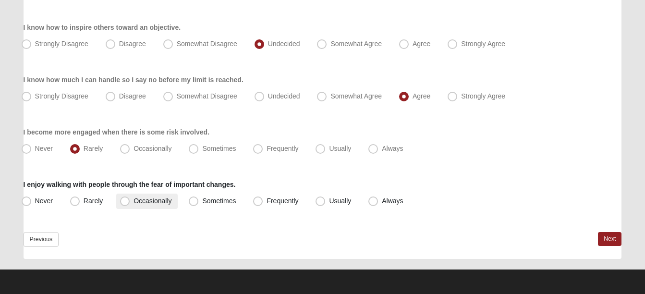
click at [134, 201] on span "Occasionally" at bounding box center [153, 201] width 38 height 8
click at [124, 201] on input "Occasionally" at bounding box center [127, 201] width 6 height 6
radio input "true"
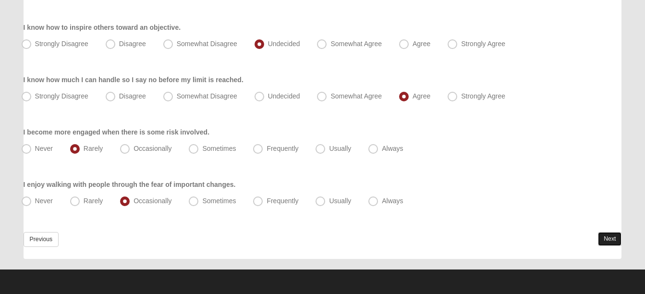
click at [600, 236] on link "Next" at bounding box center [610, 239] width 24 height 14
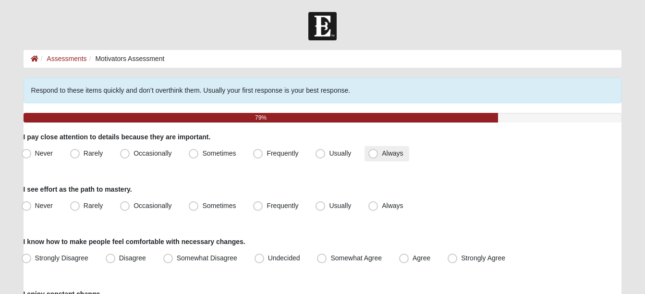
click at [382, 151] on span "Always" at bounding box center [392, 153] width 21 height 8
click at [375, 151] on input "Always" at bounding box center [375, 153] width 6 height 6
radio input "true"
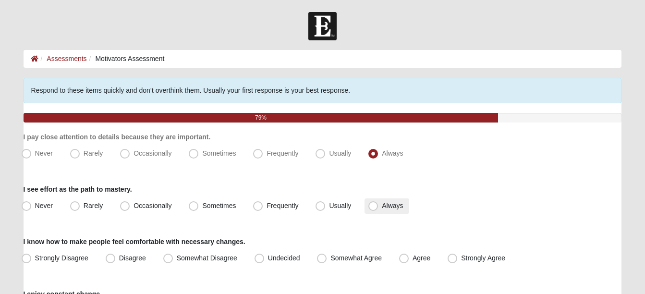
click at [382, 206] on span "Always" at bounding box center [392, 206] width 21 height 8
click at [372, 206] on input "Always" at bounding box center [375, 206] width 6 height 6
radio input "true"
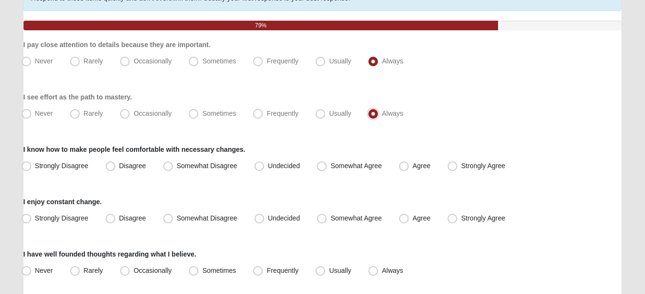
scroll to position [96, 0]
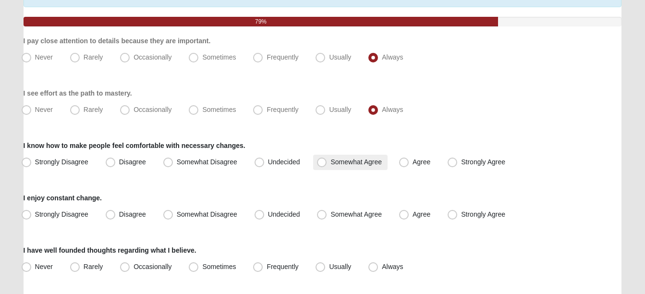
click at [330, 160] on span "Somewhat Agree" at bounding box center [355, 162] width 51 height 8
click at [323, 160] on input "Somewhat Agree" at bounding box center [324, 162] width 6 height 6
radio input "true"
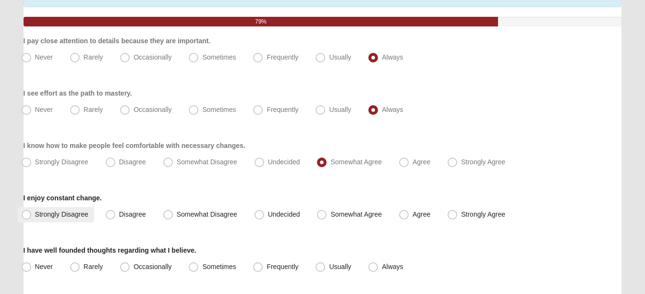
click at [35, 215] on span "Strongly Disagree" at bounding box center [61, 214] width 53 height 8
click at [28, 215] on input "Strongly Disagree" at bounding box center [28, 214] width 6 height 6
radio input "true"
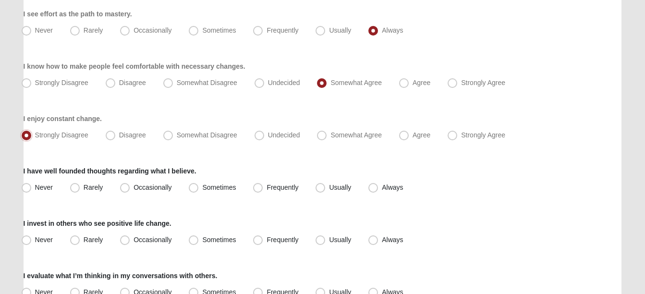
scroll to position [192, 0]
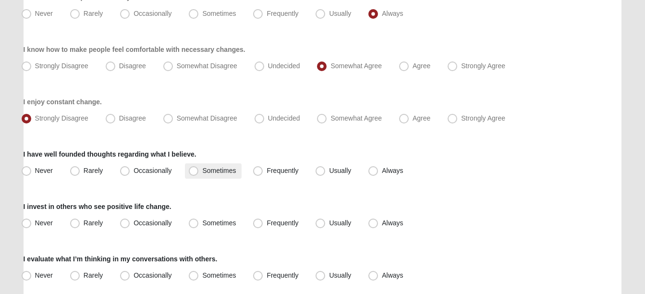
click at [202, 171] on span "Sometimes" at bounding box center [219, 171] width 34 height 8
click at [194, 171] on input "Sometimes" at bounding box center [196, 171] width 6 height 6
radio input "true"
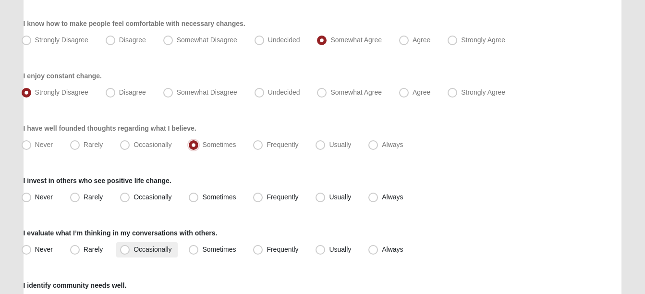
scroll to position [240, 0]
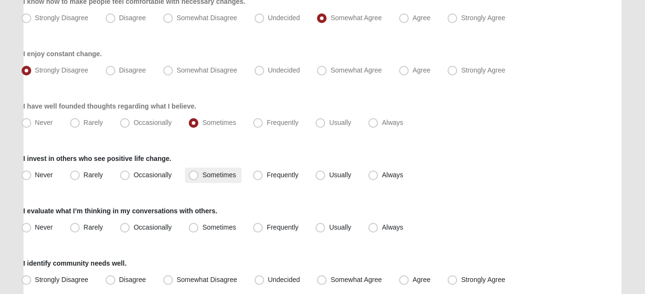
click at [202, 175] on span "Sometimes" at bounding box center [219, 175] width 34 height 8
click at [193, 175] on input "Sometimes" at bounding box center [196, 175] width 6 height 6
radio input "true"
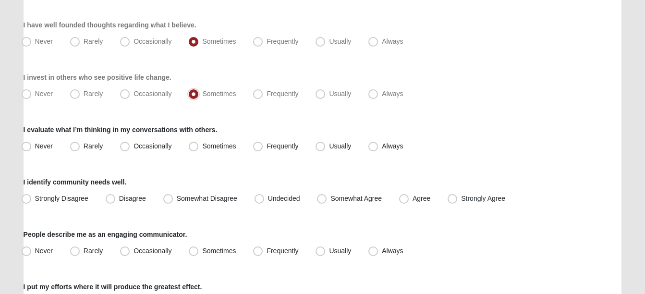
scroll to position [336, 0]
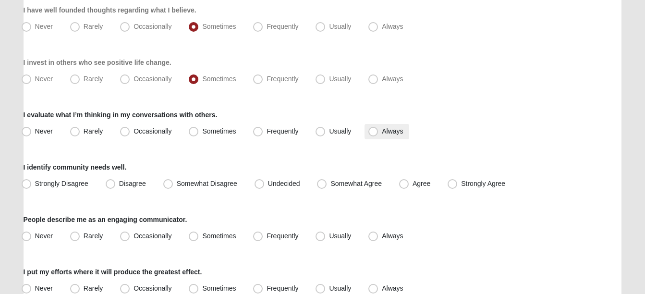
click at [382, 131] on span "Always" at bounding box center [392, 131] width 21 height 8
click at [374, 131] on input "Always" at bounding box center [375, 131] width 6 height 6
radio input "true"
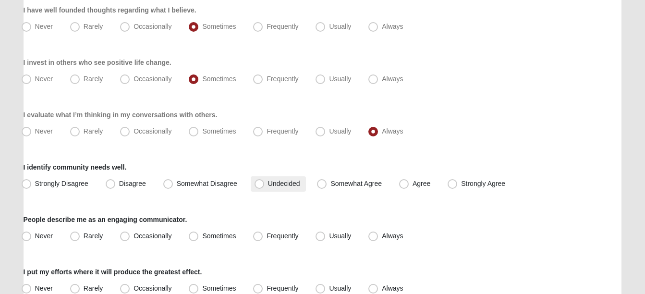
click at [268, 183] on span "Undecided" at bounding box center [284, 184] width 32 height 8
click at [259, 183] on input "Undecided" at bounding box center [261, 184] width 6 height 6
radio input "true"
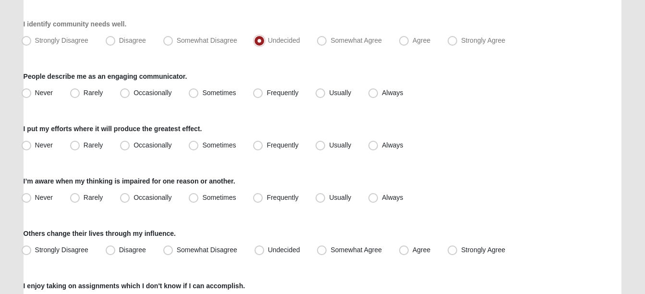
scroll to position [480, 0]
click at [202, 92] on span "Sometimes" at bounding box center [219, 92] width 34 height 8
click at [193, 92] on input "Sometimes" at bounding box center [196, 92] width 6 height 6
radio input "true"
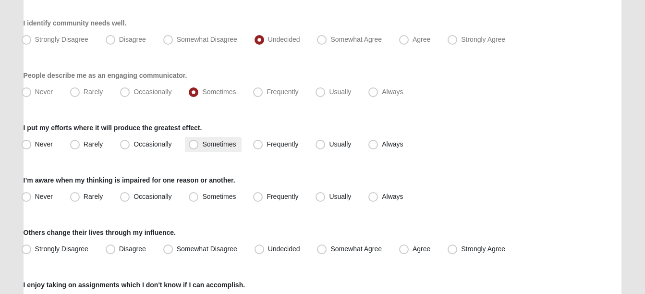
click at [202, 144] on span "Sometimes" at bounding box center [219, 144] width 34 height 8
click at [196, 144] on input "Sometimes" at bounding box center [196, 144] width 6 height 6
radio input "true"
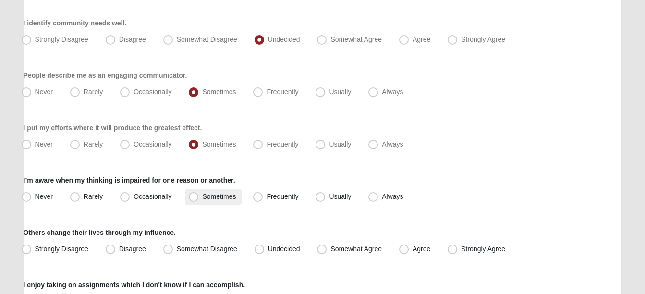
click at [202, 196] on span "Sometimes" at bounding box center [219, 197] width 34 height 8
click at [193, 196] on input "Sometimes" at bounding box center [196, 197] width 6 height 6
radio input "true"
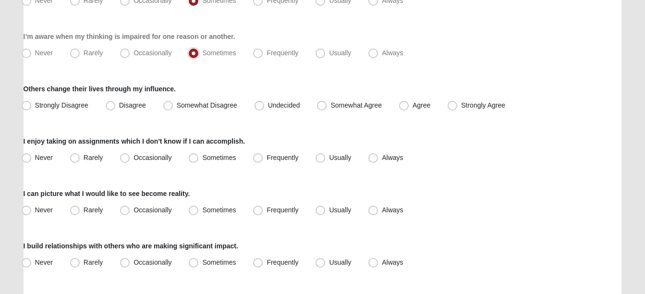
scroll to position [624, 0]
click at [330, 104] on span "Somewhat Agree" at bounding box center [355, 105] width 51 height 8
click at [321, 104] on input "Somewhat Agree" at bounding box center [324, 105] width 6 height 6
radio input "true"
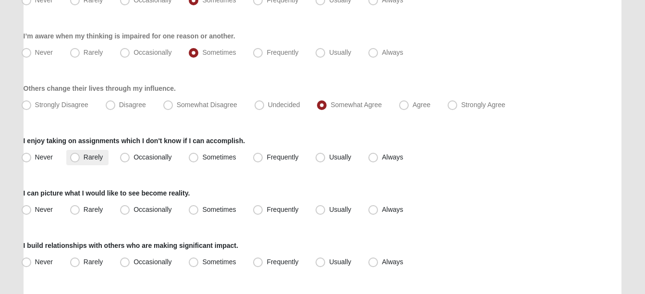
click at [84, 158] on span "Rarely" at bounding box center [93, 157] width 19 height 8
click at [76, 158] on input "Rarely" at bounding box center [77, 157] width 6 height 6
radio input "true"
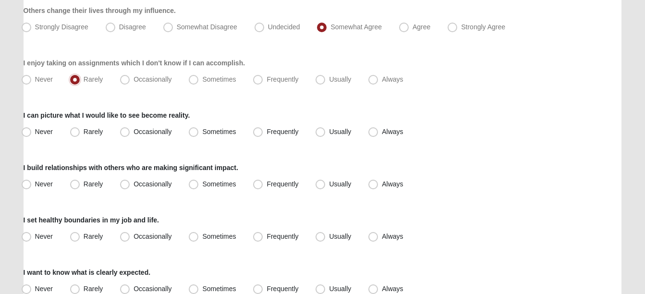
scroll to position [721, 0]
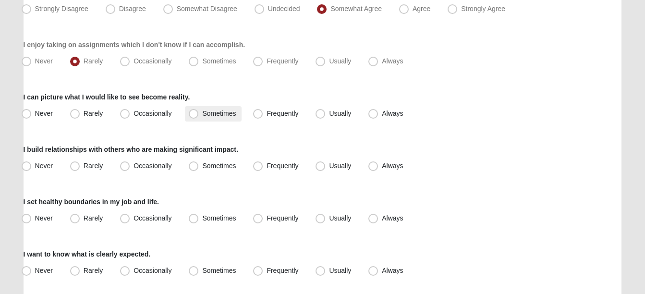
click at [202, 111] on span "Sometimes" at bounding box center [219, 114] width 34 height 8
click at [193, 111] on input "Sometimes" at bounding box center [196, 113] width 6 height 6
radio input "true"
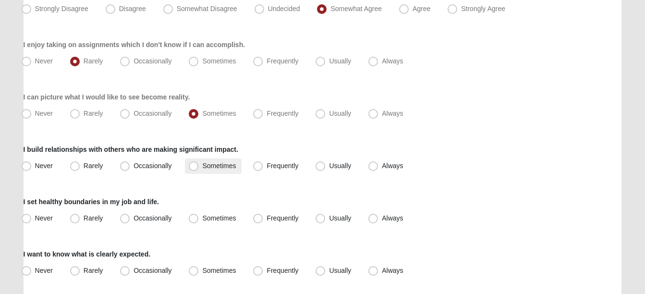
click at [202, 165] on span "Sometimes" at bounding box center [219, 166] width 34 height 8
click at [195, 165] on input "Sometimes" at bounding box center [196, 166] width 6 height 6
radio input "true"
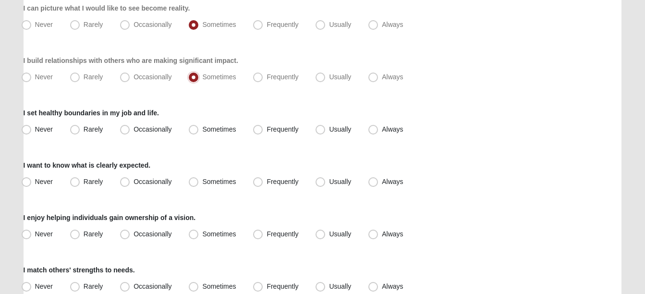
scroll to position [817, 0]
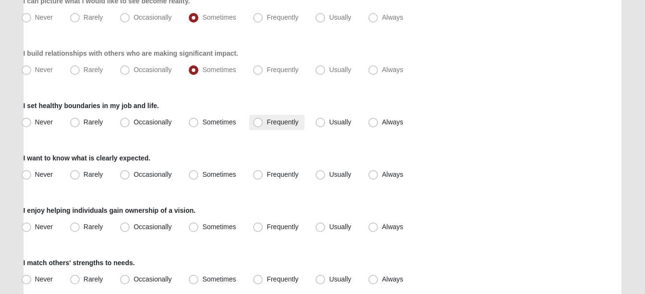
click at [267, 123] on span "Frequently" at bounding box center [283, 122] width 32 height 8
click at [258, 123] on input "Frequently" at bounding box center [260, 122] width 6 height 6
radio input "true"
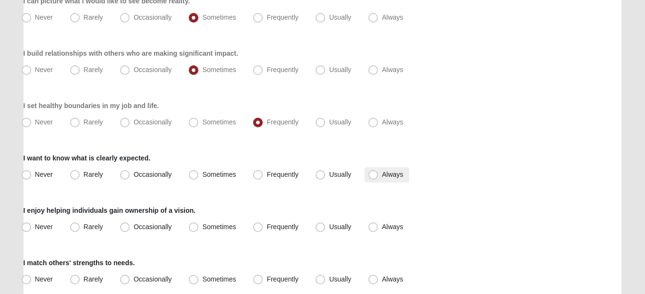
click at [382, 173] on span "Always" at bounding box center [392, 175] width 21 height 8
click at [375, 173] on input "Always" at bounding box center [375, 174] width 6 height 6
radio input "true"
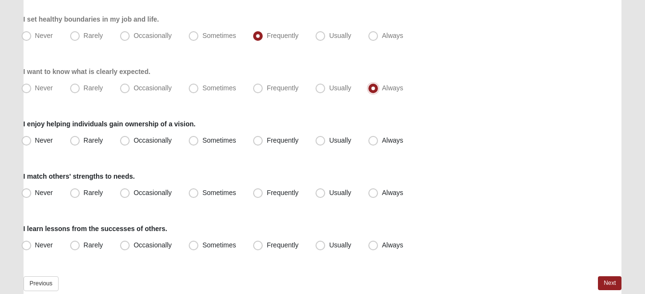
scroll to position [913, 0]
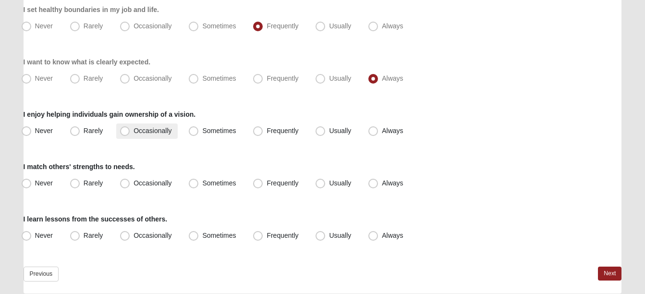
click at [134, 132] on span "Occasionally" at bounding box center [153, 131] width 38 height 8
click at [124, 132] on input "Occasionally" at bounding box center [127, 131] width 6 height 6
radio input "true"
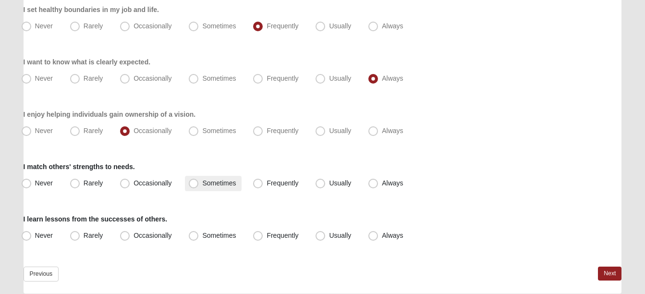
click at [202, 183] on span "Sometimes" at bounding box center [219, 183] width 34 height 8
click at [195, 183] on input "Sometimes" at bounding box center [196, 183] width 6 height 6
radio input "true"
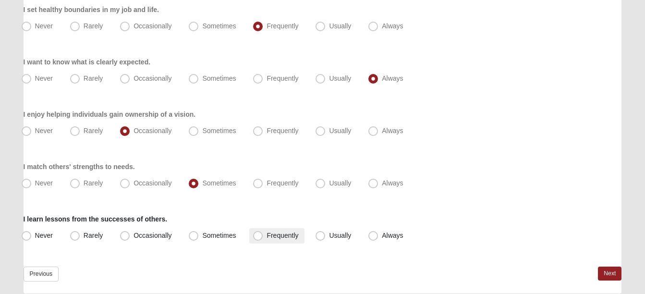
click at [267, 234] on span "Frequently" at bounding box center [283, 236] width 32 height 8
click at [259, 234] on input "Frequently" at bounding box center [260, 235] width 6 height 6
radio input "true"
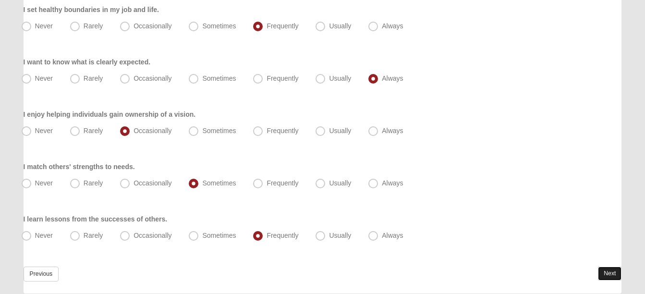
click at [612, 270] on link "Next" at bounding box center [610, 274] width 24 height 14
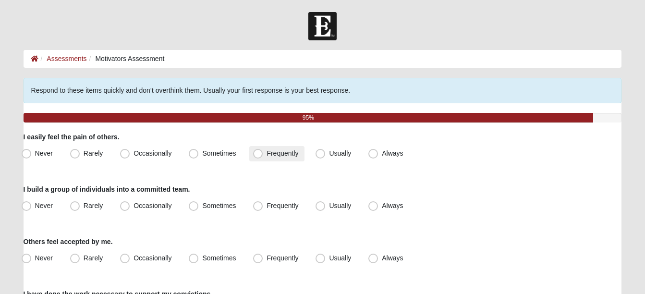
click at [267, 153] on span "Frequently" at bounding box center [283, 153] width 32 height 8
click at [257, 153] on input "Frequently" at bounding box center [260, 153] width 6 height 6
radio input "true"
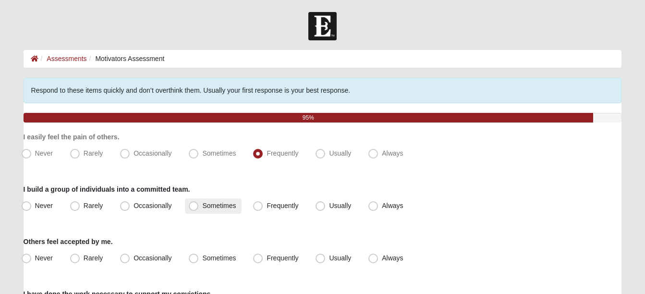
click at [202, 207] on span "Sometimes" at bounding box center [219, 206] width 34 height 8
click at [193, 207] on input "Sometimes" at bounding box center [196, 206] width 6 height 6
radio input "true"
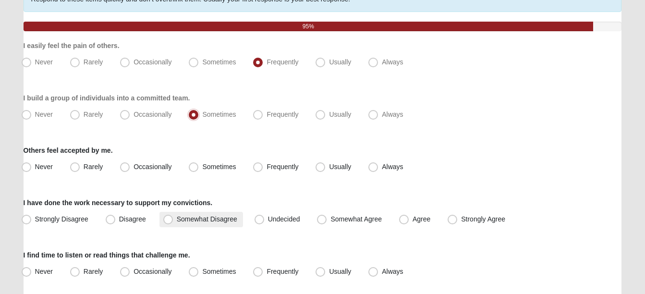
scroll to position [96, 0]
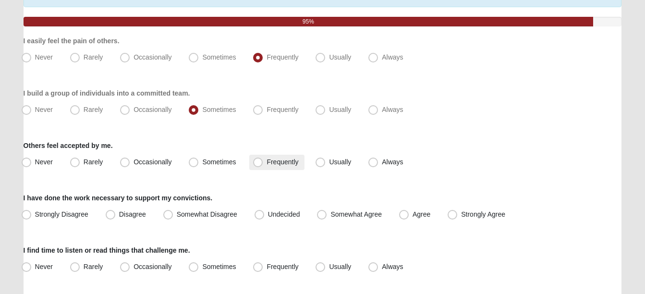
click at [267, 163] on span "Frequently" at bounding box center [283, 162] width 32 height 8
click at [258, 163] on input "Frequently" at bounding box center [260, 162] width 6 height 6
radio input "true"
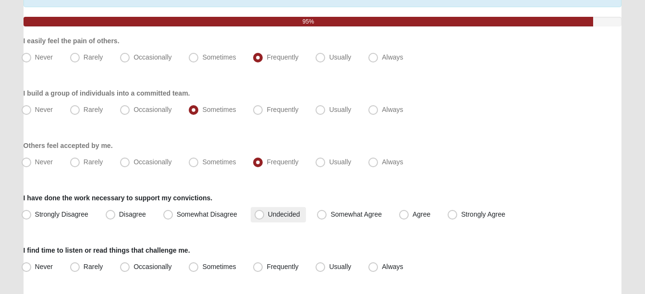
click at [268, 214] on span "Undecided" at bounding box center [284, 214] width 32 height 8
click at [259, 214] on input "Undecided" at bounding box center [261, 214] width 6 height 6
radio input "true"
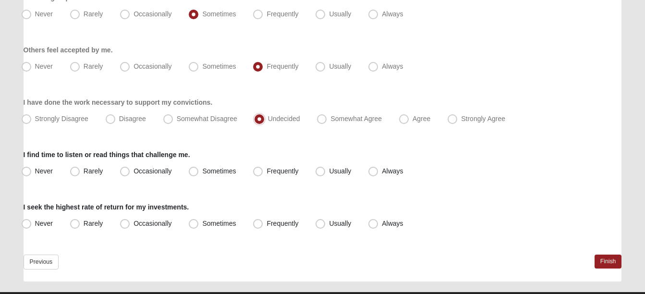
scroll to position [192, 0]
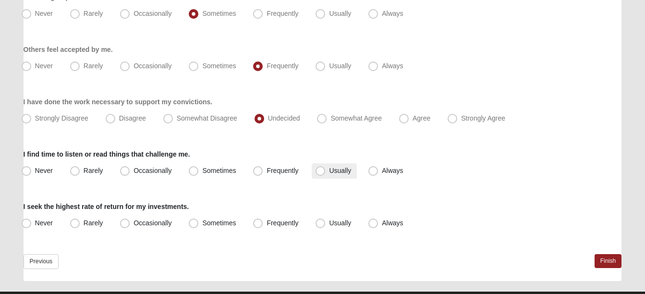
click at [329, 171] on span "Usually" at bounding box center [340, 171] width 22 height 8
click at [322, 171] on input "Usually" at bounding box center [322, 171] width 6 height 6
radio input "true"
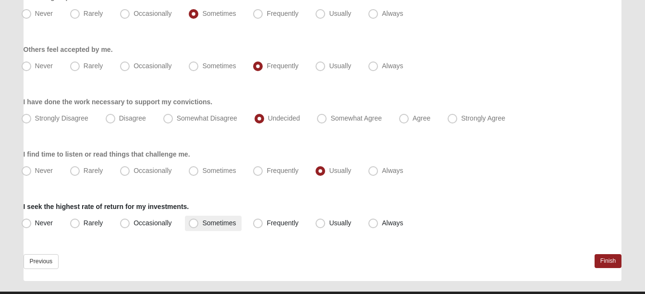
click at [202, 224] on span "Sometimes" at bounding box center [219, 223] width 34 height 8
click at [193, 224] on input "Sometimes" at bounding box center [196, 223] width 6 height 6
radio input "true"
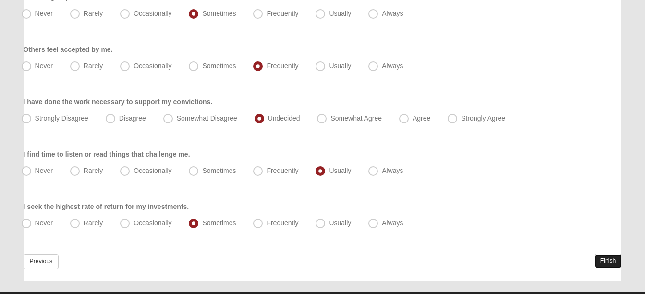
click at [606, 257] on link "Finish" at bounding box center [608, 261] width 27 height 14
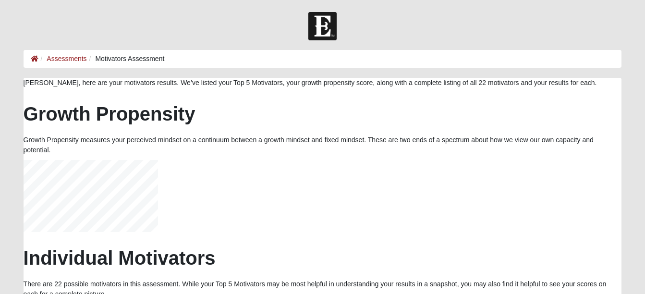
scroll to position [192, 583]
click at [233, 107] on h2 "Growth Propensity" at bounding box center [323, 113] width 599 height 23
